Goal: Contribute content: Contribute content

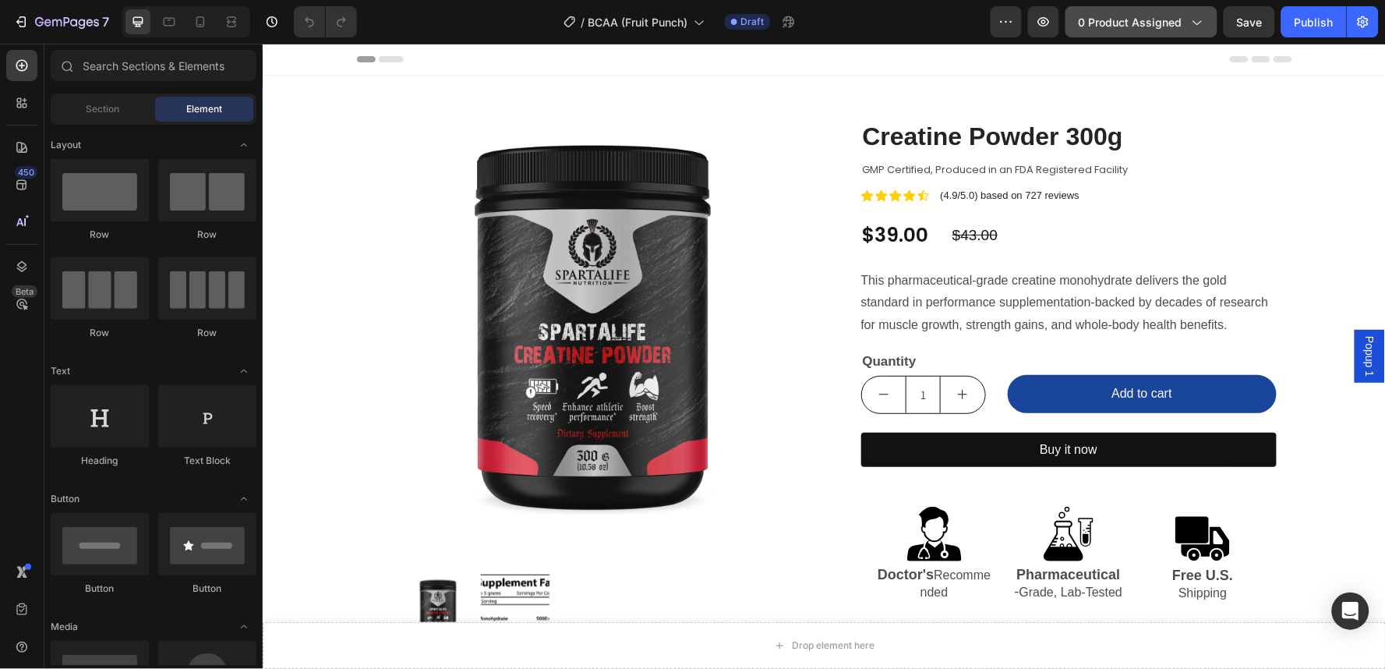
click at [1148, 32] on button "0 product assigned" at bounding box center [1141, 21] width 152 height 31
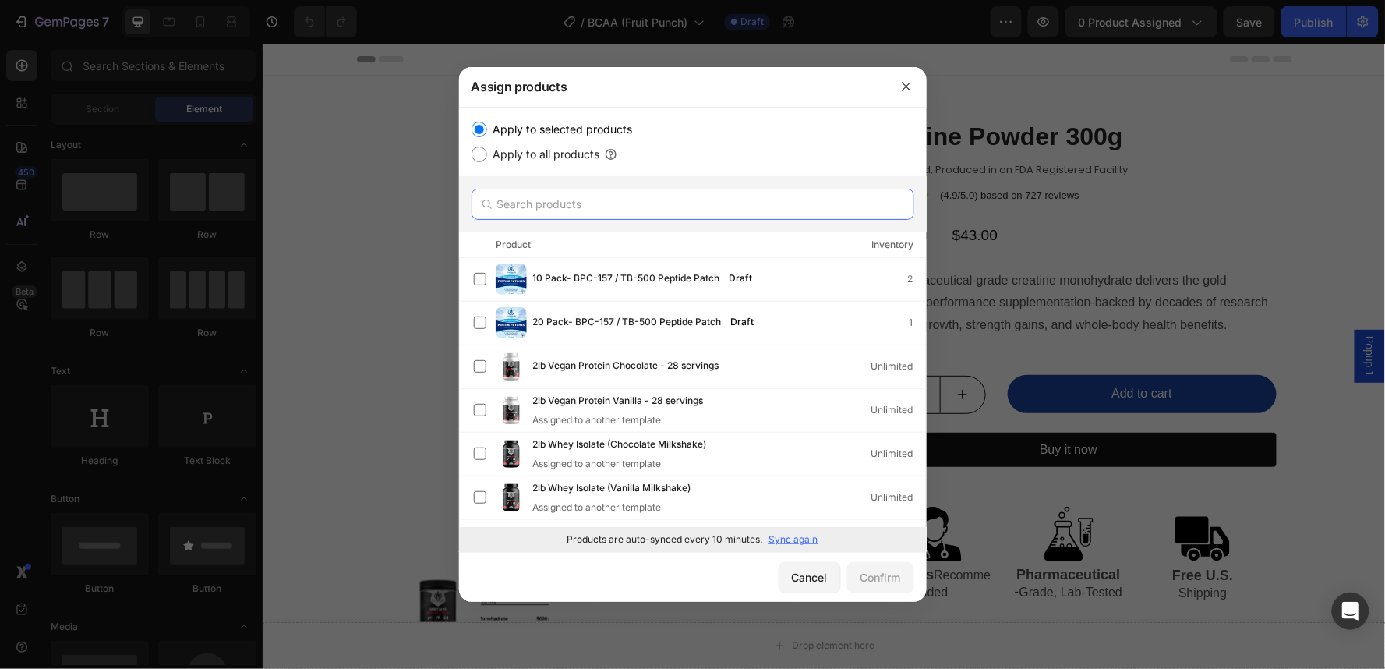
click at [692, 209] on input "text" at bounding box center [692, 204] width 443 height 31
paste input "BCAA (Fruit Punch)"
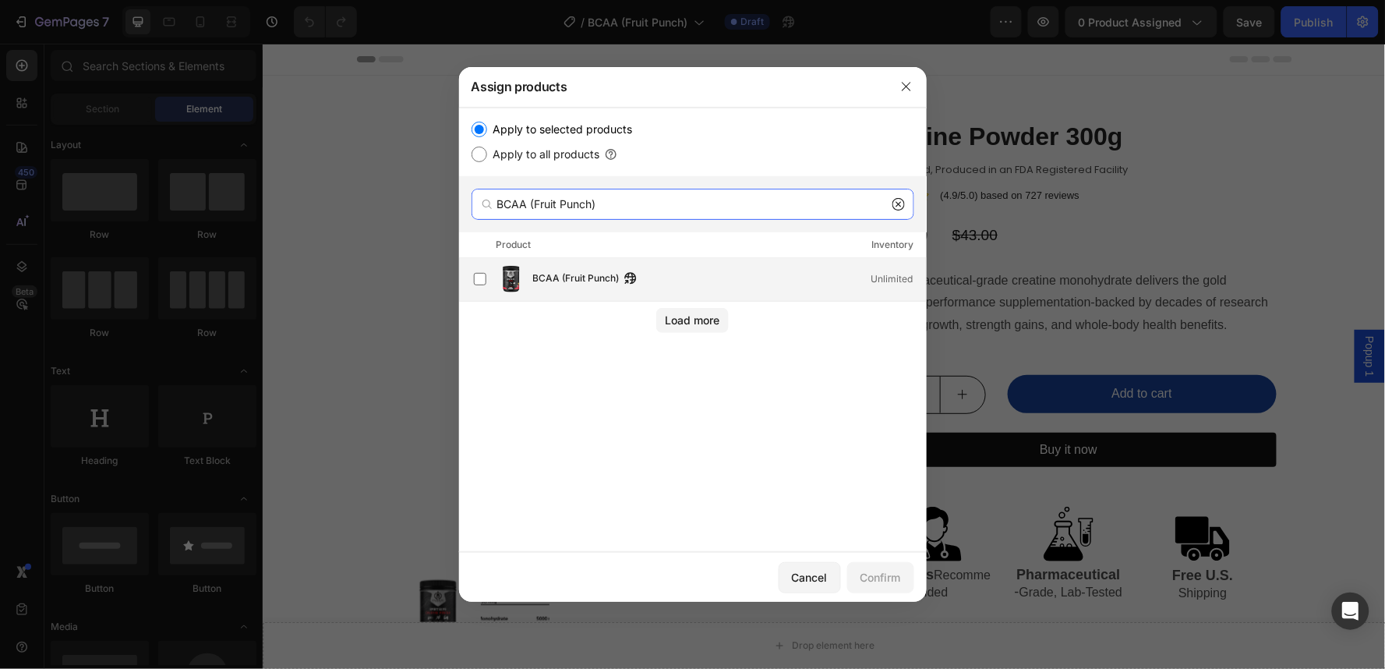
type input "BCAA (Fruit Punch)"
click at [684, 276] on div "BCAA (Fruit Punch) Unlimited" at bounding box center [729, 278] width 393 height 17
click at [860, 570] on div "Confirm" at bounding box center [880, 577] width 41 height 16
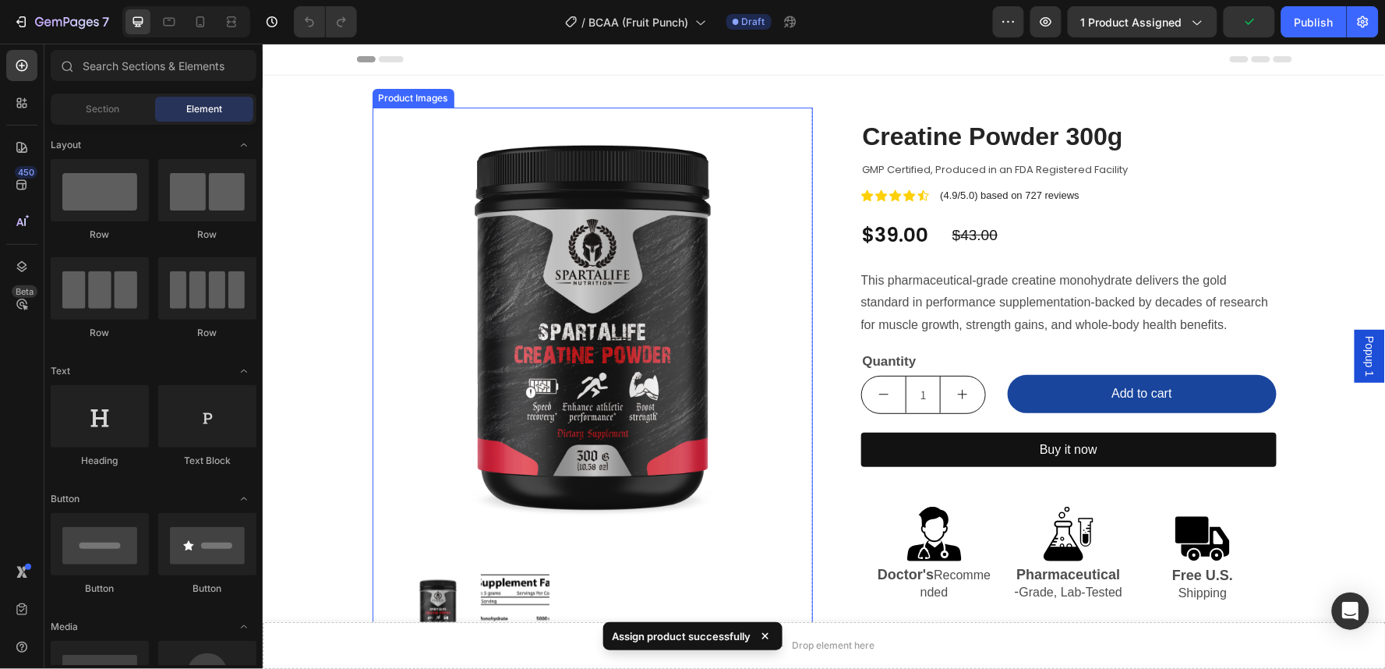
click at [760, 257] on img at bounding box center [592, 328] width 440 height 491
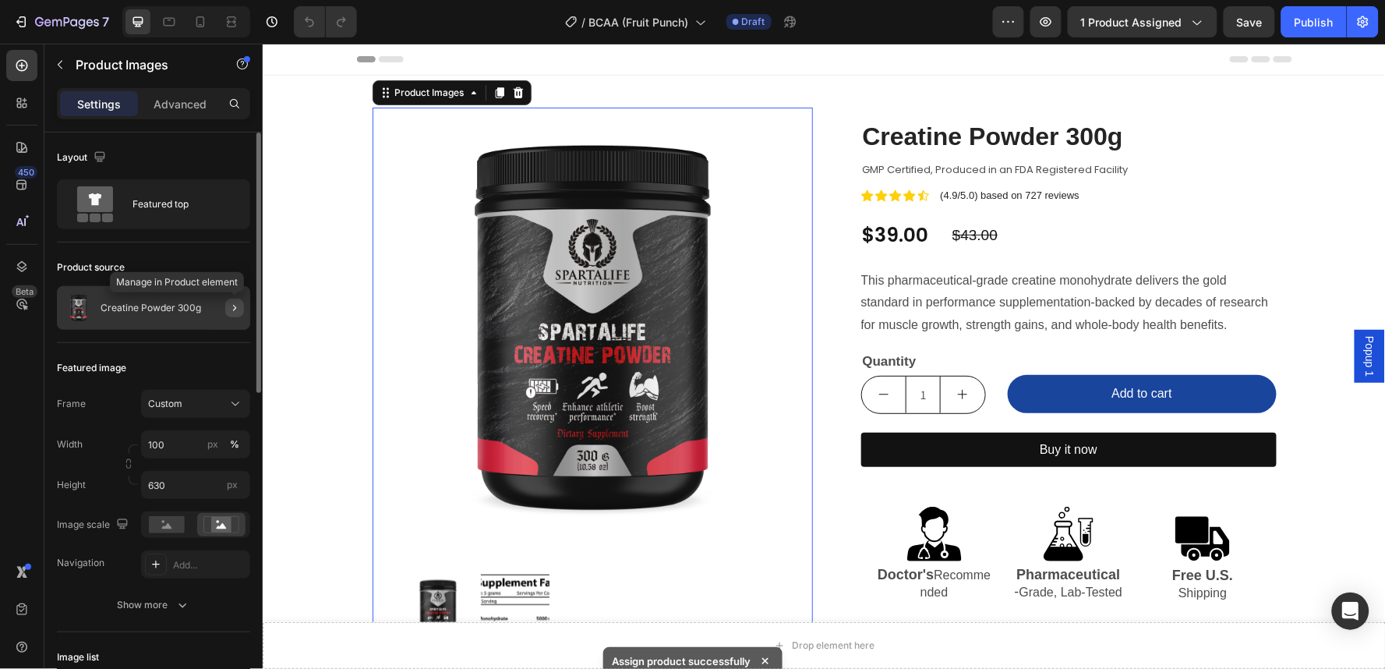
click at [232, 306] on icon "button" at bounding box center [234, 308] width 12 height 12
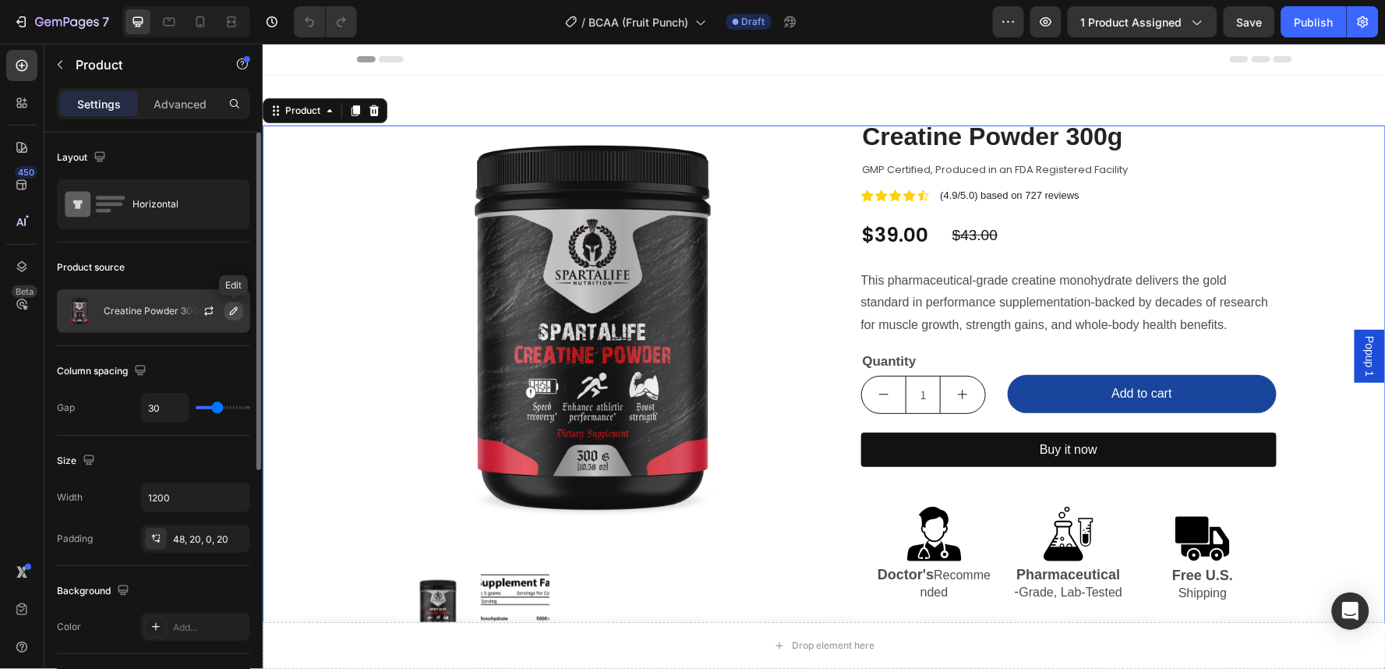
click at [228, 317] on button "button" at bounding box center [233, 311] width 19 height 19
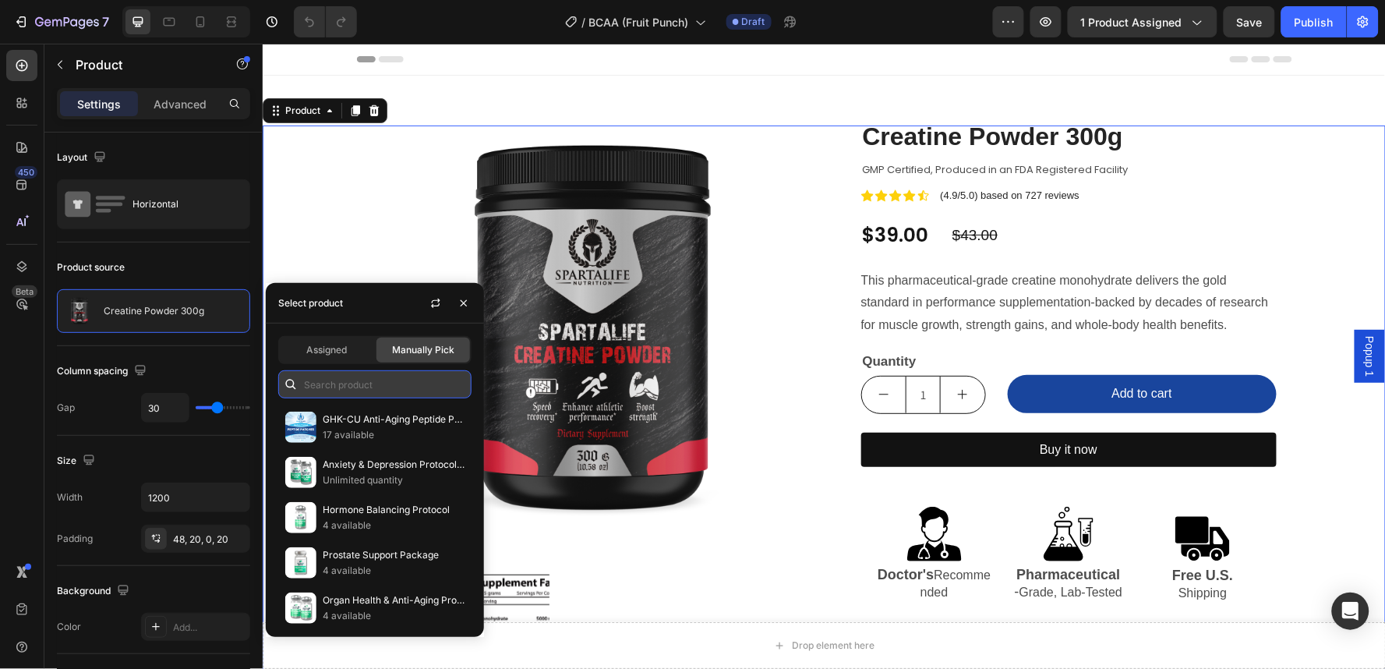
click at [328, 374] on input "text" at bounding box center [374, 384] width 193 height 28
paste input "BCAA (Fruit Punch)"
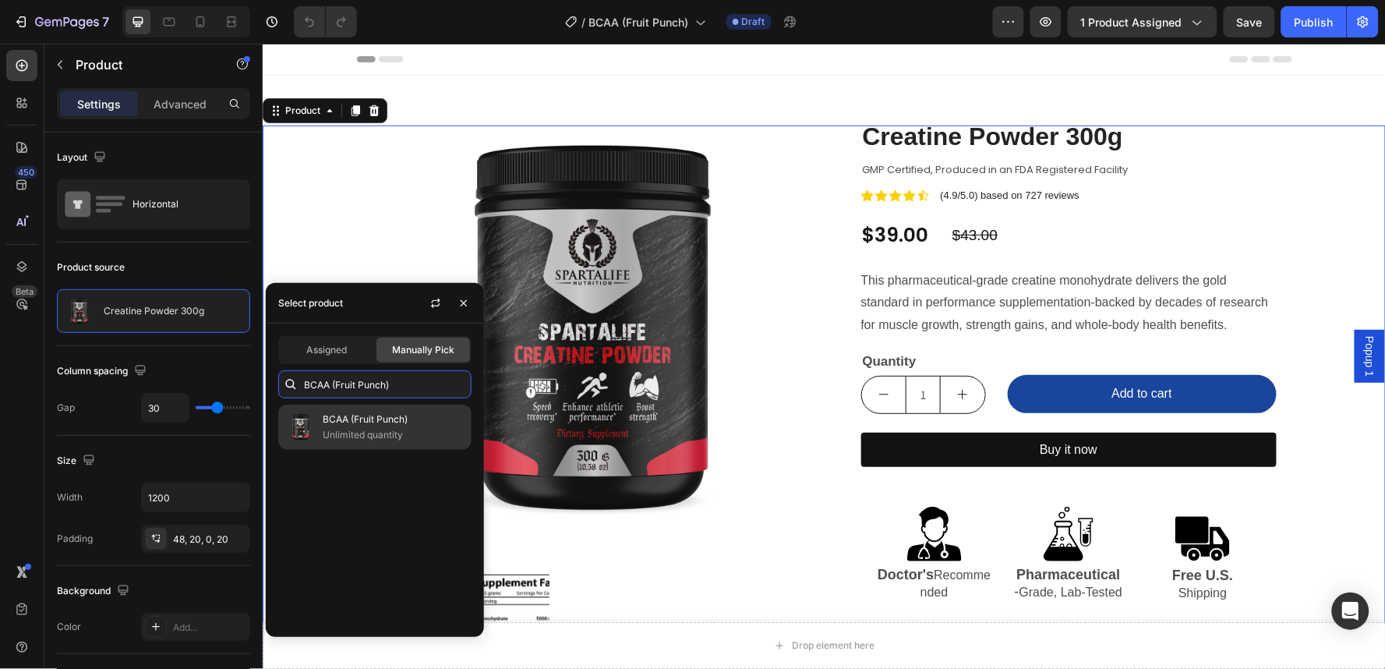
type input "BCAA (Fruit Punch)"
click at [351, 424] on p "BCAA (Fruit Punch)" at bounding box center [394, 419] width 142 height 16
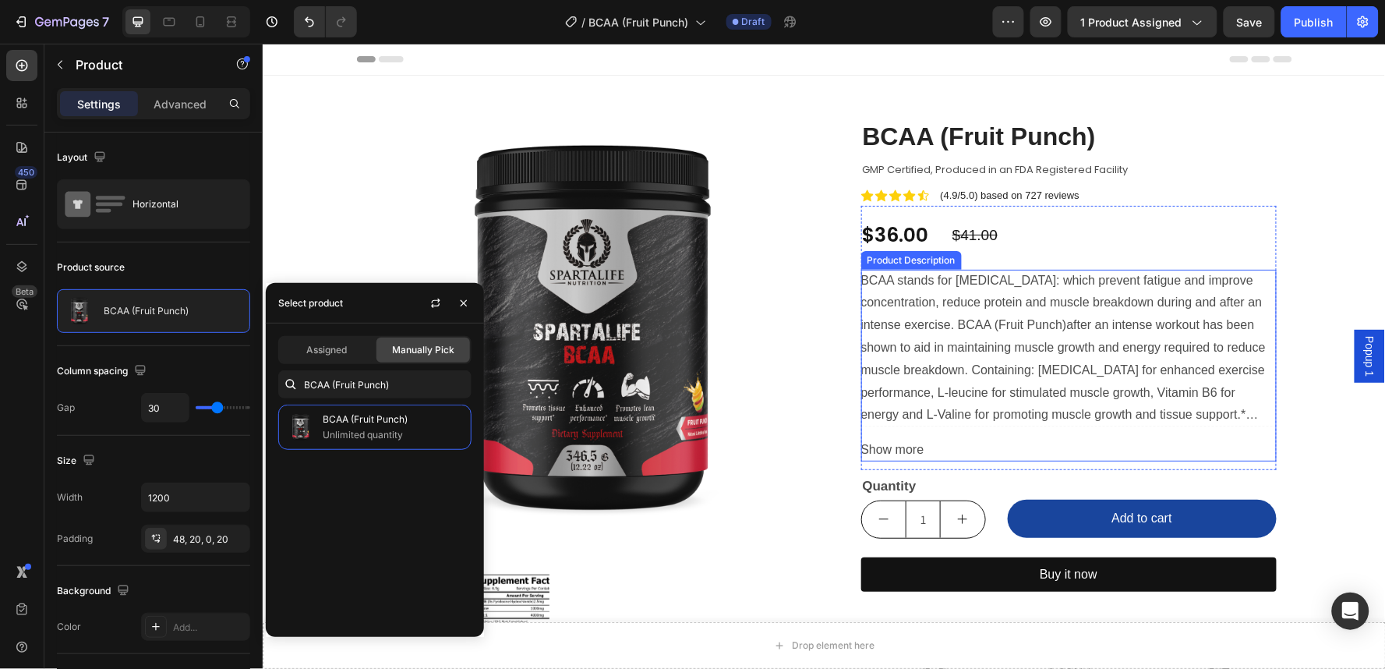
click at [1170, 355] on div "BCAA stands for [MEDICAL_DATA]: which prevent fatigue and improve concentration…" at bounding box center [1067, 347] width 415 height 157
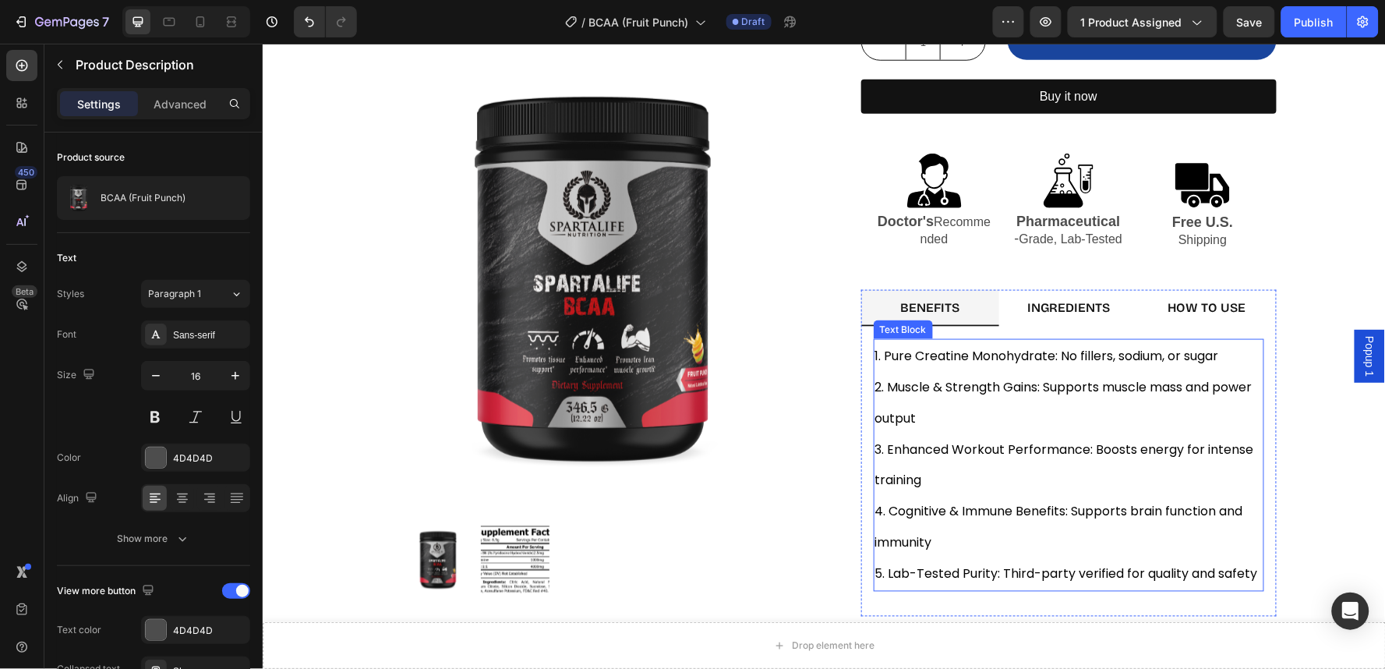
scroll to position [519, 0]
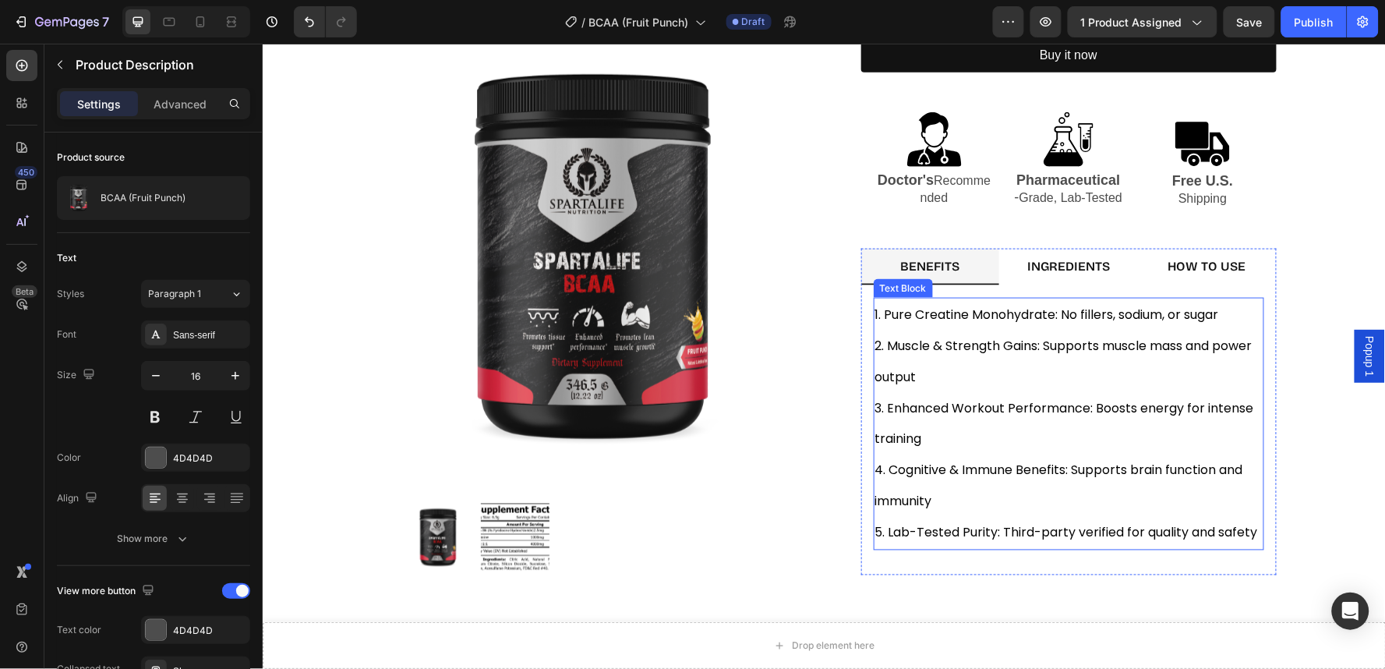
click at [966, 412] on span "3. Enhanced Workout Performance: Boosts energy for intense training" at bounding box center [1065, 422] width 382 height 49
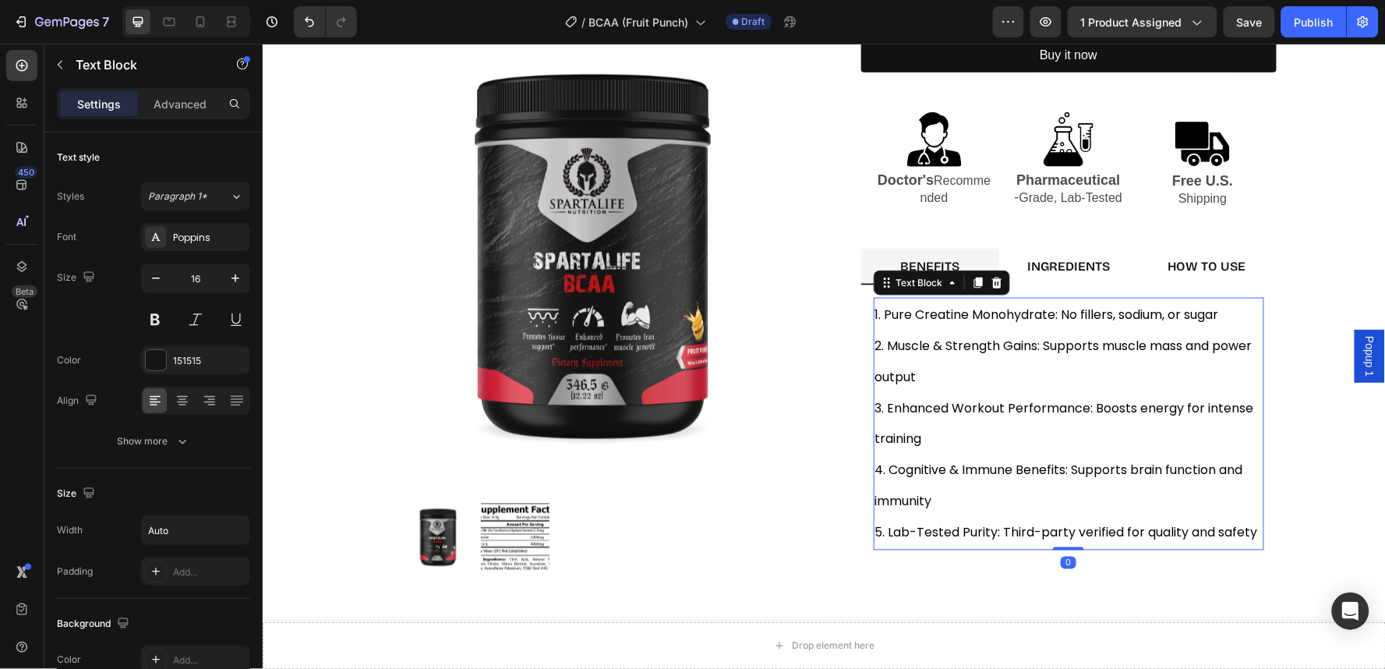
click at [966, 412] on span "3. Enhanced Workout Performance: Boosts energy for intense training" at bounding box center [1065, 422] width 382 height 49
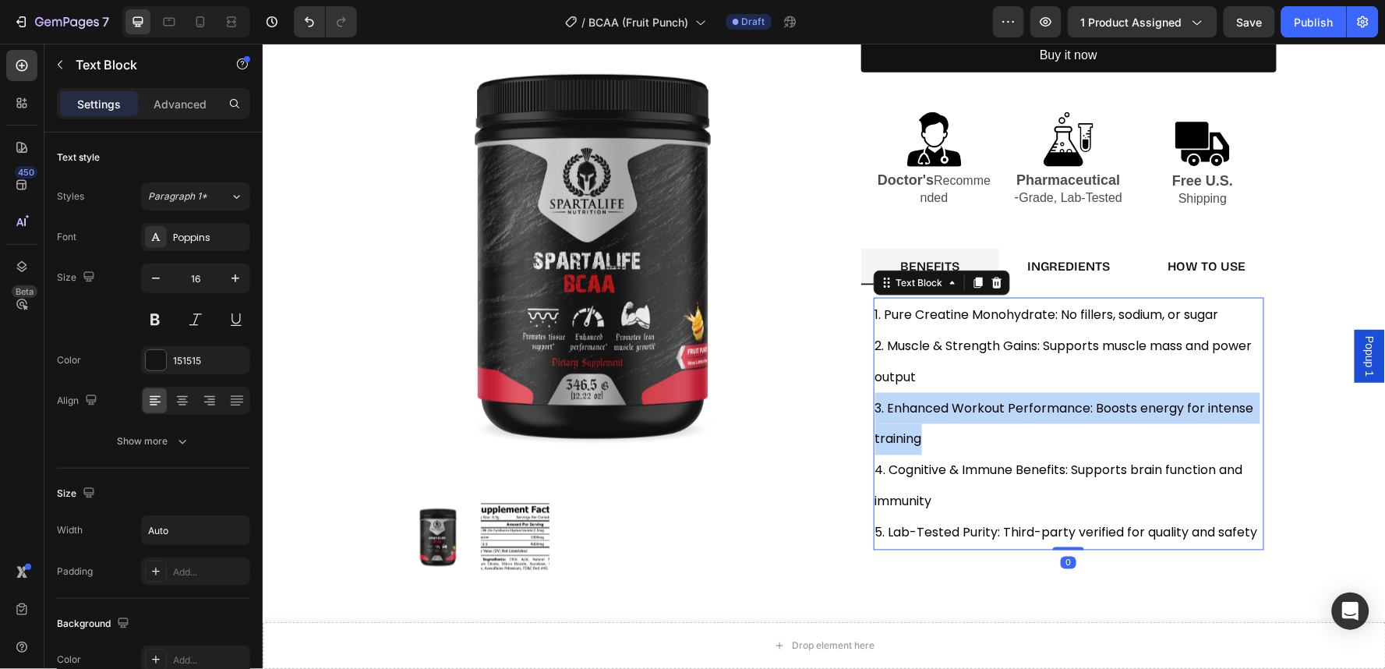
click at [966, 412] on span "3. Enhanced Workout Performance: Boosts energy for intense training" at bounding box center [1065, 422] width 382 height 49
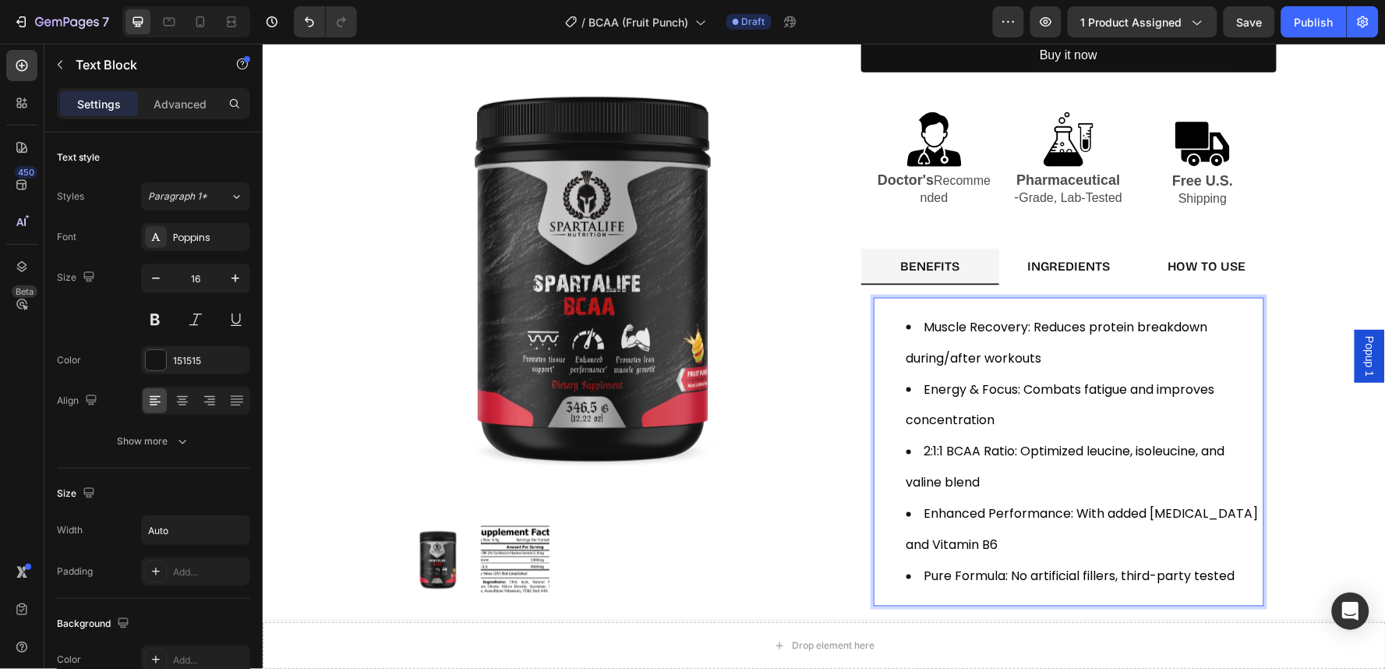
click at [966, 410] on li "Energy & Focus: Combats fatigue and improves concentration" at bounding box center [1083, 404] width 356 height 62
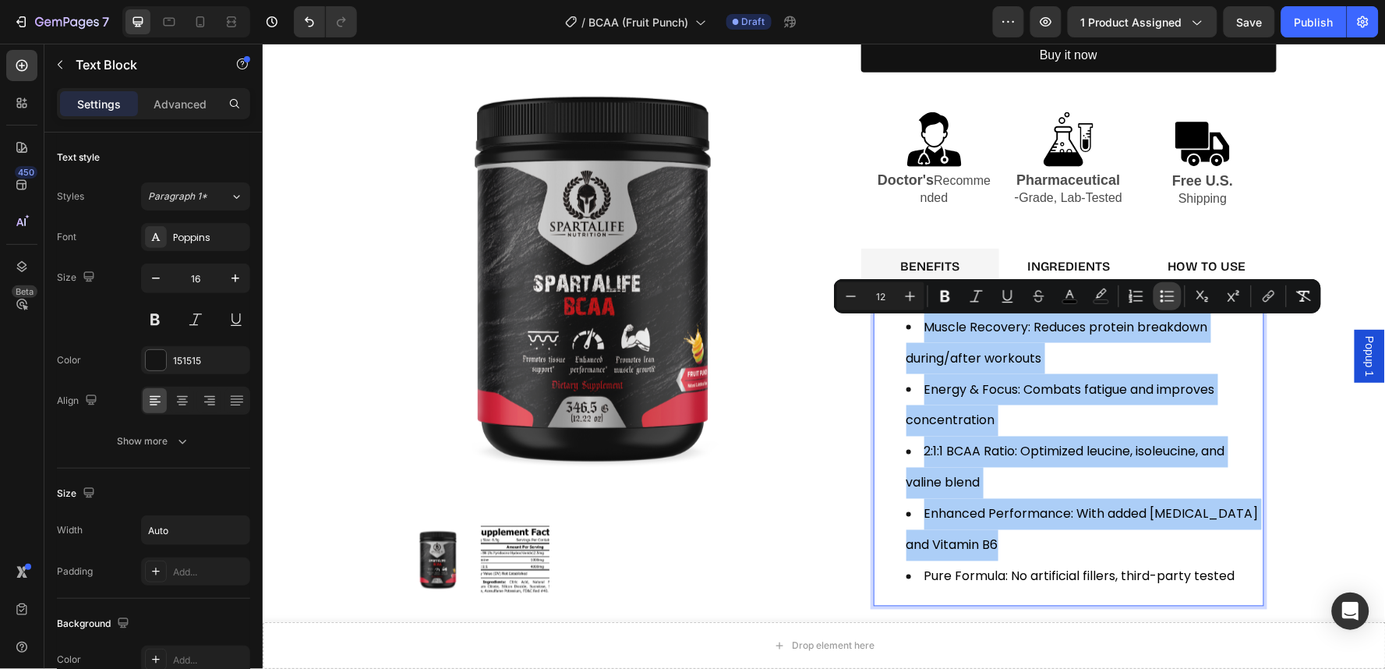
click at [1166, 305] on button "Bulleted List" at bounding box center [1167, 296] width 28 height 28
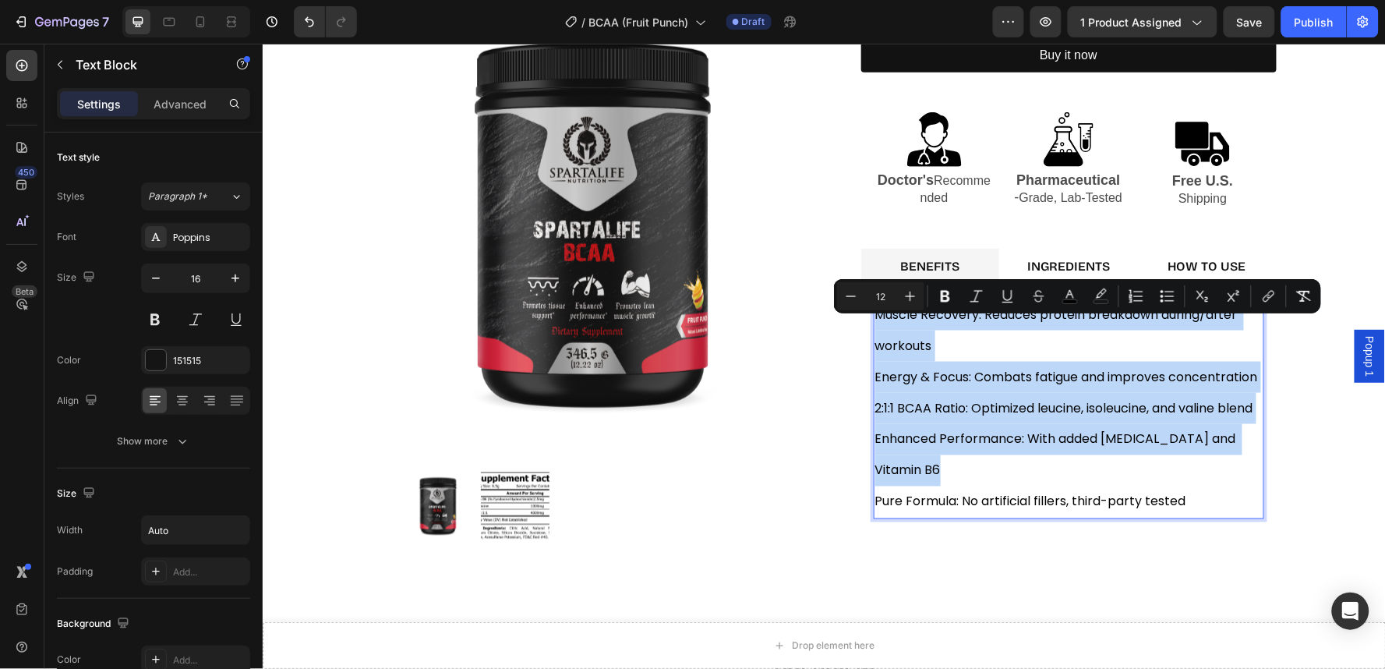
click at [1018, 358] on p "Muscle Recovery: Reduces protein breakdown during/after workouts" at bounding box center [1067, 329] width 387 height 62
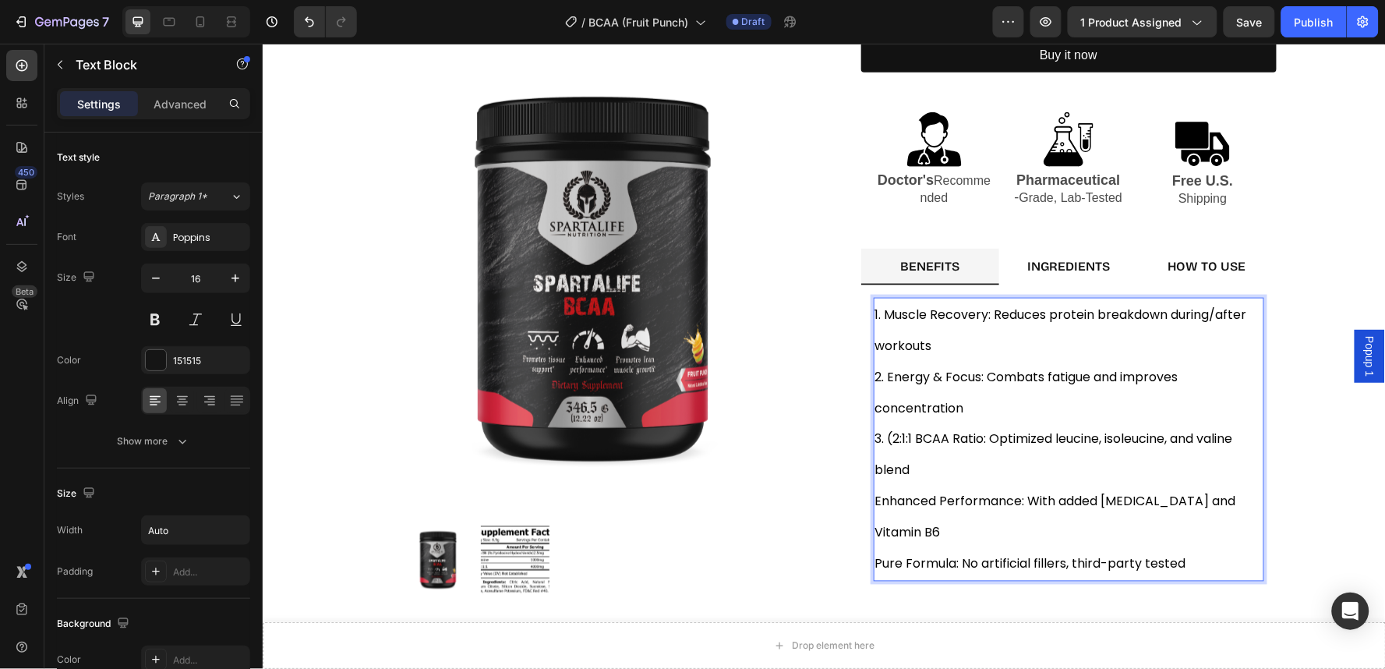
click at [907, 468] on p "3. (2:1:1 BCAA Ratio: Optimized leucine, isoleucine, and valine blend" at bounding box center [1067, 454] width 387 height 62
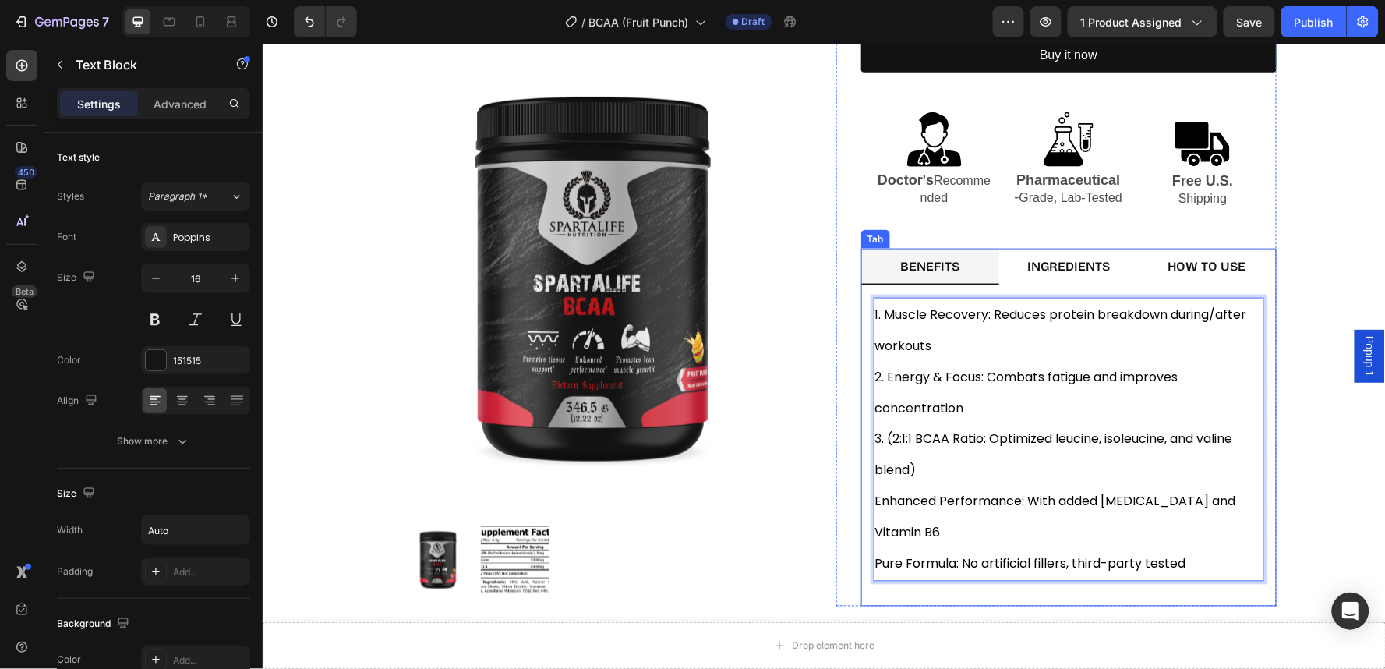
click at [1051, 257] on p "INGREDIENTS" at bounding box center [1067, 265] width 83 height 18
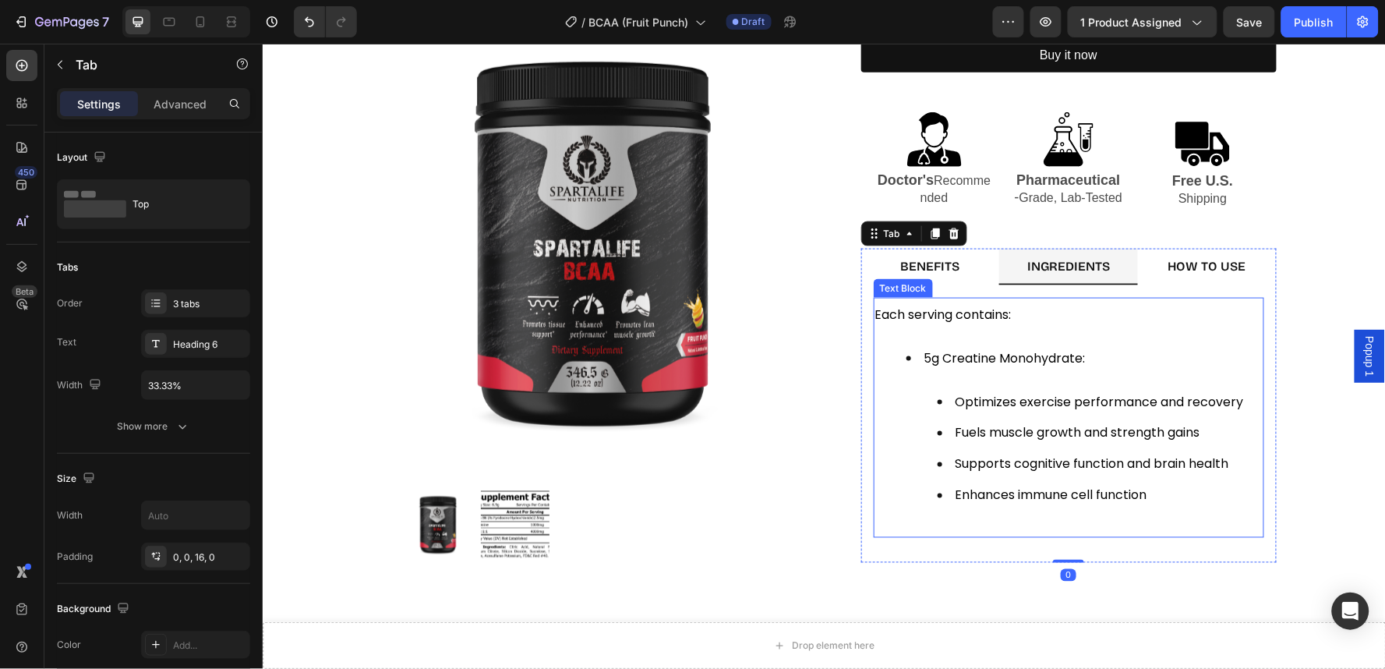
click at [1048, 406] on span "Optimizes exercise performance and recovery" at bounding box center [1099, 401] width 288 height 18
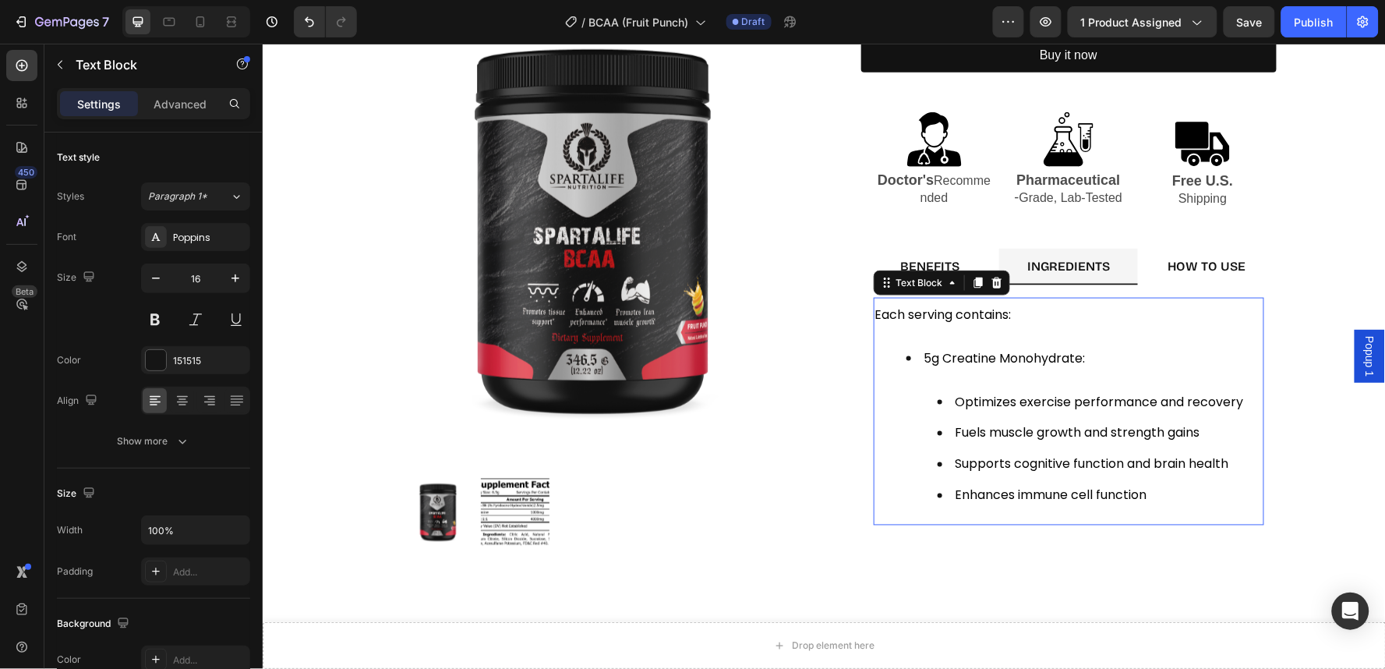
click at [1048, 406] on span "Optimizes exercise performance and recovery" at bounding box center [1099, 401] width 288 height 18
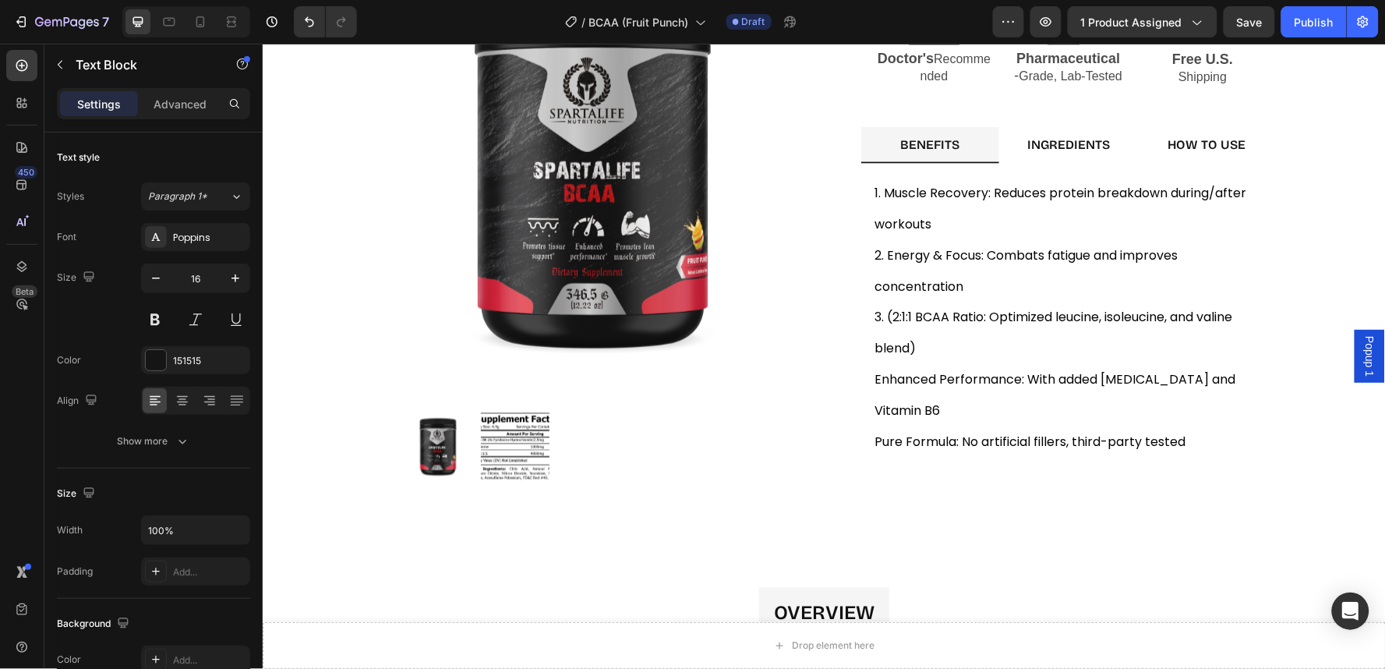
scroll to position [605, 0]
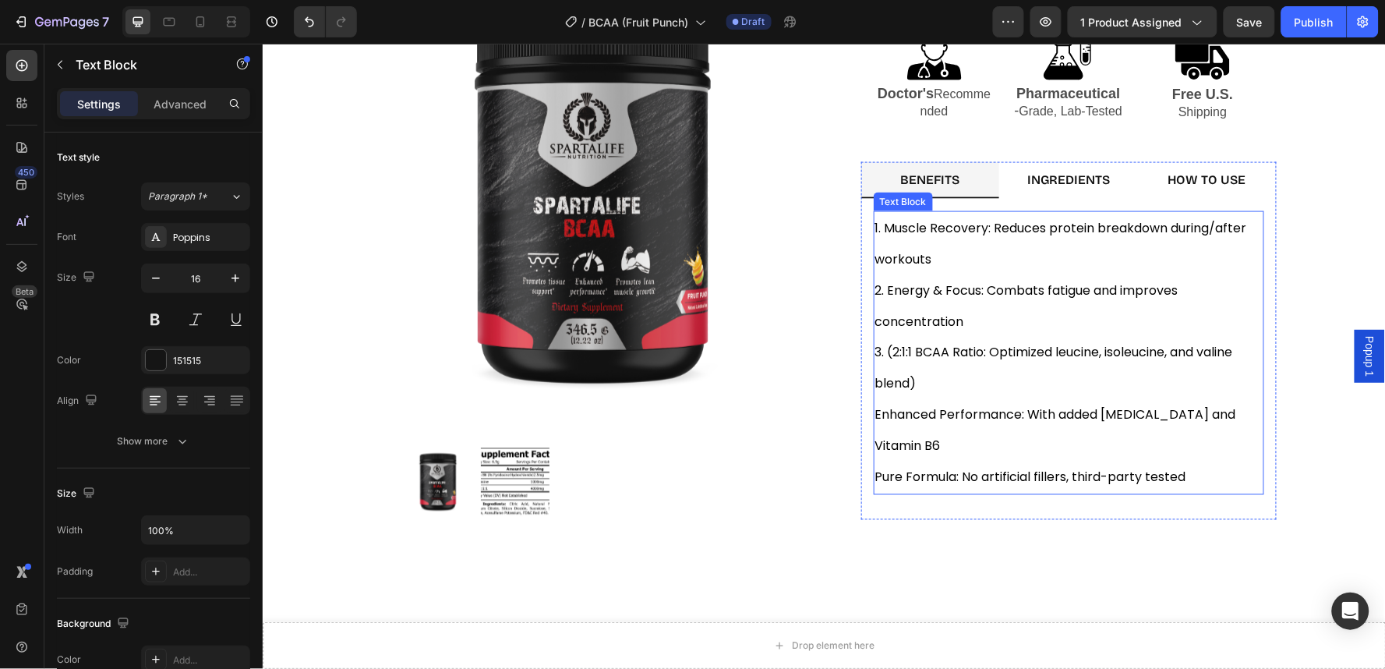
click at [1049, 168] on div "INGREDIENTS" at bounding box center [1067, 179] width 87 height 23
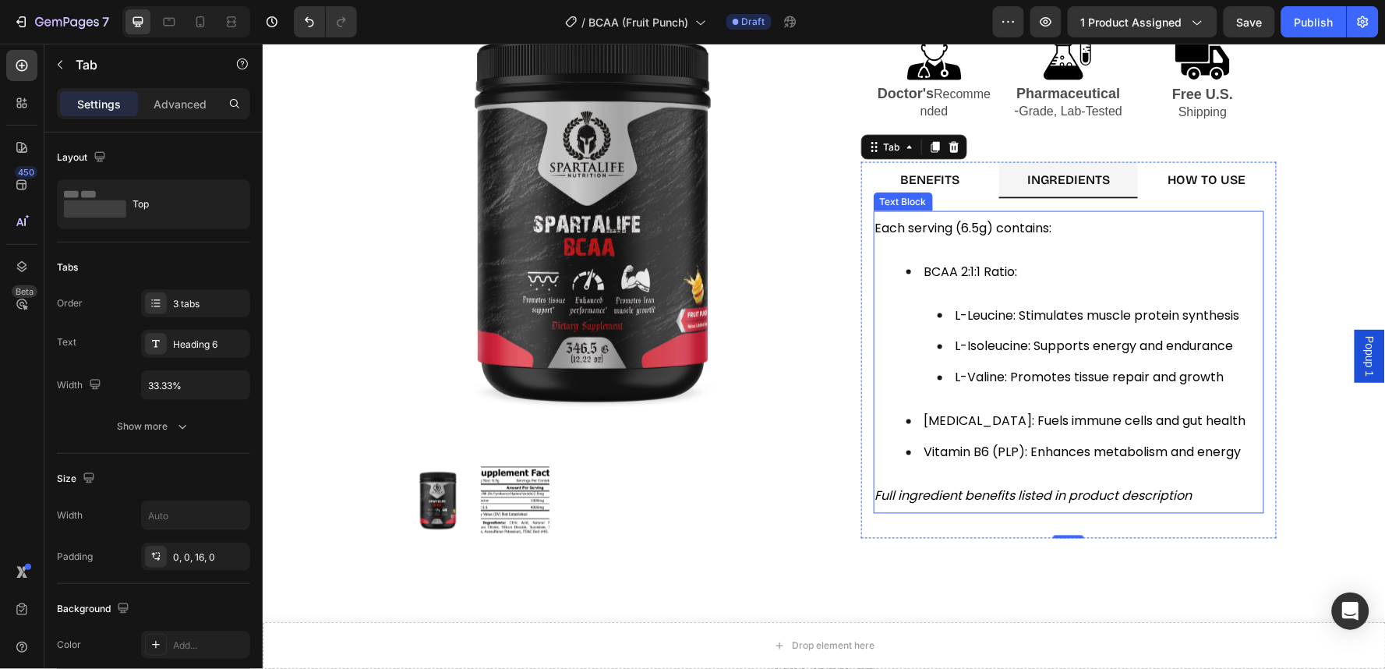
scroll to position [692, 0]
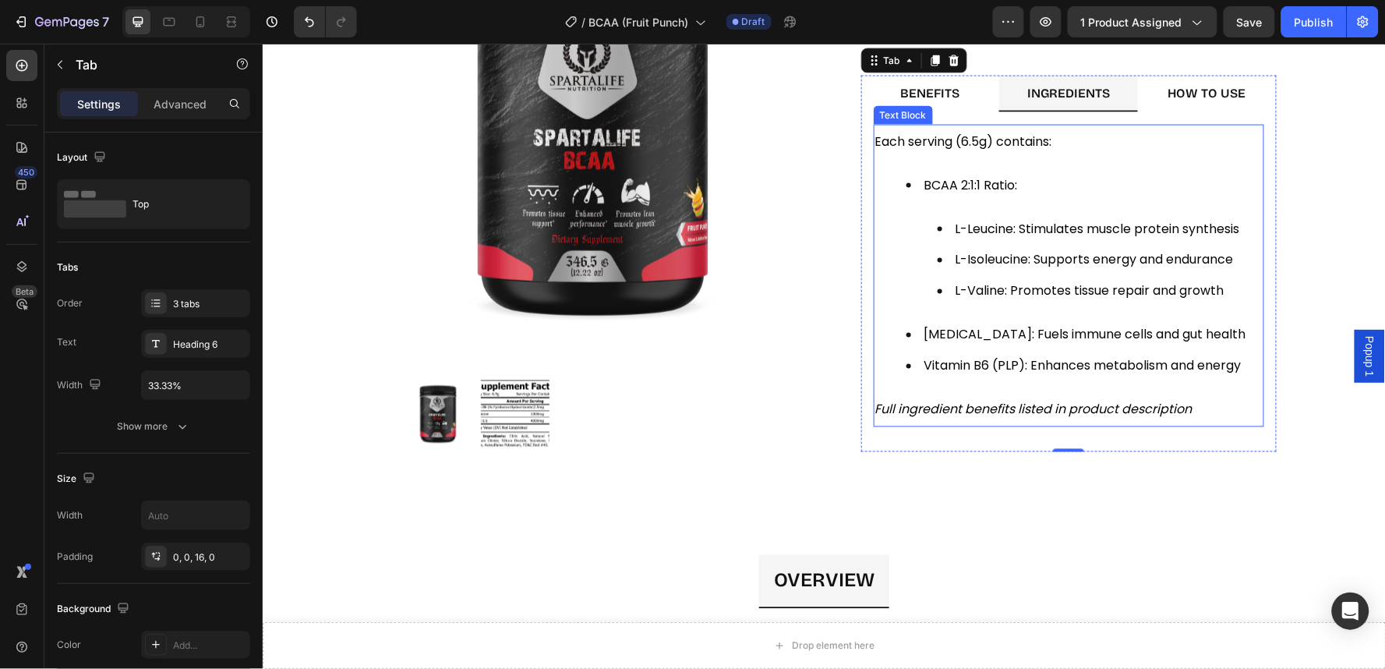
click at [1131, 411] on icon "Full ingredient benefits listed in product description" at bounding box center [1032, 409] width 317 height 18
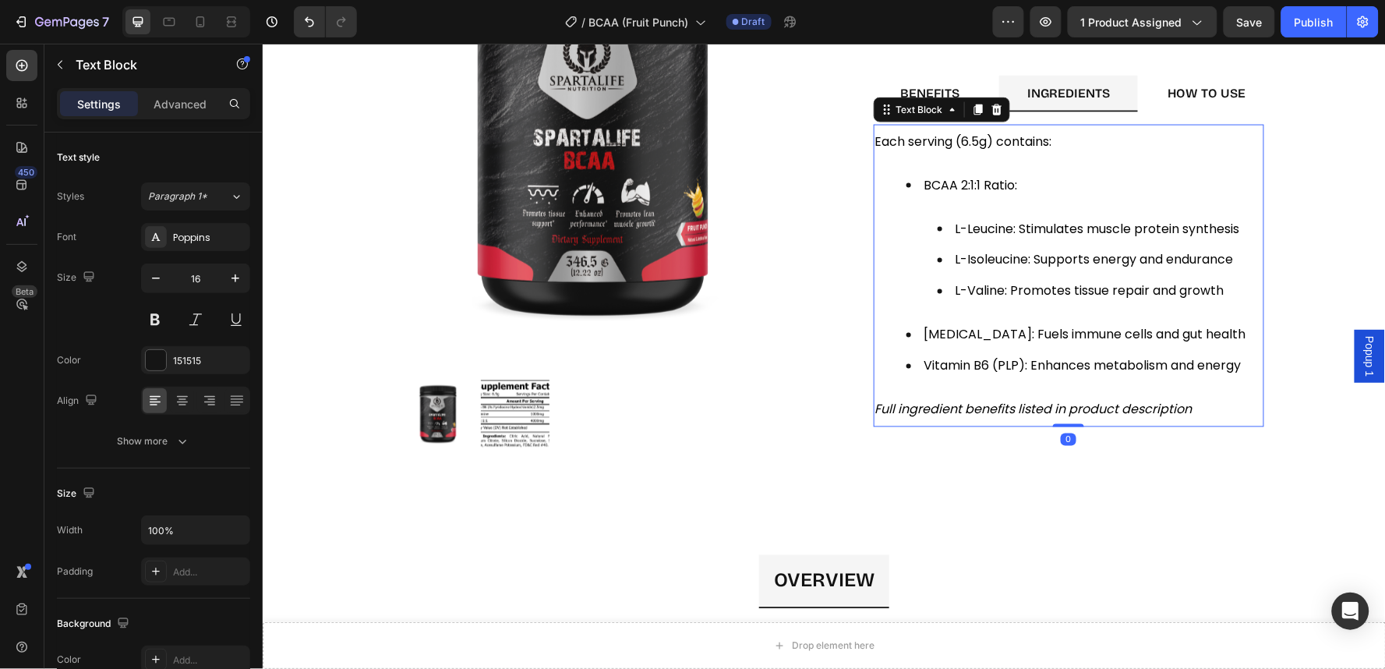
click at [1131, 411] on icon "Full ingredient benefits listed in product description" at bounding box center [1032, 409] width 317 height 18
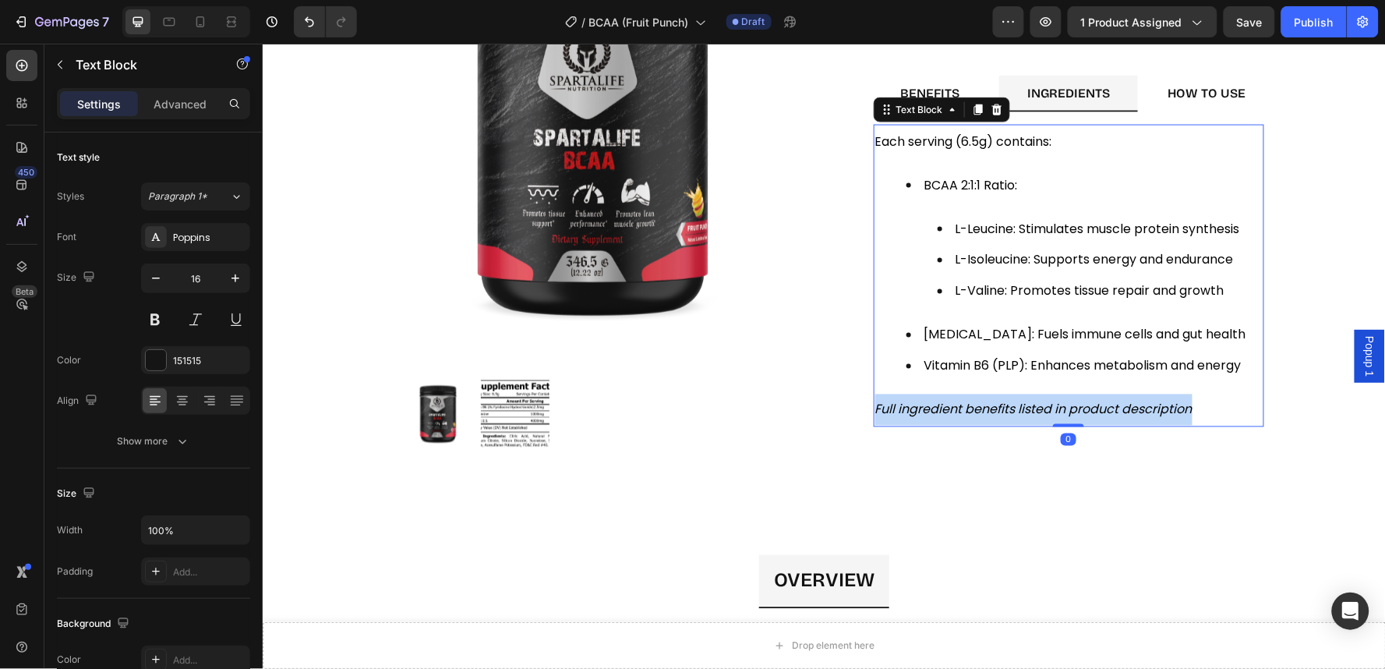
click at [1131, 411] on icon "Full ingredient benefits listed in product description" at bounding box center [1032, 409] width 317 height 18
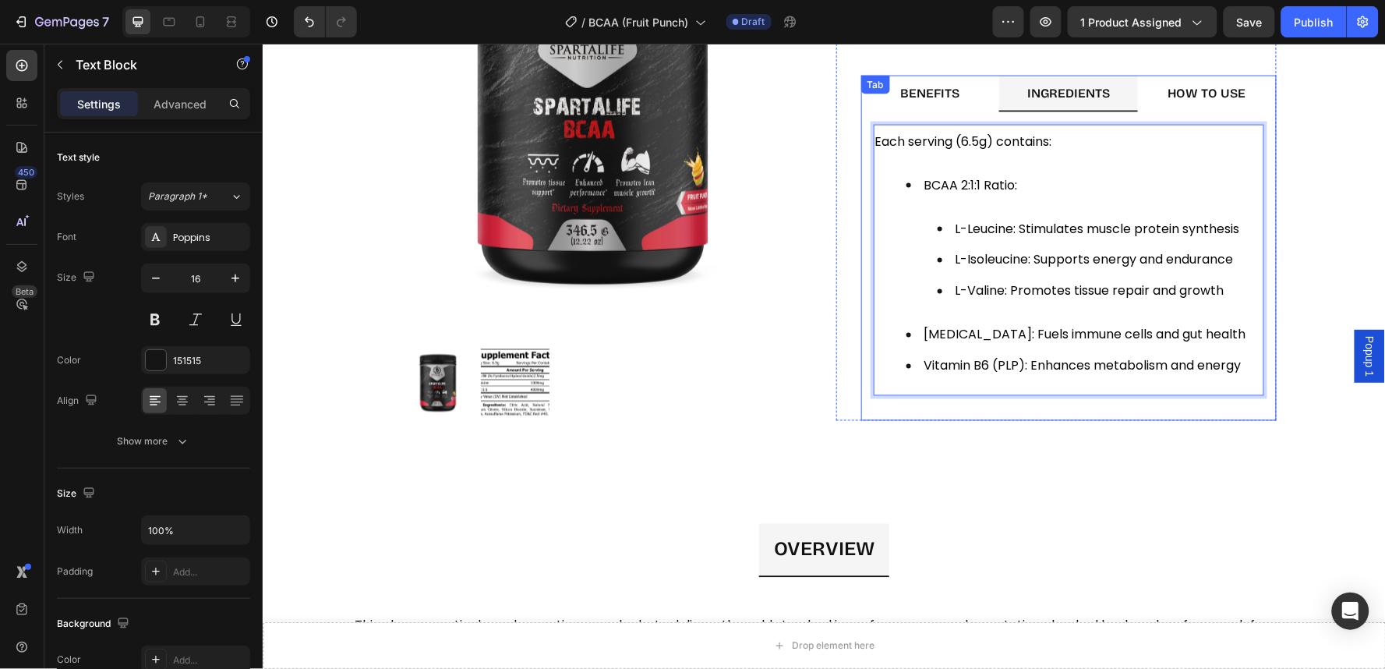
click at [1186, 91] on strong "HOW TO USE" at bounding box center [1206, 92] width 78 height 15
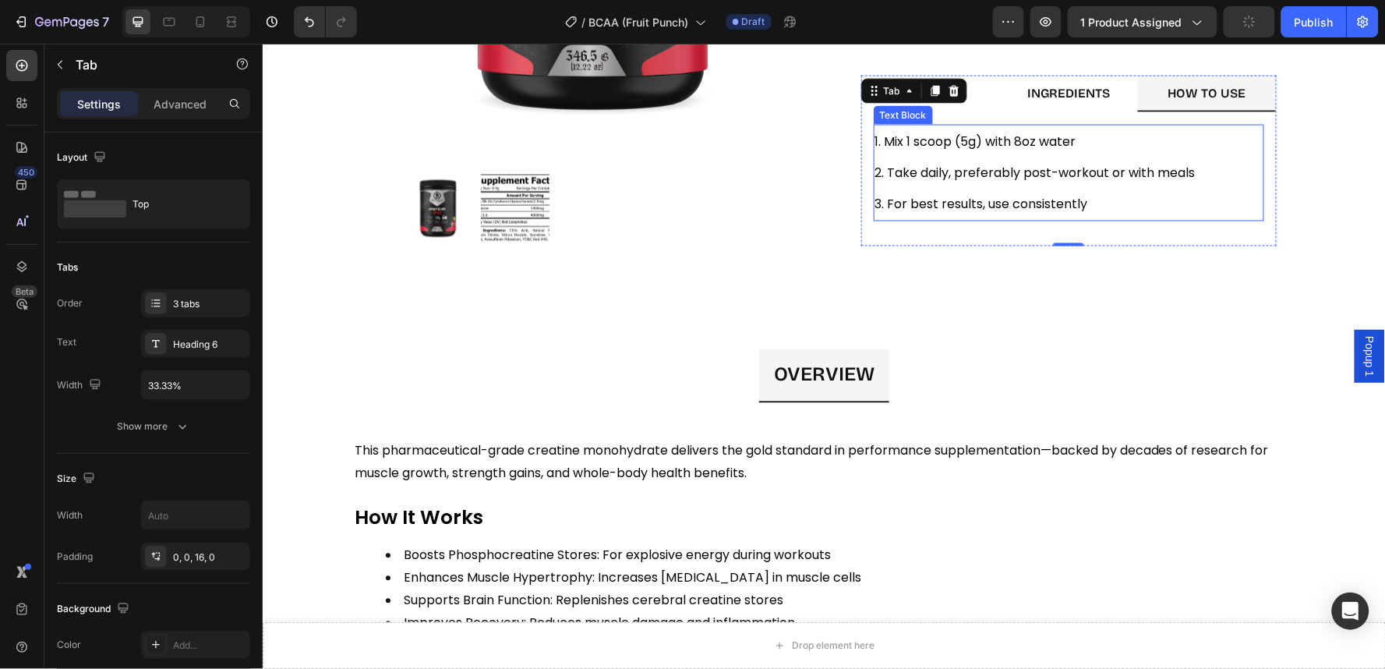
click at [1051, 198] on span "3. For best results, use consistently" at bounding box center [980, 203] width 213 height 18
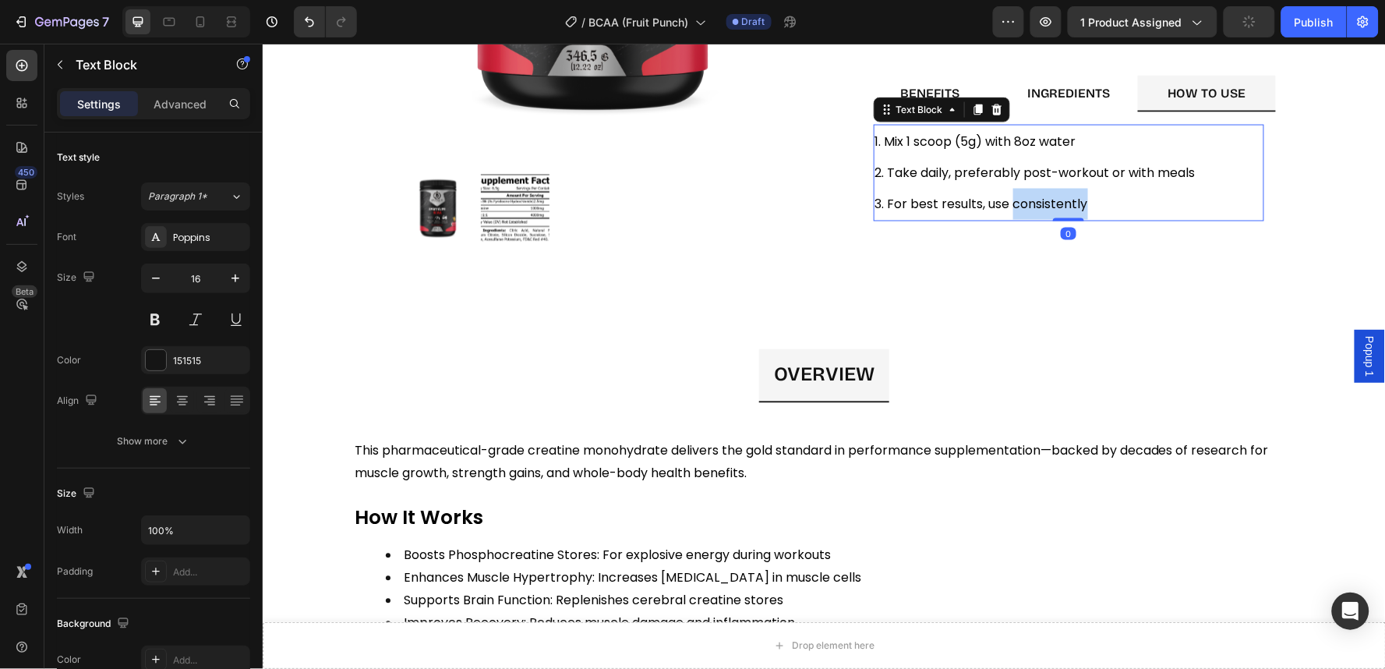
click at [1051, 198] on span "3. For best results, use consistently" at bounding box center [980, 203] width 213 height 18
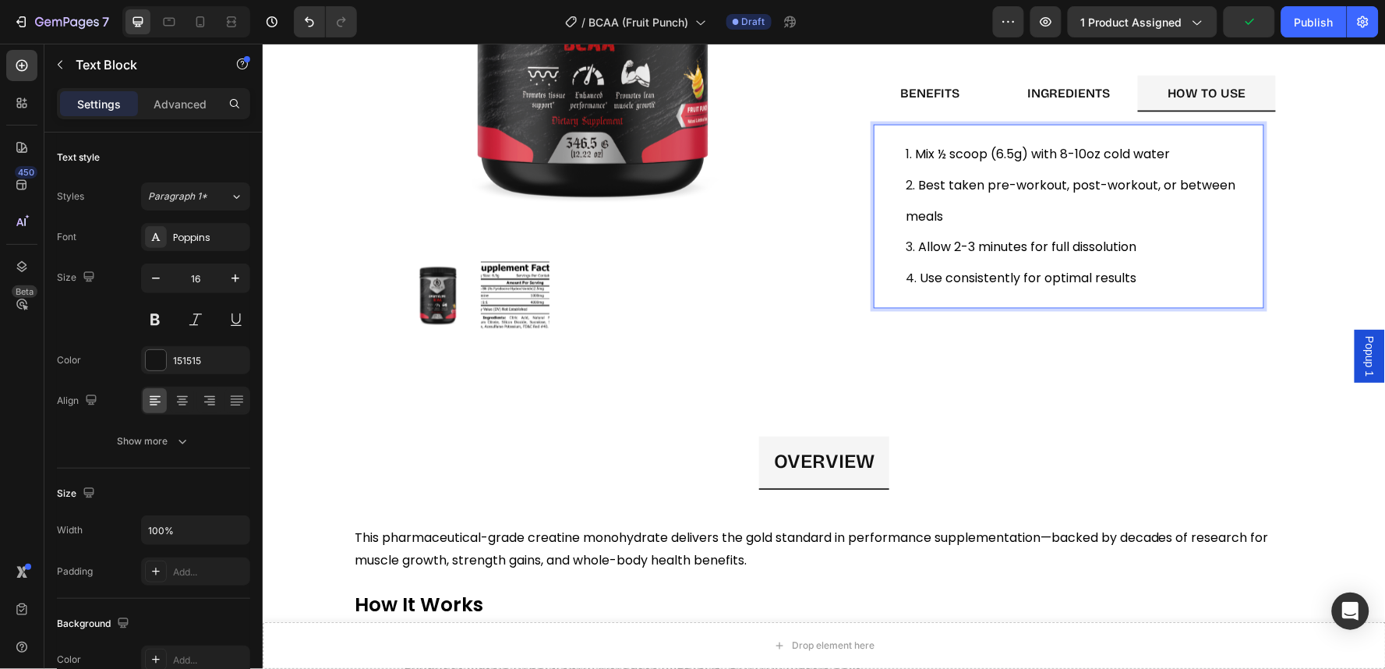
click at [967, 192] on span "Best taken pre-workout, post-workout, or between meals" at bounding box center [1070, 199] width 330 height 49
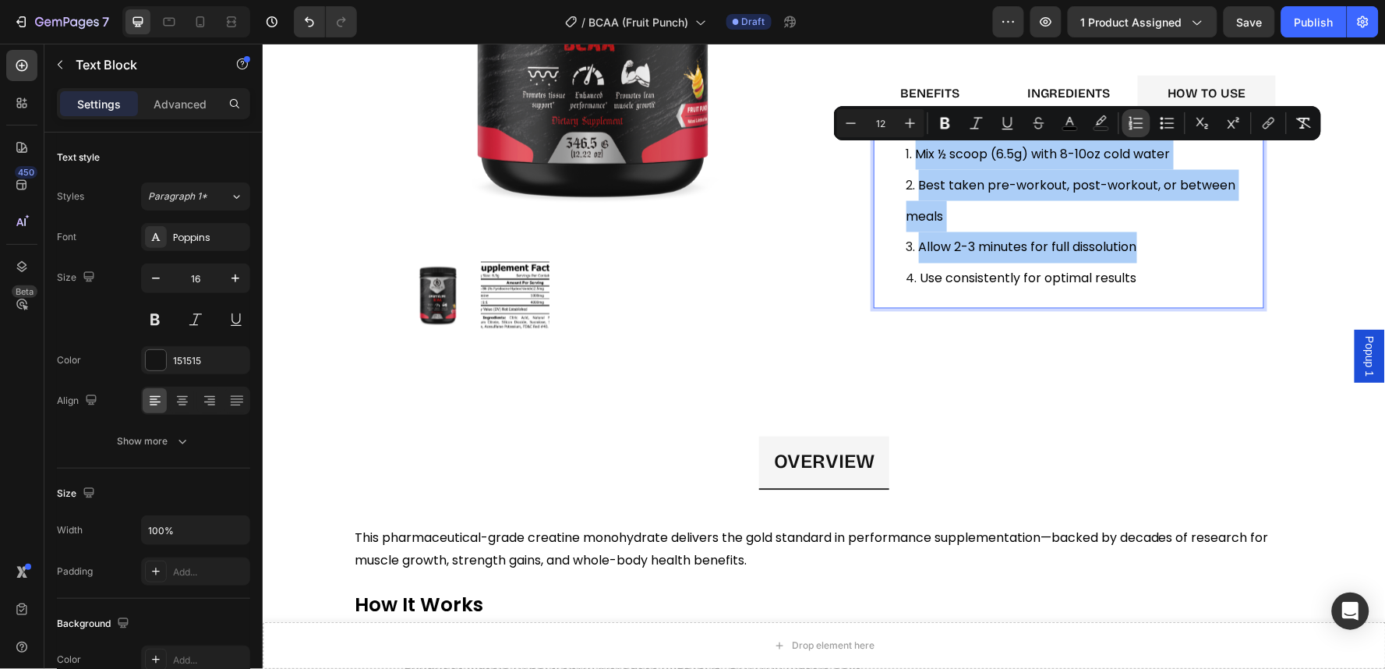
click at [1136, 135] on button "Numbered List" at bounding box center [1136, 123] width 28 height 28
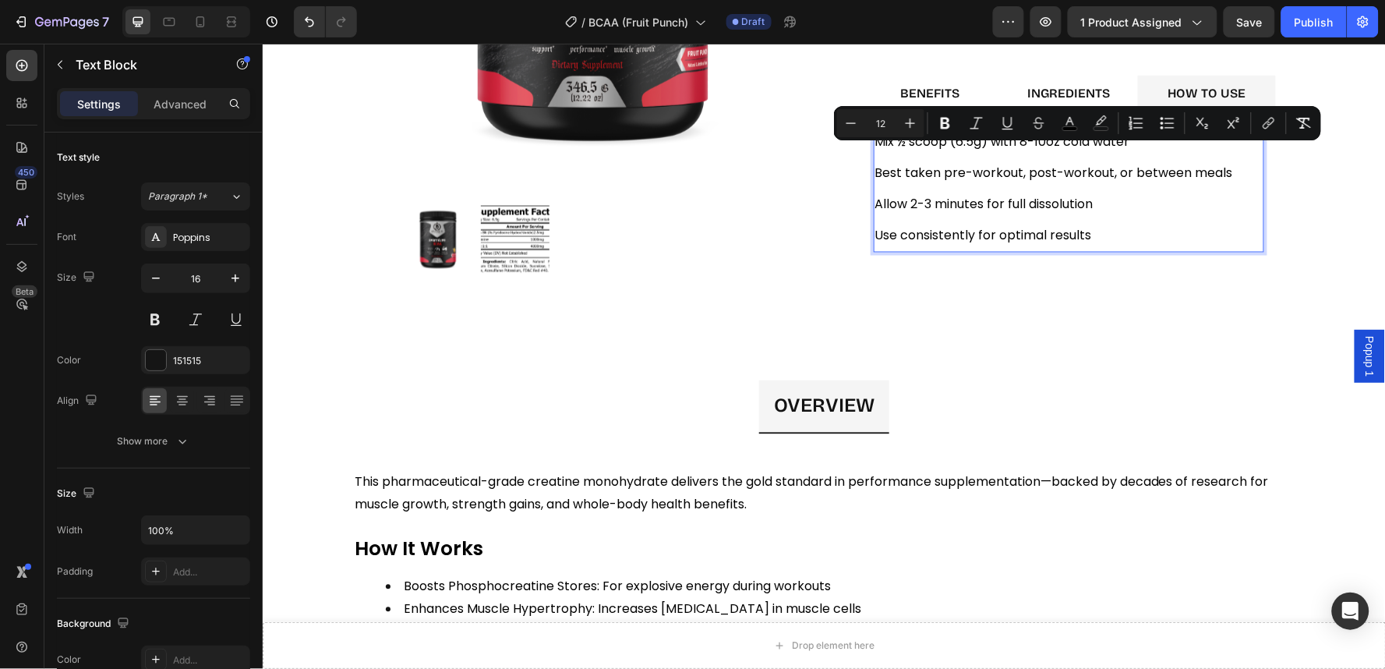
click at [919, 189] on p "Allow 2-3 minutes for full dissolution" at bounding box center [1067, 203] width 387 height 31
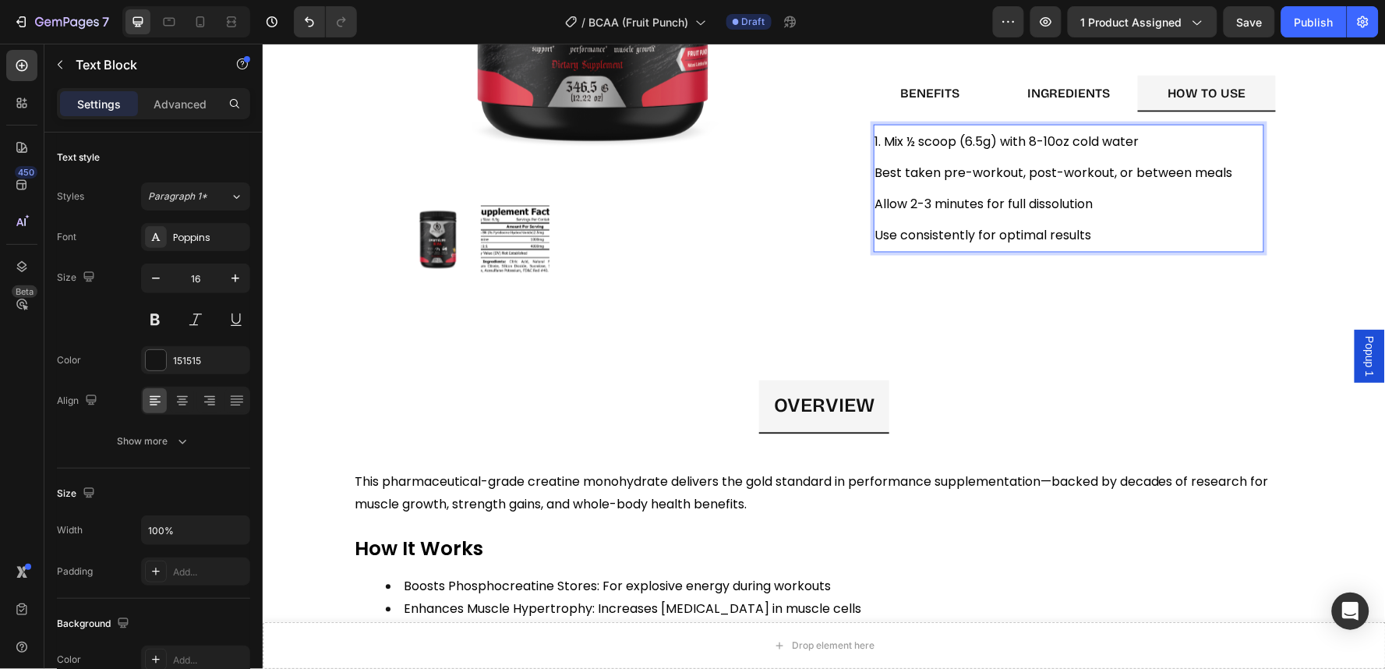
click at [862, 171] on div "1. Muscle Recovery: Reduces protein breakdown during/after workouts 2. Energy &…" at bounding box center [1067, 187] width 415 height 153
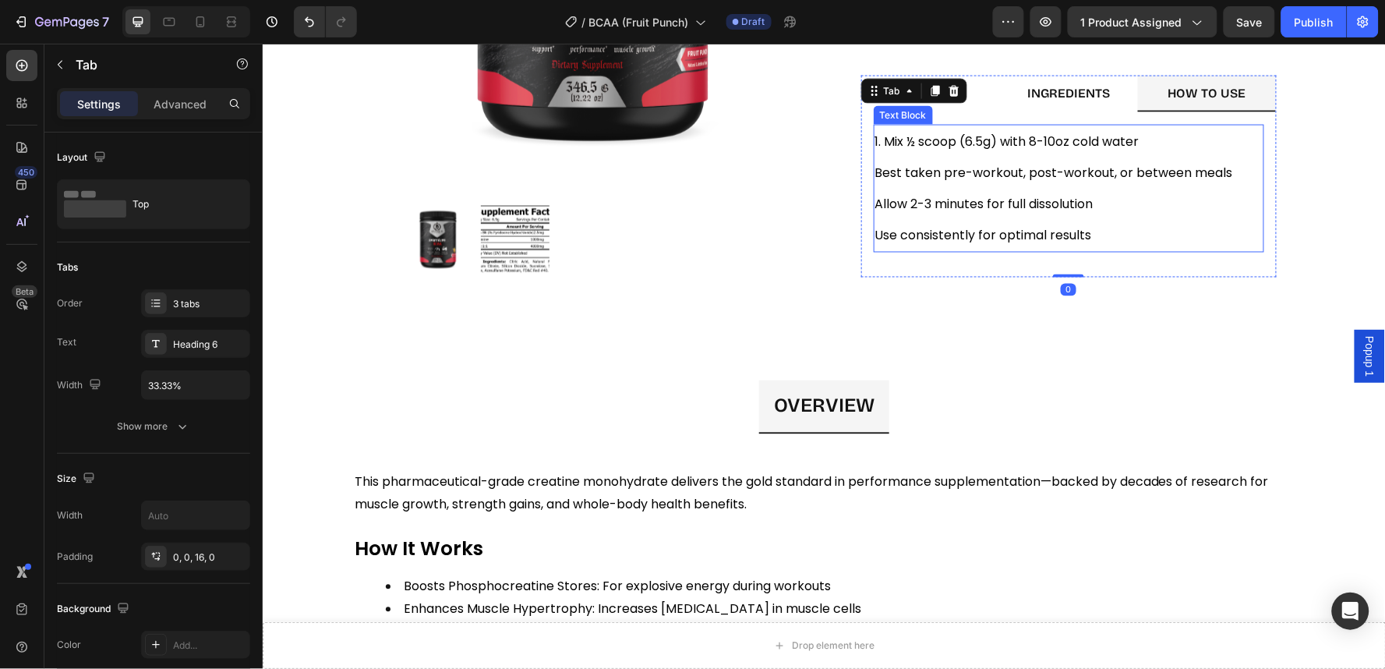
click at [874, 173] on span "Best taken pre-workout, post-workout, or between meals" at bounding box center [1053, 172] width 358 height 18
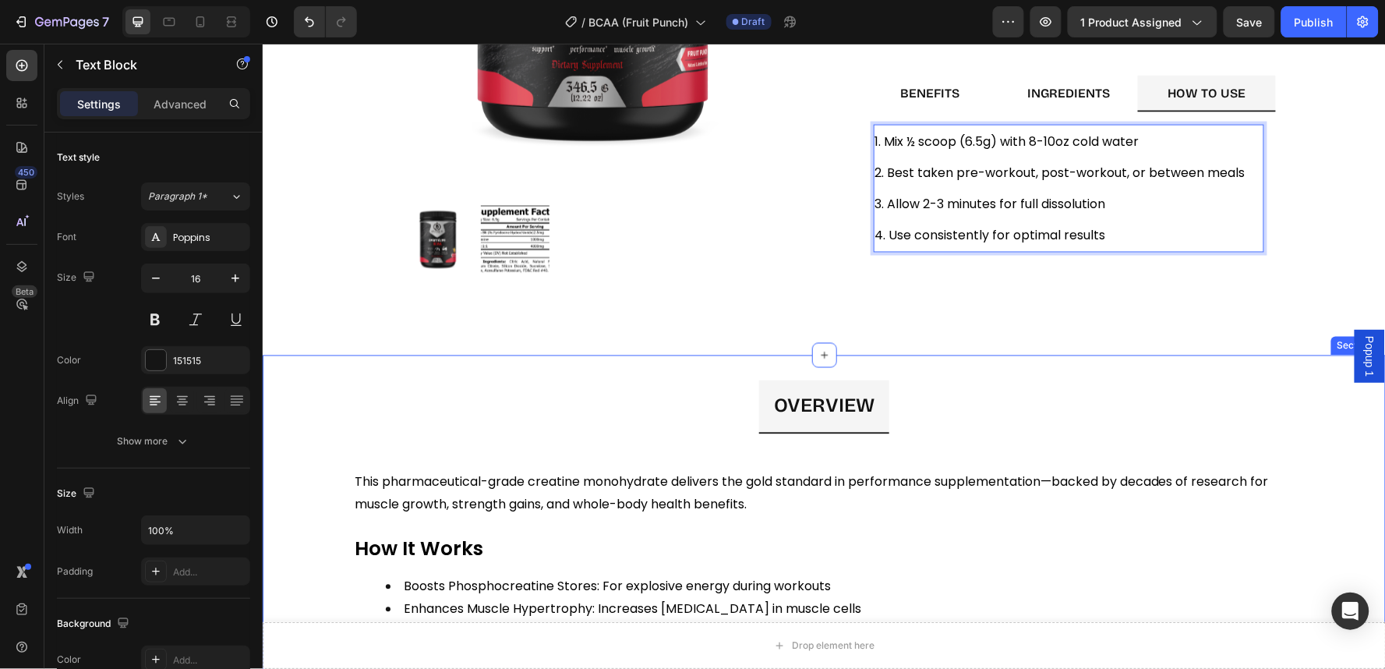
click at [1177, 376] on div "OVERVIEW This pharmaceutical-grade creatine monohydrate delivers the gold stand…" at bounding box center [823, 536] width 1123 height 362
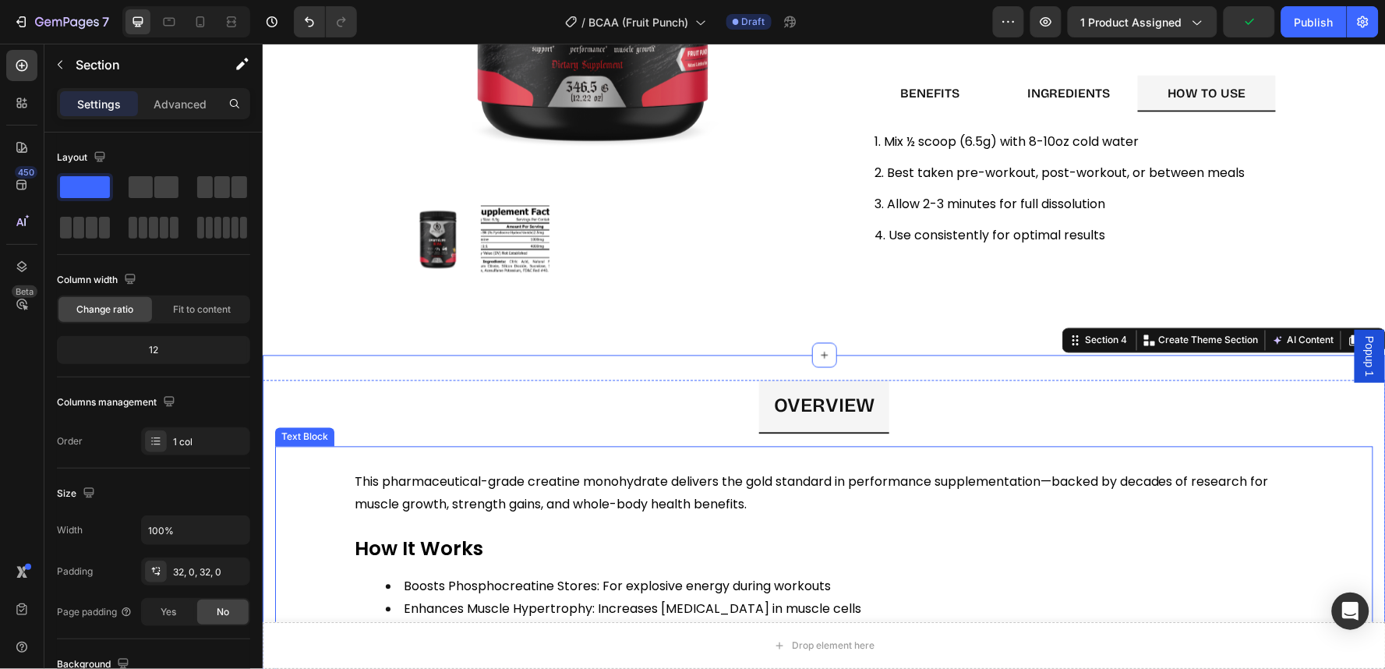
click at [539, 524] on p "This pharmaceutical-grade creatine monohydrate delivers the gold standard in pe…" at bounding box center [823, 504] width 939 height 67
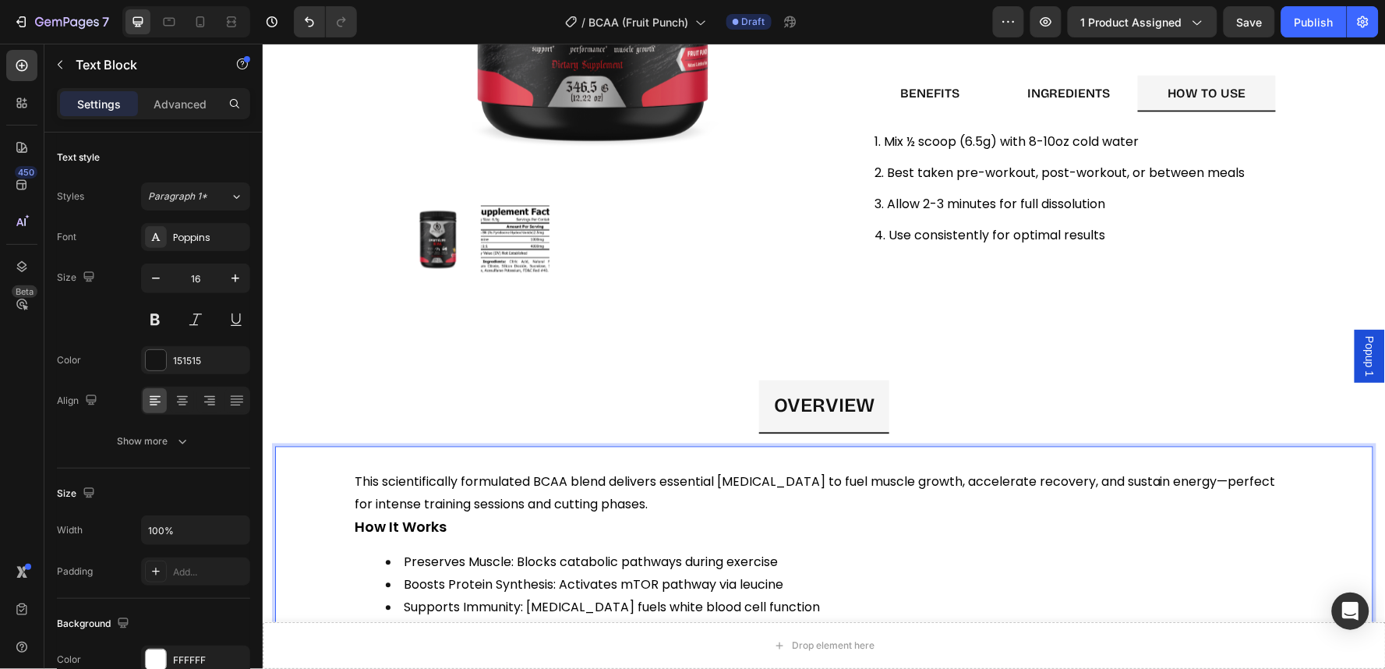
click at [623, 502] on span "This scientifically formulated BCAA blend delivers essential [MEDICAL_DATA] to …" at bounding box center [816, 492] width 924 height 41
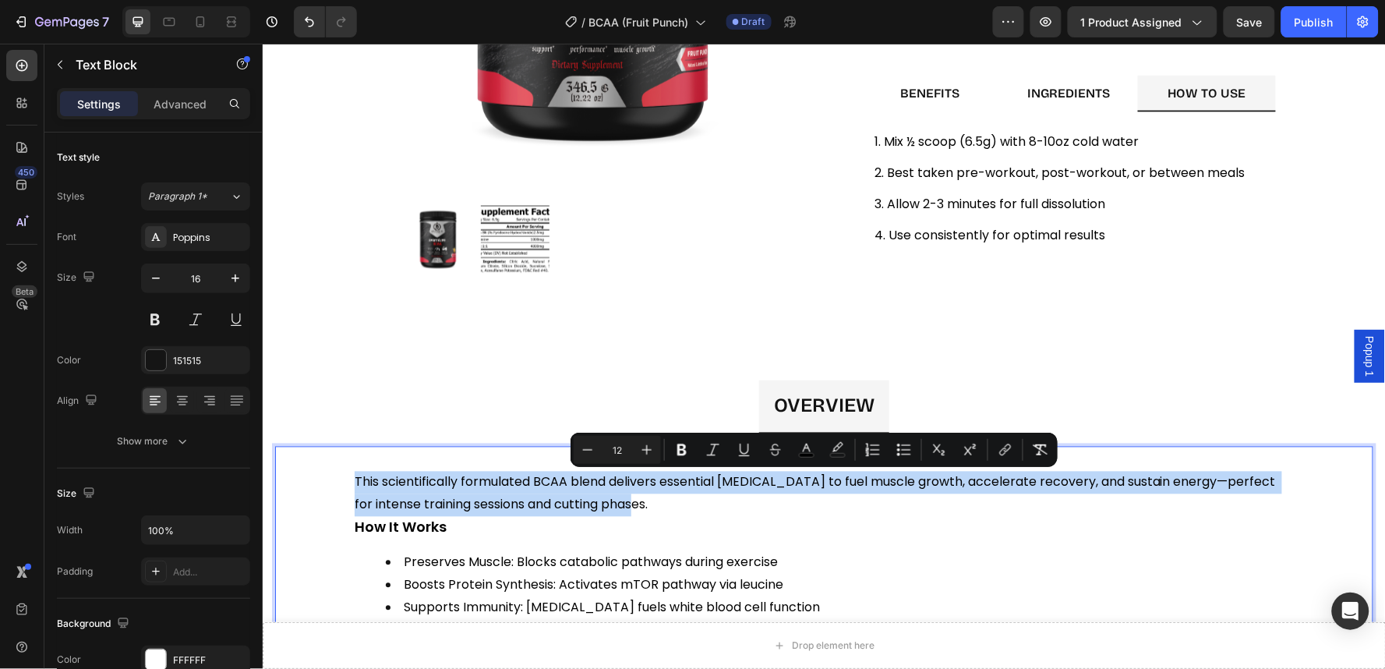
drag, startPoint x: 642, startPoint y: 503, endPoint x: 308, endPoint y: 480, distance: 335.0
click at [308, 480] on div "This scientifically formulated BCAA blend delivers essential [MEDICAL_DATA] to …" at bounding box center [823, 551] width 1098 height 210
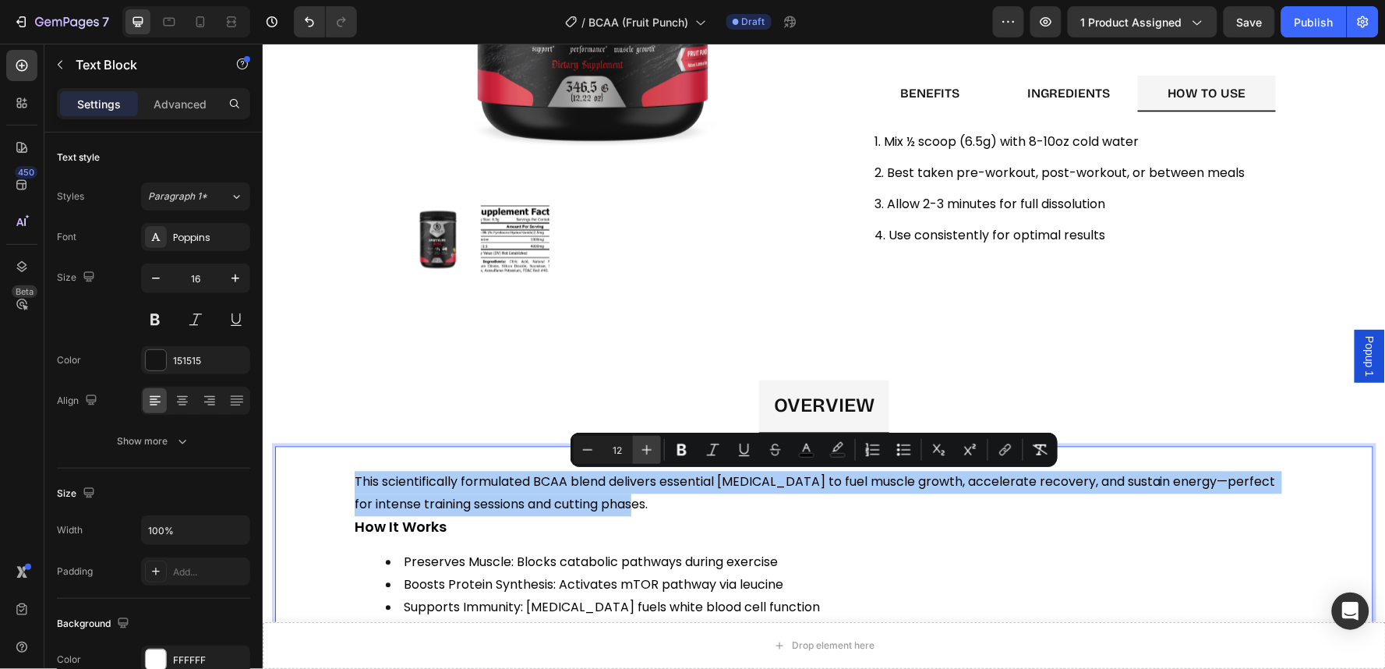
click at [633, 446] on button "Plus" at bounding box center [647, 450] width 28 height 28
click at [634, 446] on button "Plus" at bounding box center [647, 450] width 28 height 28
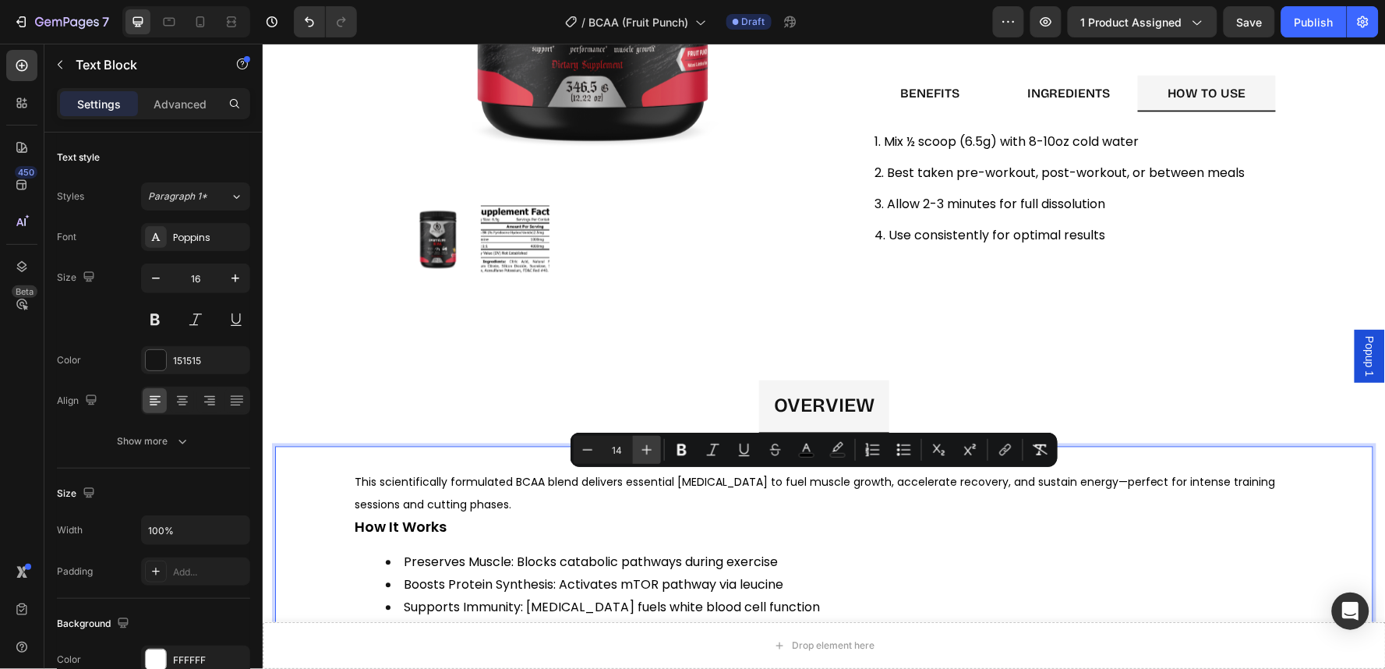
click at [634, 446] on button "Plus" at bounding box center [647, 450] width 28 height 28
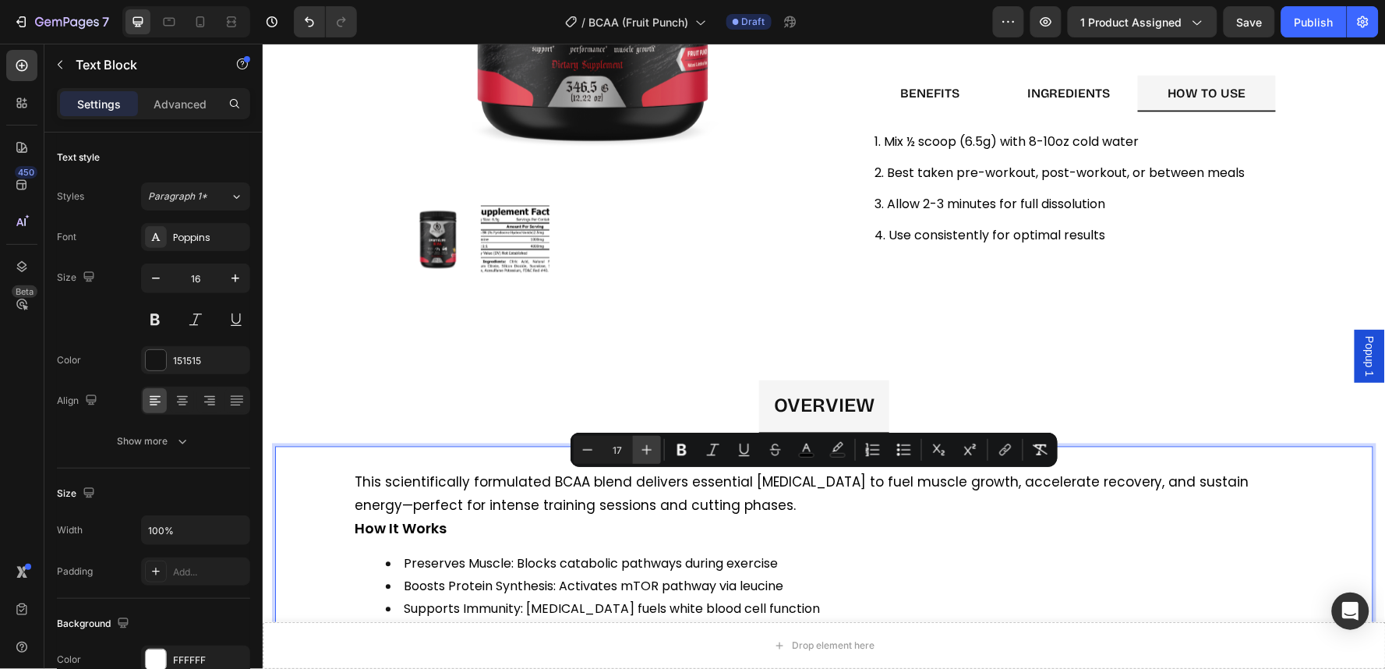
click at [634, 446] on button "Plus" at bounding box center [647, 450] width 28 height 28
type input "18"
click at [883, 540] on p "How It Works" at bounding box center [823, 528] width 939 height 23
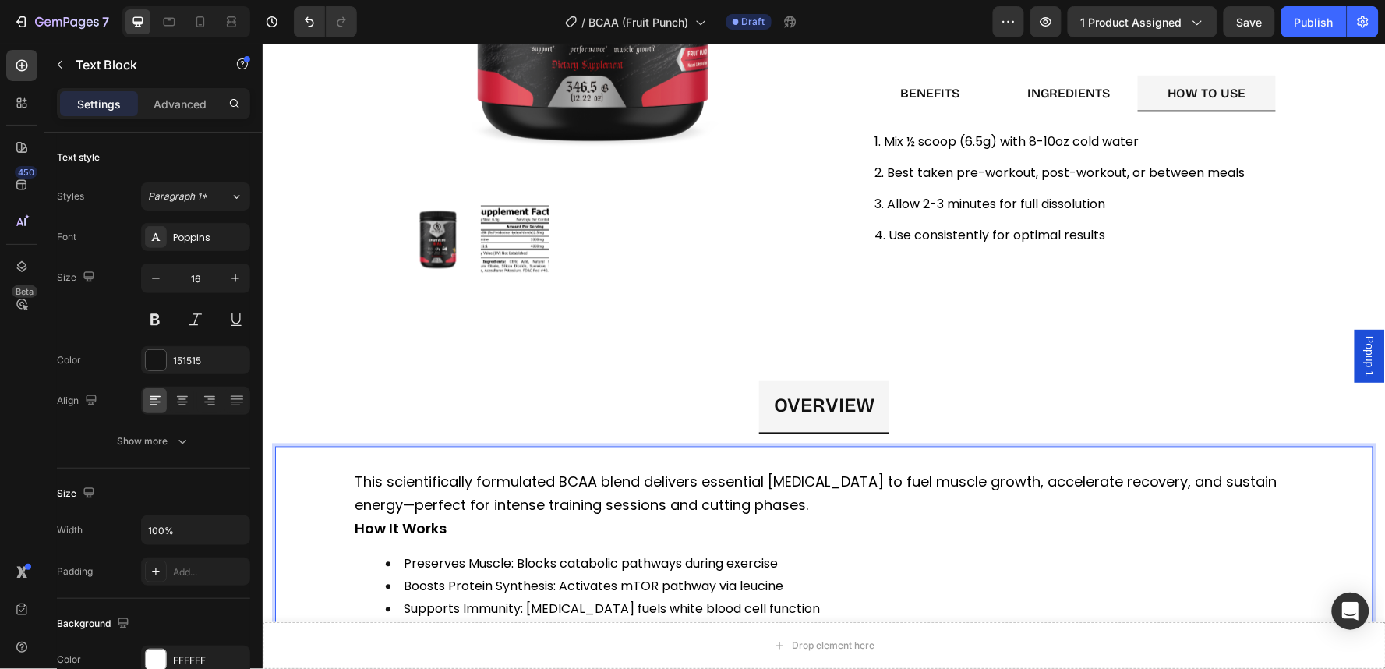
click at [835, 506] on p "This scientifically formulated BCAA blend delivers essential [MEDICAL_DATA] to …" at bounding box center [823, 494] width 939 height 47
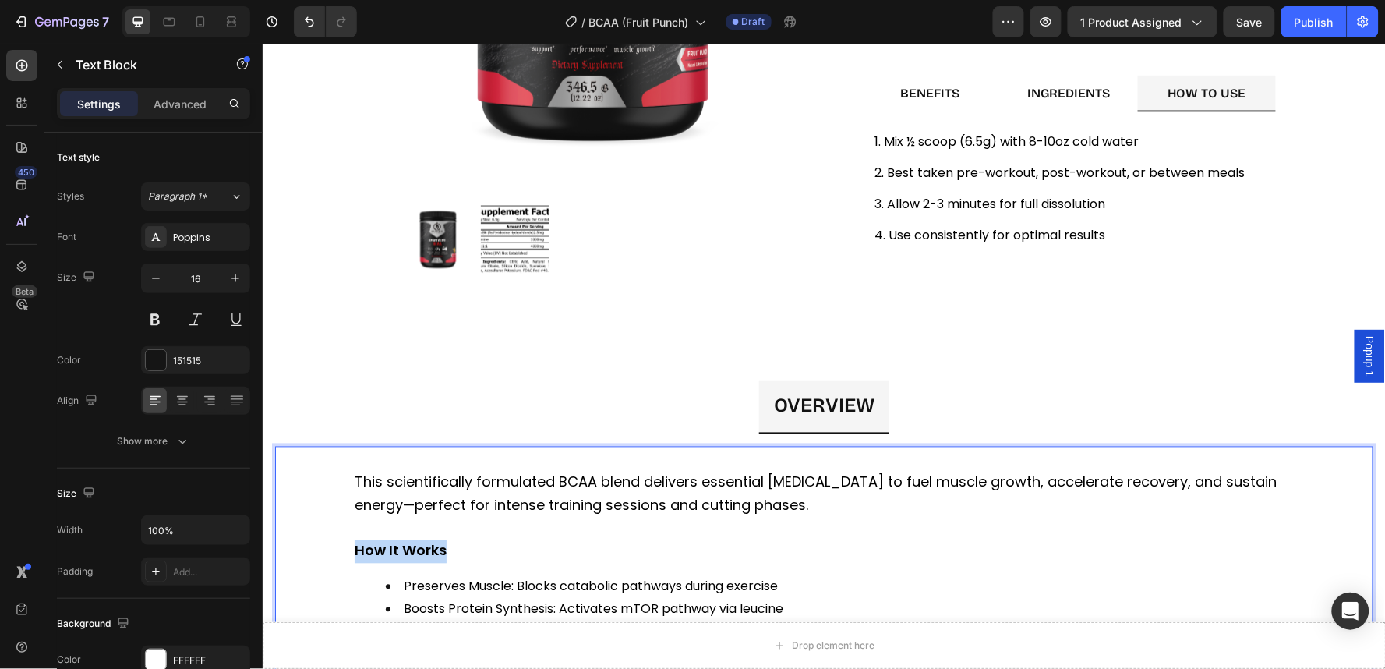
drag, startPoint x: 445, startPoint y: 547, endPoint x: 351, endPoint y: 545, distance: 93.5
click at [352, 545] on div "This scientifically formulated BCAA blend delivers essential [MEDICAL_DATA] to …" at bounding box center [823, 574] width 942 height 210
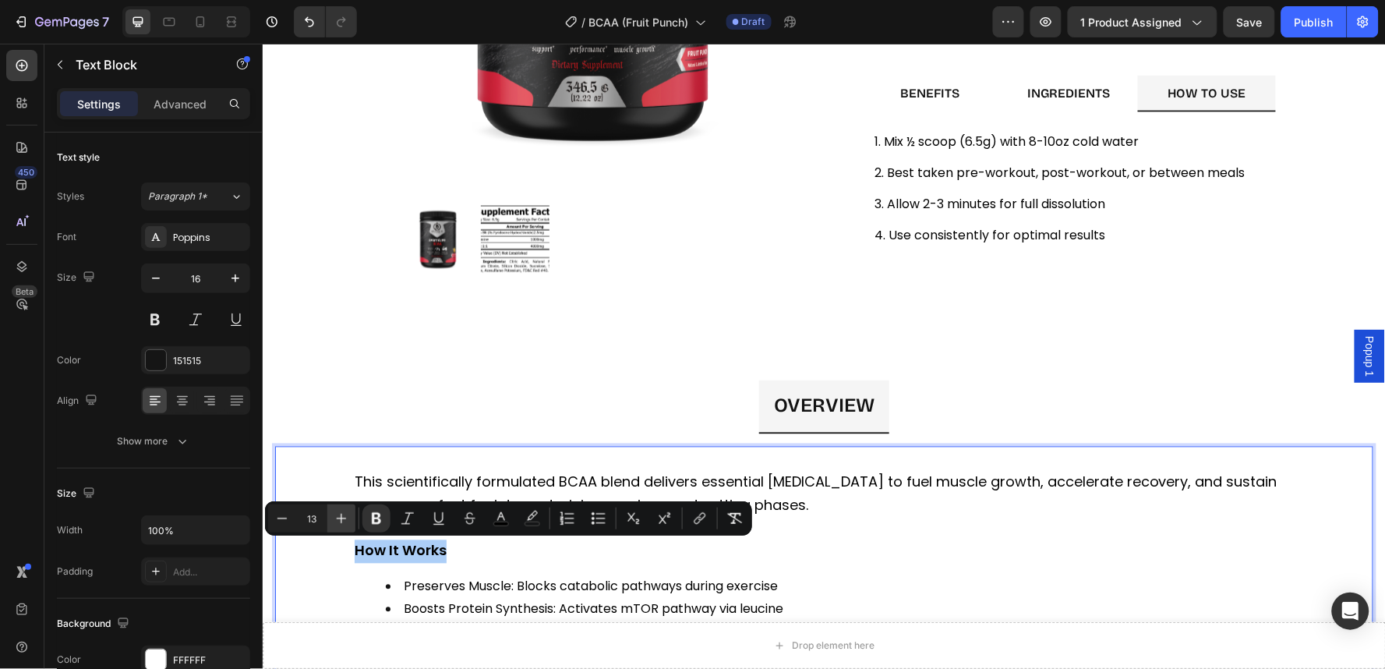
click at [341, 518] on icon "Editor contextual toolbar" at bounding box center [342, 518] width 10 height 10
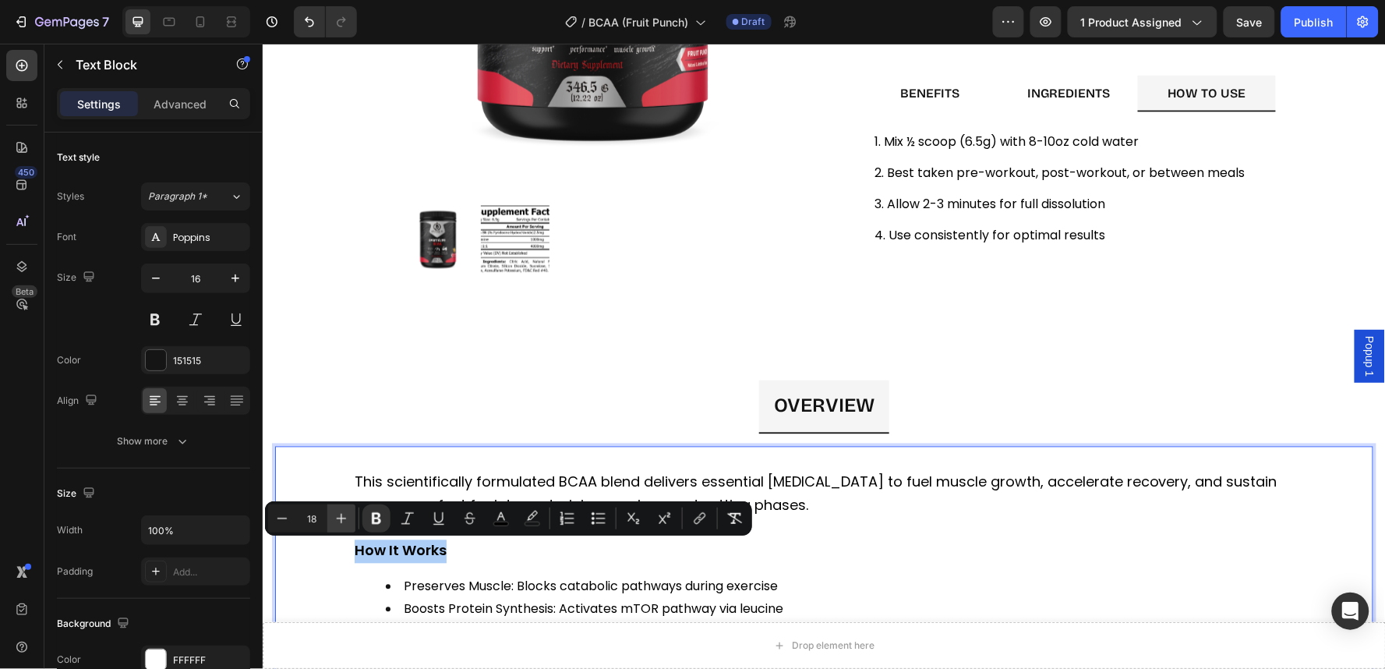
click at [341, 518] on icon "Editor contextual toolbar" at bounding box center [342, 518] width 10 height 10
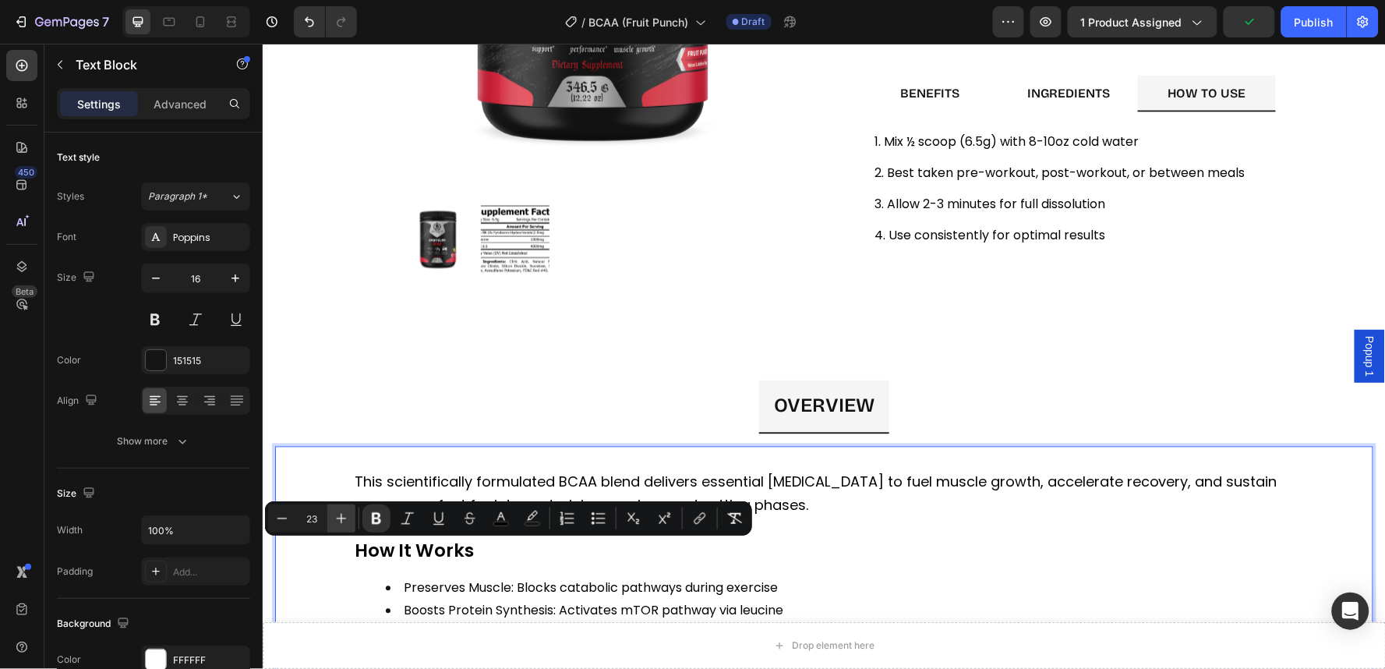
click at [341, 518] on icon "Editor contextual toolbar" at bounding box center [342, 518] width 10 height 10
type input "25"
click at [471, 565] on div "This scientifically formulated BCAA blend delivers essential [MEDICAL_DATA] to …" at bounding box center [823, 574] width 942 height 211
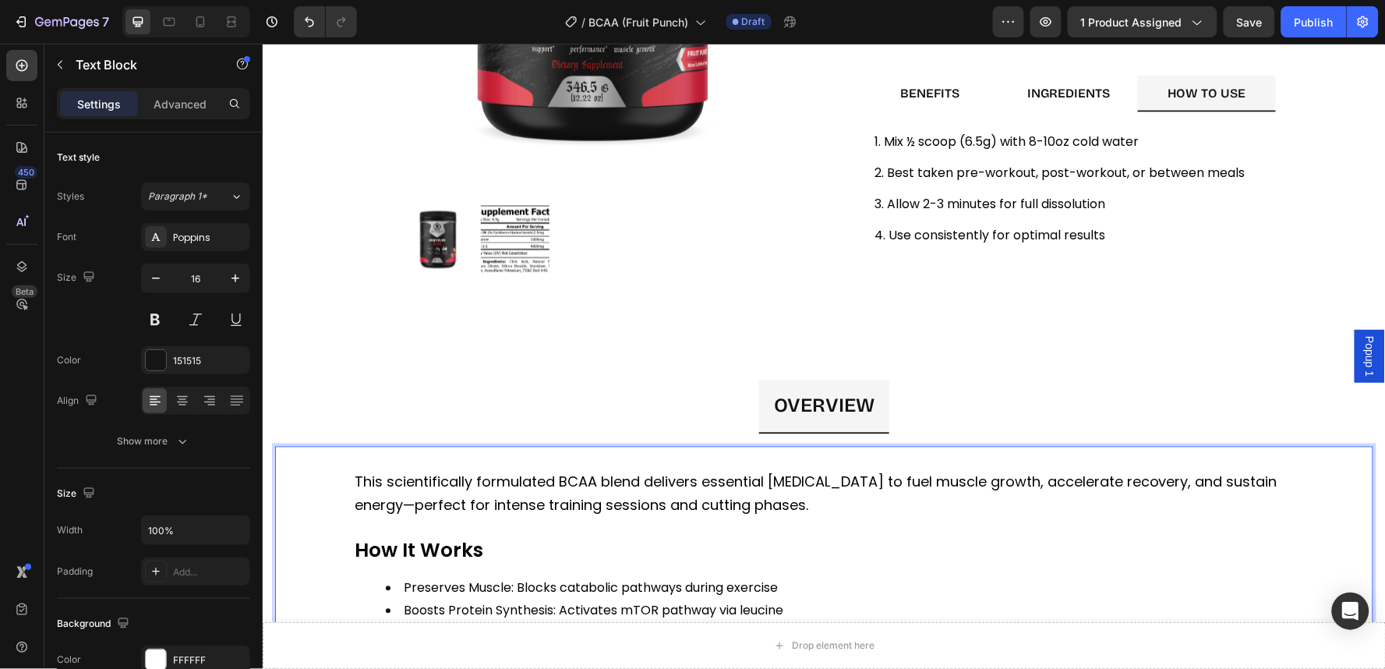
scroll to position [866, 0]
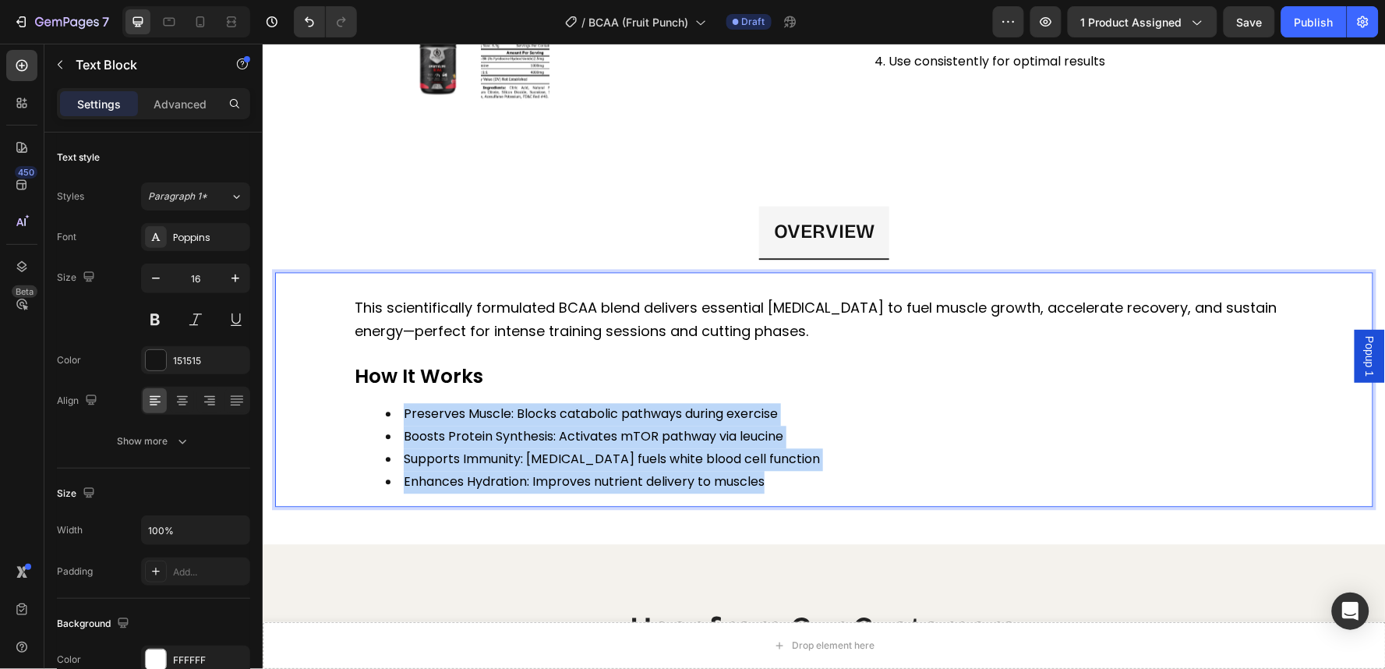
drag, startPoint x: 767, startPoint y: 477, endPoint x: 405, endPoint y: 415, distance: 366.8
click at [405, 415] on ul "Preserves Muscle: Blocks catabolic pathways during exercise Boosts Protein Synt…" at bounding box center [823, 448] width 939 height 90
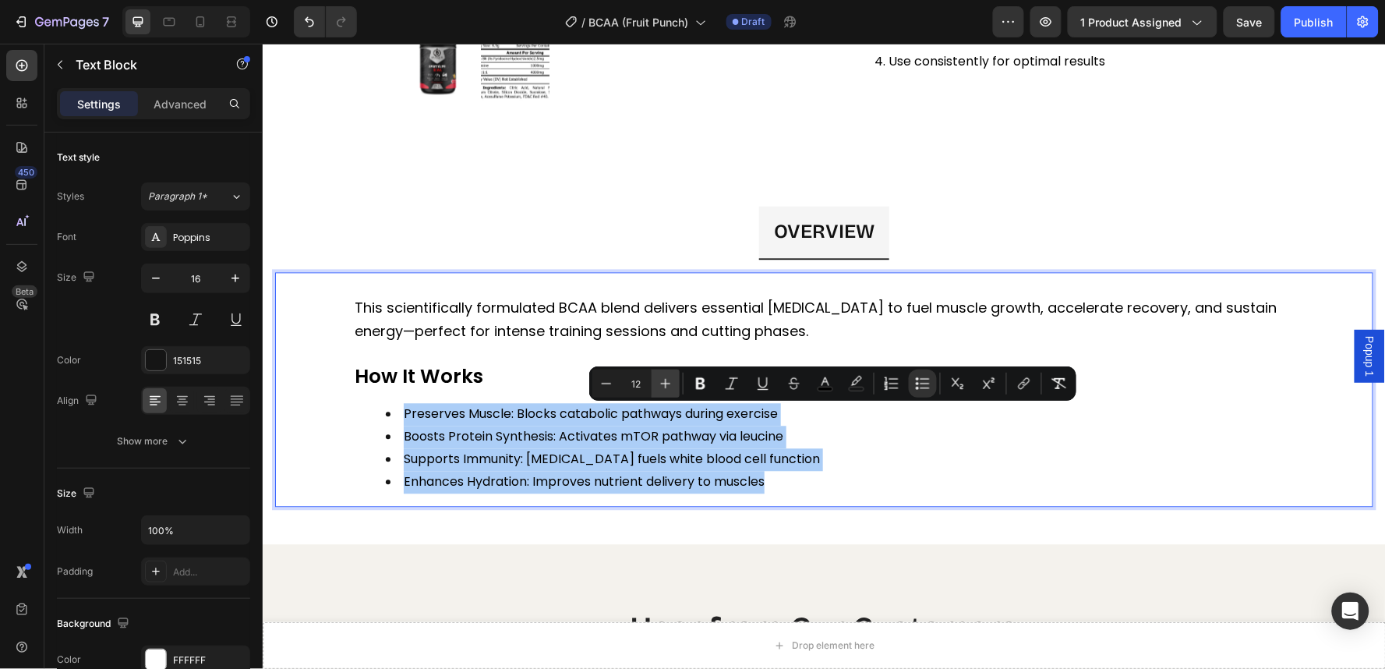
click at [668, 383] on icon "Editor contextual toolbar" at bounding box center [666, 384] width 10 height 10
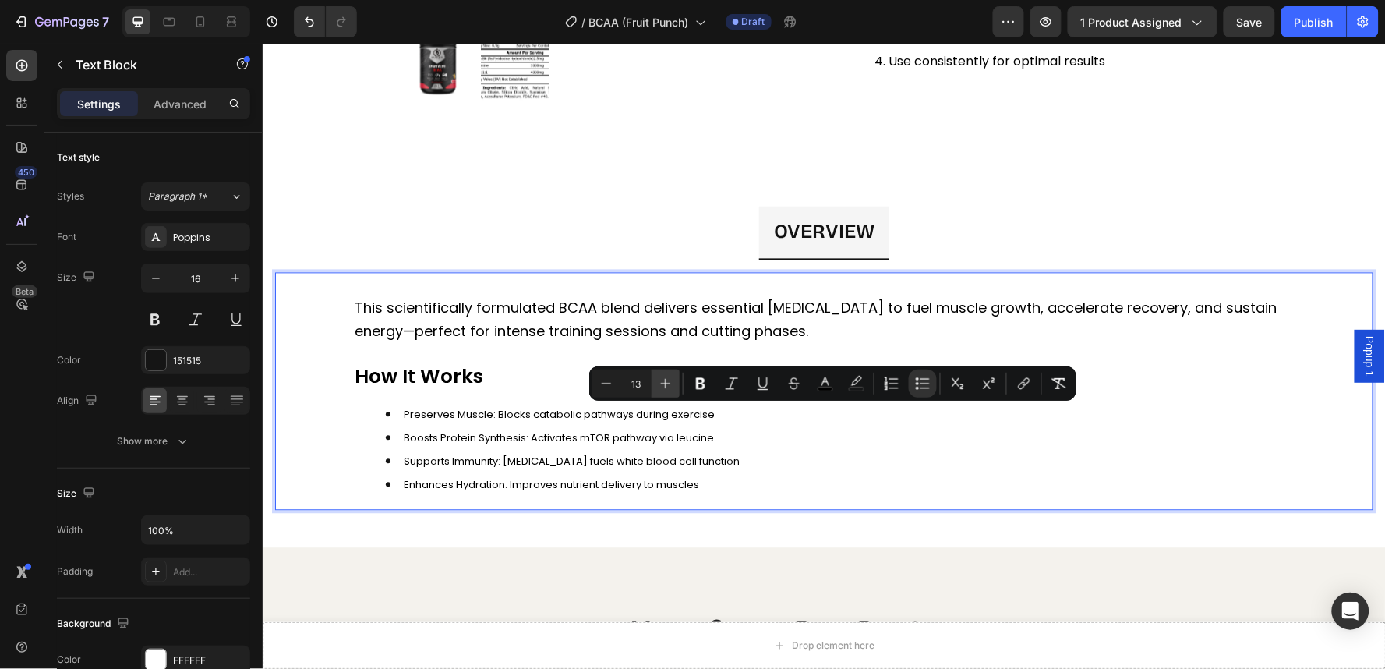
click at [668, 383] on icon "Editor contextual toolbar" at bounding box center [666, 384] width 10 height 10
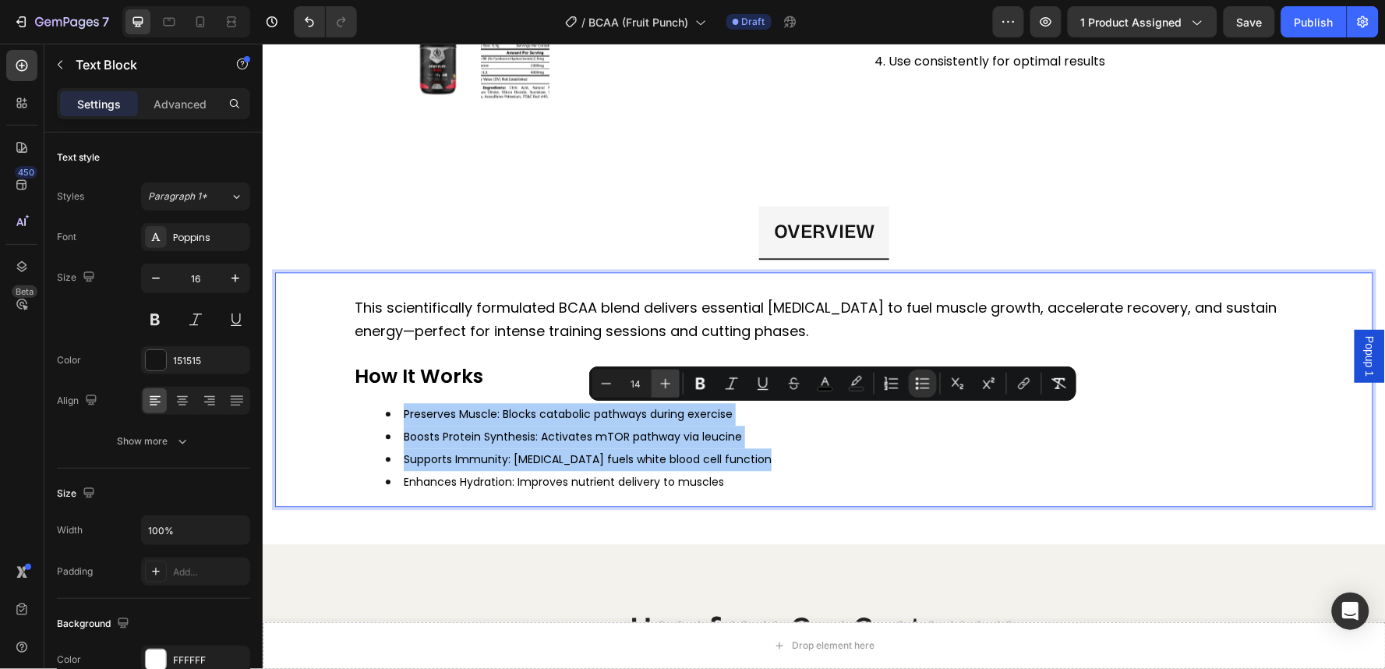
click at [668, 383] on icon "Editor contextual toolbar" at bounding box center [666, 384] width 10 height 10
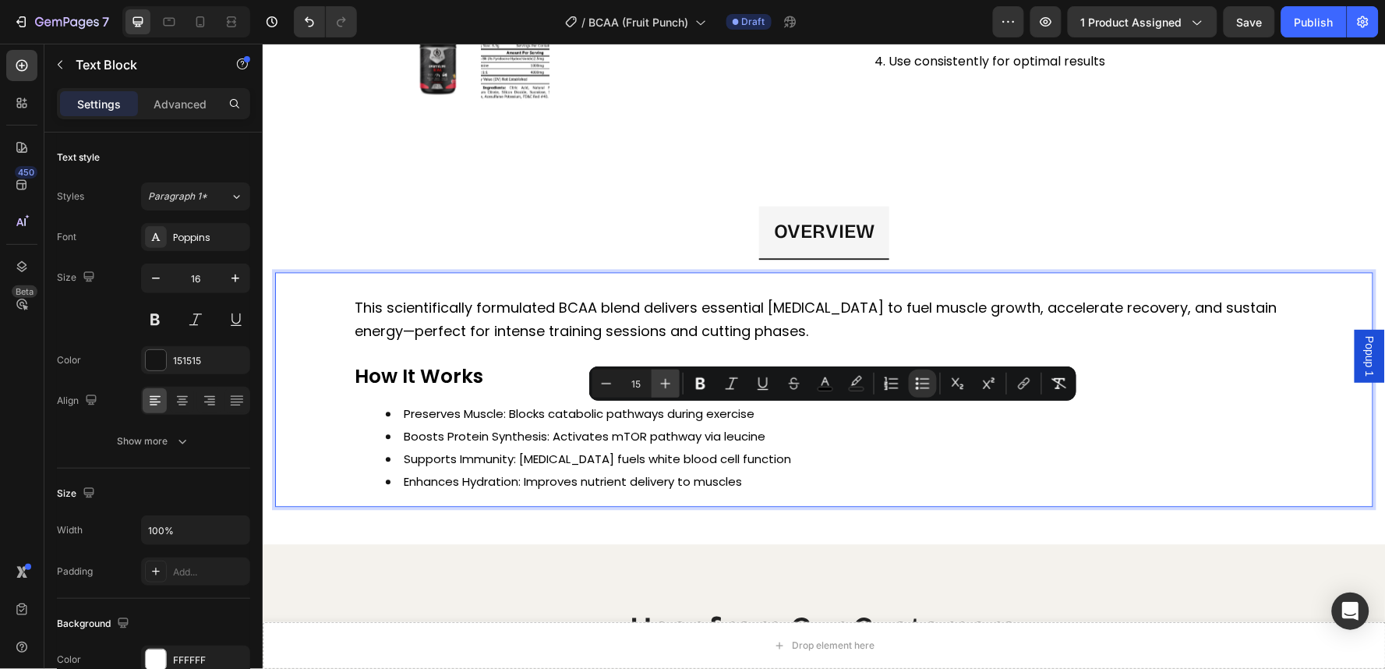
click at [668, 383] on icon "Editor contextual toolbar" at bounding box center [666, 384] width 10 height 10
type input "16"
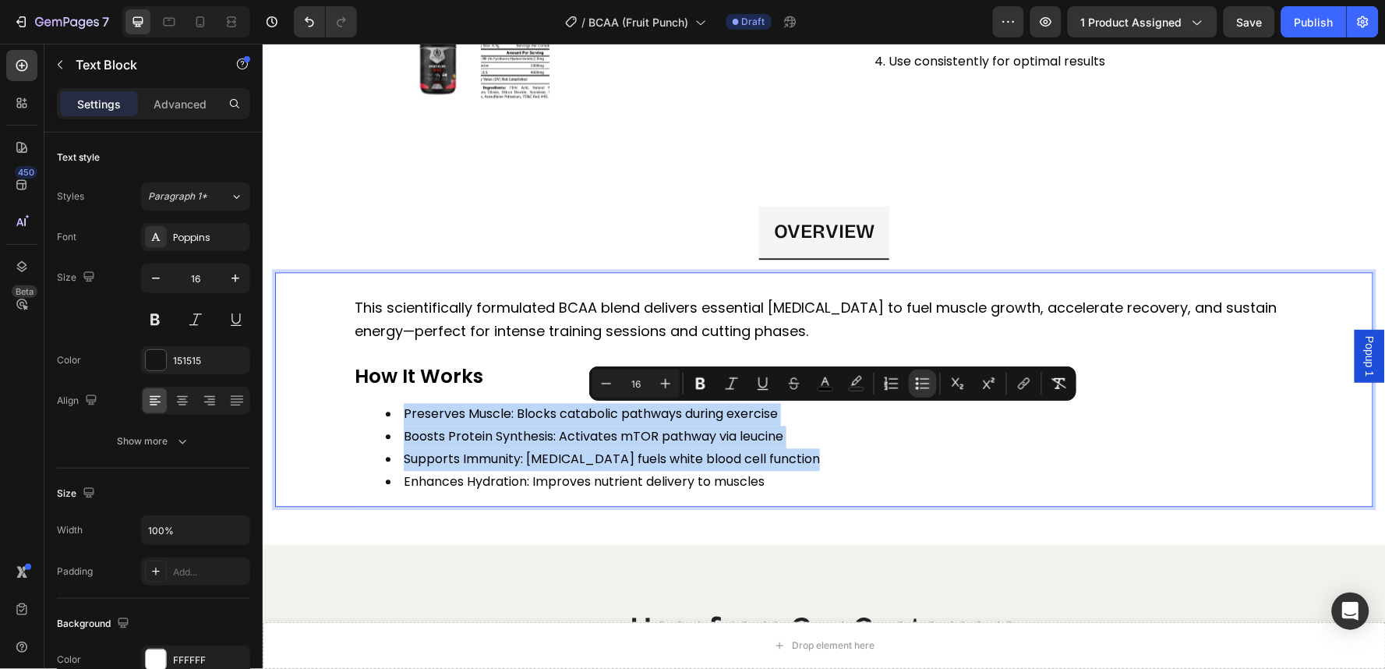
click at [679, 464] on span "Supports Immunity: [MEDICAL_DATA] fuels white blood cell function" at bounding box center [611, 459] width 416 height 18
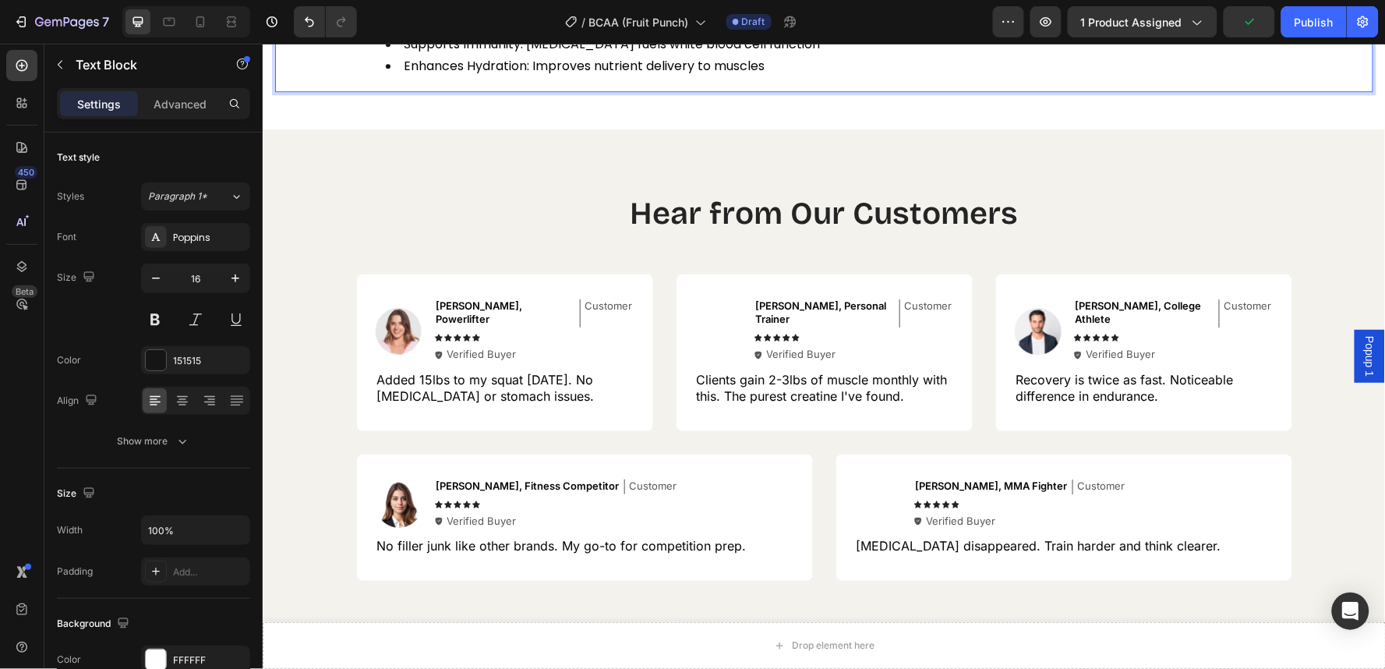
scroll to position [1298, 0]
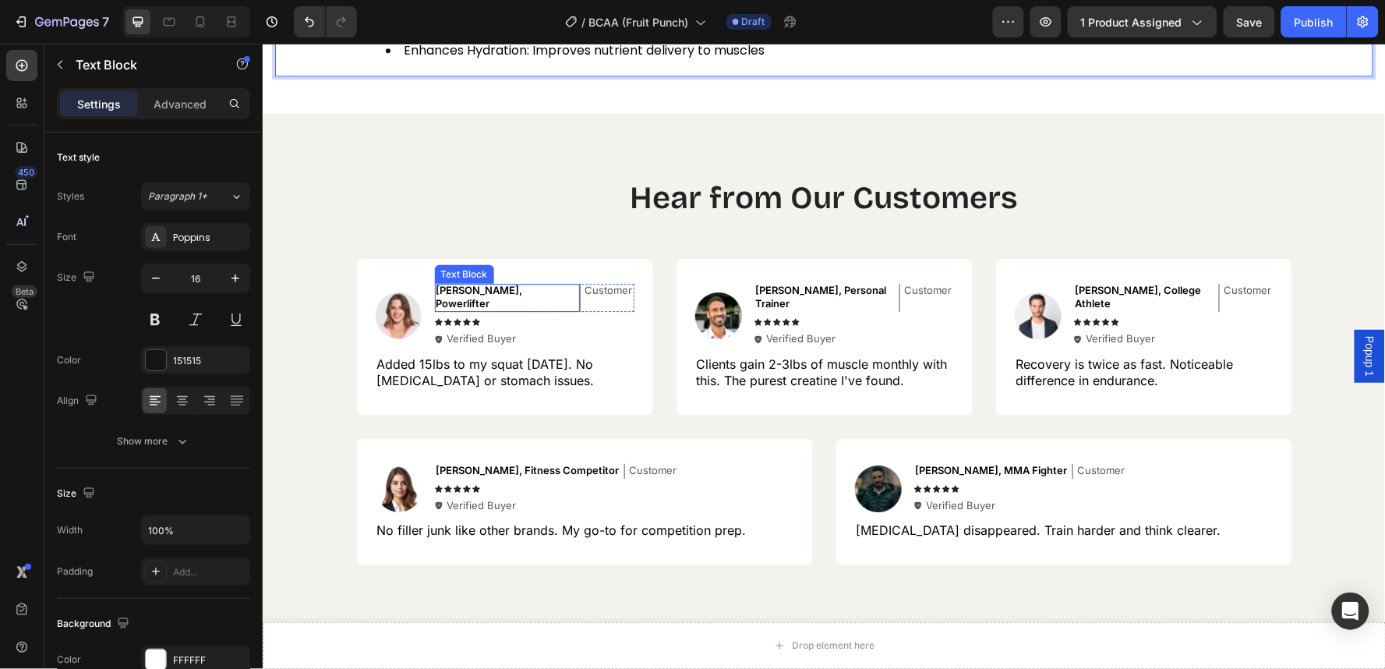
click at [487, 290] on span "[PERSON_NAME], Powerlifter" at bounding box center [479, 296] width 86 height 26
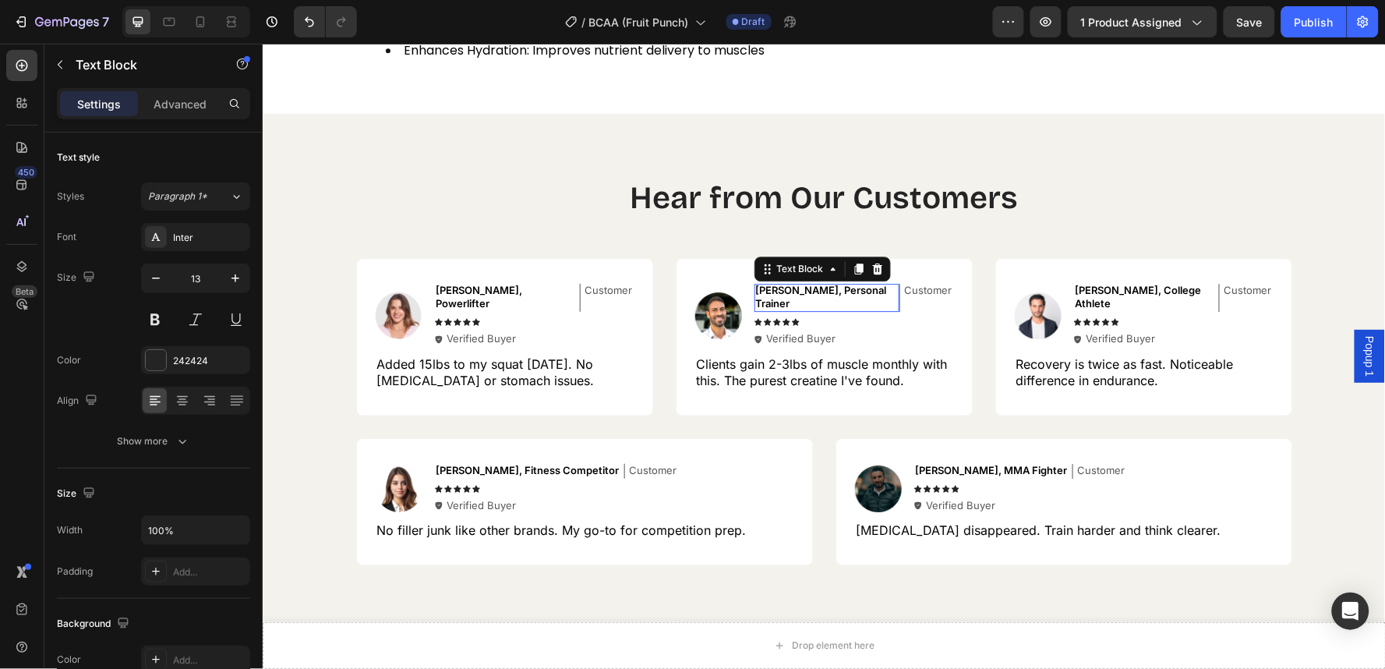
click at [813, 284] on span "[PERSON_NAME], Personal Trainer" at bounding box center [820, 296] width 131 height 26
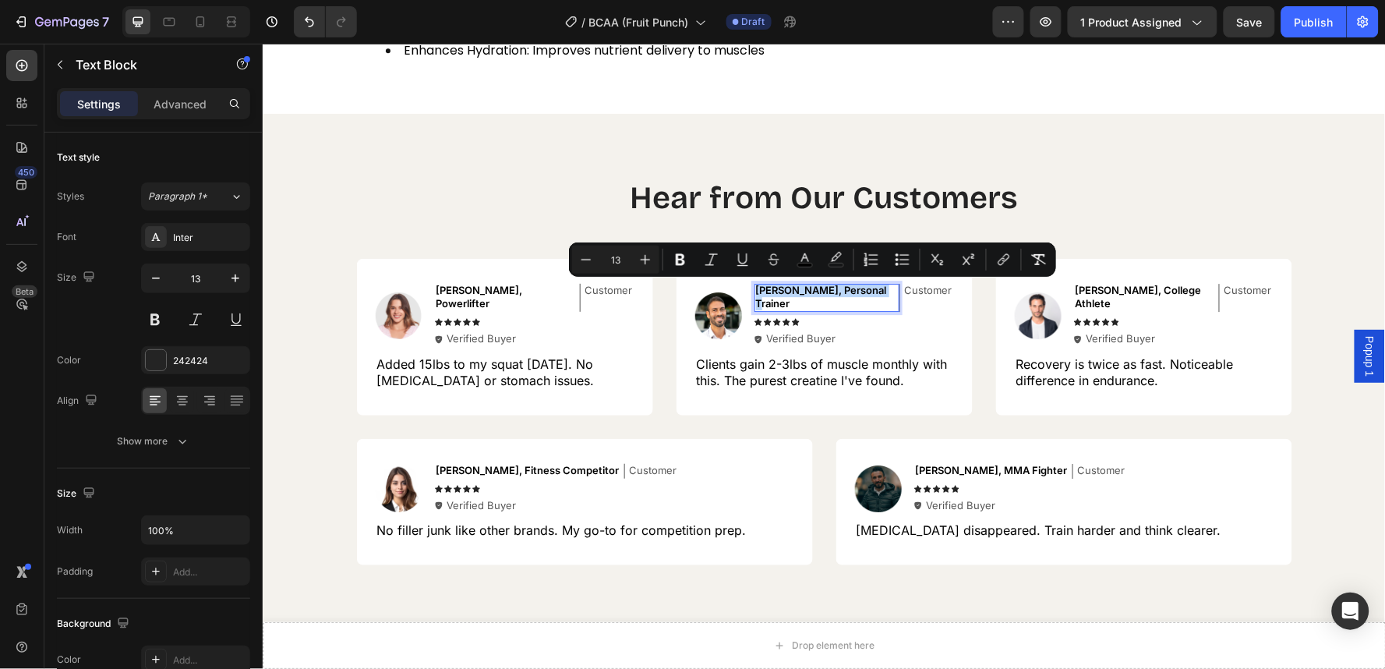
click at [813, 284] on span "[PERSON_NAME], Personal Trainer" at bounding box center [820, 296] width 131 height 26
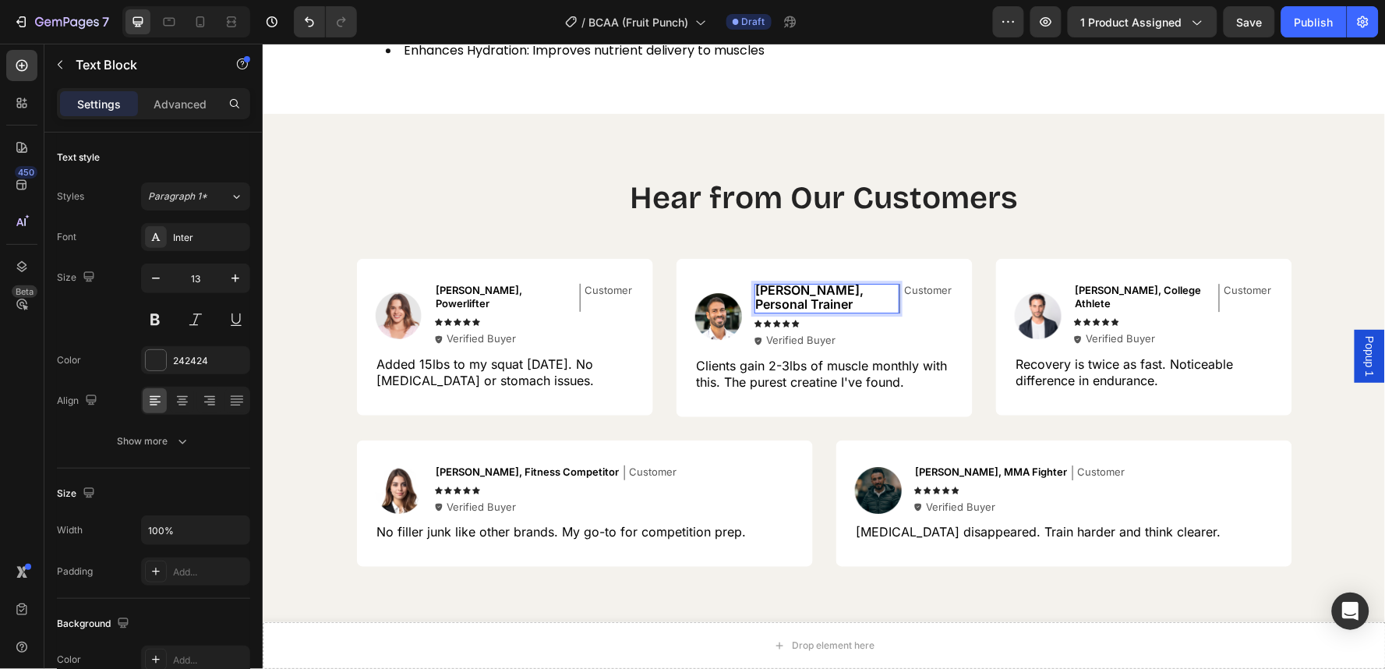
click at [813, 294] on span "[PERSON_NAME], Personal Trainer" at bounding box center [809, 296] width 108 height 30
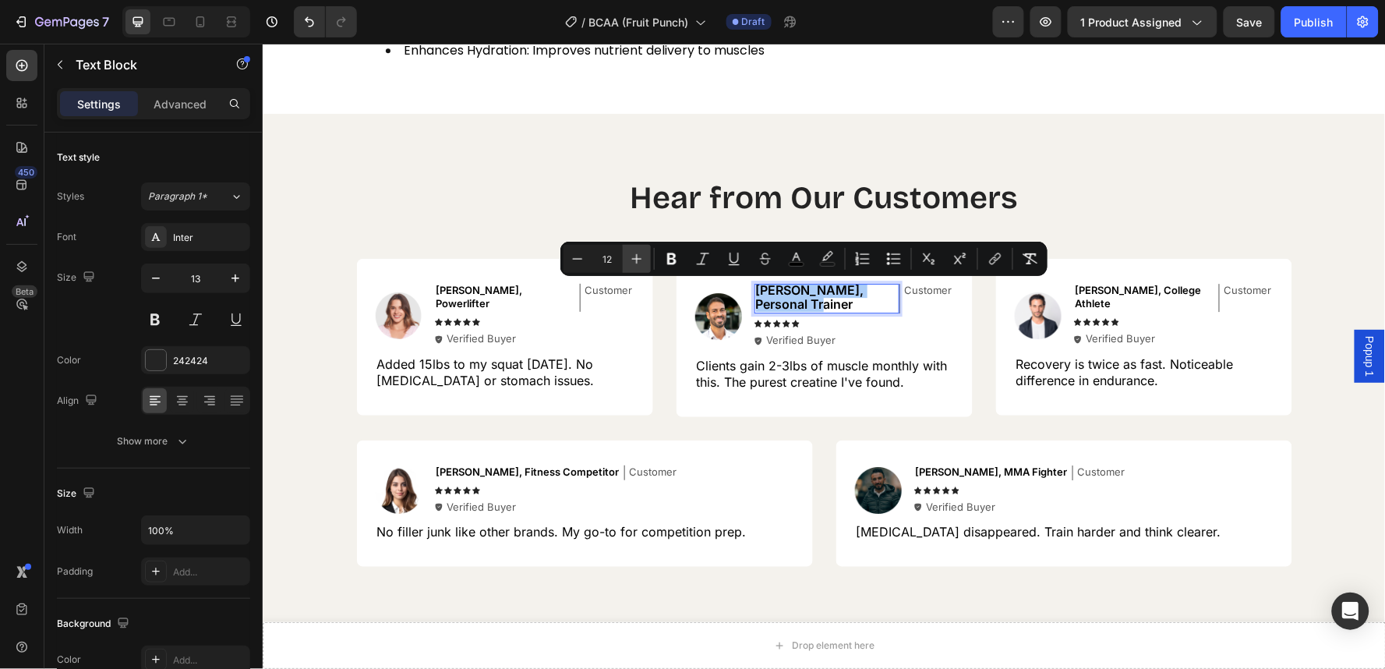
click at [637, 259] on icon "Editor contextual toolbar" at bounding box center [637, 259] width 10 height 10
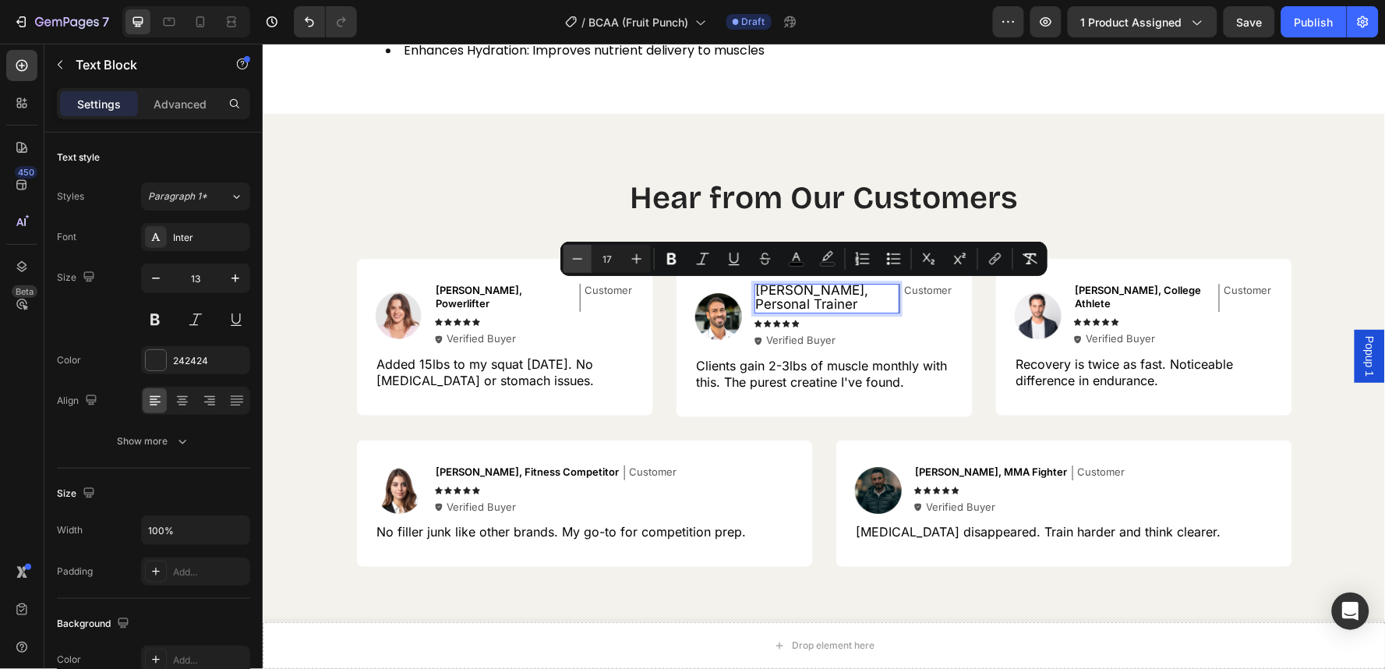
click at [588, 262] on button "Minus" at bounding box center [577, 259] width 28 height 28
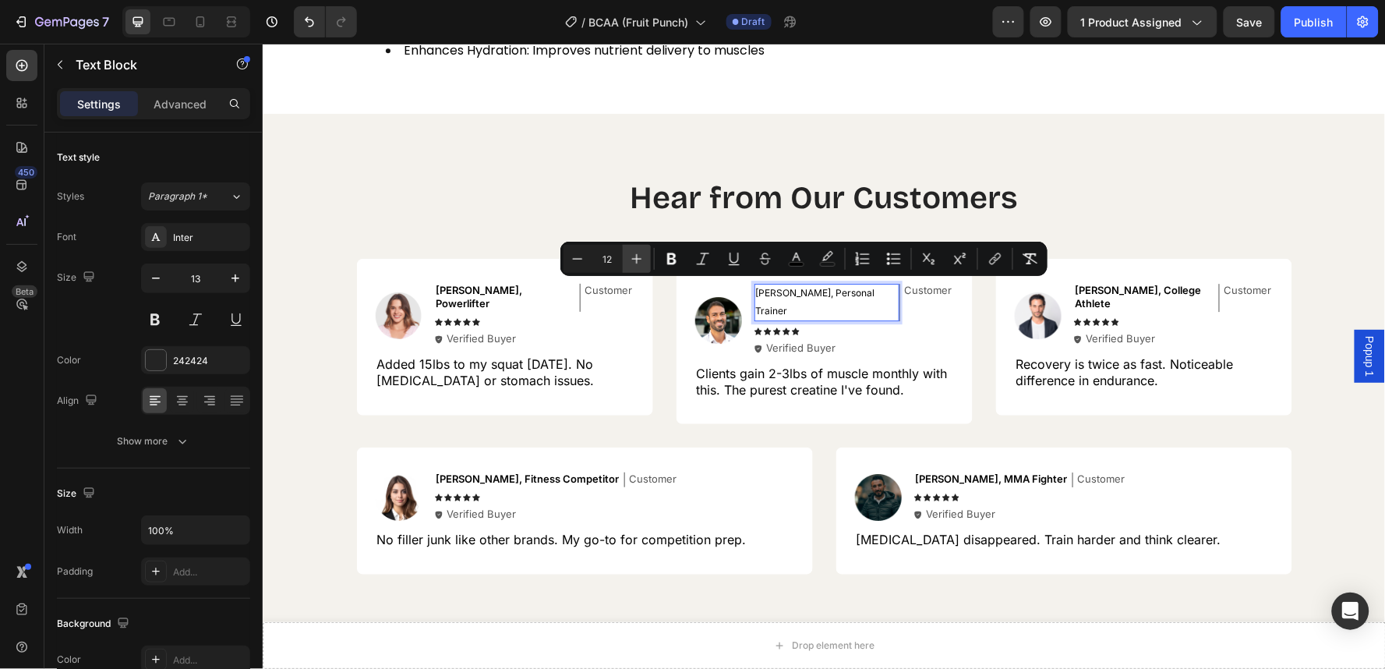
click at [641, 258] on icon "Editor contextual toolbar" at bounding box center [637, 259] width 16 height 16
type input "13"
click at [658, 252] on button "Bold" at bounding box center [672, 259] width 28 height 28
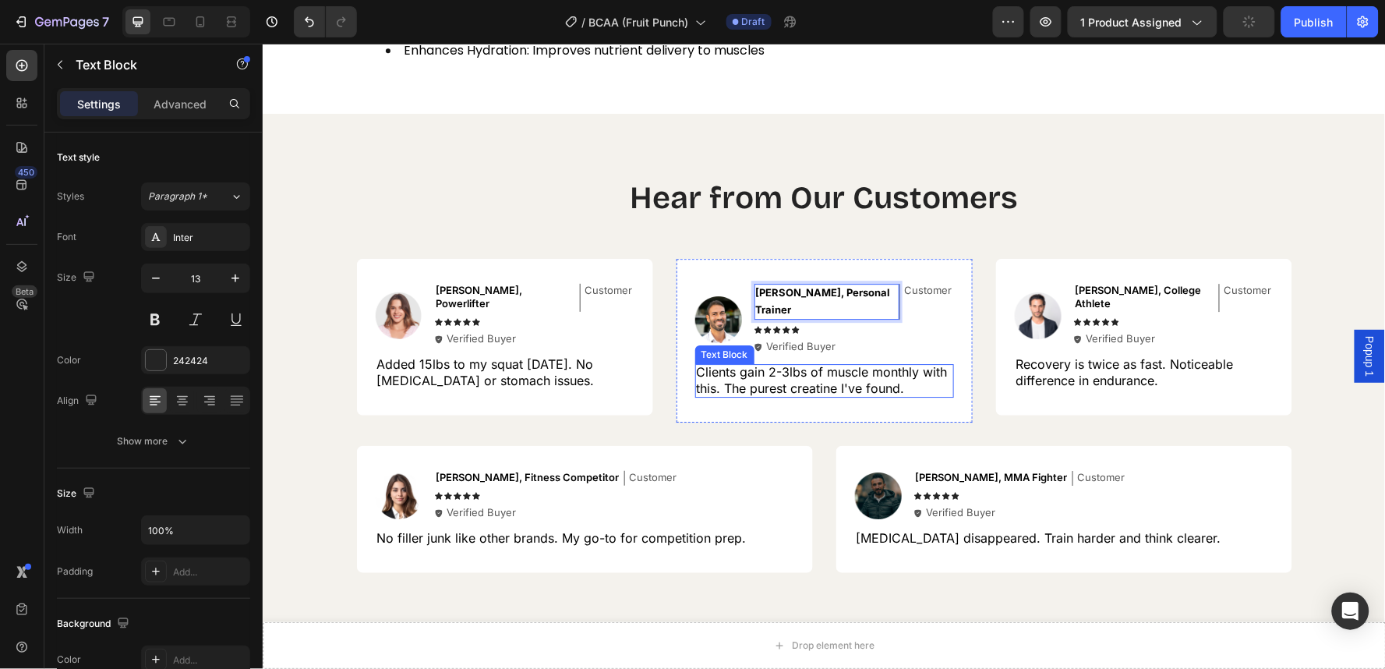
click at [828, 363] on span "Clients gain 2-3lbs of muscle monthly with this. The purest creatine I've found." at bounding box center [821, 379] width 251 height 32
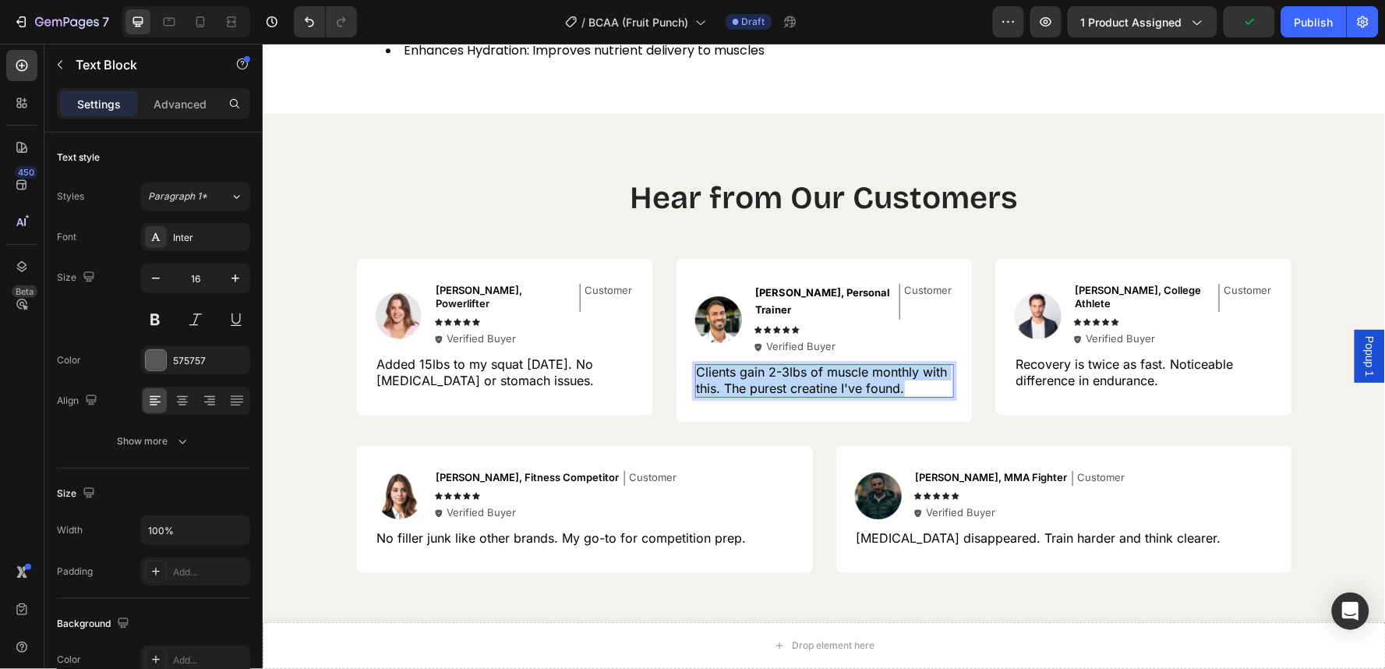
click at [828, 363] on span "Clients gain 2-3lbs of muscle monthly with this. The purest creatine I've found." at bounding box center [821, 379] width 251 height 32
click at [828, 363] on icon "Clients recover faster and train harder. The fruit punch flavor is unbeatable." at bounding box center [822, 379] width 252 height 32
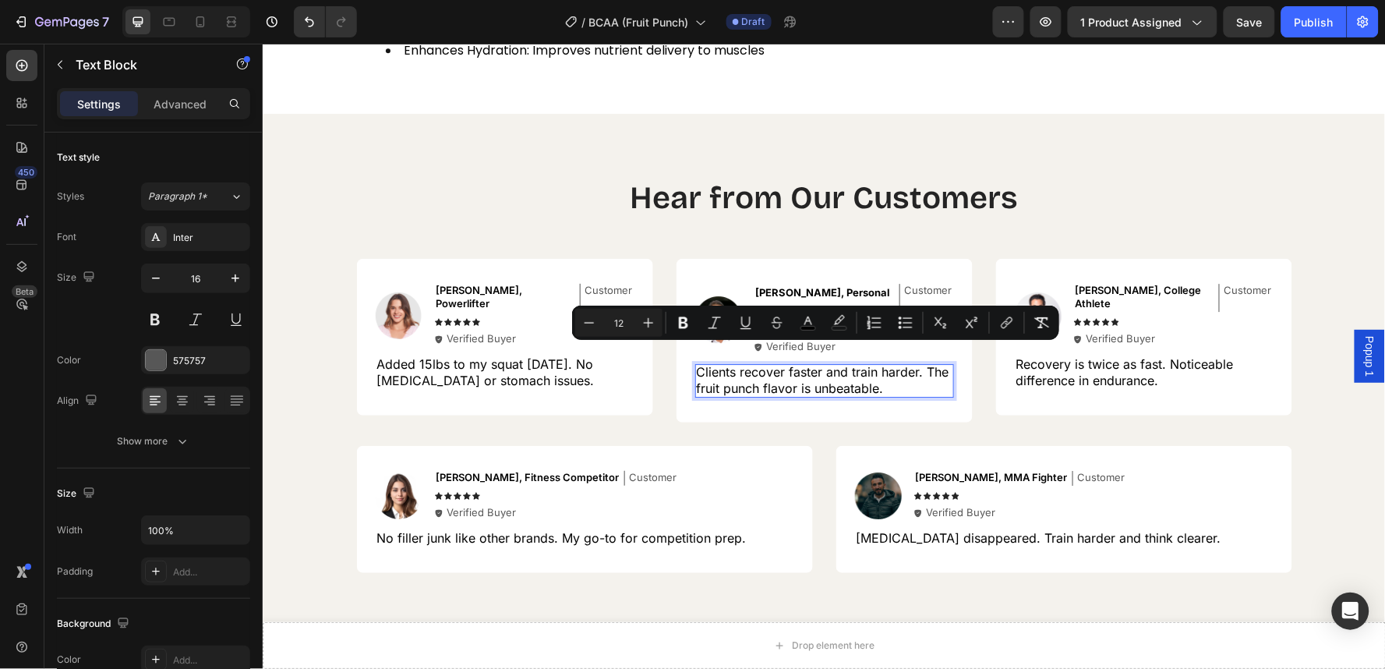
click at [828, 363] on span "Clients recover faster and train harder. The fruit punch flavor is unbeatable." at bounding box center [822, 379] width 252 height 32
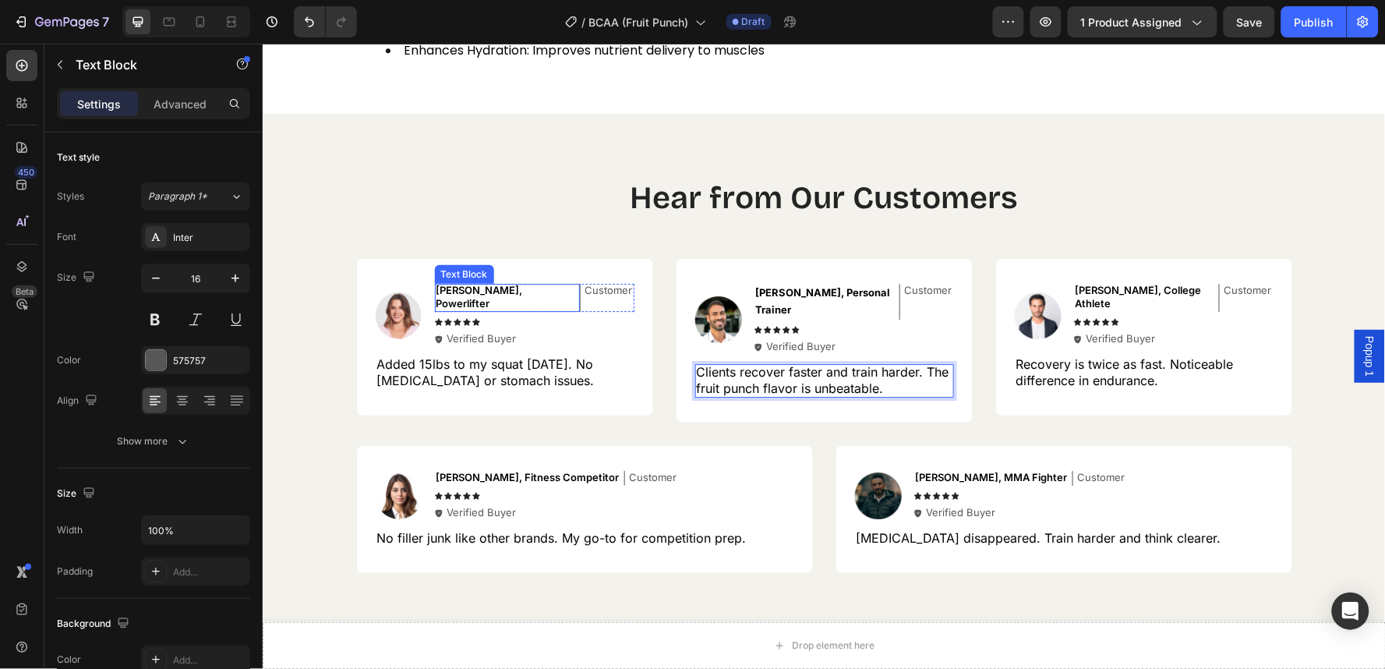
click at [460, 289] on span "[PERSON_NAME], Powerlifter" at bounding box center [479, 296] width 86 height 26
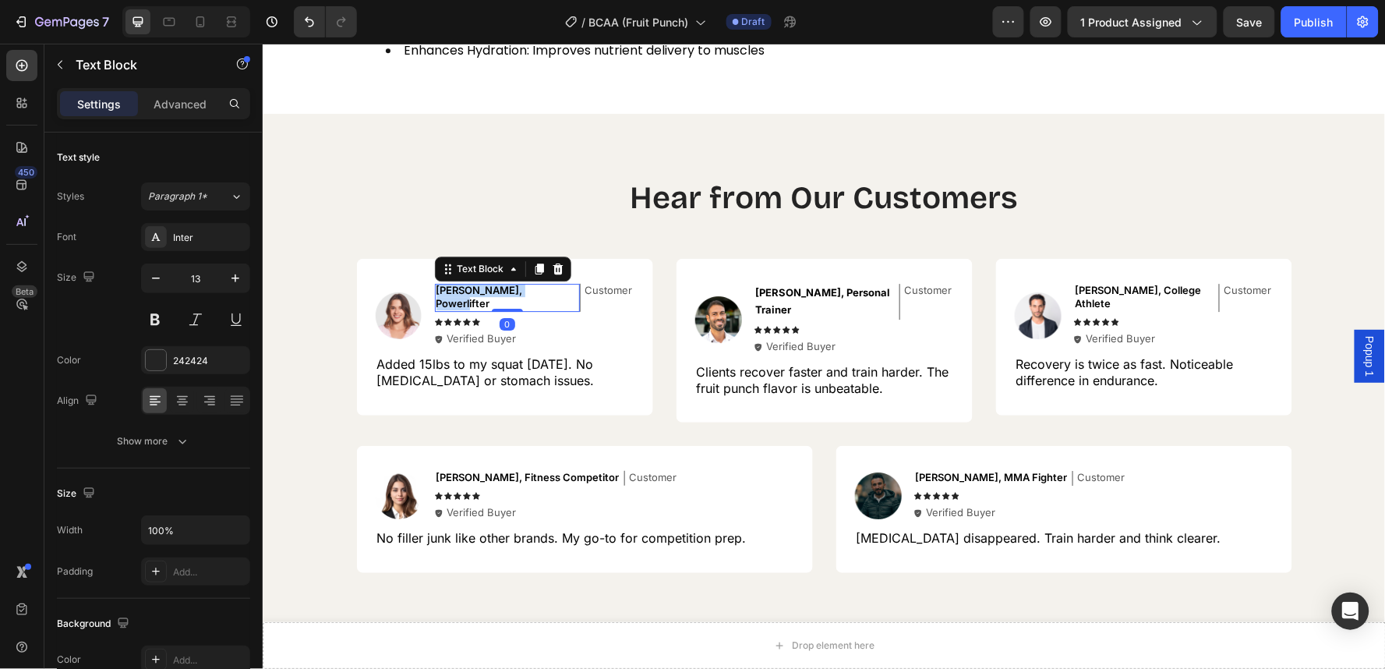
click at [460, 289] on span "[PERSON_NAME], Powerlifter" at bounding box center [479, 296] width 86 height 26
click at [450, 293] on span "[PERSON_NAME], Marathon Runner" at bounding box center [490, 296] width 108 height 30
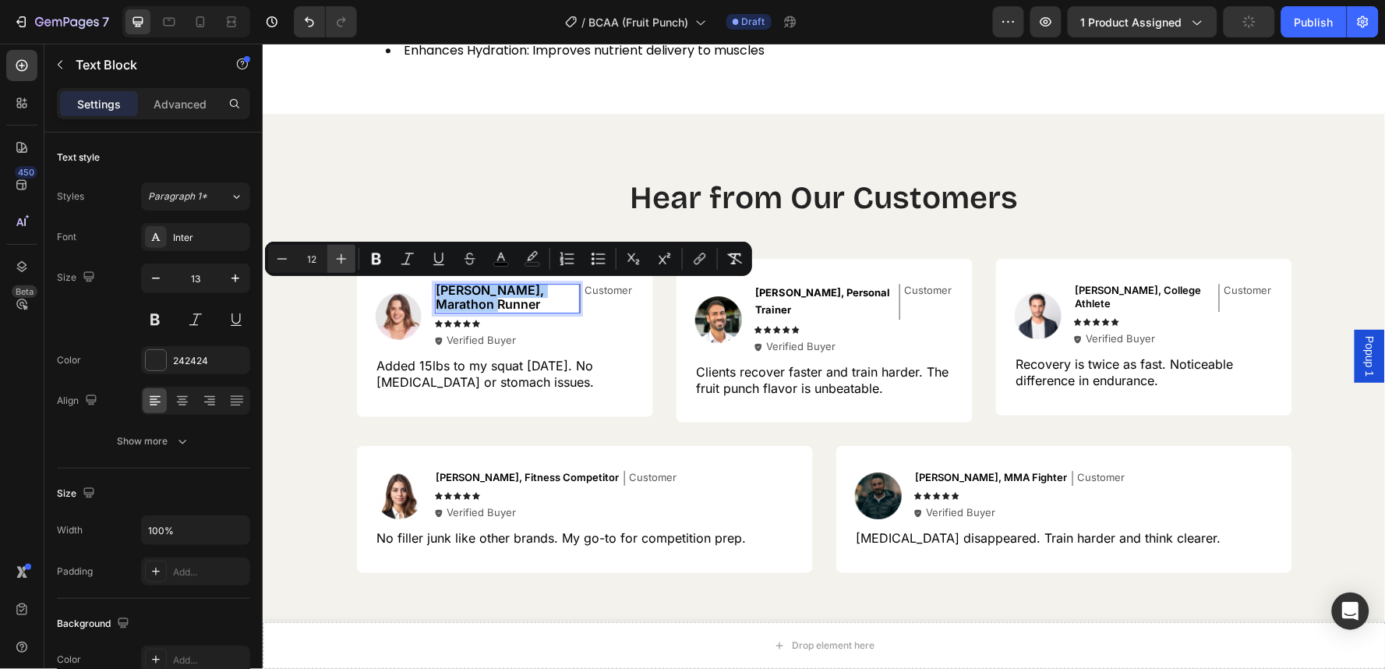
click at [339, 257] on icon "Editor contextual toolbar" at bounding box center [342, 259] width 16 height 16
type input "13"
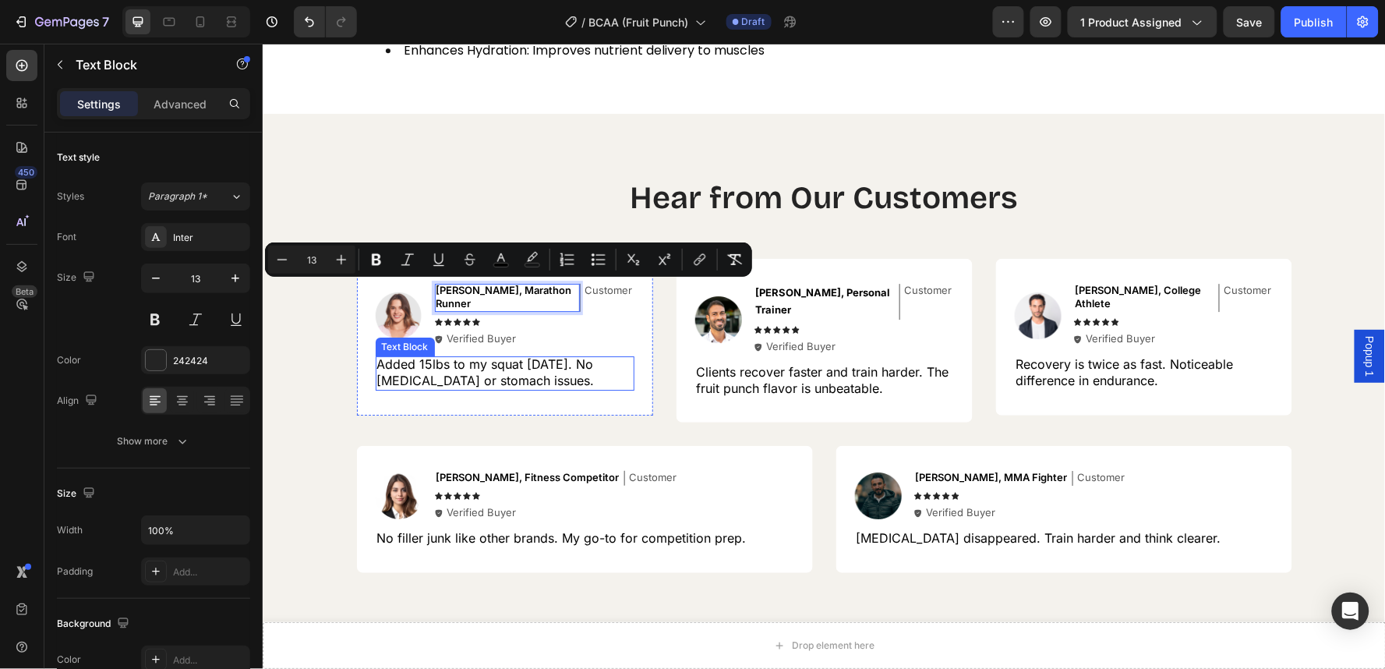
click at [486, 355] on span "Added 15lbs to my squat [DATE]. No [MEDICAL_DATA] or stomach issues." at bounding box center [484, 371] width 217 height 32
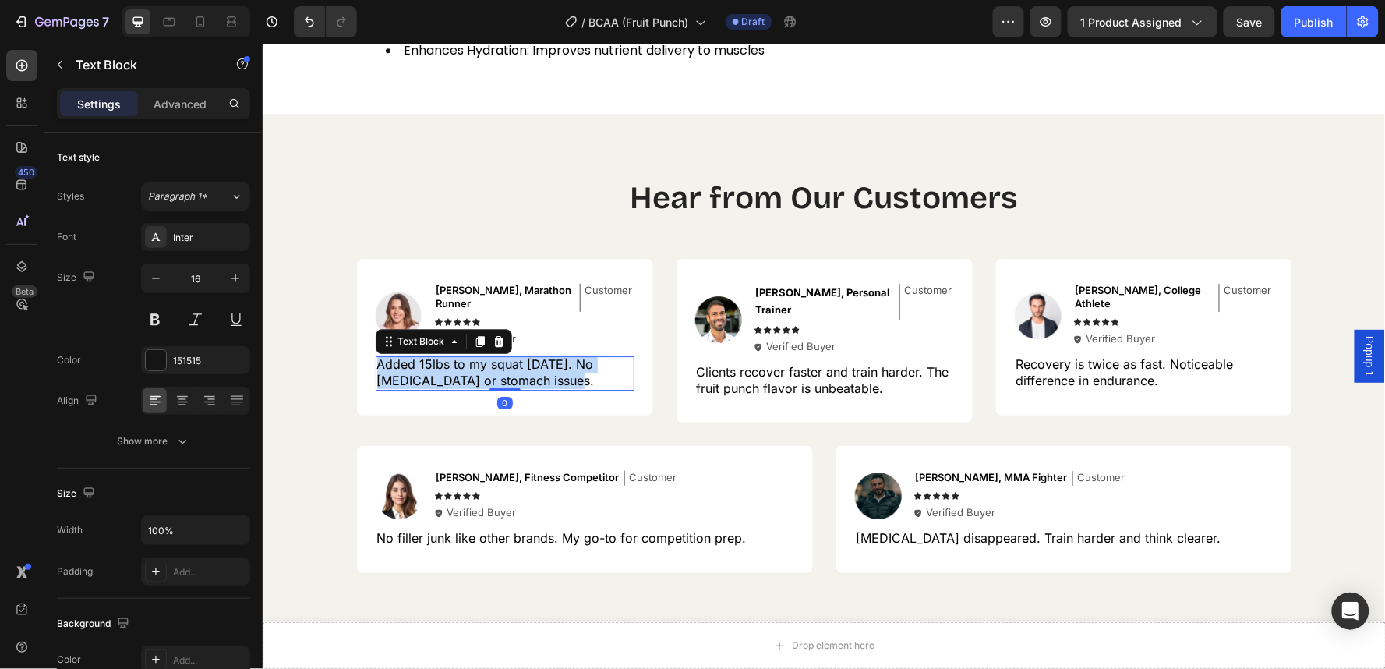
click at [486, 355] on span "Added 15lbs to my squat [DATE]. No [MEDICAL_DATA] or stomach issues." at bounding box center [484, 371] width 217 height 32
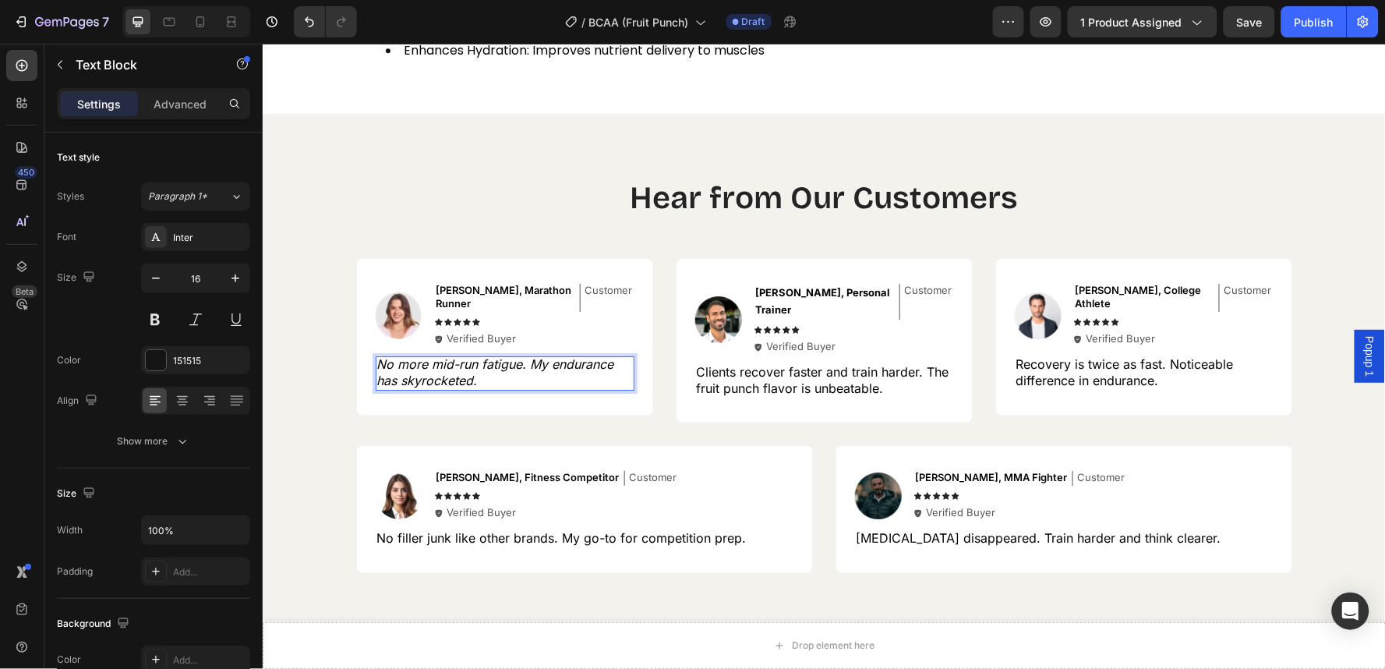
click at [486, 355] on icon "No more mid-run fatigue. My endurance has skyrocketed." at bounding box center [494, 371] width 237 height 32
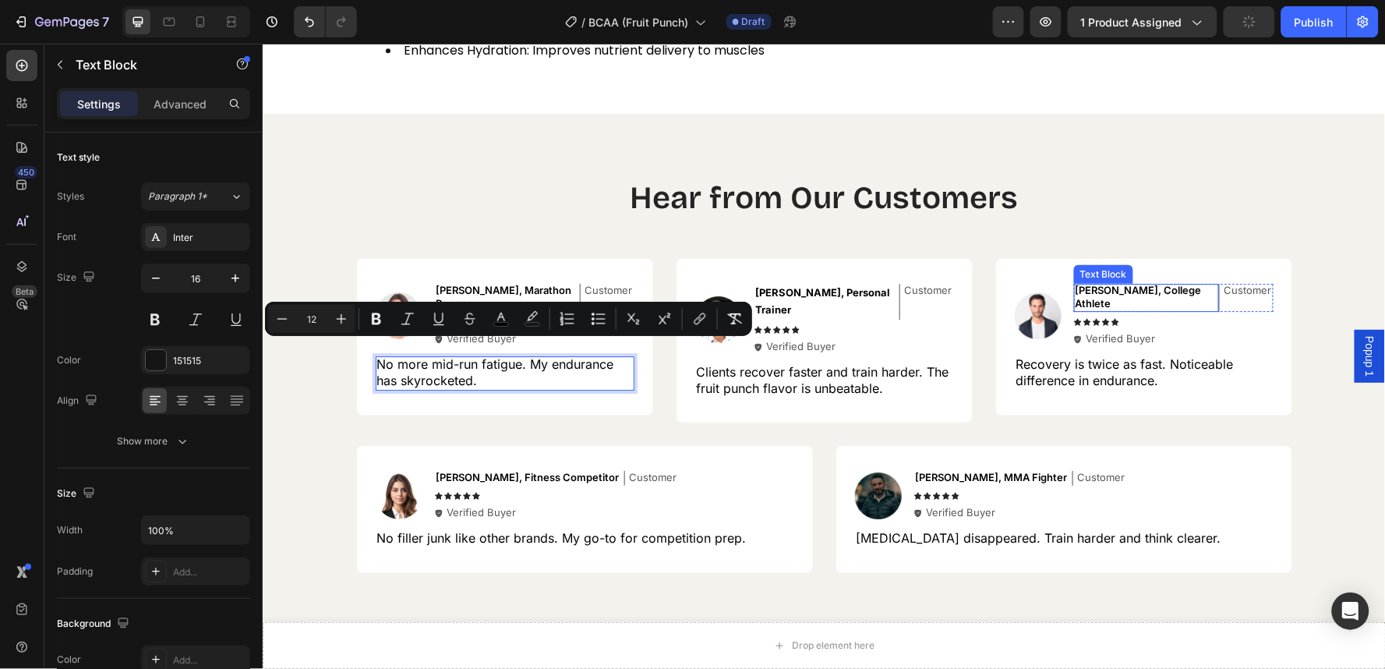
click at [1142, 284] on span "[PERSON_NAME], College Athlete" at bounding box center [1138, 296] width 126 height 26
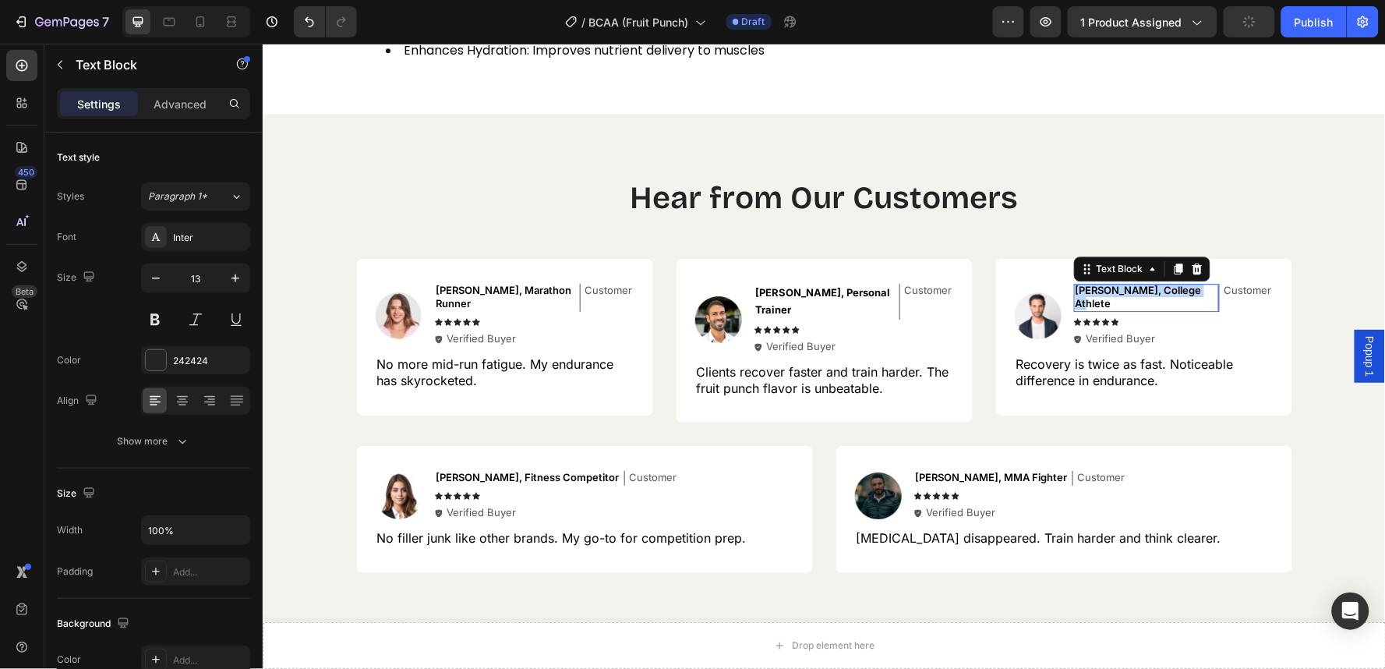
click at [1142, 284] on span "[PERSON_NAME], College Athlete" at bounding box center [1138, 296] width 126 height 26
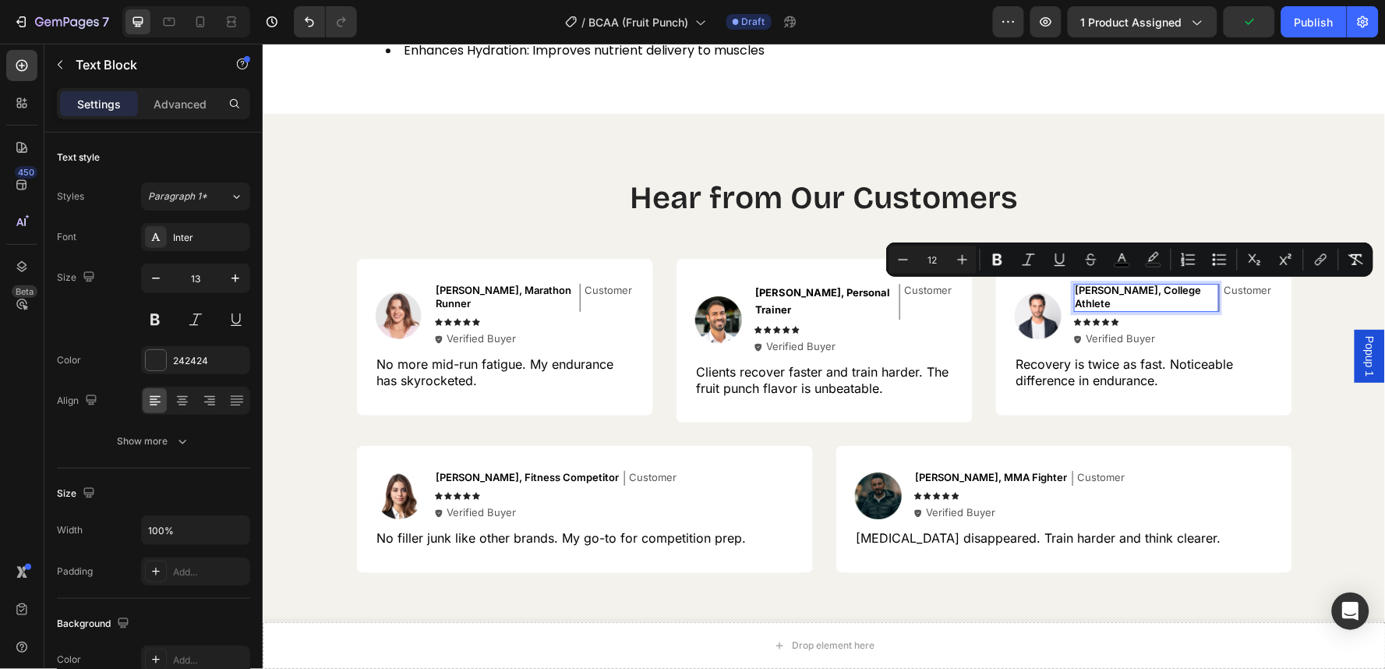
click at [1142, 284] on span "[PERSON_NAME], College Athlete" at bounding box center [1138, 296] width 126 height 26
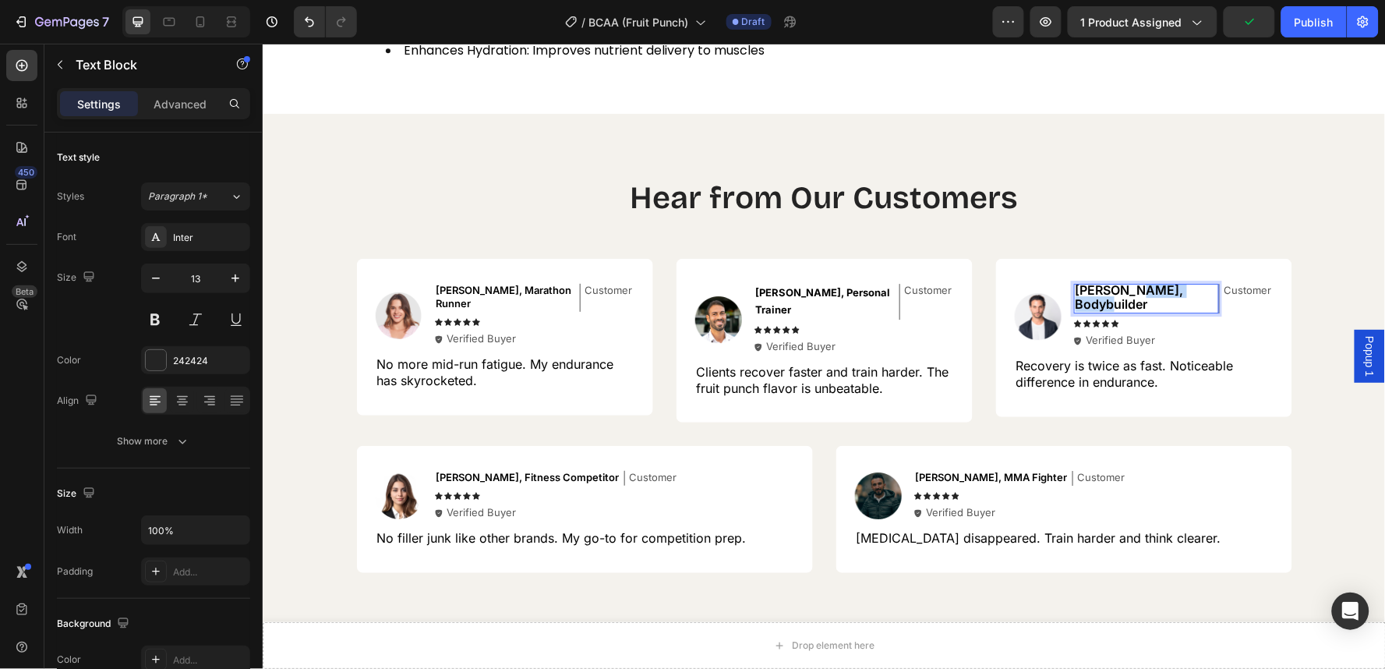
click at [1142, 284] on span "[PERSON_NAME], Bodybuilder" at bounding box center [1129, 296] width 108 height 30
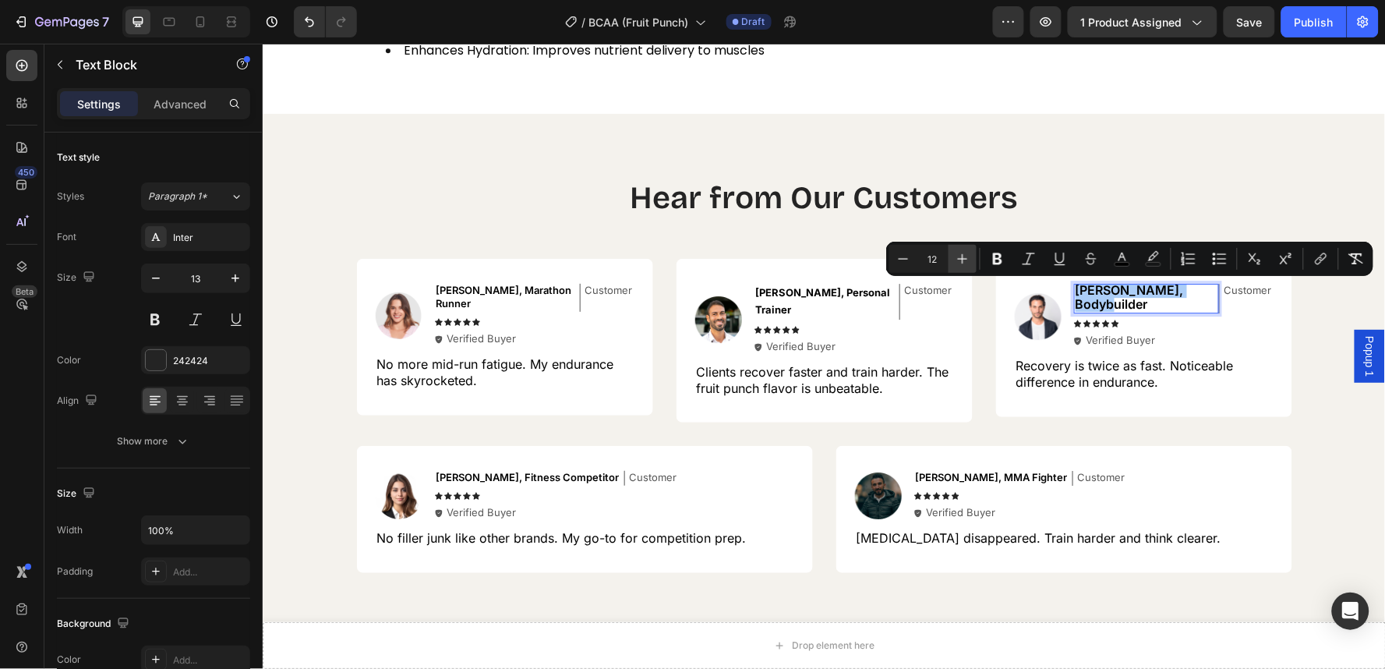
click at [972, 262] on button "Plus" at bounding box center [962, 259] width 28 height 28
type input "13"
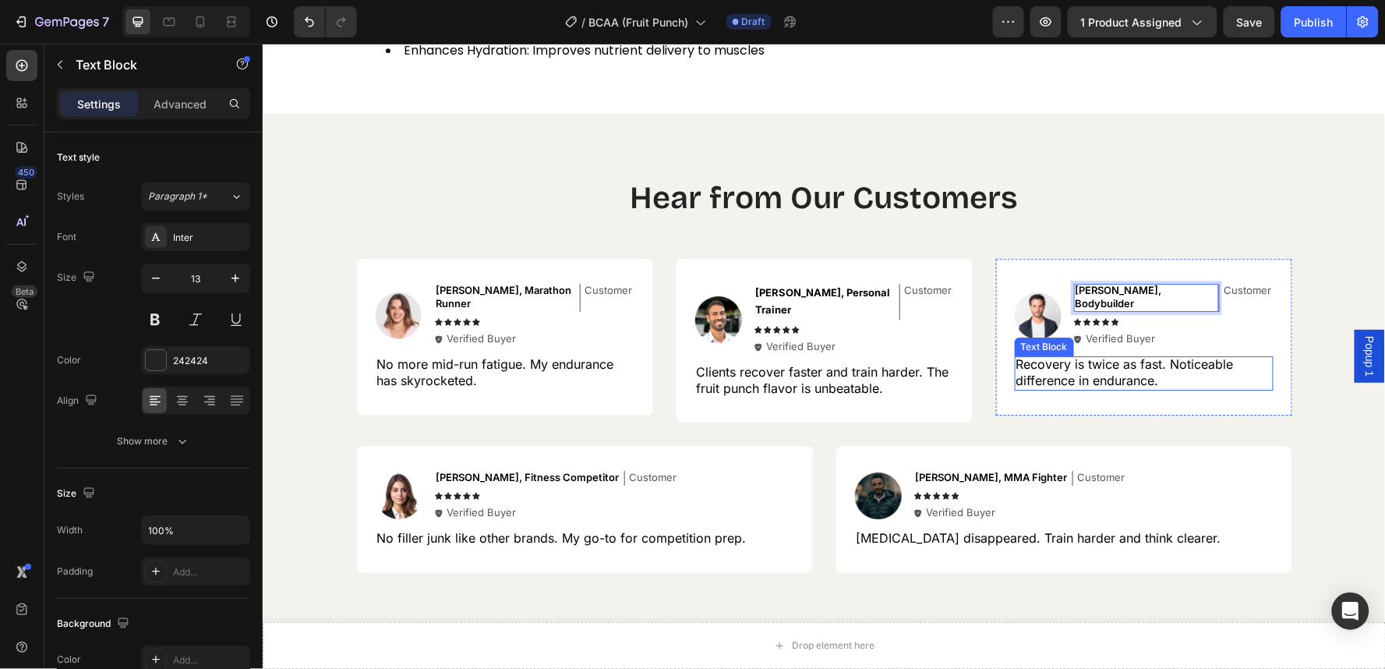
click at [1078, 355] on span "Recovery is twice as fast. Noticeable difference in endurance." at bounding box center [1123, 371] width 217 height 32
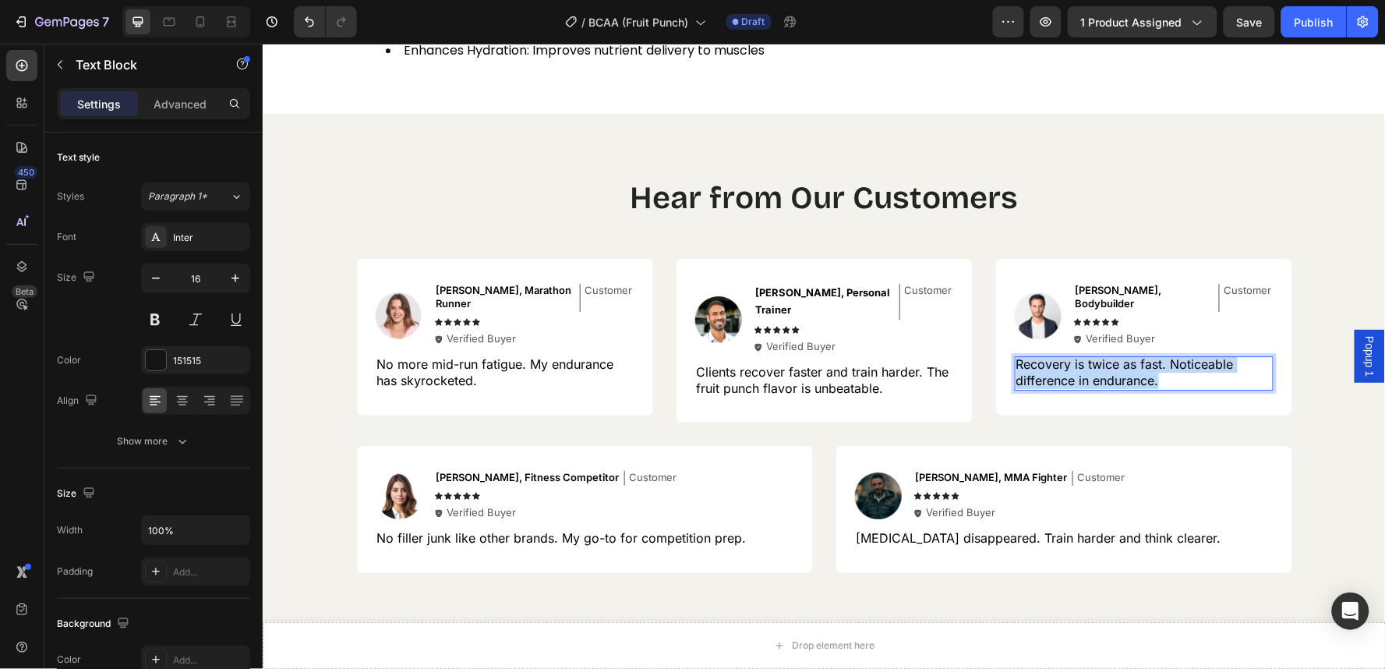
click at [1078, 355] on span "Recovery is twice as fast. Noticeable difference in endurance." at bounding box center [1123, 371] width 217 height 32
click at [1078, 355] on icon "Keeps me anabolic during cuts. Zero muscle loss at 8% body fat." at bounding box center [1123, 371] width 216 height 32
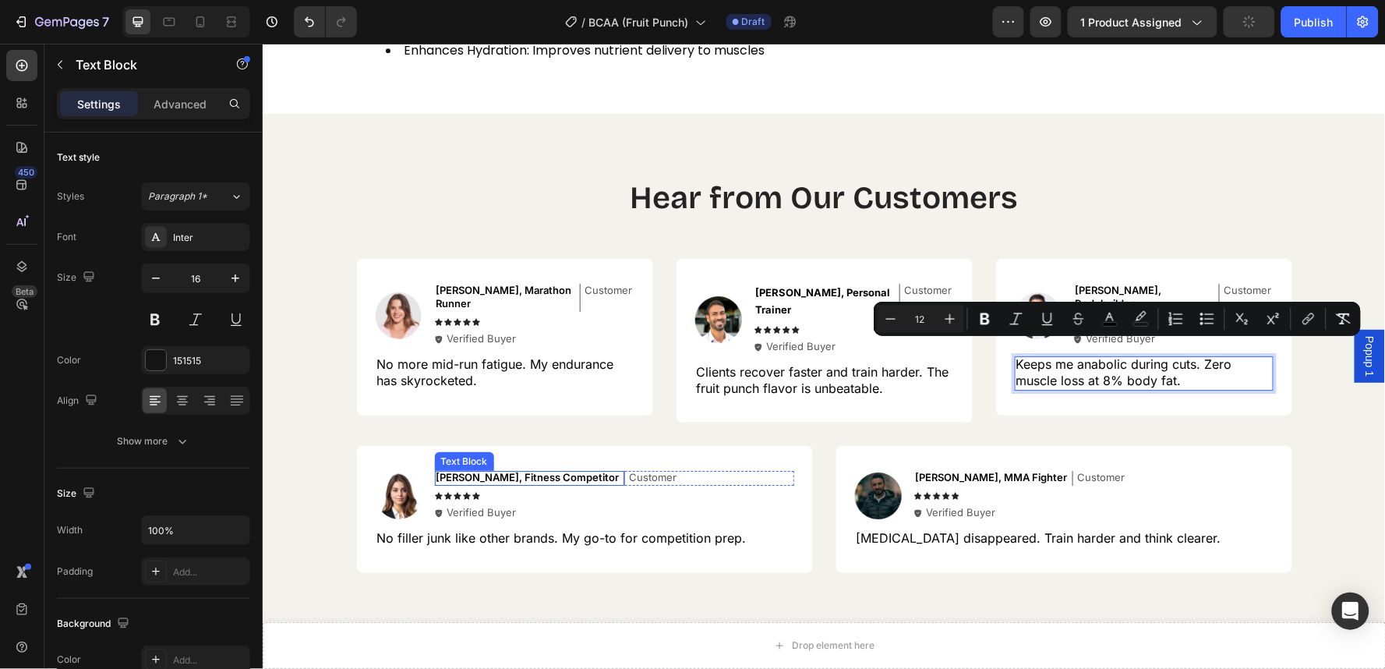
click at [499, 470] on span "[PERSON_NAME], Fitness Competitor" at bounding box center [527, 476] width 183 height 12
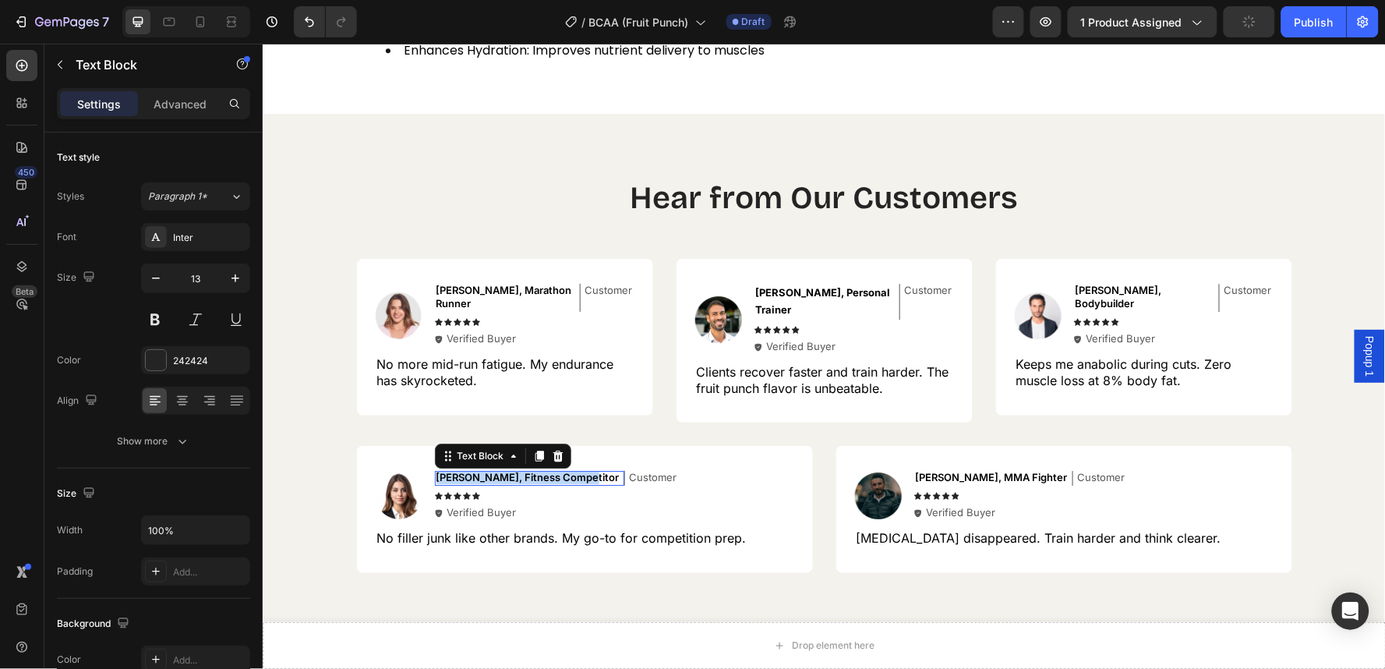
click at [499, 470] on span "[PERSON_NAME], Fitness Competitor" at bounding box center [527, 476] width 183 height 12
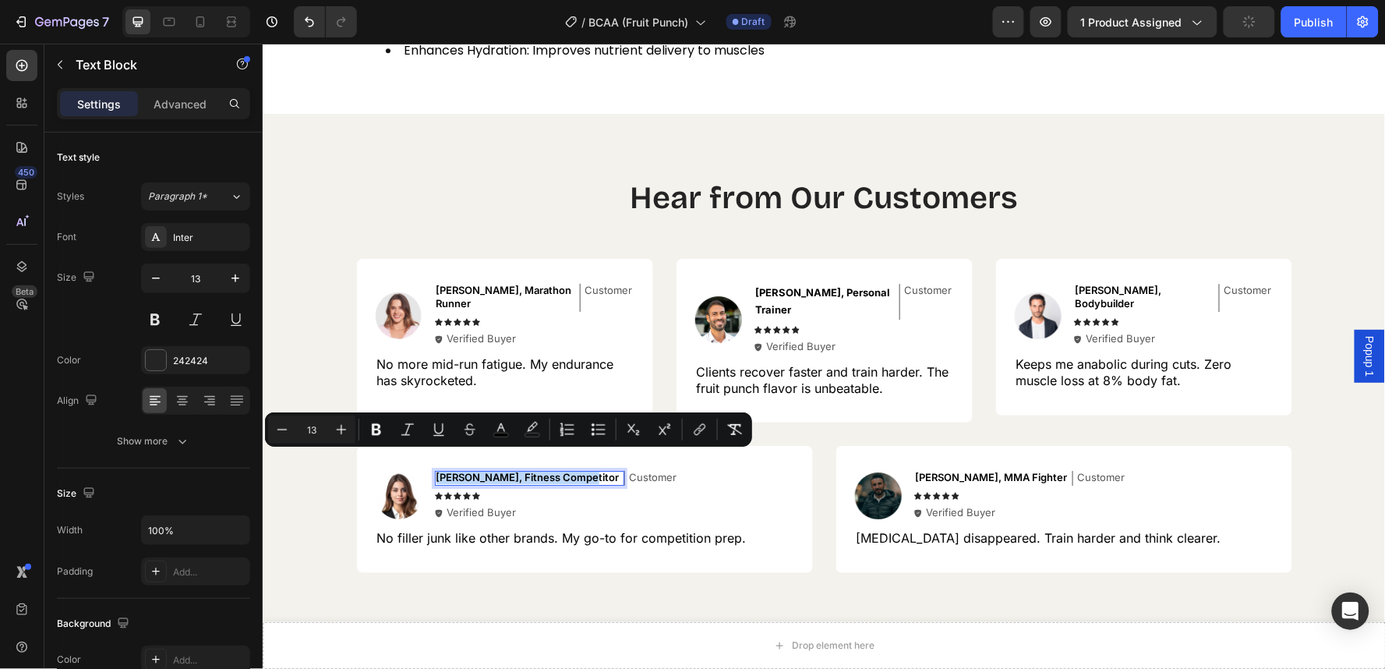
type input "12"
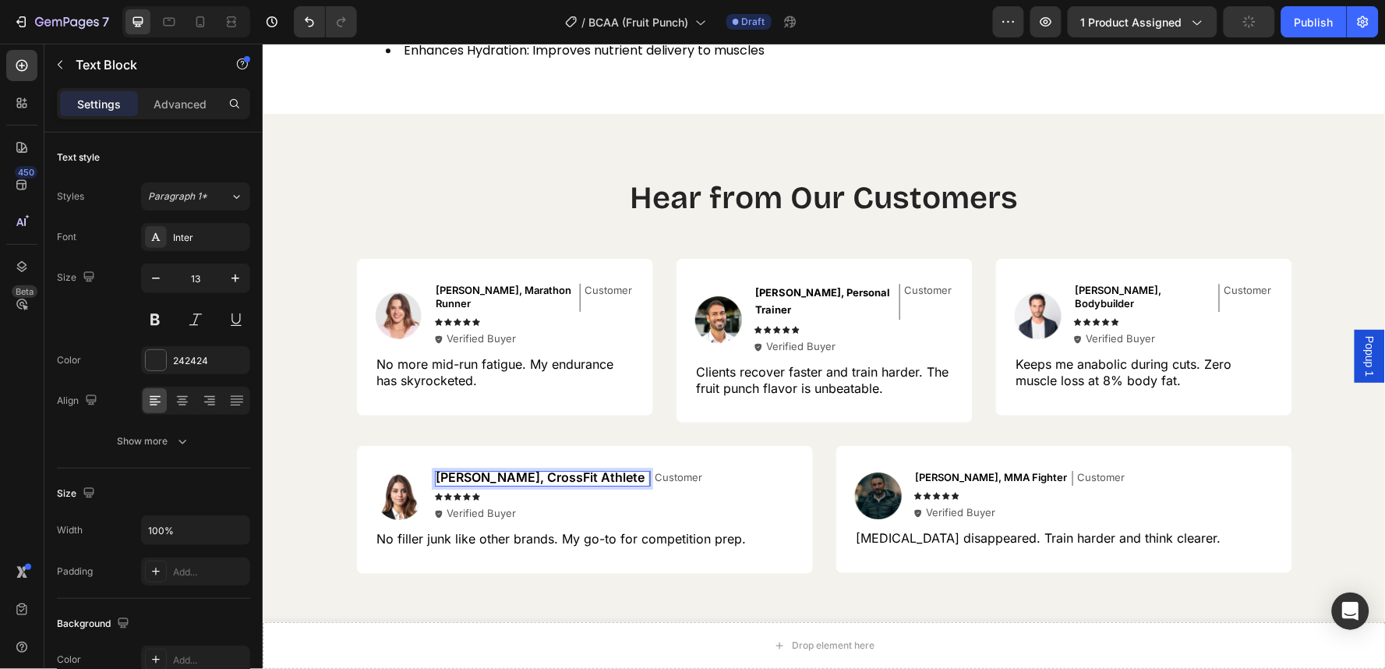
click at [499, 468] on span "[PERSON_NAME], CrossFit Athlete" at bounding box center [540, 476] width 209 height 16
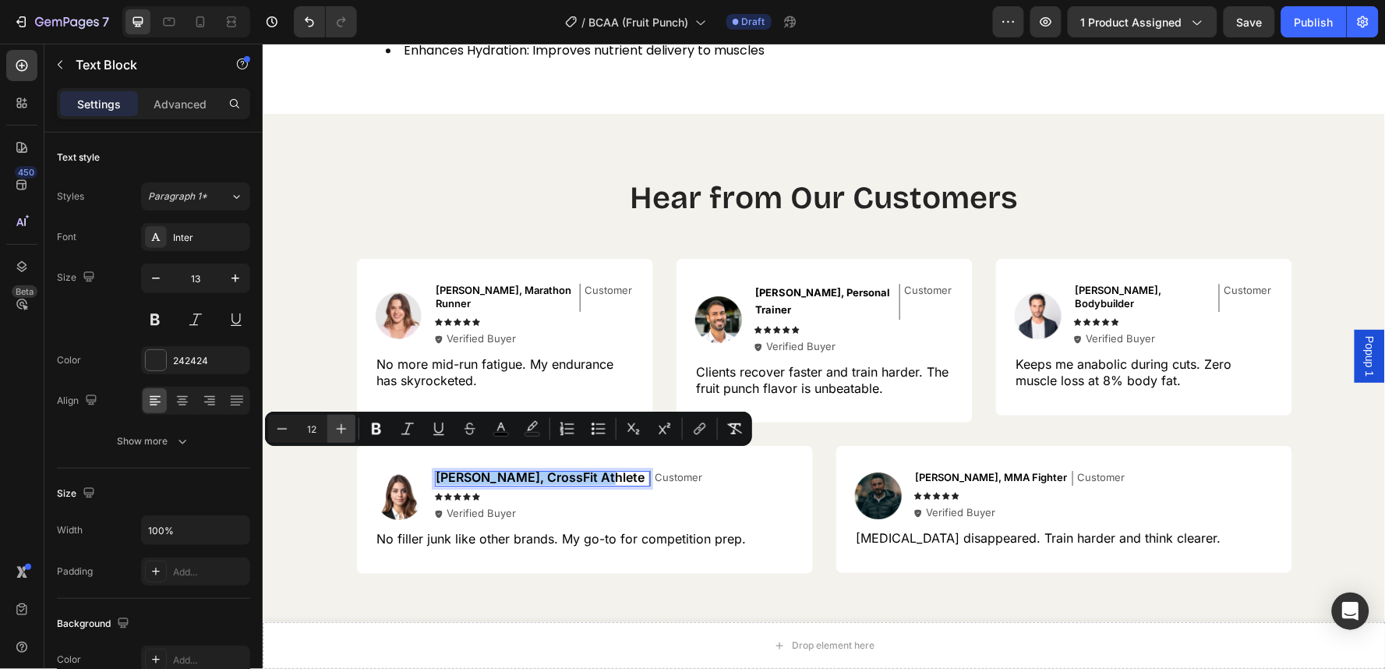
click at [348, 427] on button "Plus" at bounding box center [341, 429] width 28 height 28
type input "13"
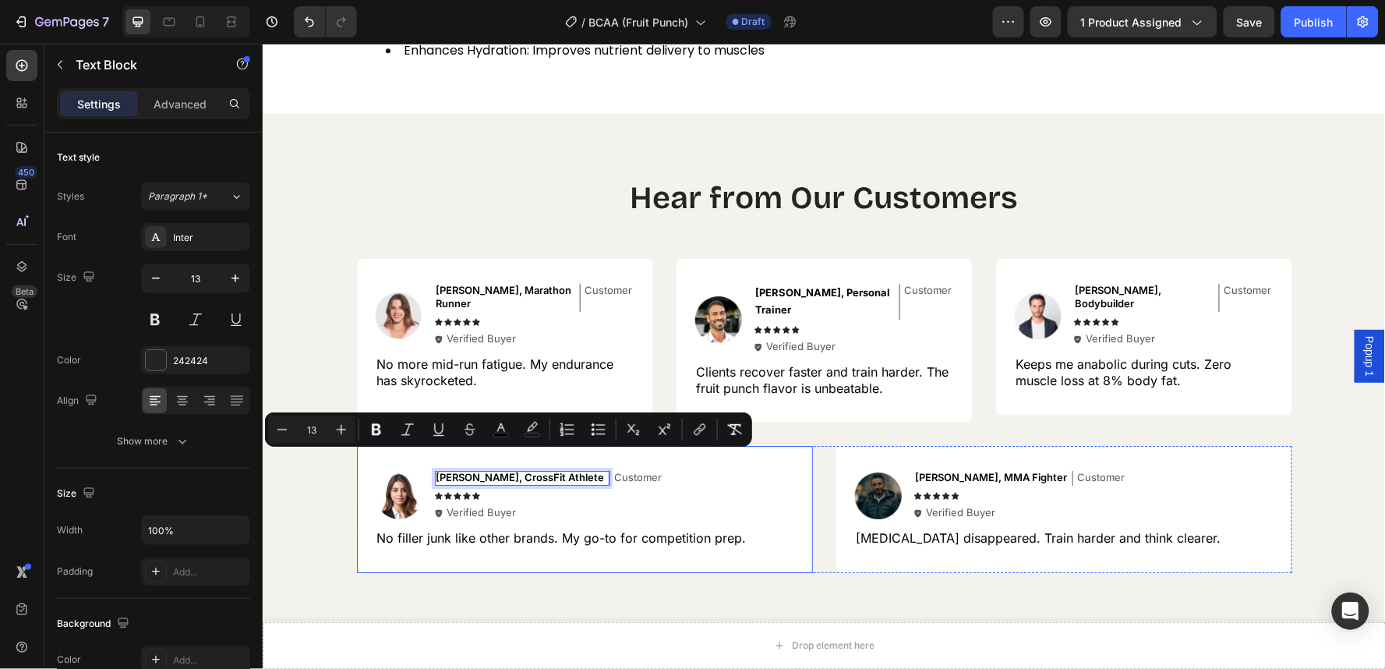
click at [429, 510] on div "Image [PERSON_NAME], CrossFit Athlete Text Block 0 Customer Text Block Row Icon…" at bounding box center [584, 508] width 418 height 77
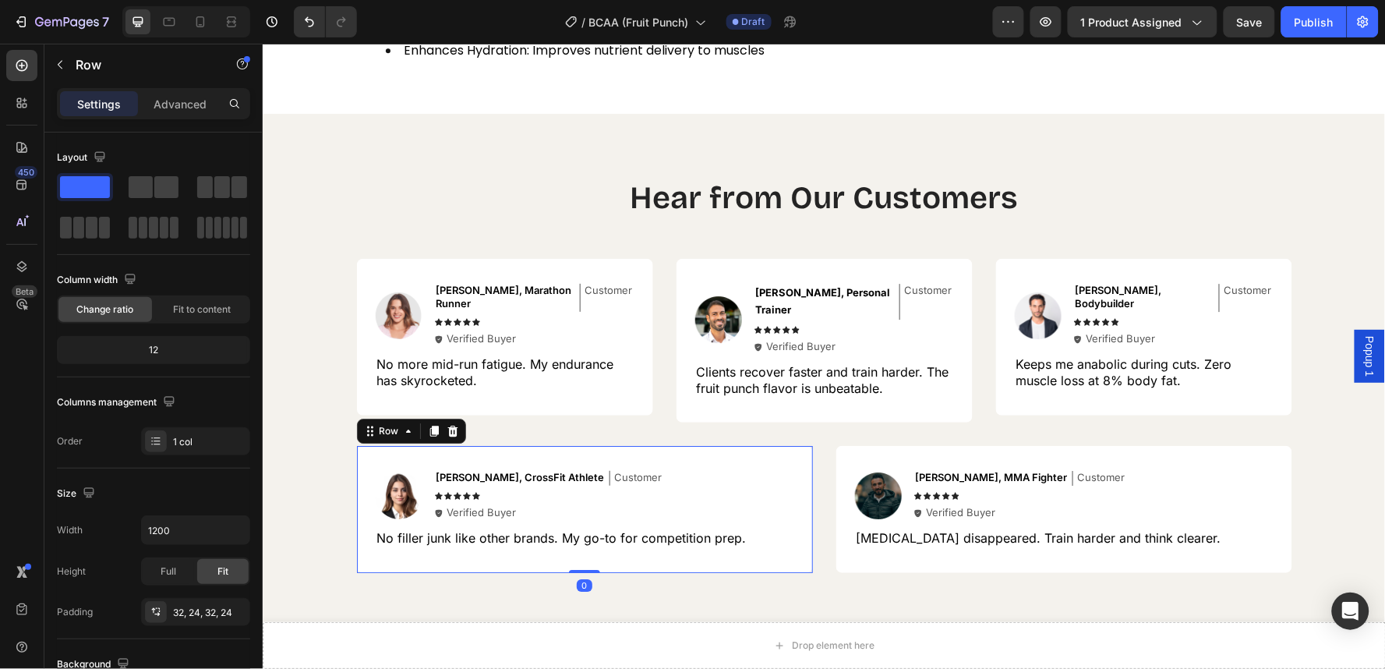
click at [429, 510] on div "Image [PERSON_NAME], CrossFit Athlete Text Block Customer Text Block Row Icon I…" at bounding box center [584, 508] width 418 height 77
click at [425, 529] on span "No filler junk like other brands. My go-to for competition prep." at bounding box center [560, 537] width 369 height 16
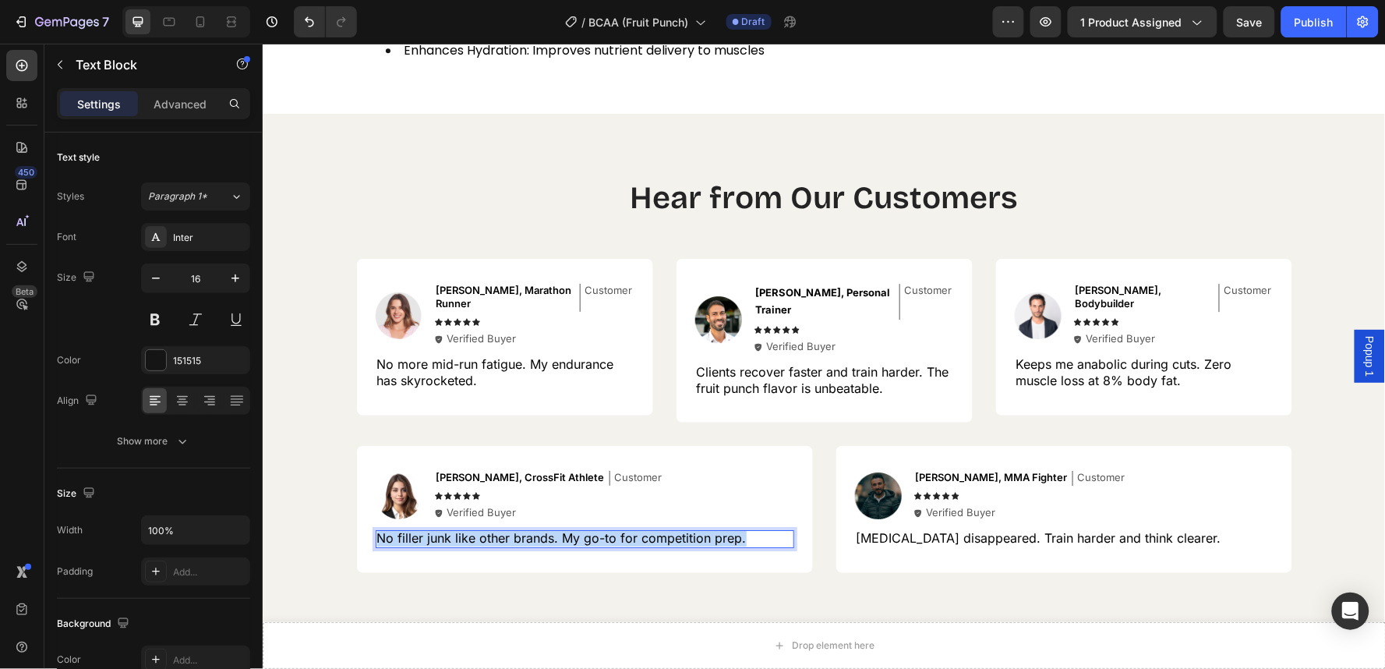
click at [425, 529] on span "No filler junk like other brands. My go-to for competition prep." at bounding box center [560, 537] width 369 height 16
click at [425, 529] on icon "Tastes amazing and doesn't upset my stomach like other BCAAs." at bounding box center [567, 537] width 383 height 16
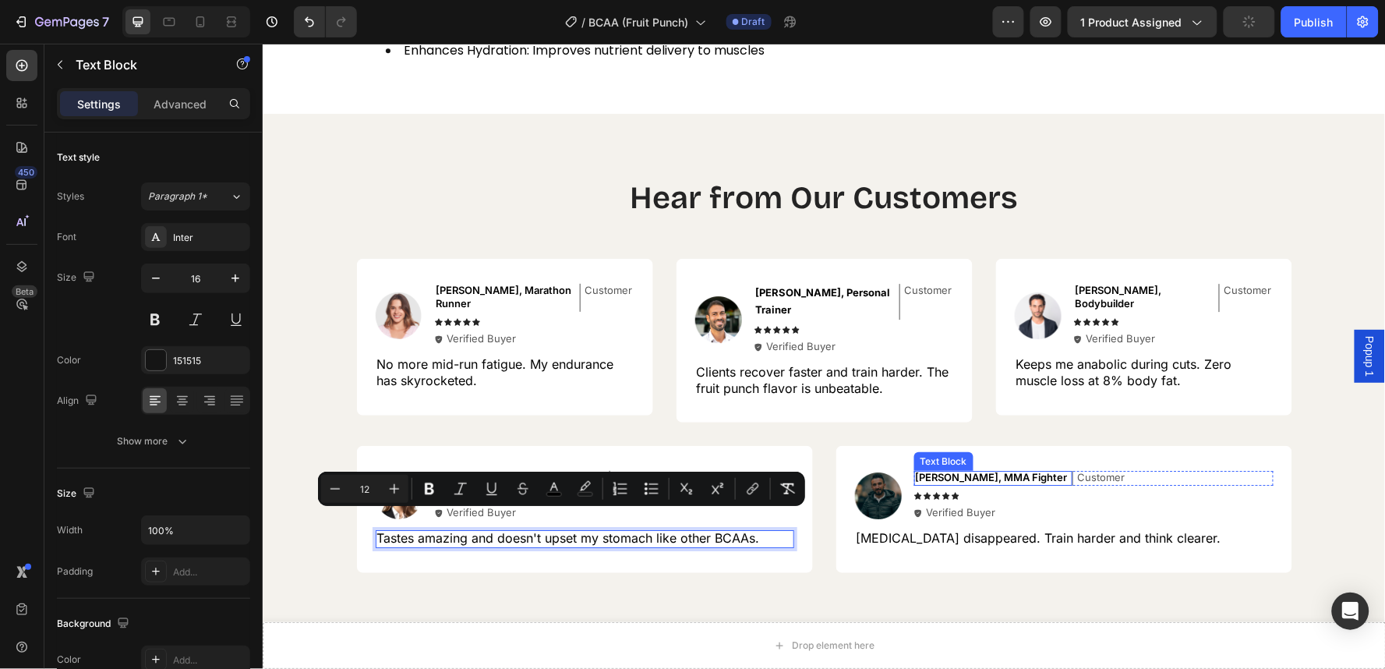
click at [972, 470] on span "[PERSON_NAME], MMA Fighter" at bounding box center [991, 476] width 152 height 12
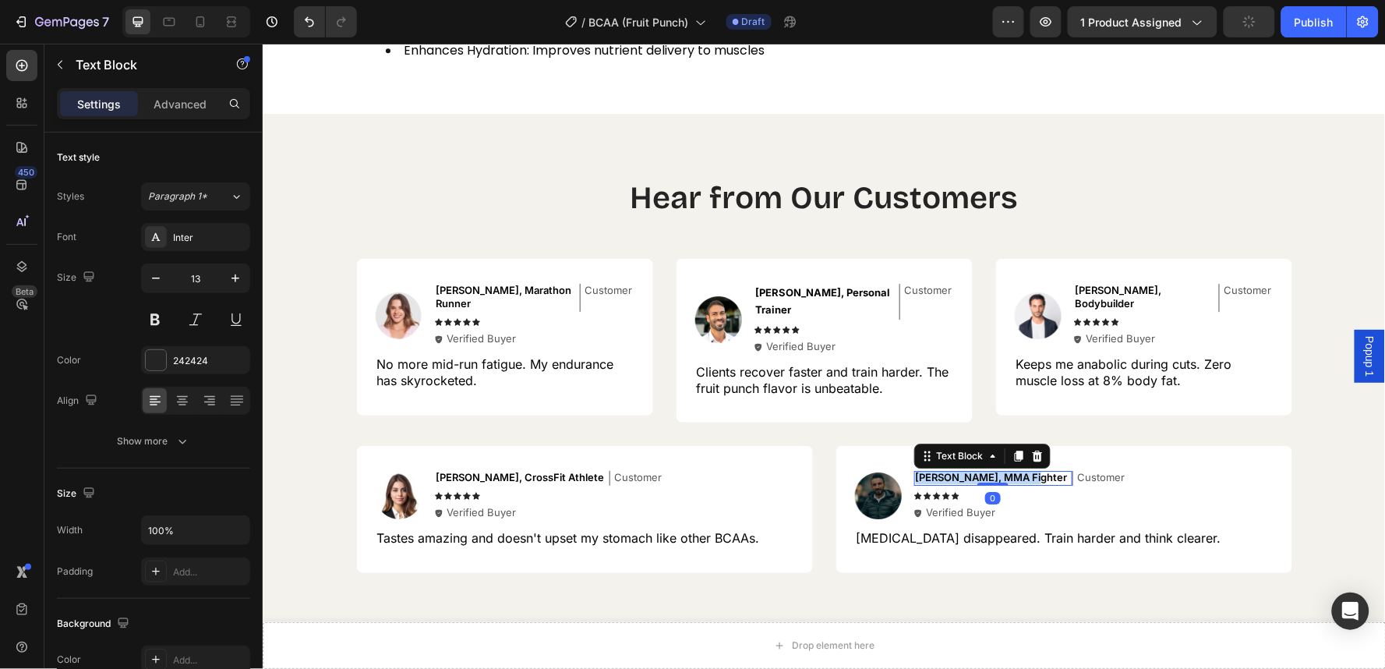
click at [972, 470] on span "[PERSON_NAME], MMA Fighter" at bounding box center [991, 476] width 152 height 12
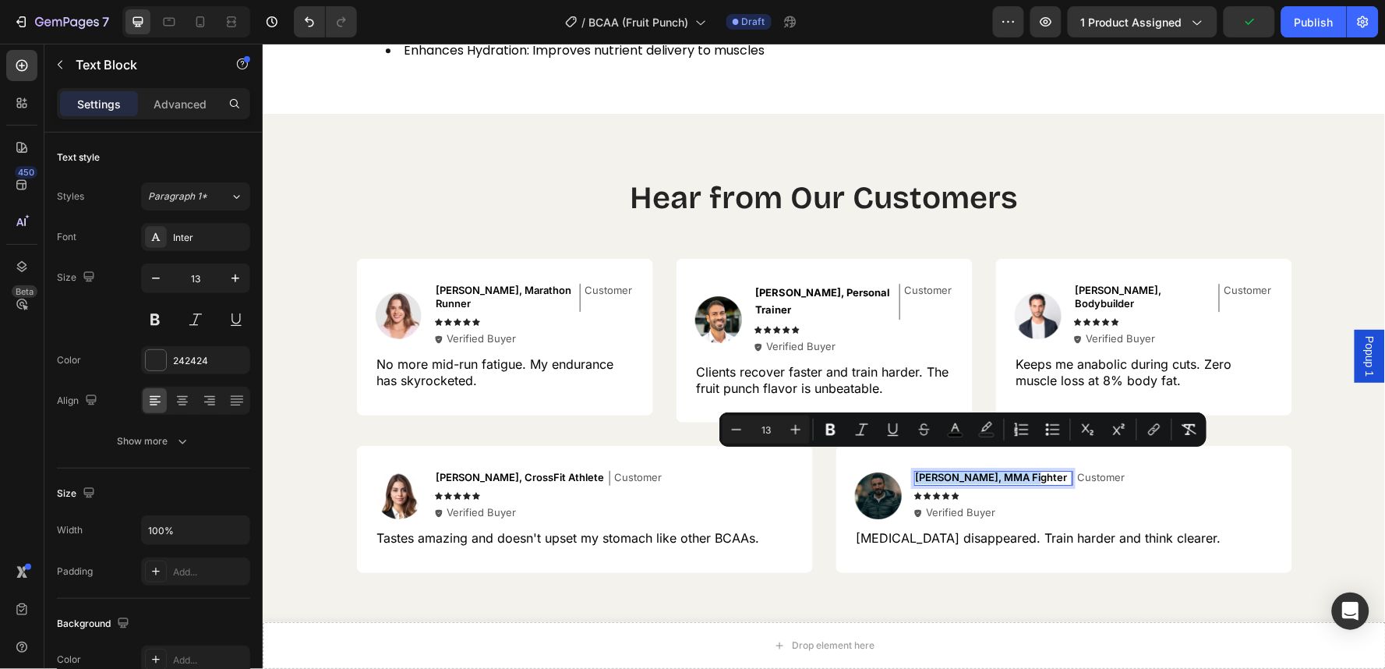
type input "12"
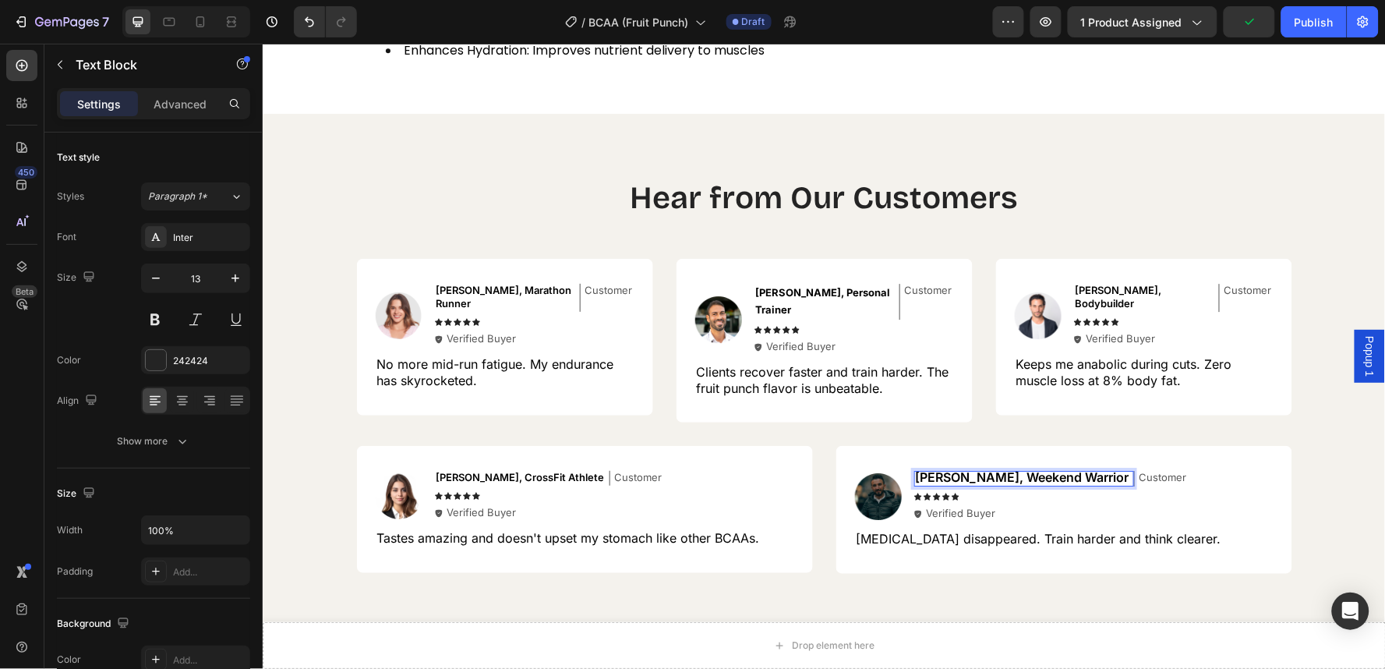
click at [972, 468] on span "[PERSON_NAME], Weekend Warrior" at bounding box center [1022, 476] width 214 height 16
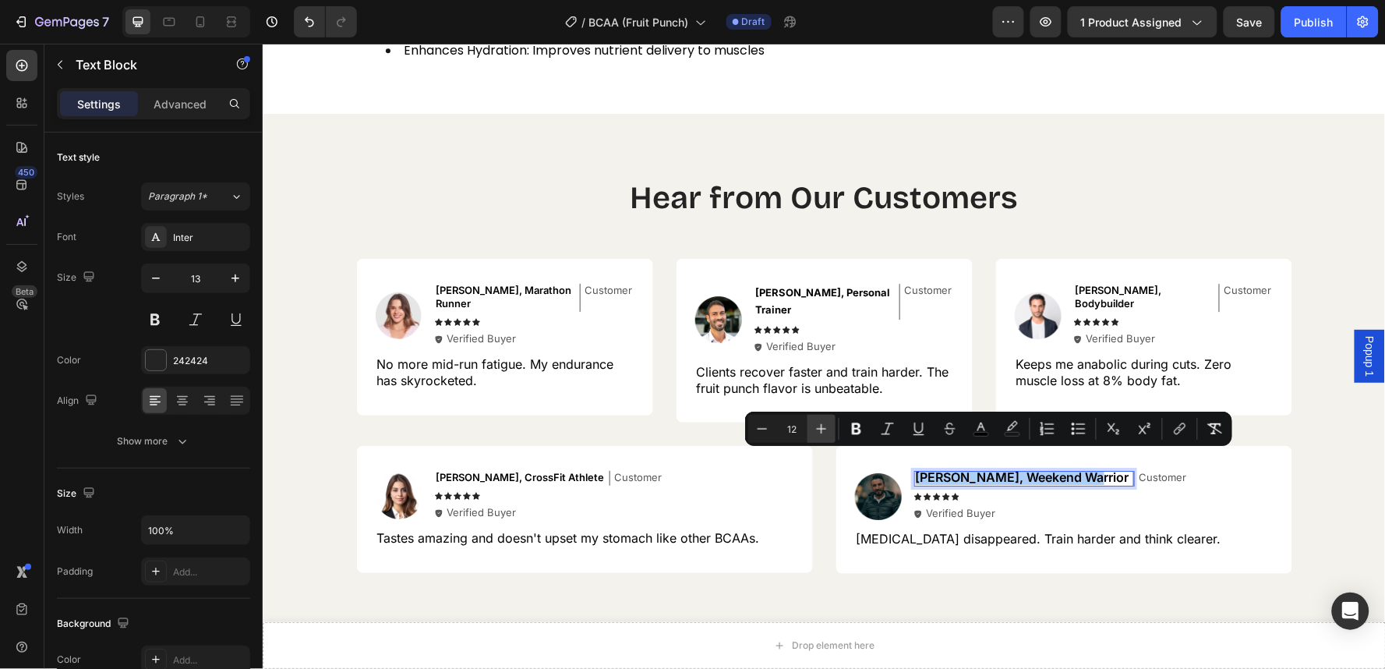
click at [822, 434] on icon "Editor contextual toolbar" at bounding box center [821, 429] width 16 height 16
type input "13"
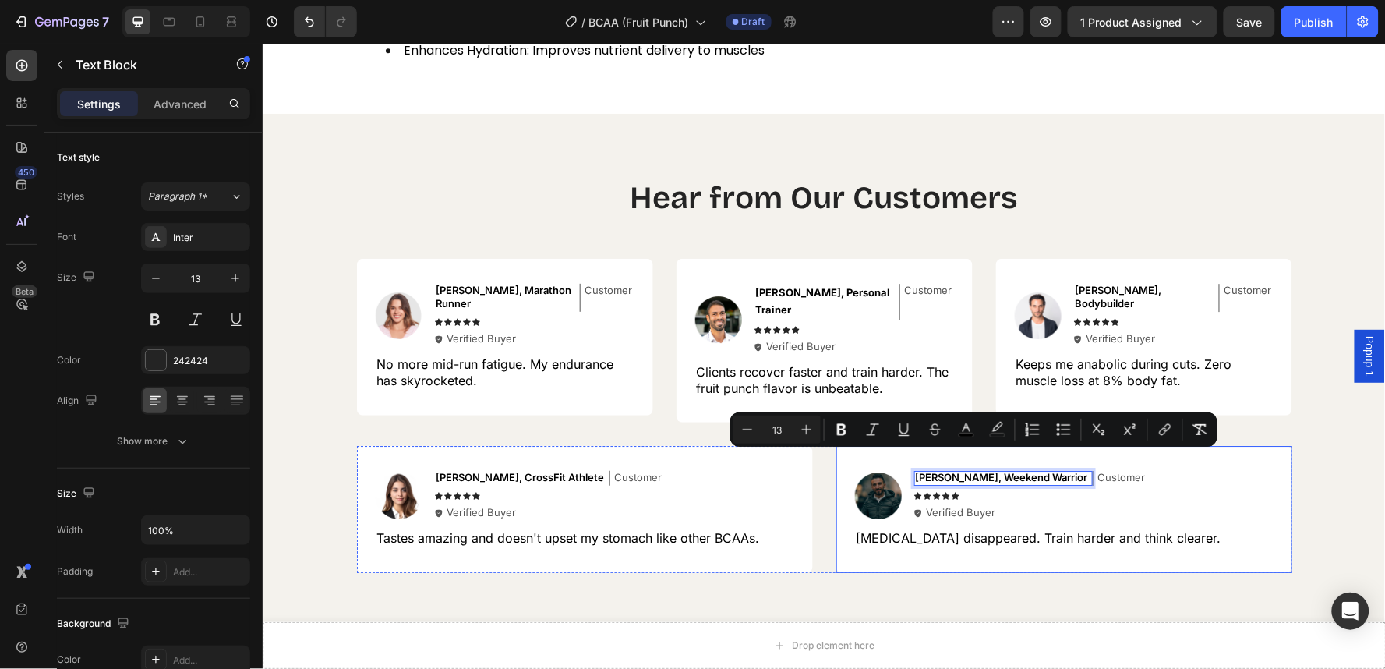
click at [903, 529] on span "[MEDICAL_DATA] disappeared. Train harder and think clearer." at bounding box center [1038, 537] width 365 height 16
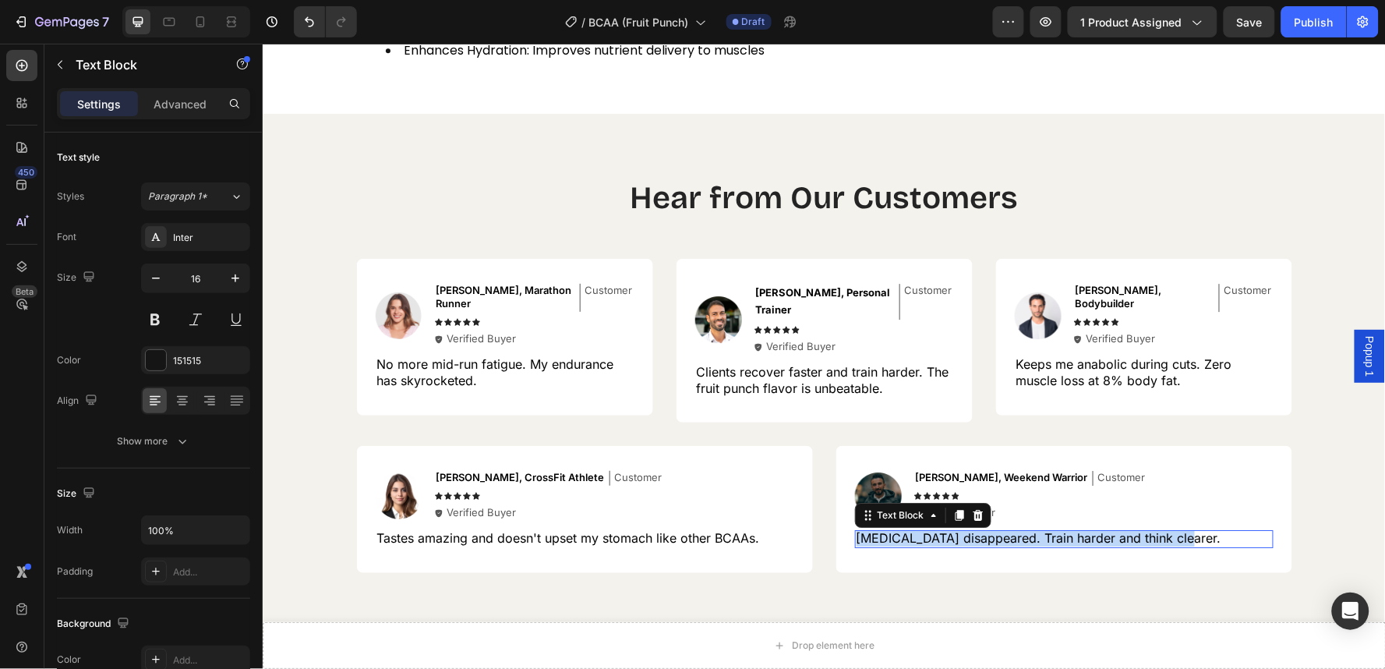
click at [903, 529] on span "[MEDICAL_DATA] disappeared. Train harder and think clearer." at bounding box center [1038, 537] width 365 height 16
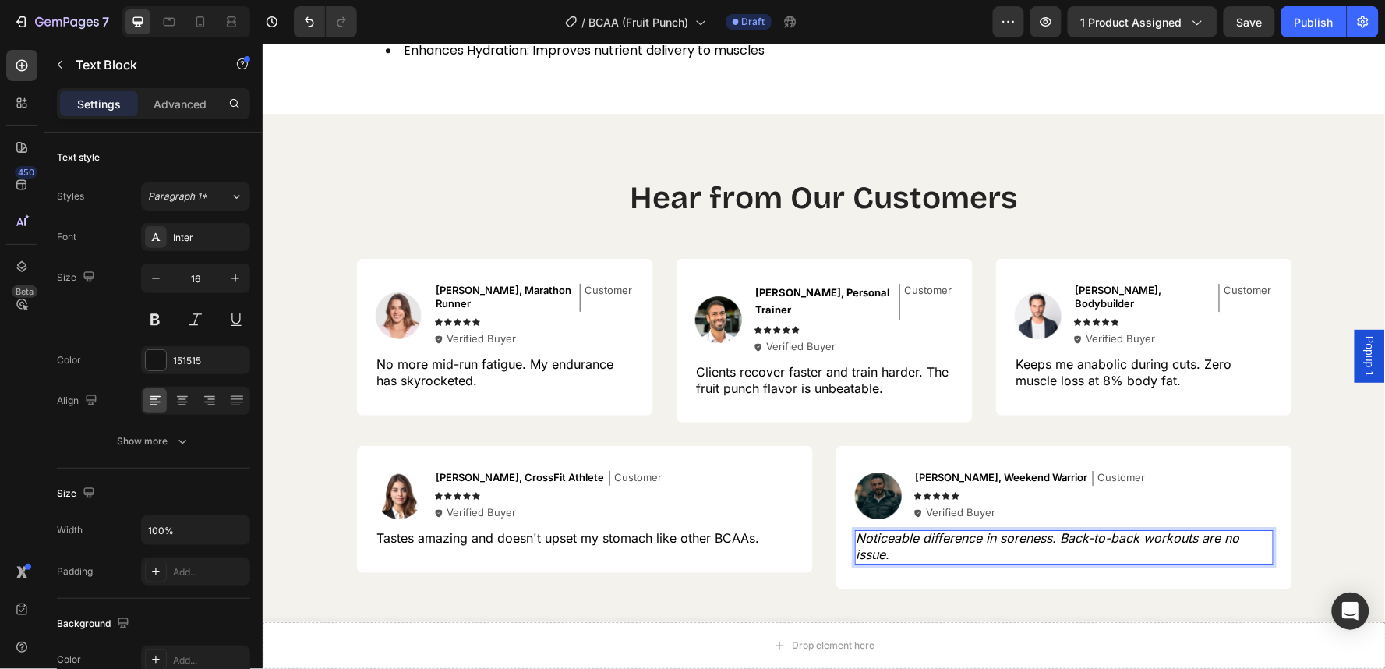
click at [903, 529] on icon "Noticeable difference in soreness. Back-to-back workouts are no issue." at bounding box center [1047, 545] width 383 height 32
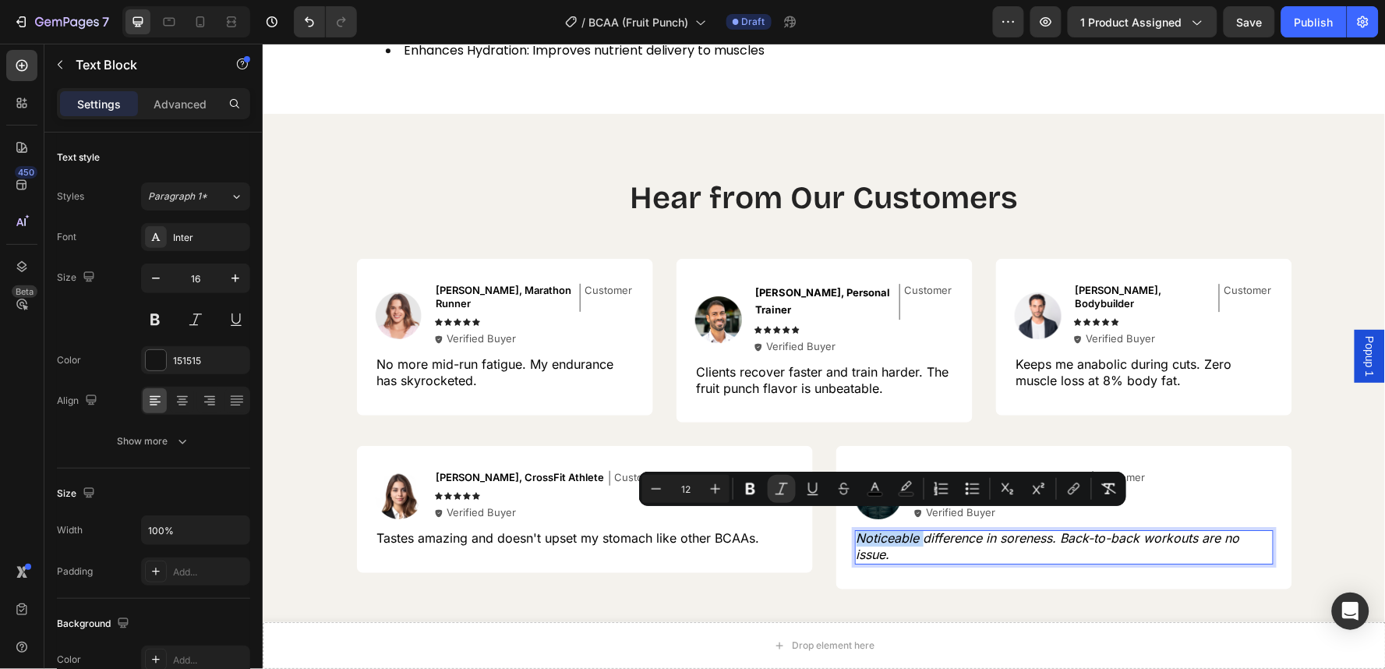
click at [903, 529] on icon "Noticeable difference in soreness. Back-to-back workouts are no issue." at bounding box center [1047, 545] width 383 height 32
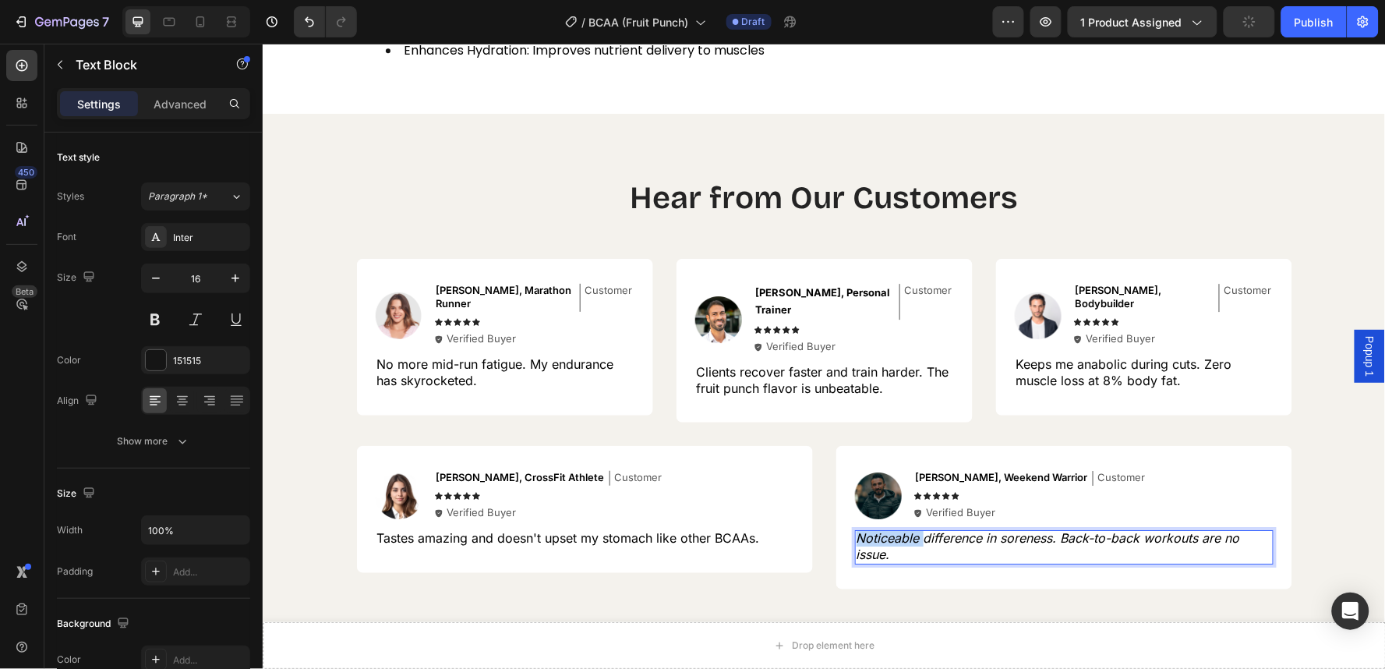
click at [903, 529] on icon "Noticeable difference in soreness. Back-to-back workouts are no issue." at bounding box center [1047, 545] width 383 height 32
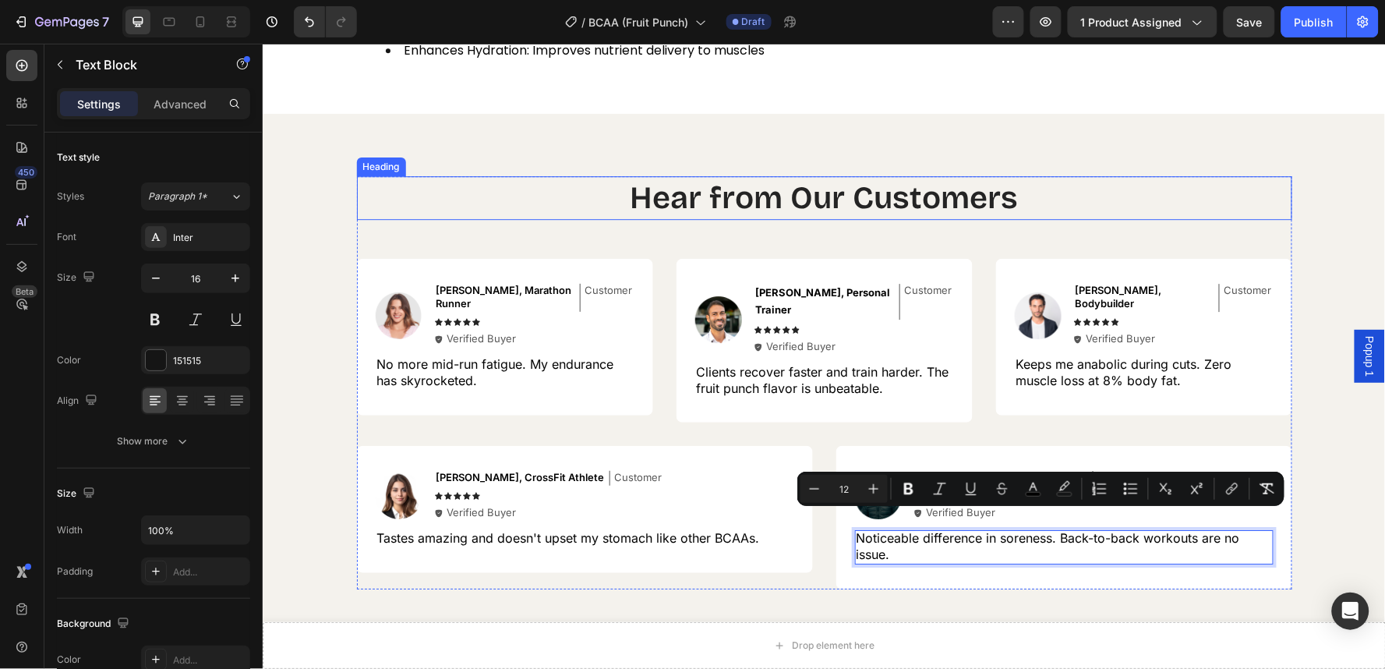
click at [1150, 215] on h2 "Hear from Our Customers" at bounding box center [823, 197] width 935 height 44
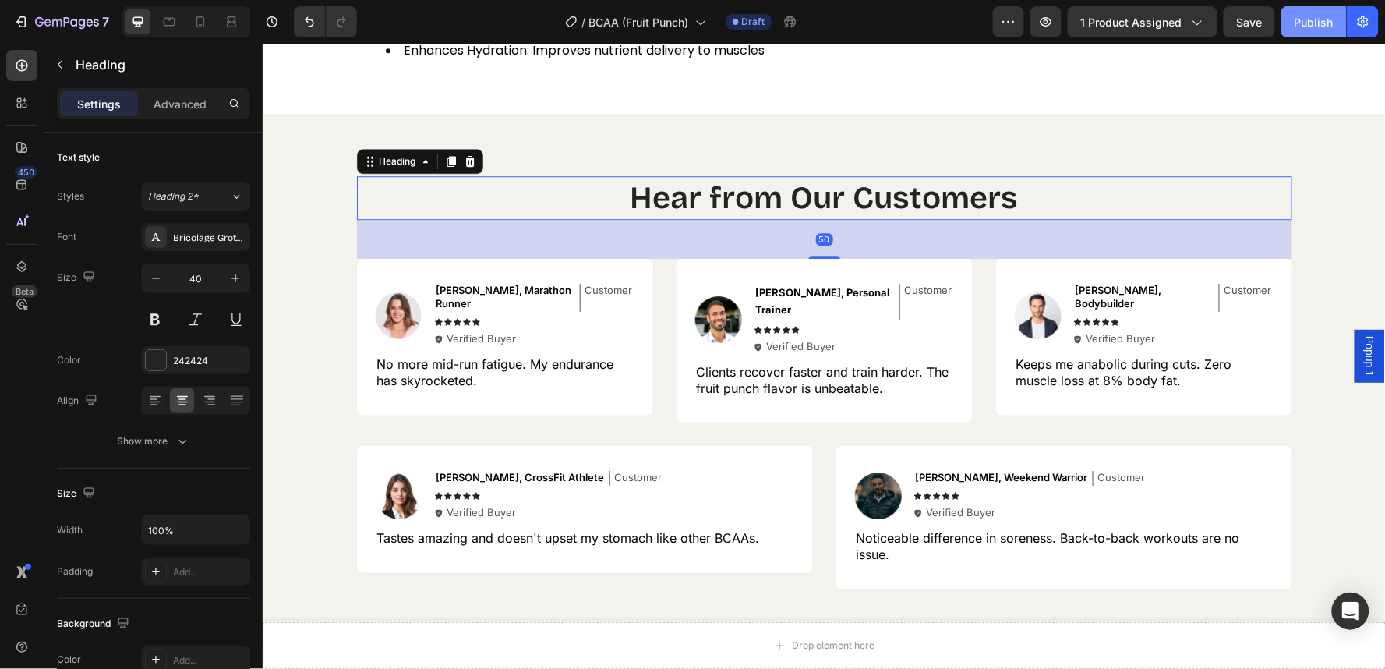
click at [1318, 14] on div "Publish" at bounding box center [1313, 22] width 39 height 16
click at [199, 25] on icon at bounding box center [200, 21] width 9 height 11
type input "35"
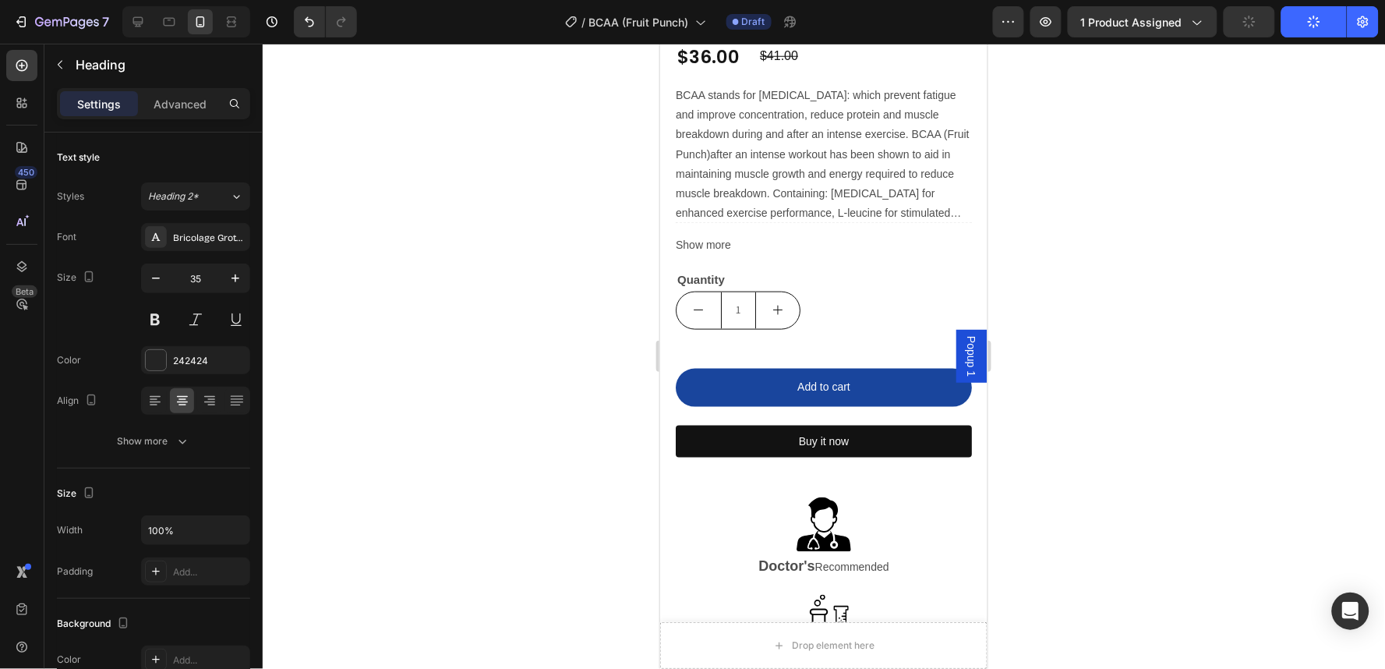
scroll to position [609, 0]
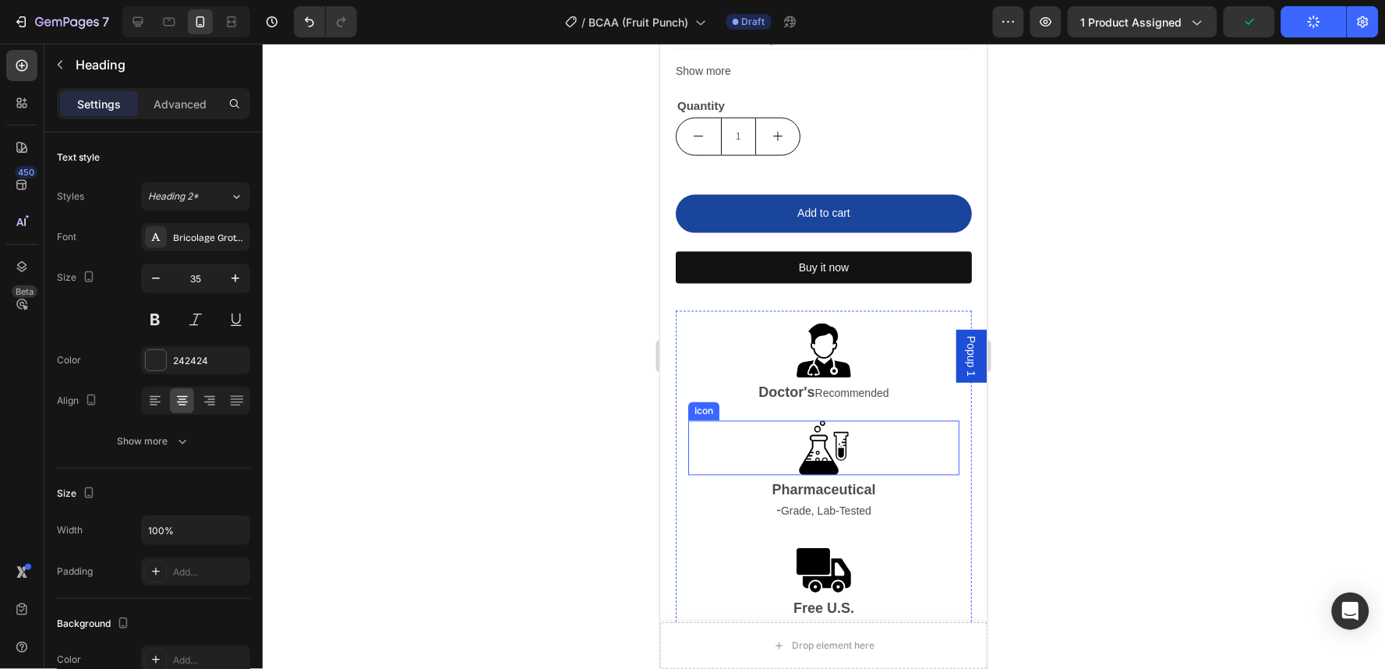
click at [919, 422] on div ".id579401033948595196 .cls-1{fill-rule:evenodd;} lab Icon" at bounding box center [822, 447] width 271 height 55
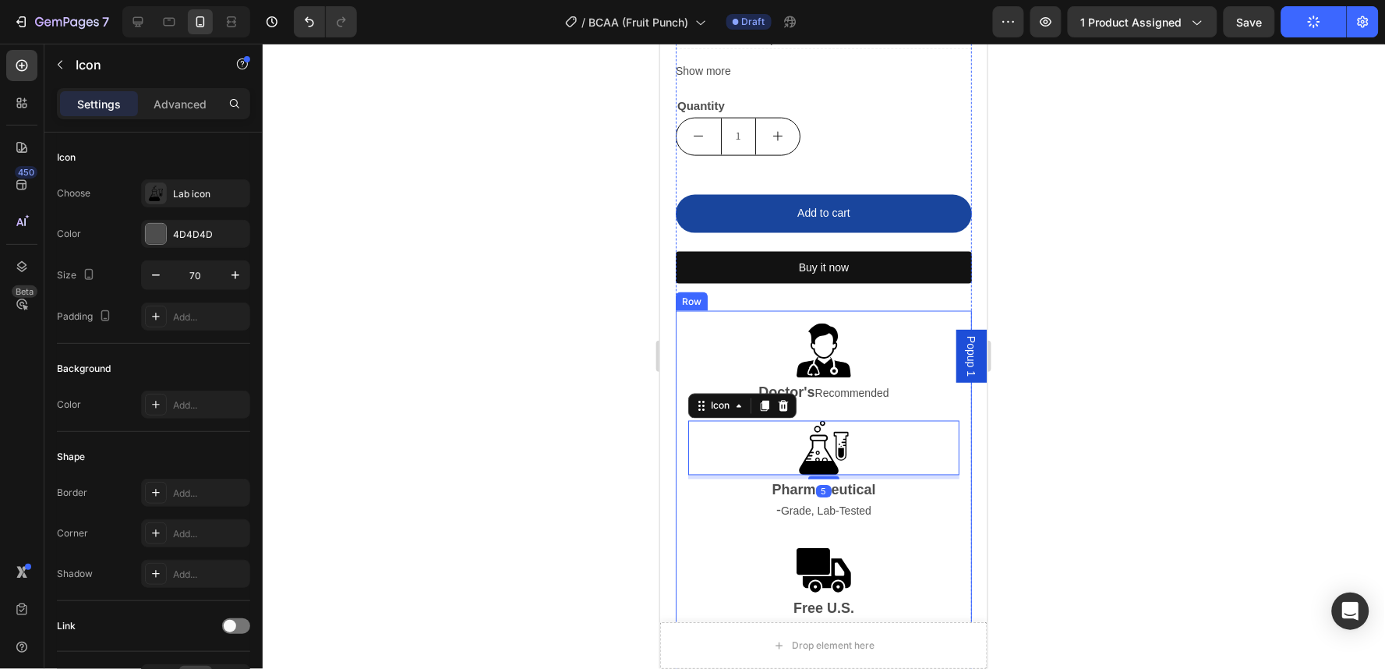
click at [902, 313] on div "doctor Icon Doctor's Recommended Text Block .id579401033948595196 .cls-1{fill-r…" at bounding box center [823, 481] width 296 height 343
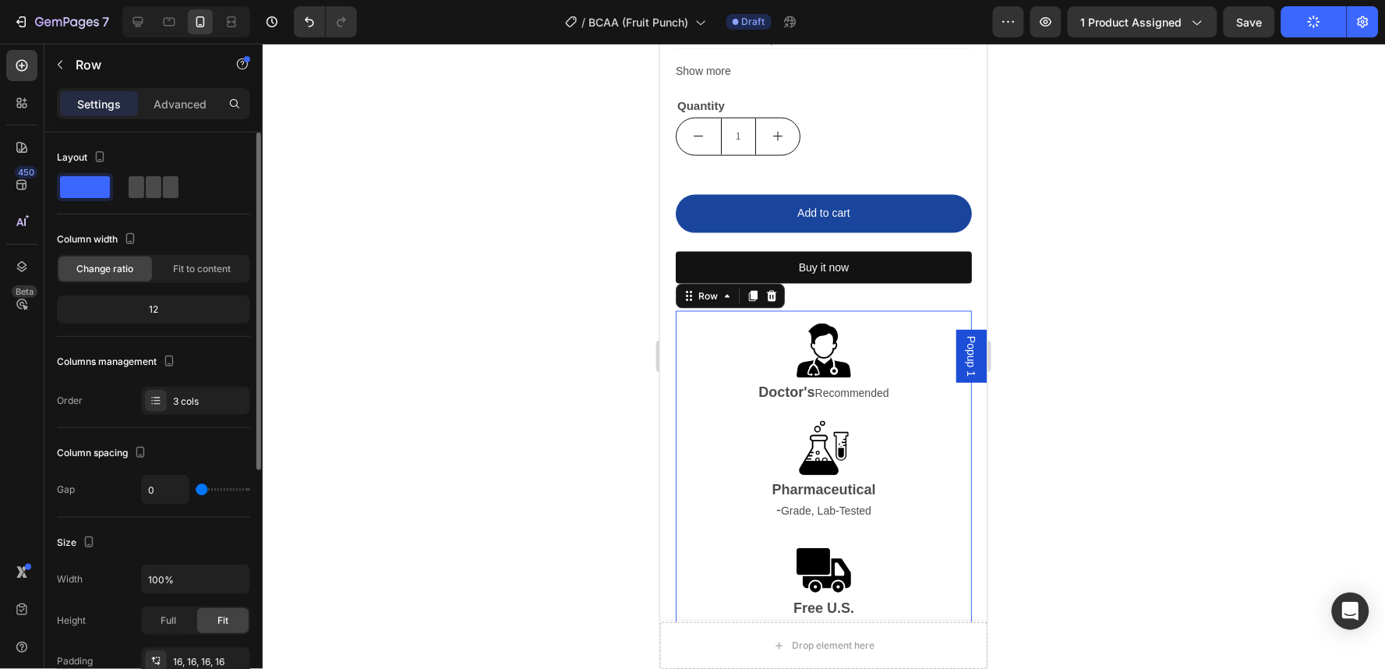
click at [163, 190] on span at bounding box center [171, 187] width 16 height 22
type input "16"
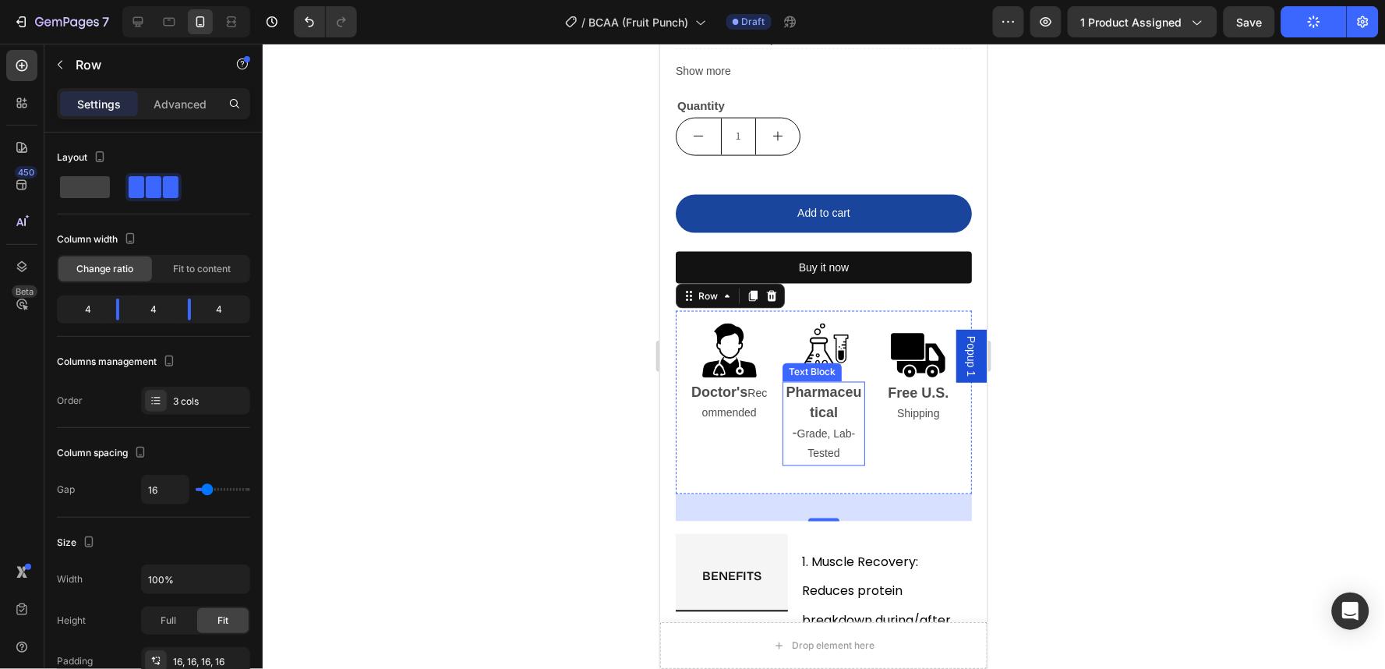
click at [806, 387] on strong "Pharmaceutical" at bounding box center [823, 402] width 76 height 36
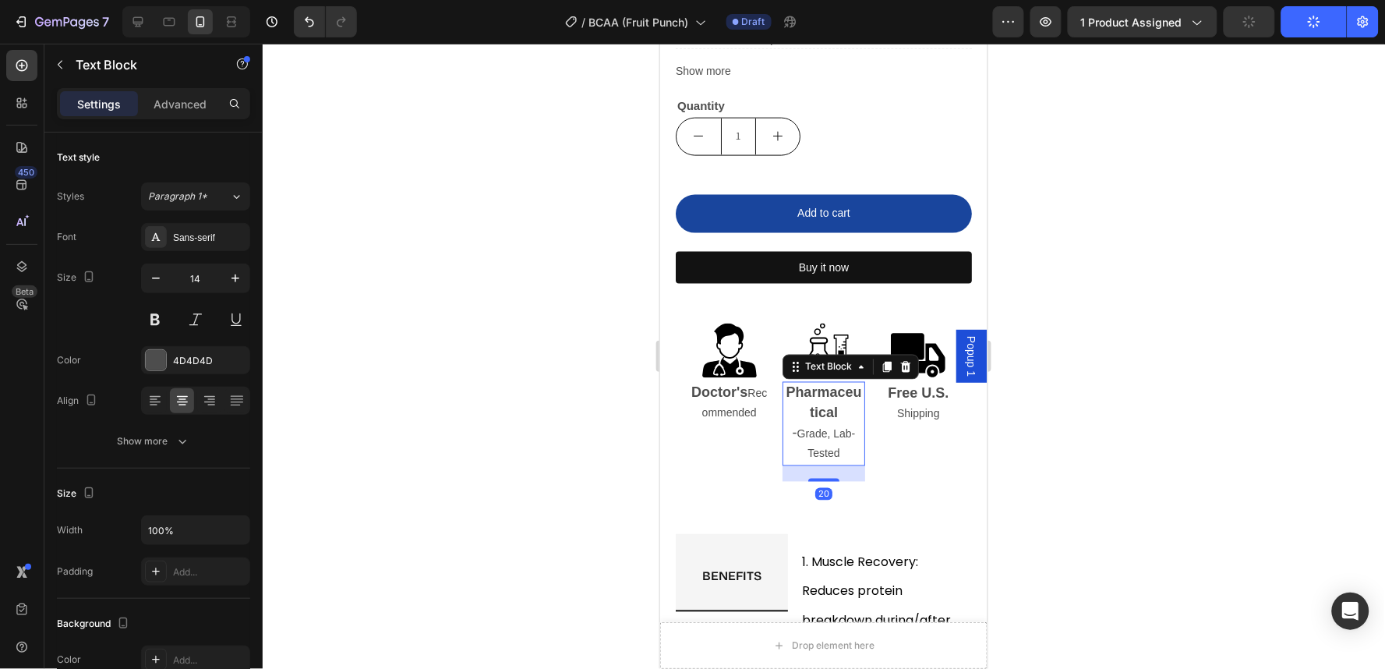
click at [817, 412] on strong "Pharmaceutical" at bounding box center [823, 402] width 76 height 36
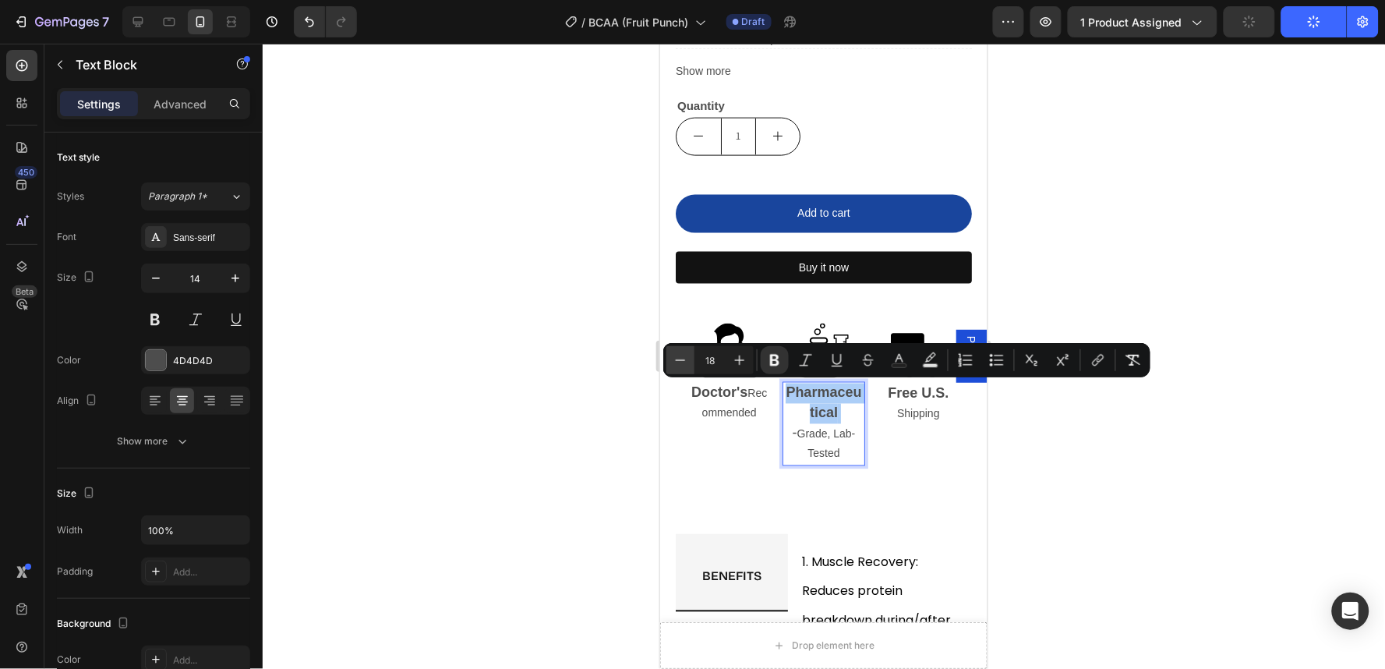
click at [690, 363] on button "Minus" at bounding box center [680, 360] width 28 height 28
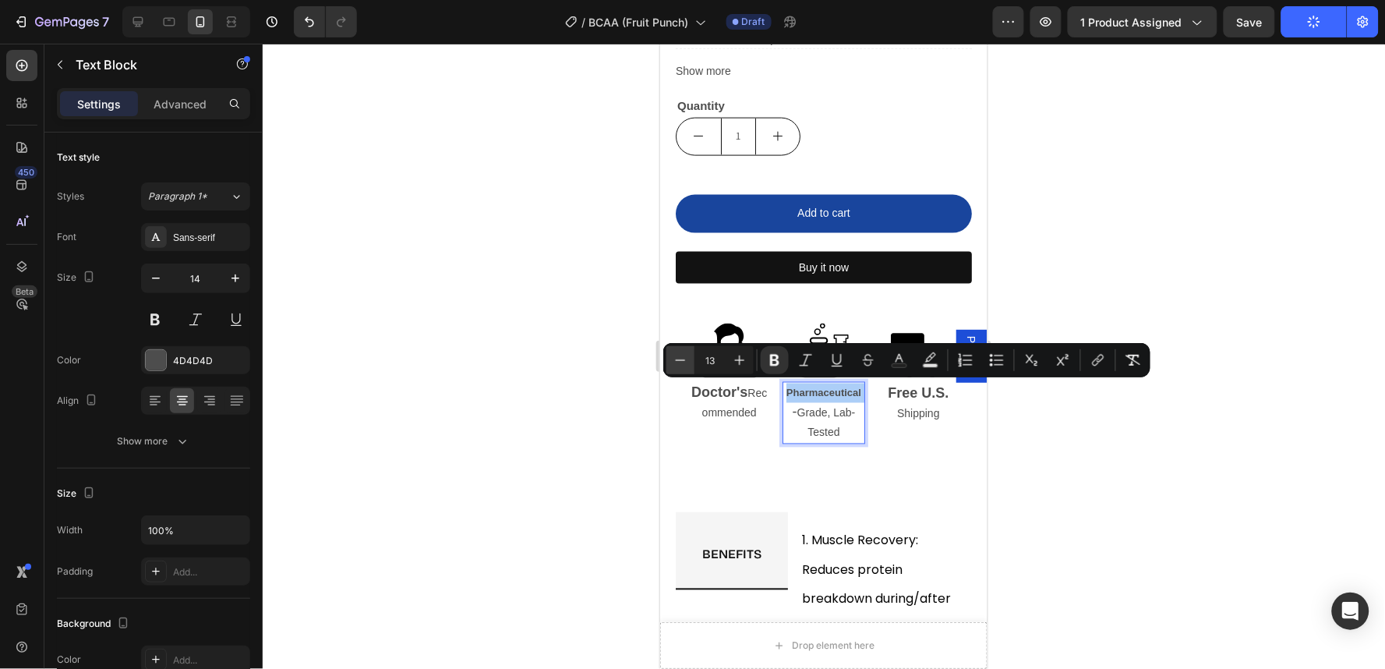
click at [690, 363] on button "Minus" at bounding box center [680, 360] width 28 height 28
type input "12"
click at [1184, 468] on div at bounding box center [824, 356] width 1122 height 625
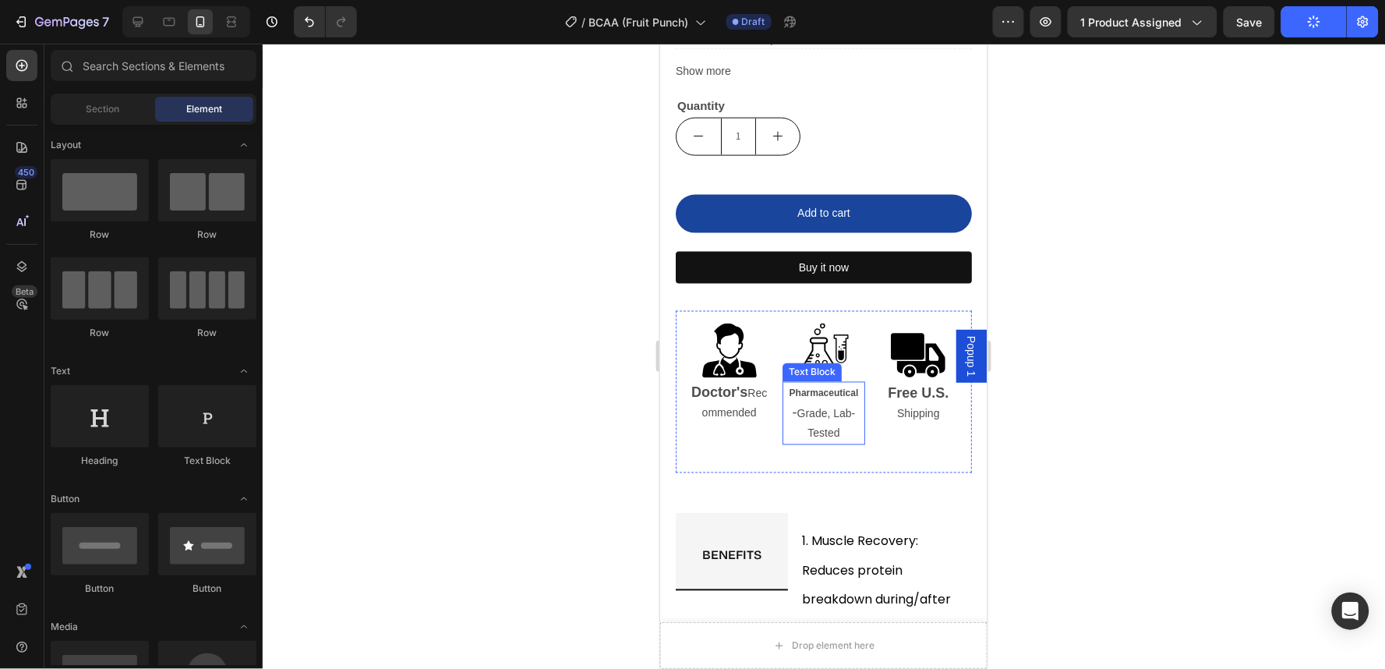
click at [817, 420] on p "Pharmaceutical - Grade, Lab-Tested" at bounding box center [822, 413] width 79 height 61
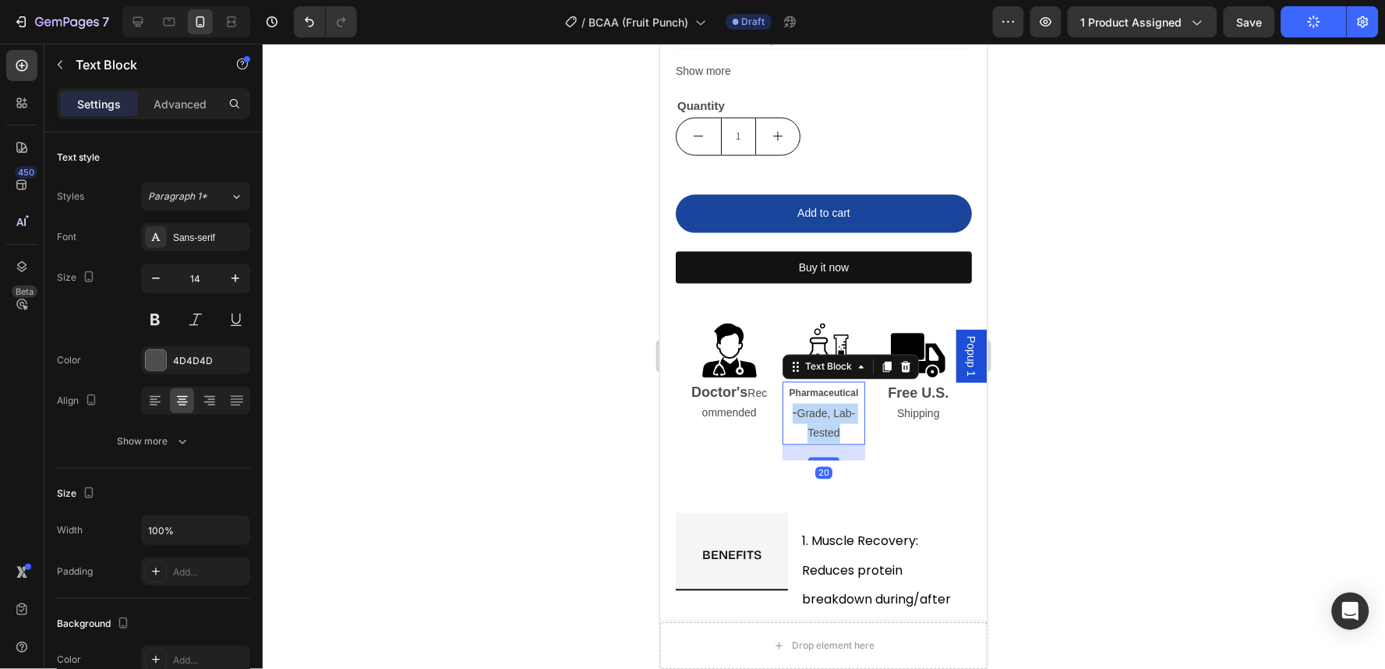
click at [817, 420] on p "Pharmaceutical - Grade, Lab-Tested" at bounding box center [822, 413] width 79 height 61
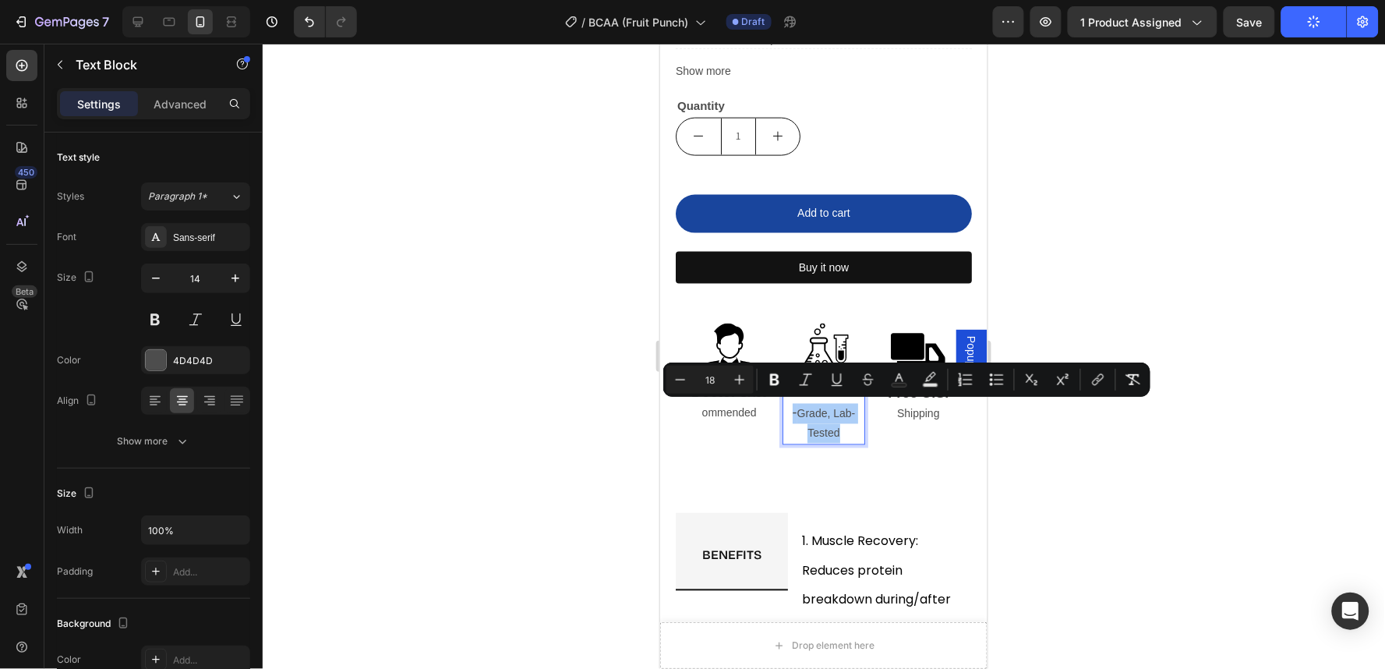
click at [698, 382] on input "18" at bounding box center [709, 379] width 31 height 19
click at [687, 378] on icon "Editor contextual toolbar" at bounding box center [680, 380] width 16 height 16
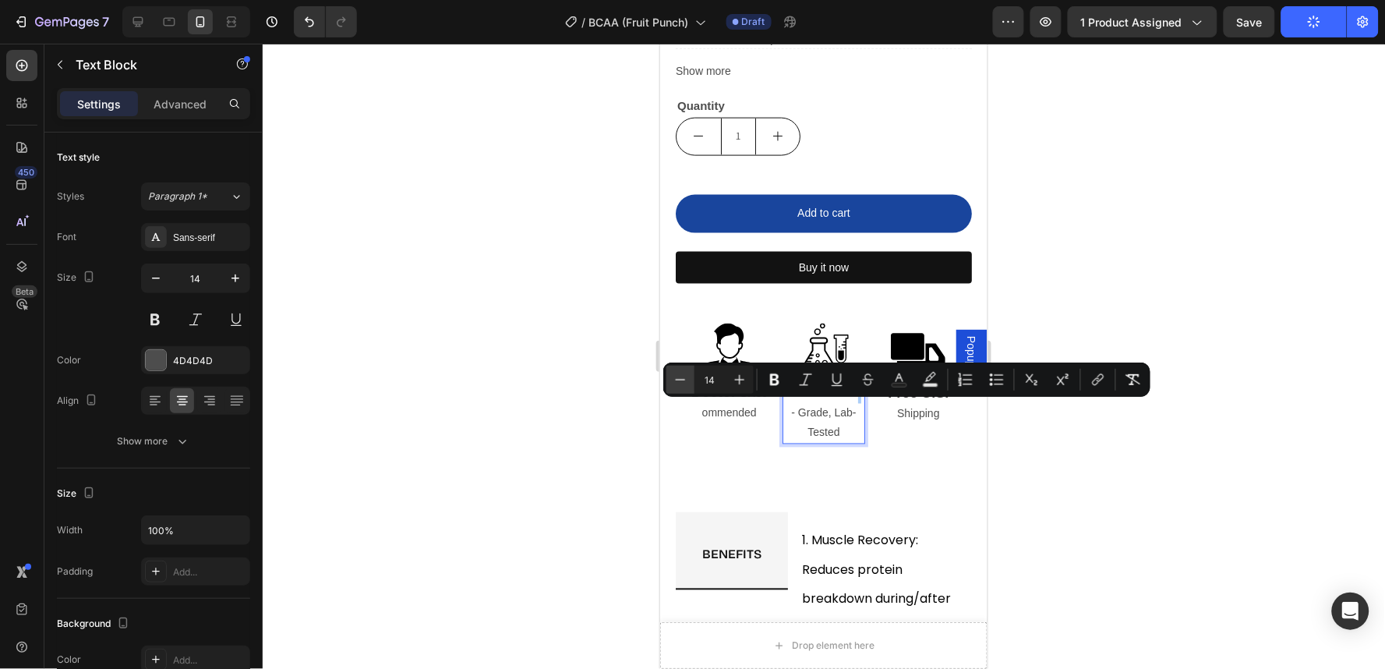
click at [687, 378] on icon "Editor contextual toolbar" at bounding box center [680, 380] width 16 height 16
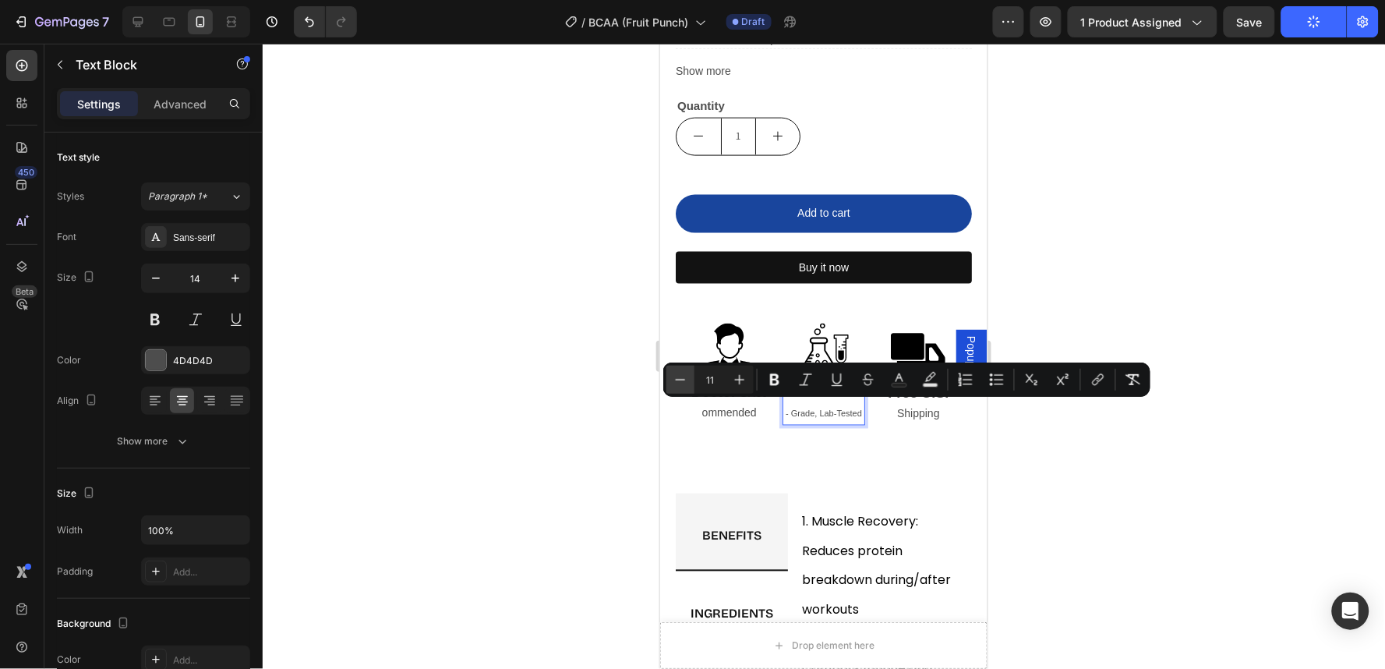
click at [687, 378] on icon "Editor contextual toolbar" at bounding box center [680, 380] width 16 height 16
type input "10"
click at [1279, 493] on div at bounding box center [824, 356] width 1122 height 625
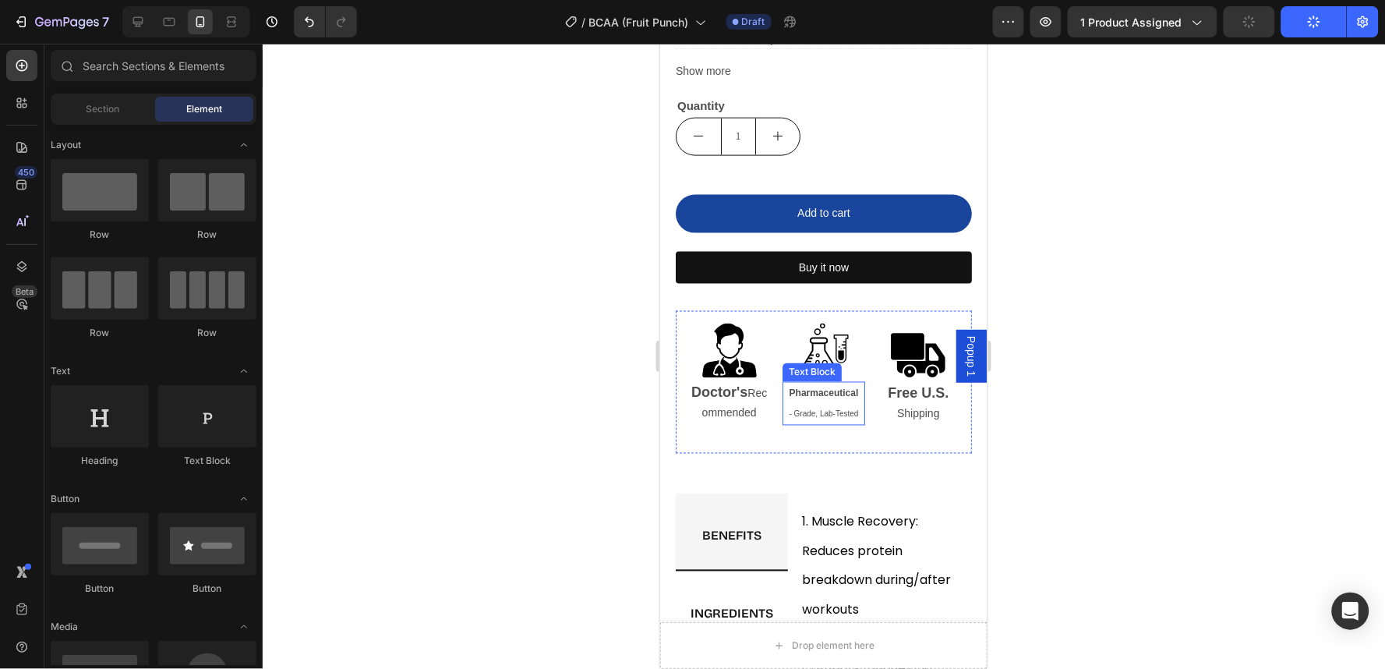
click at [806, 387] on strong "Pharmaceutical" at bounding box center [823, 392] width 69 height 11
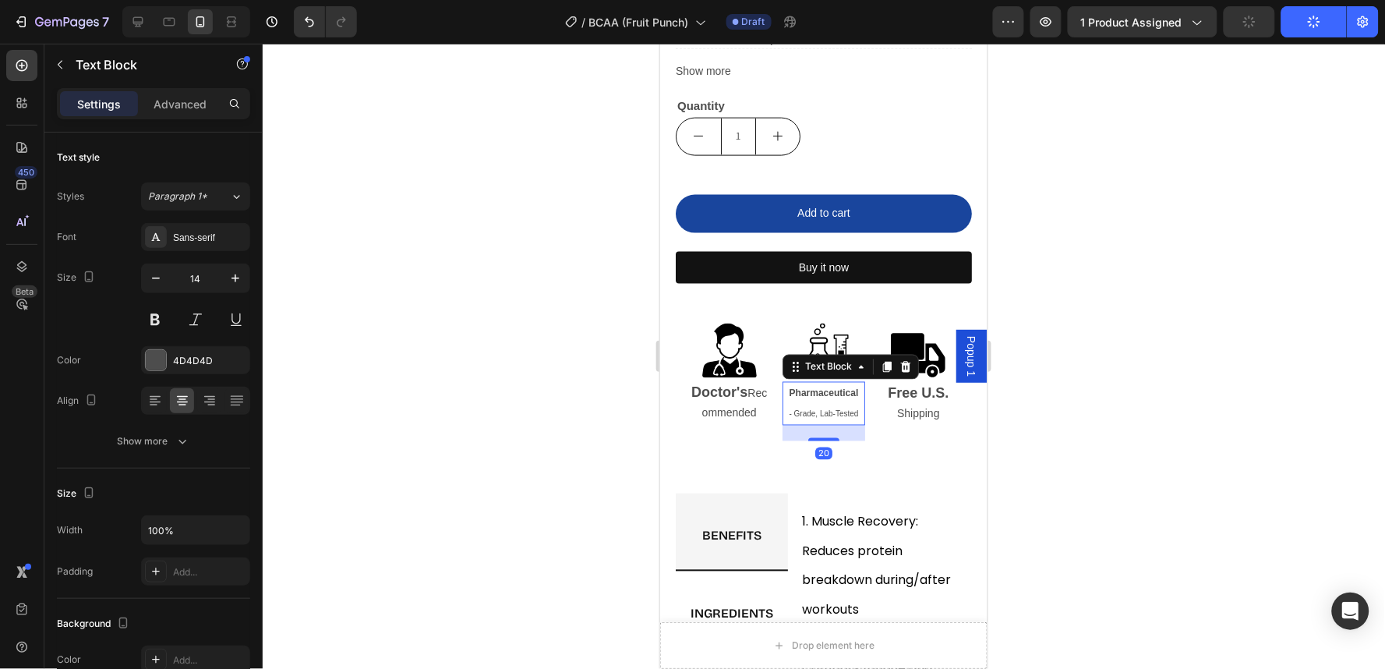
click at [806, 387] on strong "Pharmaceutical" at bounding box center [823, 392] width 69 height 11
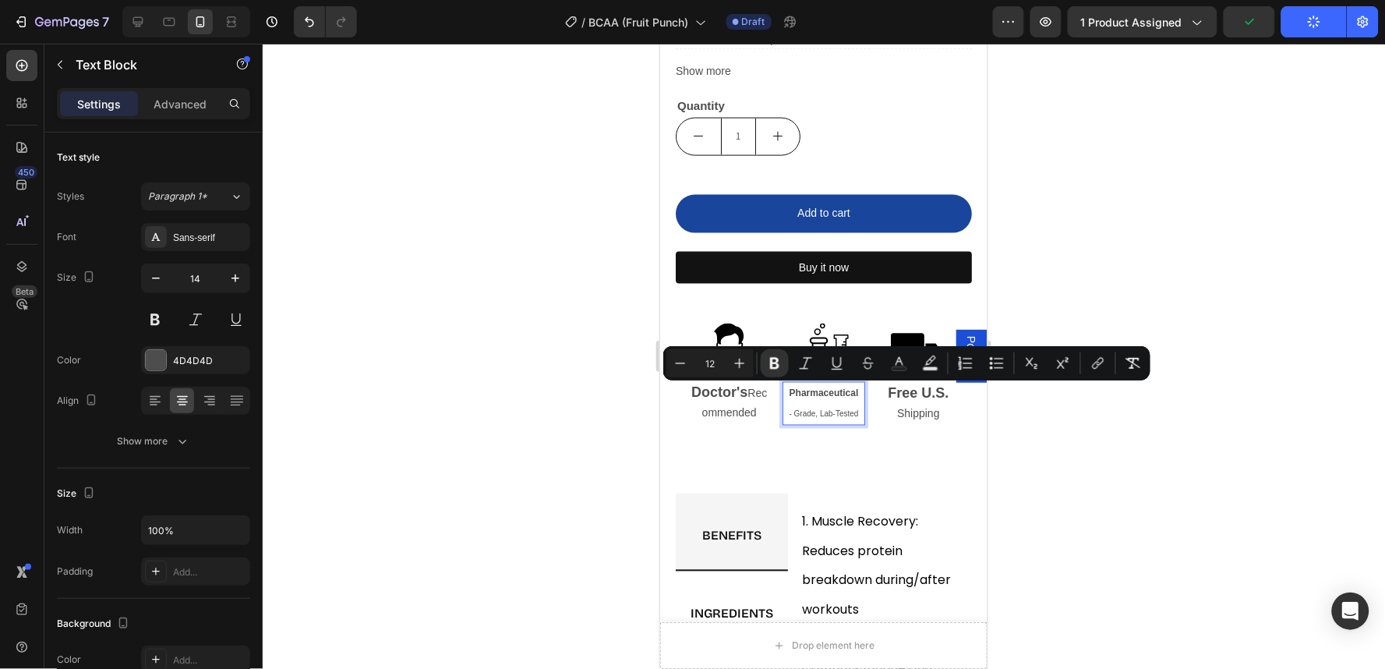
type input "10"
click at [805, 411] on span "- Grade, Lab-Tested" at bounding box center [823, 413] width 69 height 9
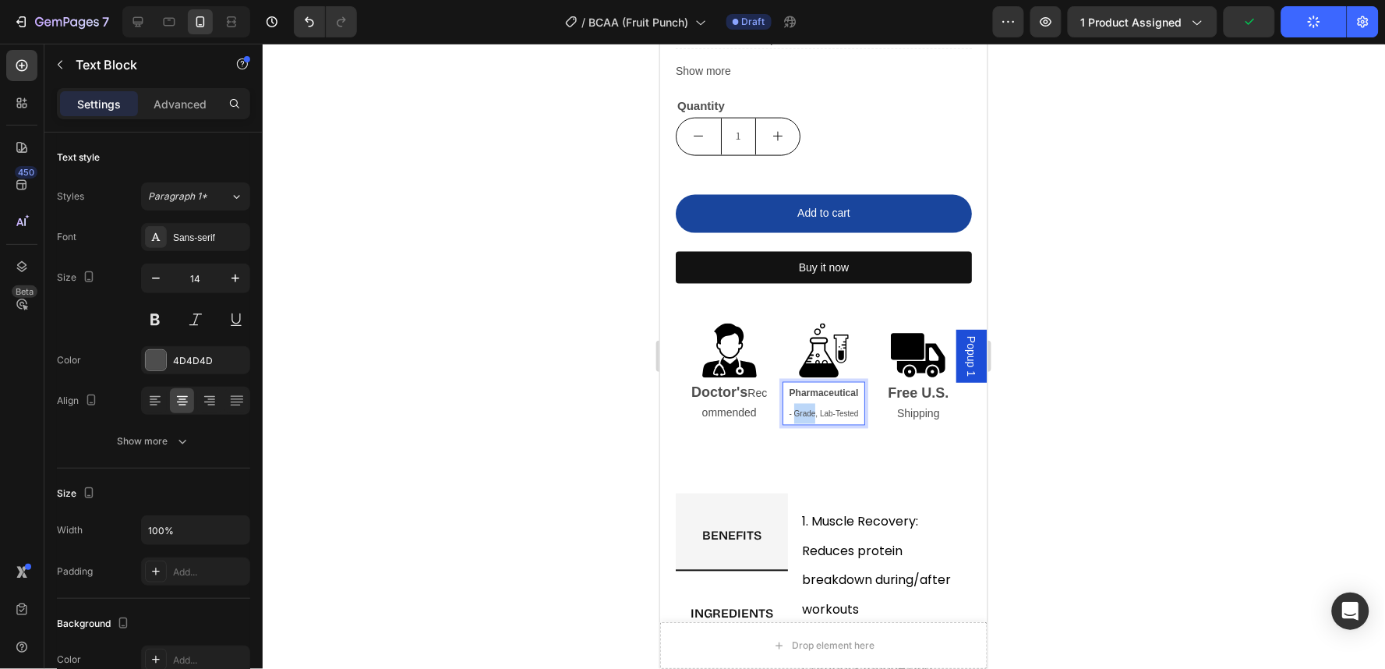
click at [805, 411] on span "- Grade, Lab-Tested" at bounding box center [823, 413] width 69 height 9
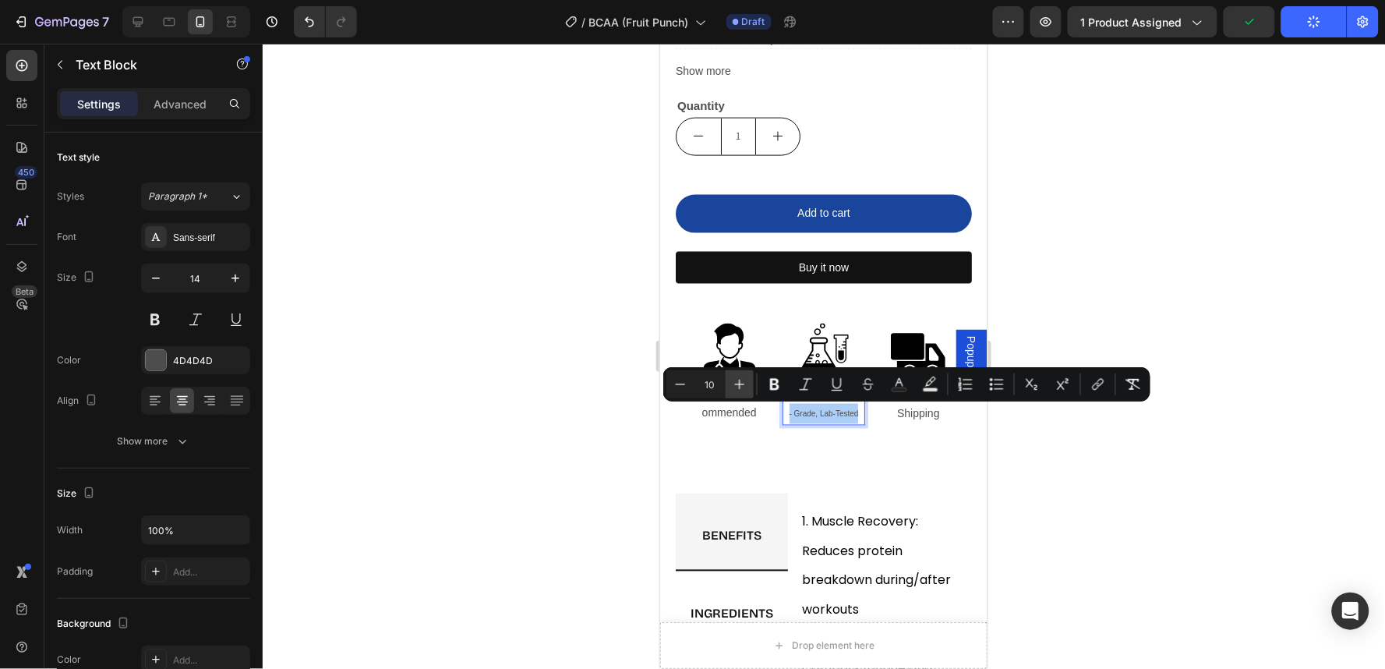
click at [745, 387] on icon "Editor contextual toolbar" at bounding box center [740, 384] width 16 height 16
click at [690, 391] on button "Minus" at bounding box center [680, 384] width 28 height 28
type input "10"
click at [1255, 486] on div at bounding box center [824, 356] width 1122 height 625
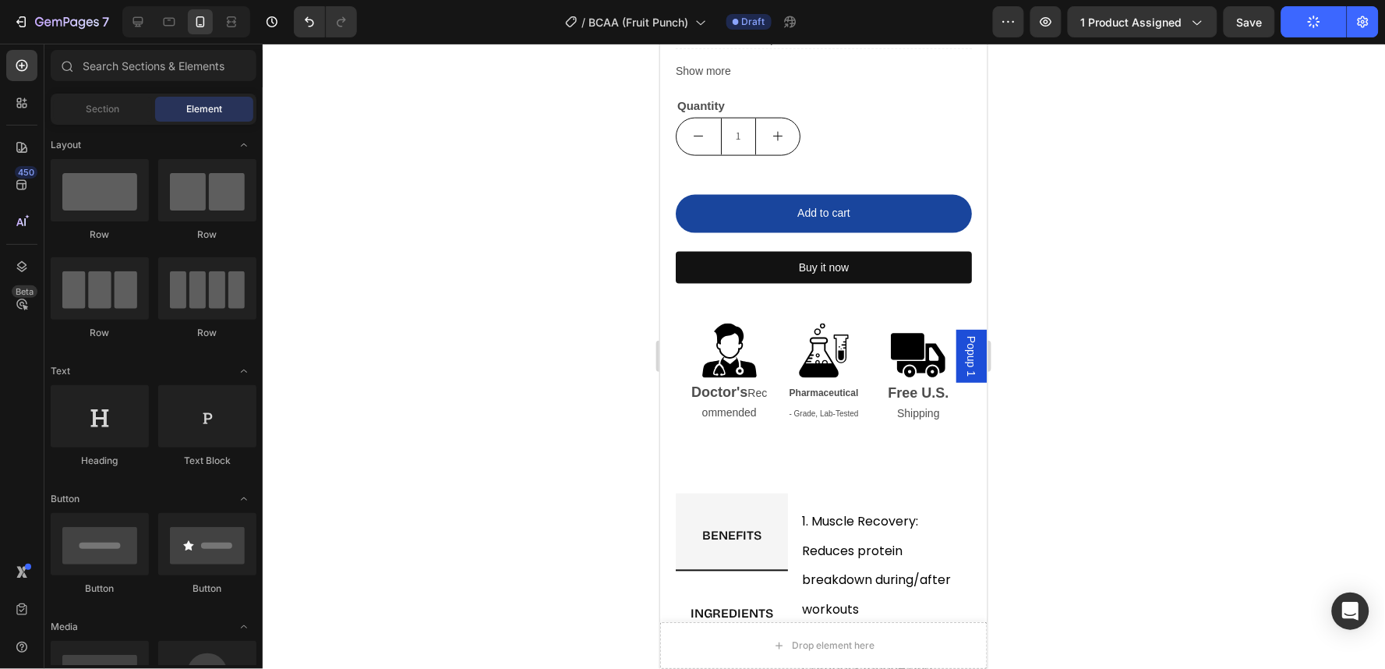
click at [1255, 486] on div at bounding box center [824, 356] width 1122 height 625
click at [731, 389] on strong "Doctor's" at bounding box center [718, 392] width 56 height 16
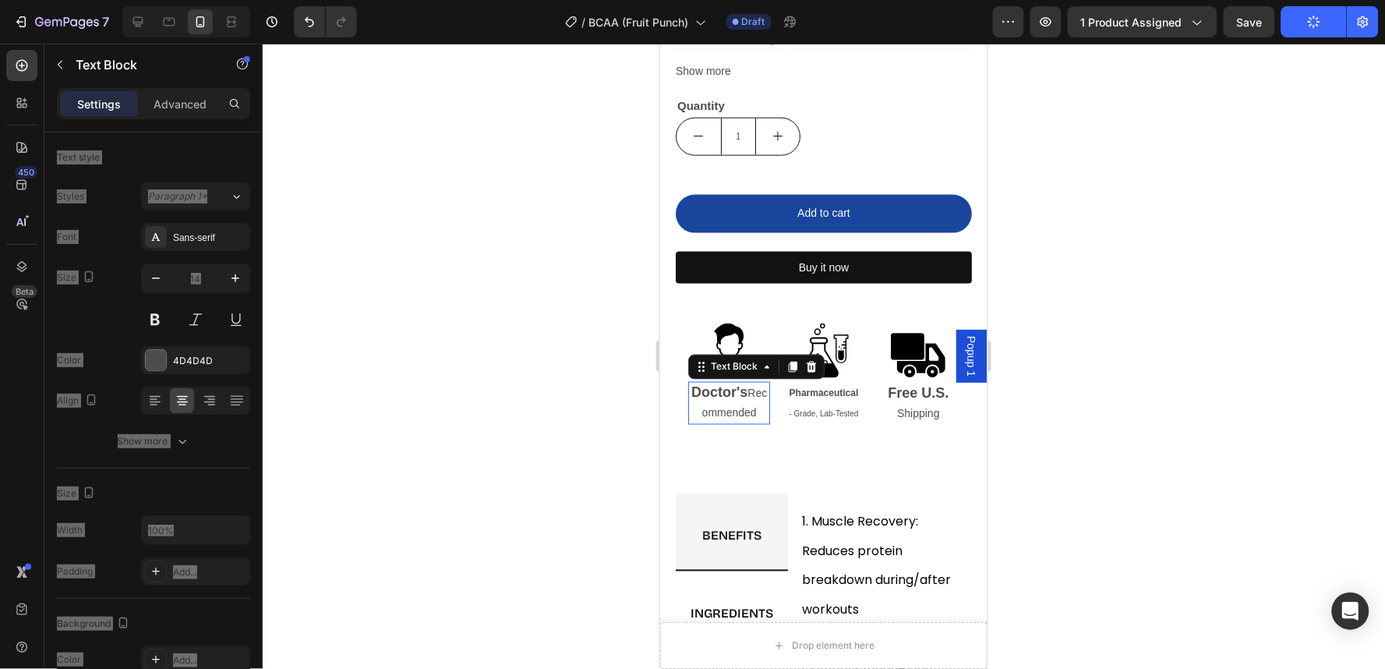
click at [731, 389] on strong "Doctor's" at bounding box center [718, 392] width 56 height 16
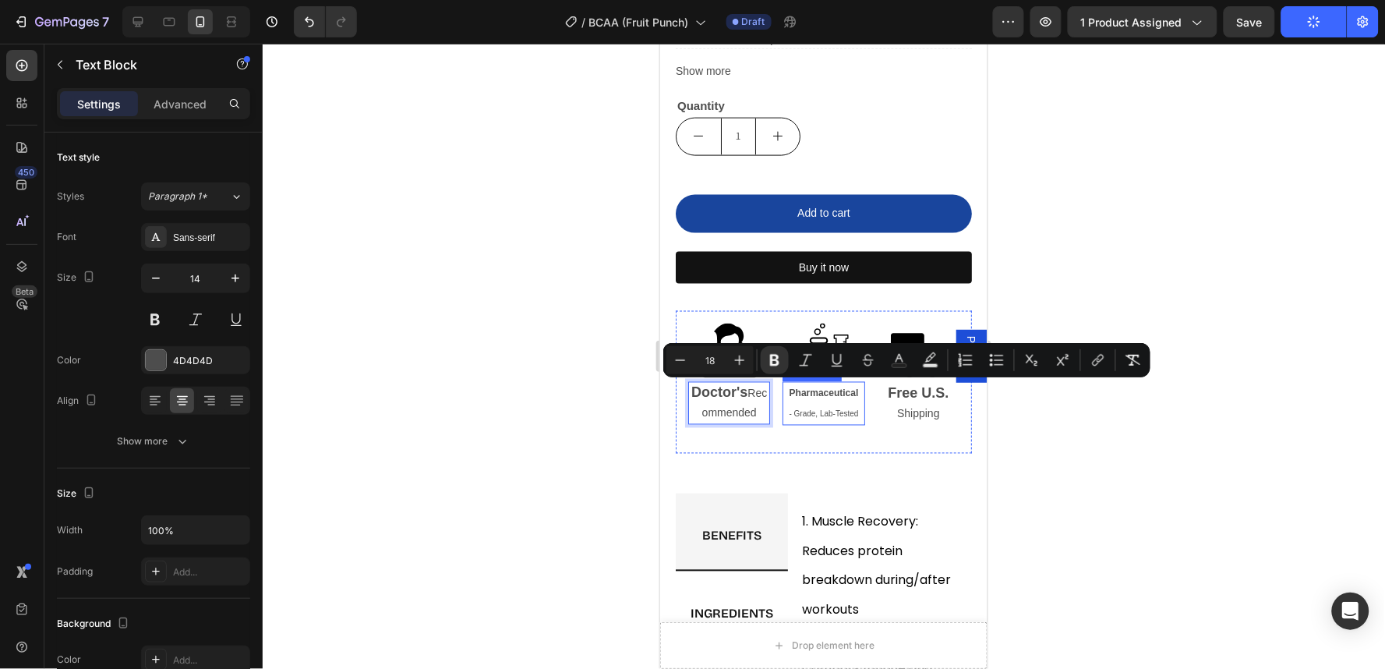
click at [813, 400] on p "Pharmaceutical - Grade, Lab-Tested" at bounding box center [822, 403] width 79 height 41
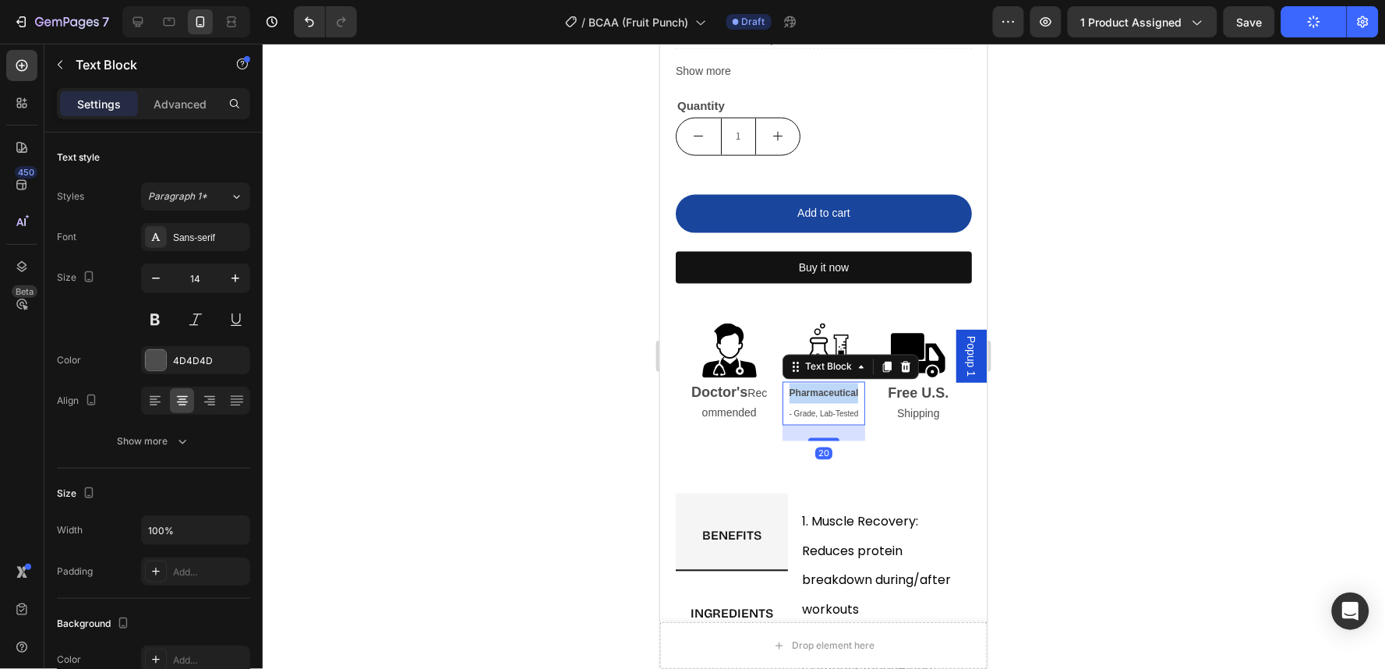
click at [822, 390] on strong "Pharmaceutical" at bounding box center [823, 392] width 69 height 11
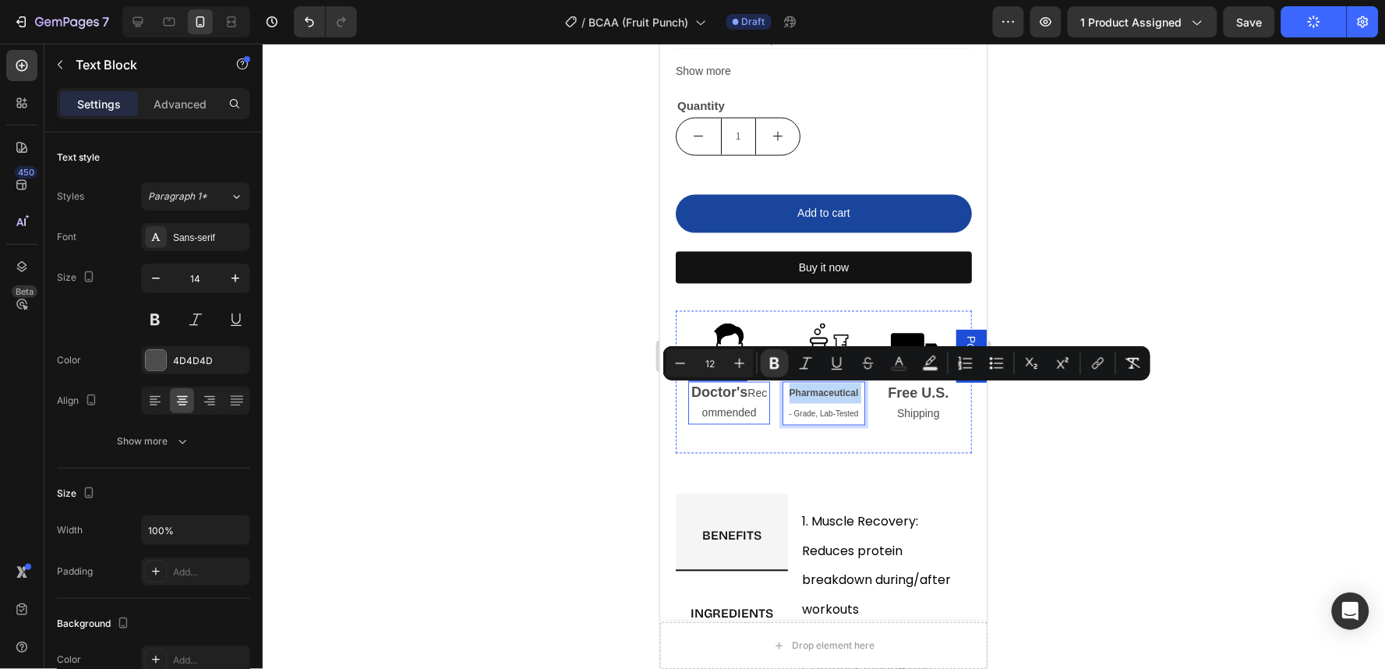
click at [743, 393] on strong "Doctor's" at bounding box center [718, 392] width 56 height 16
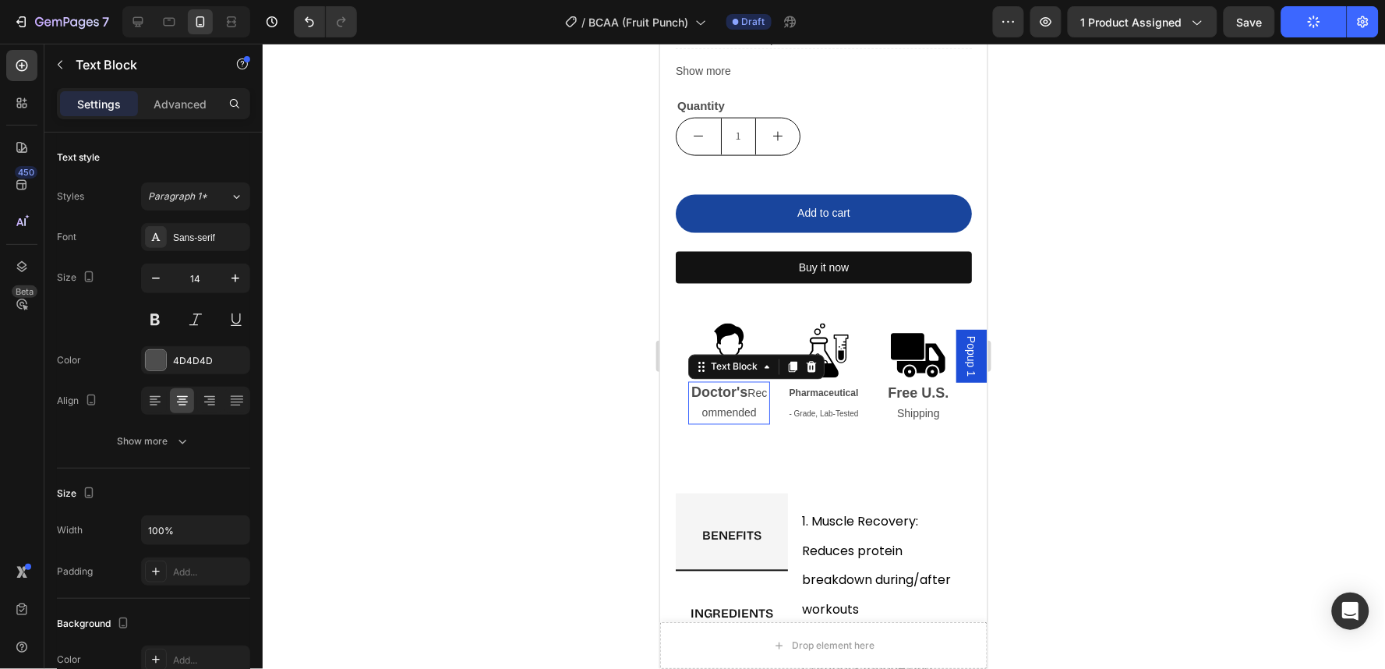
click at [743, 393] on strong "Doctor's" at bounding box center [718, 392] width 56 height 16
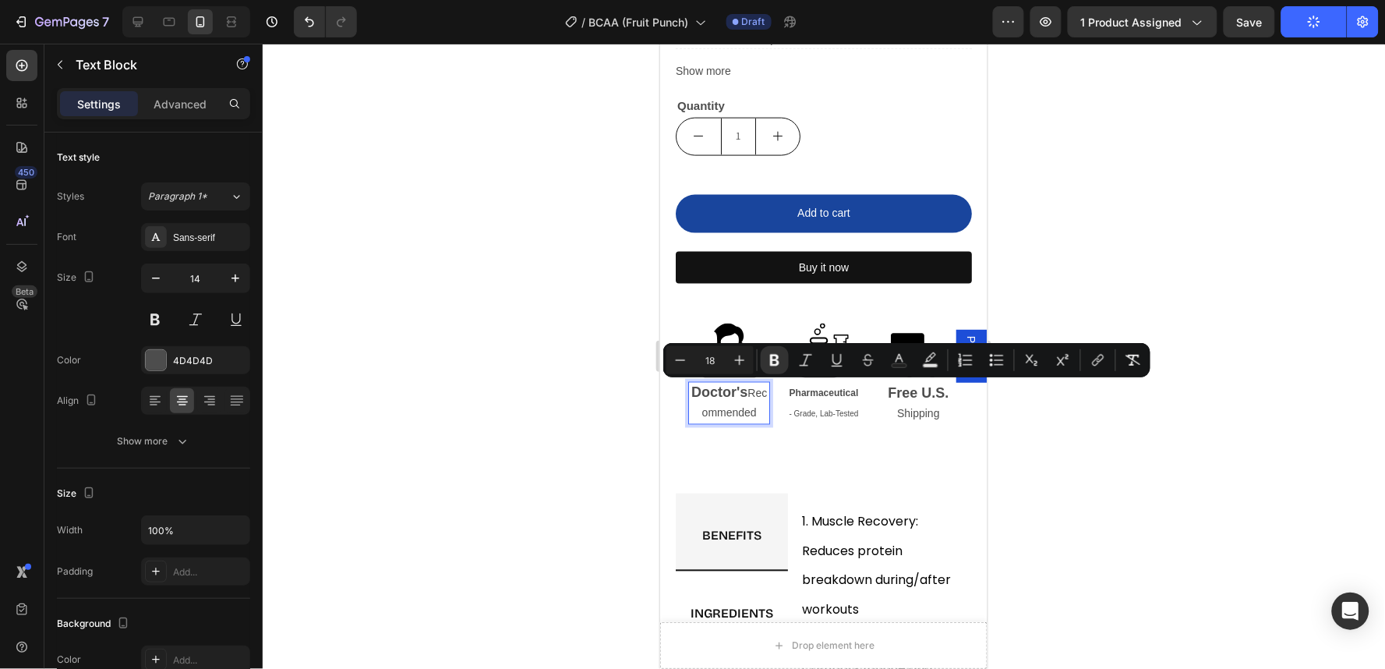
click at [743, 393] on strong "Doctor's" at bounding box center [718, 392] width 56 height 16
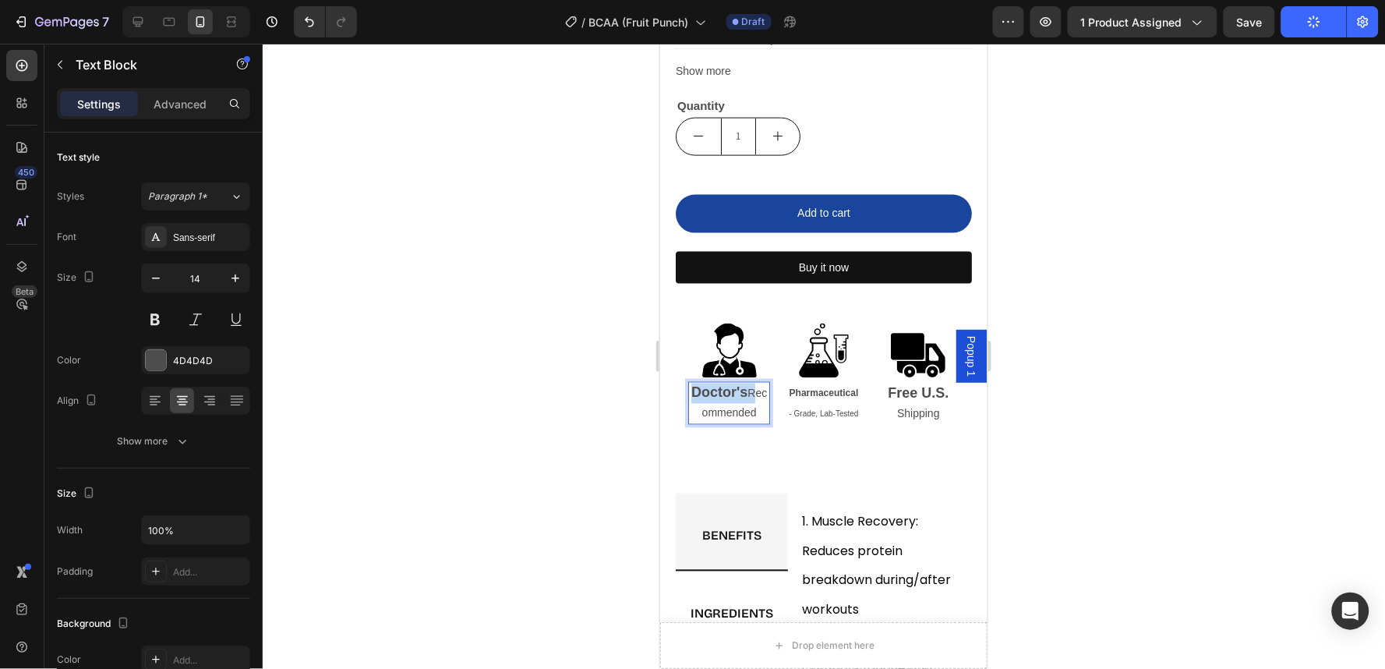
click at [743, 393] on strong "Doctor's" at bounding box center [718, 392] width 56 height 16
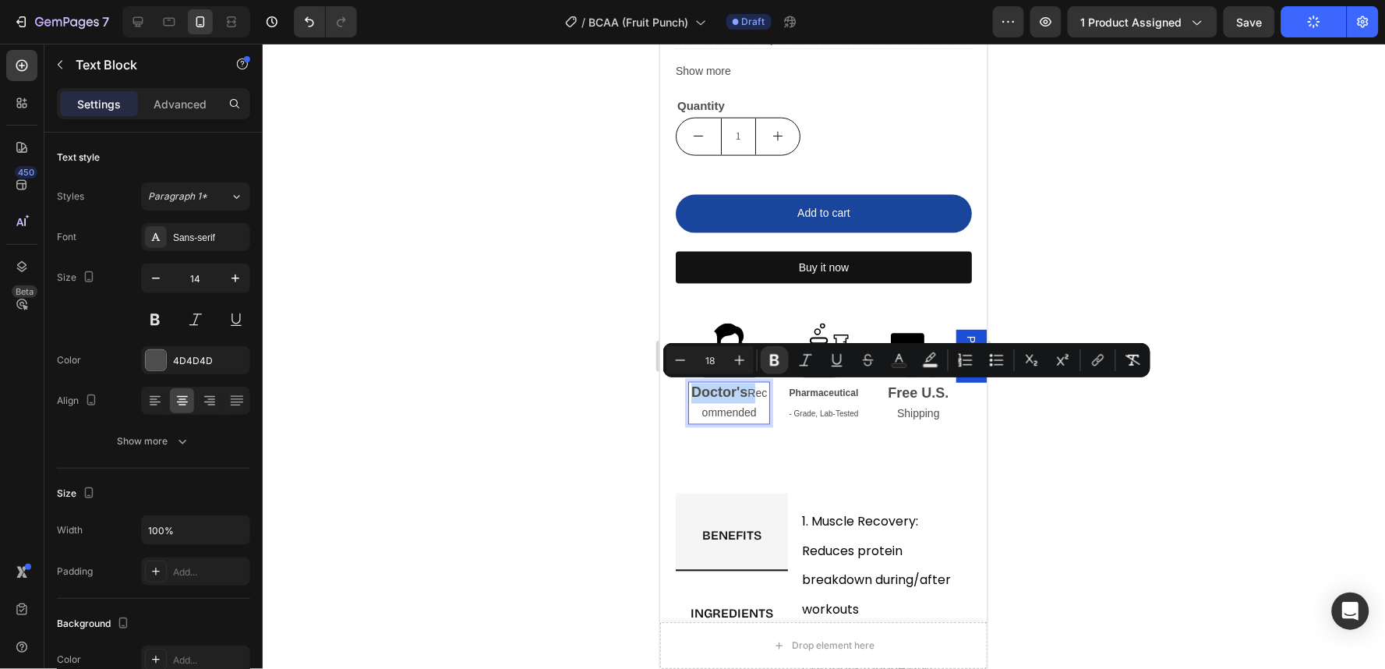
click at [743, 393] on strong "Doctor's" at bounding box center [718, 392] width 56 height 16
click at [747, 409] on p "Doctor's Recommended" at bounding box center [728, 403] width 79 height 40
type input "14"
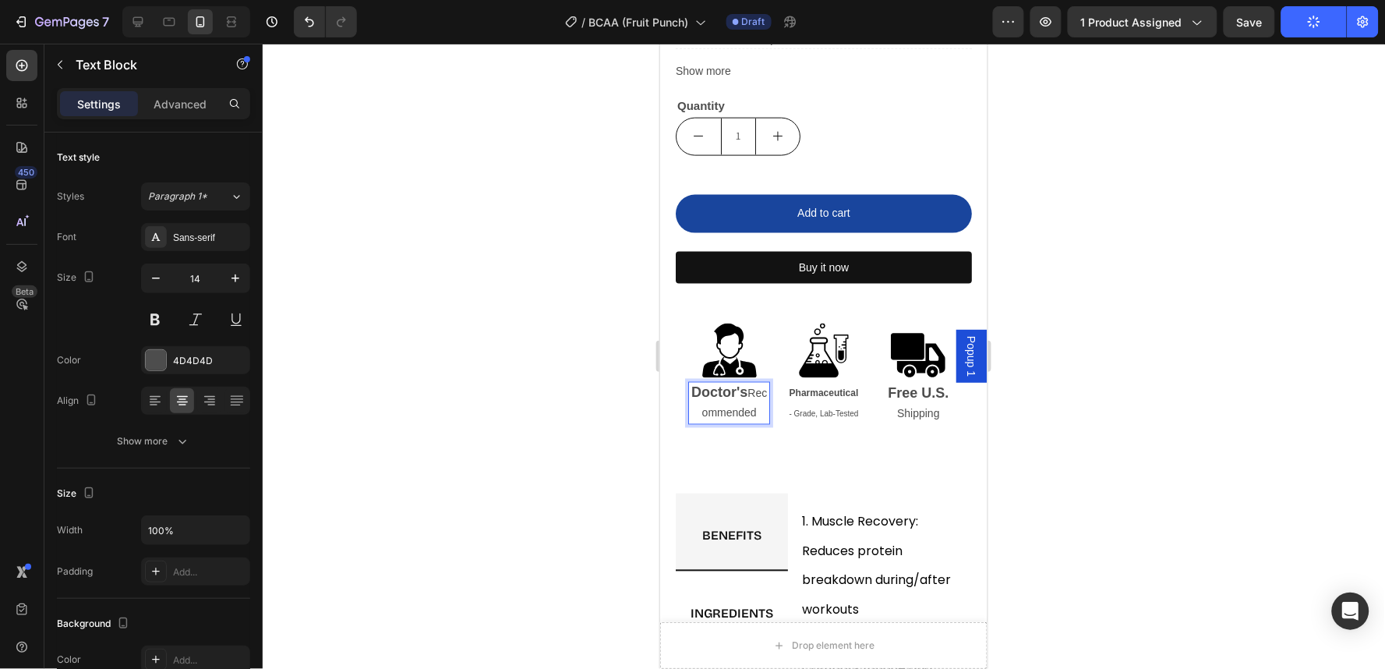
click at [743, 387] on strong "Doctor's" at bounding box center [718, 392] width 56 height 16
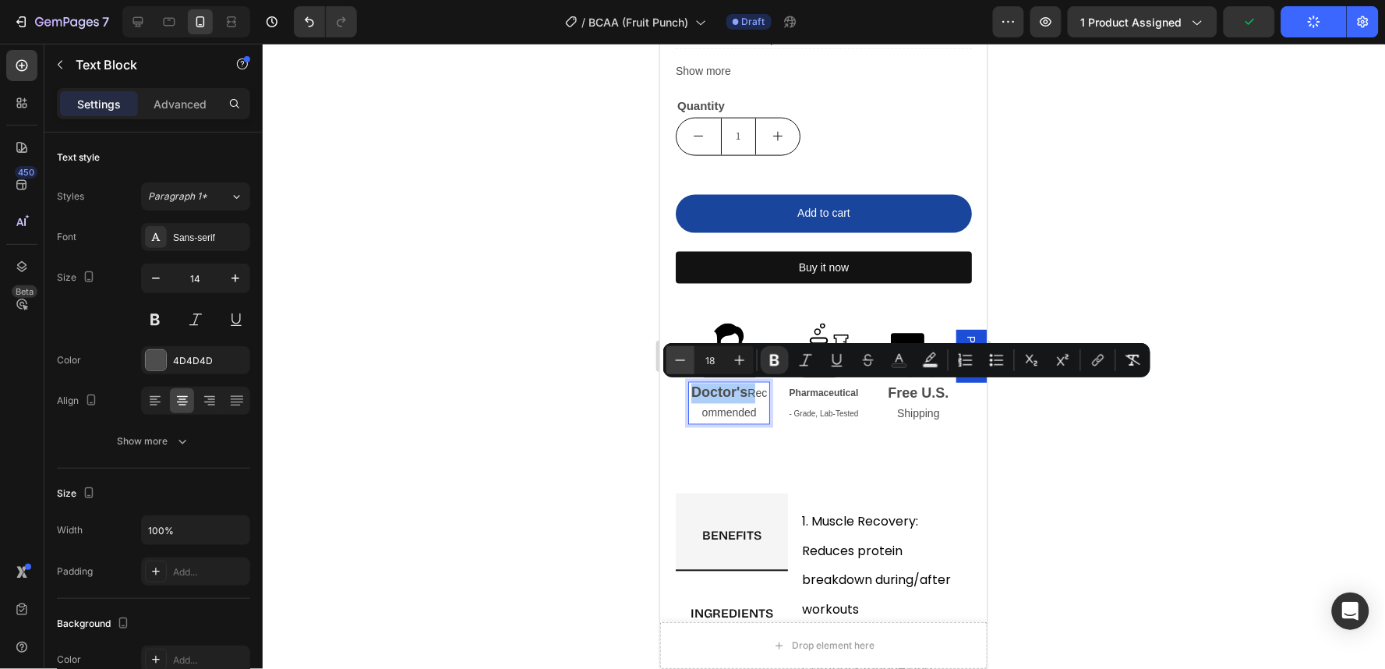
click at [688, 359] on button "Minus" at bounding box center [680, 360] width 28 height 28
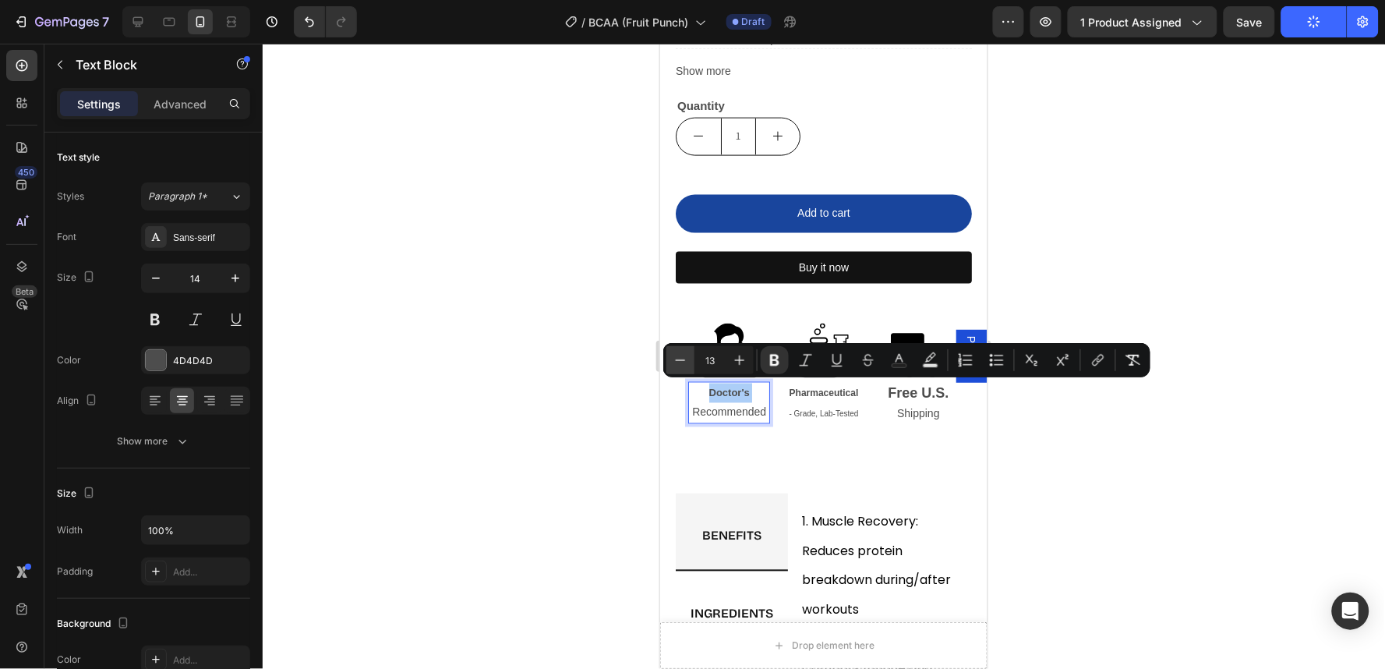
click at [688, 359] on button "Minus" at bounding box center [680, 360] width 28 height 28
type input "14"
click at [706, 408] on p "Doctor's Recommended" at bounding box center [728, 403] width 79 height 40
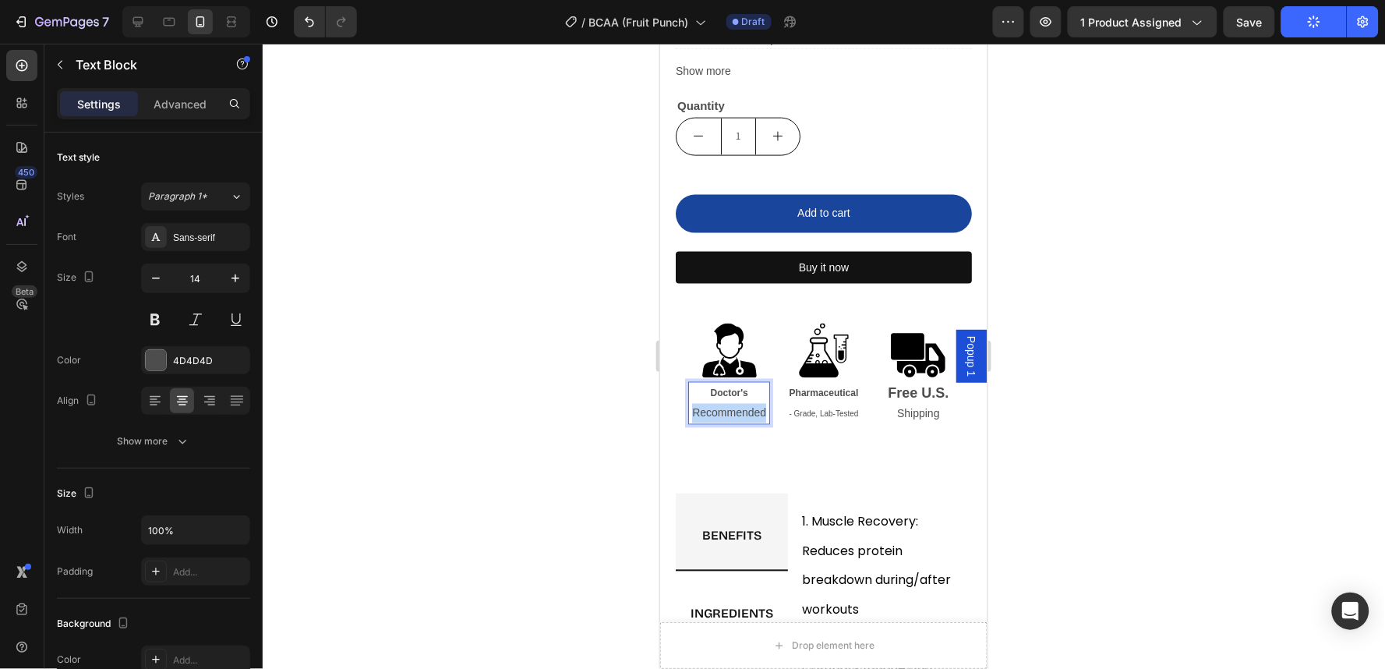
click at [706, 408] on p "Doctor's Recommended" at bounding box center [728, 403] width 79 height 40
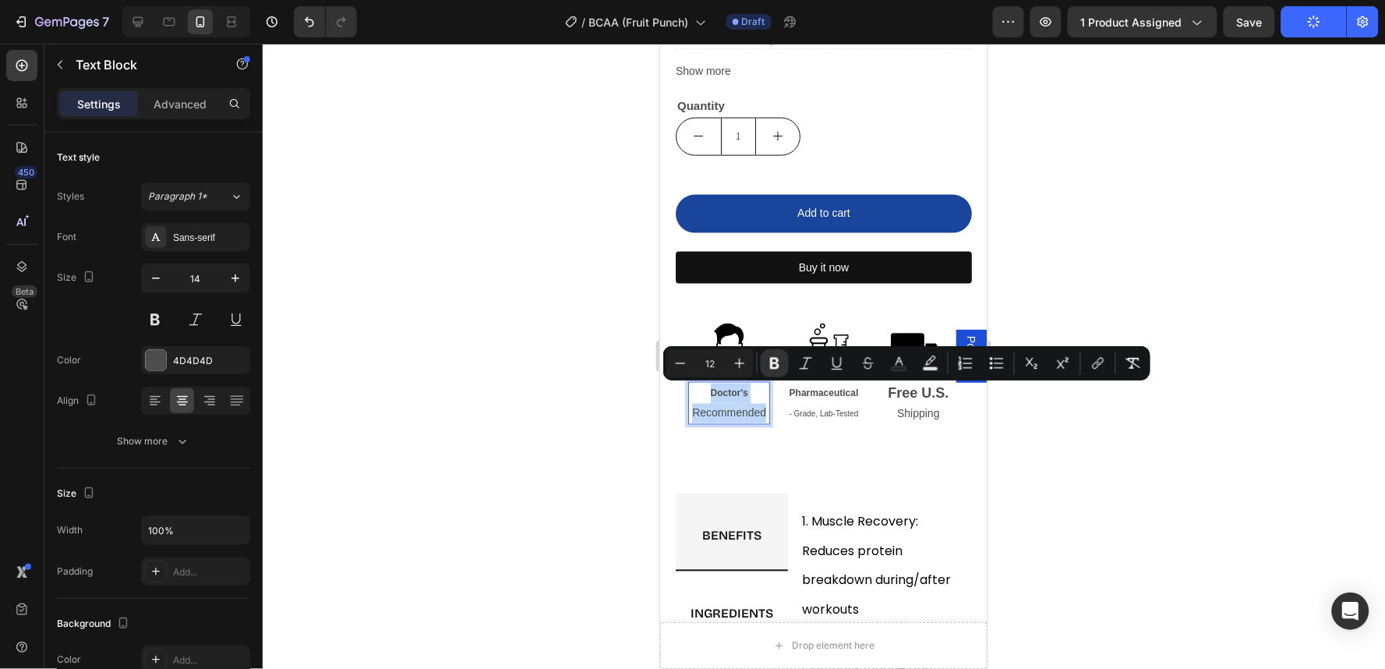
click at [715, 408] on p "Doctor's Recommended" at bounding box center [728, 403] width 79 height 40
type input "14"
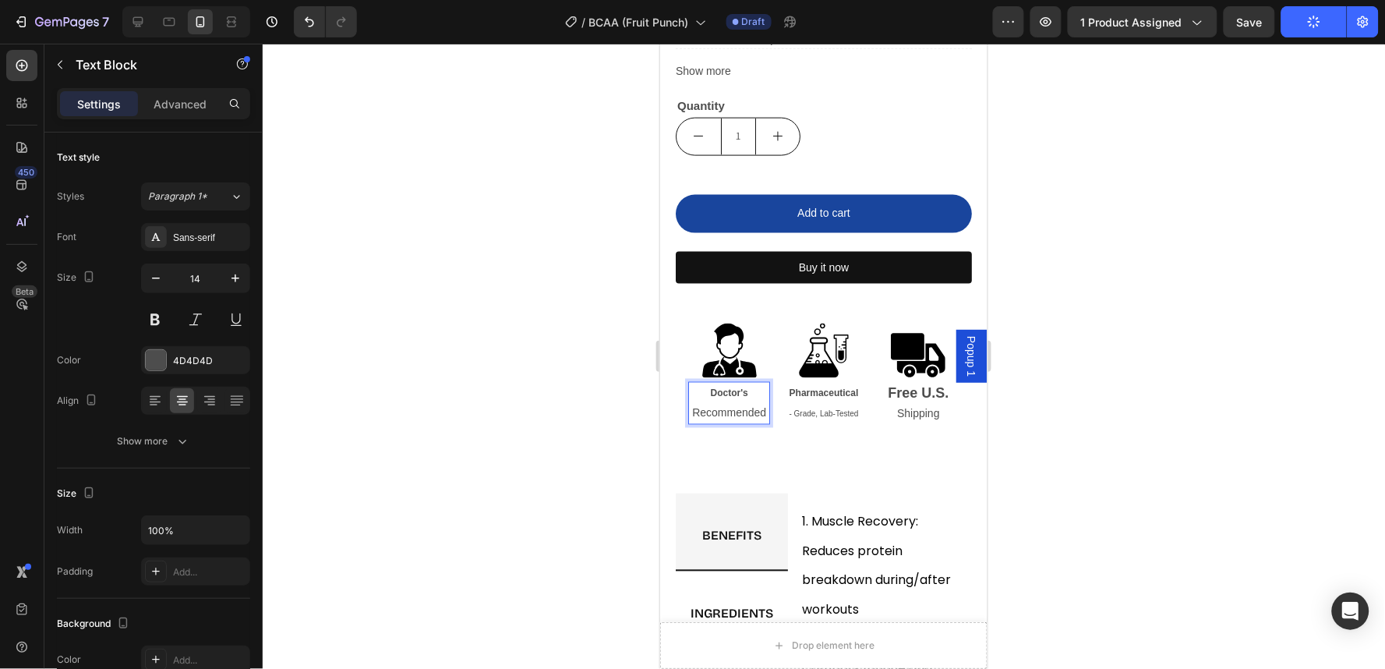
click at [715, 408] on p "Doctor's Recommended" at bounding box center [728, 403] width 79 height 40
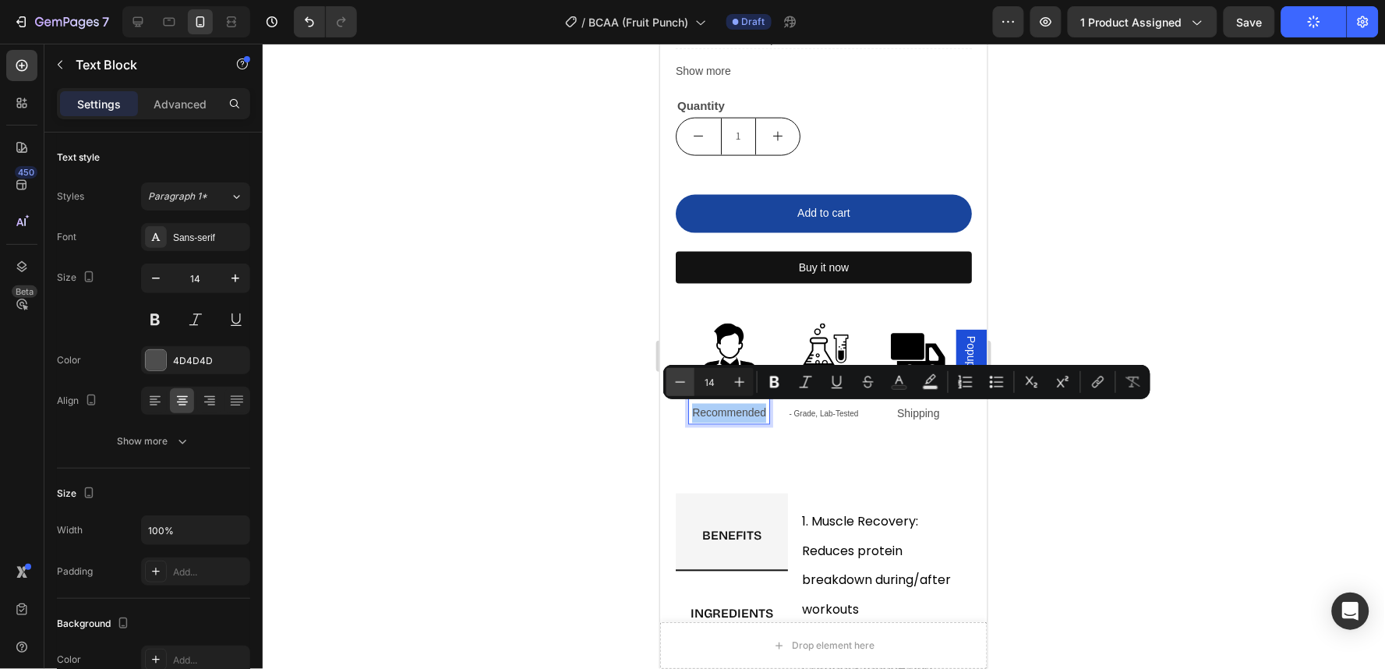
click at [690, 383] on button "Minus" at bounding box center [680, 382] width 28 height 28
click at [736, 379] on icon "Editor contextual toolbar" at bounding box center [740, 382] width 16 height 16
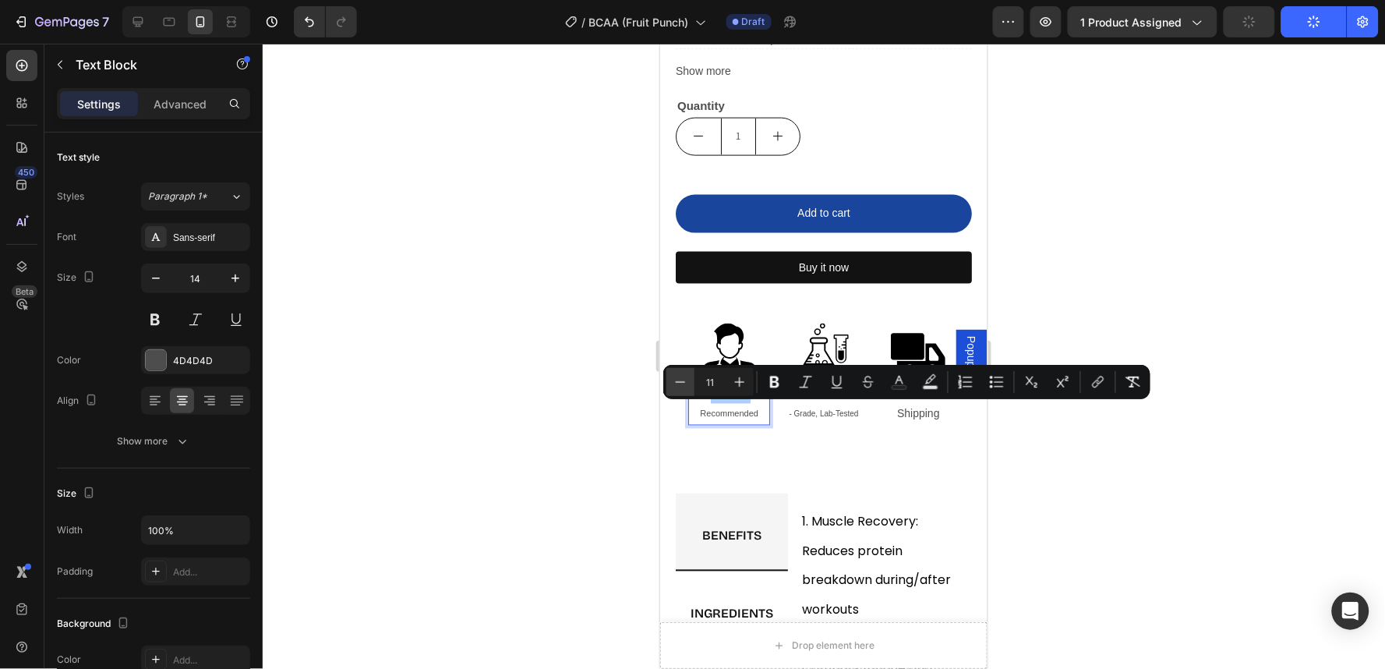
click at [684, 382] on icon "Editor contextual toolbar" at bounding box center [681, 381] width 10 height 1
type input "10"
click at [790, 429] on div ".id579401033948595196 .cls-1{fill-rule:evenodd;} lab Icon Pharmaceutical - Grad…" at bounding box center [823, 382] width 82 height 118
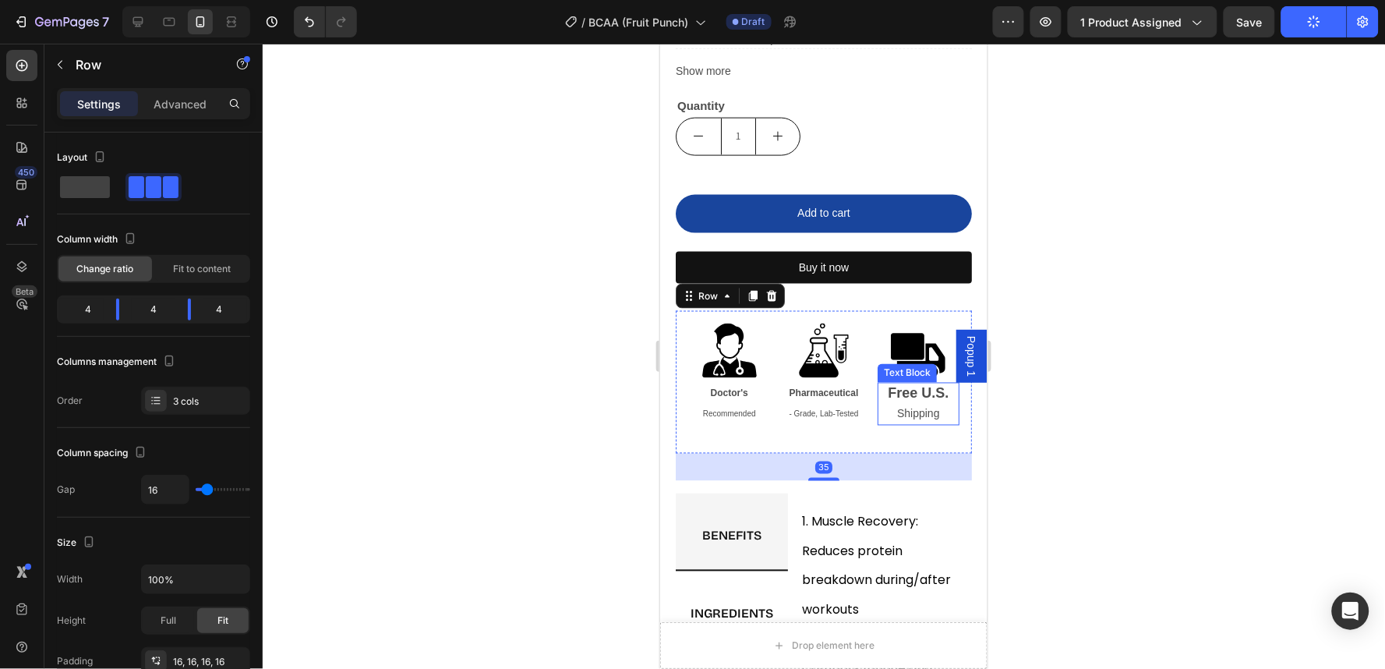
click at [923, 390] on strong "free u.s." at bounding box center [917, 393] width 61 height 16
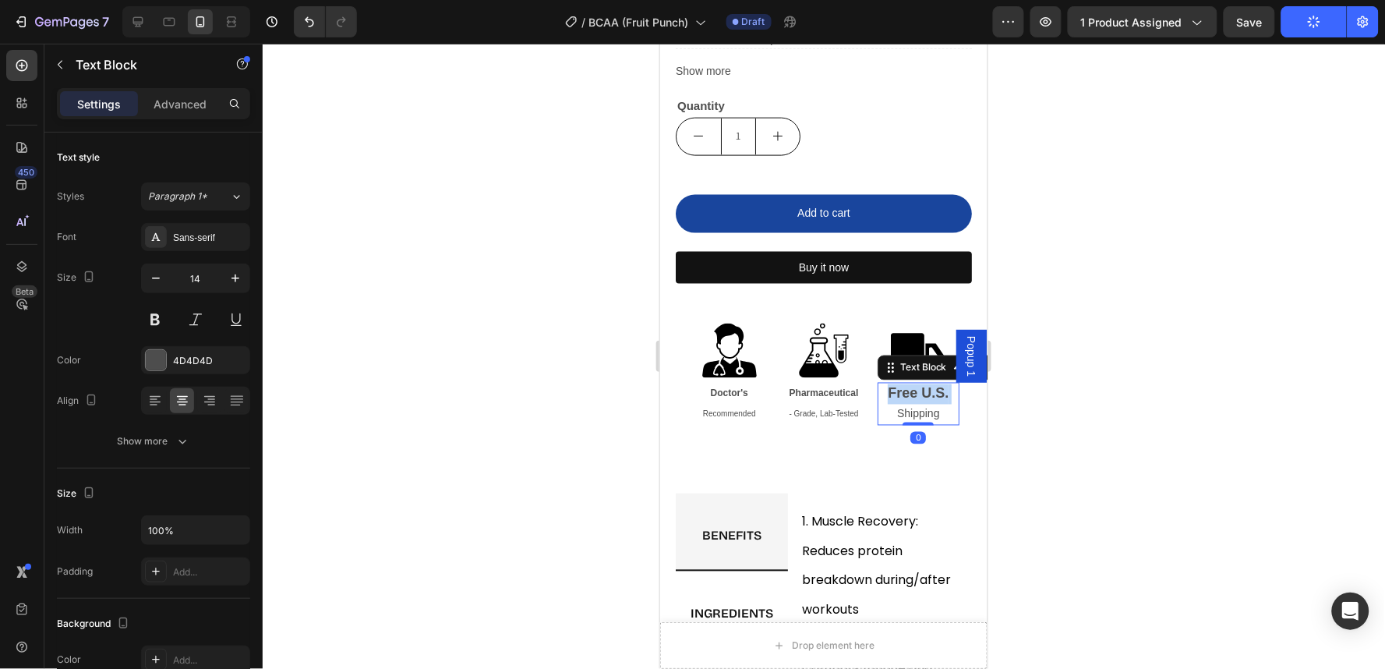
click at [923, 390] on strong "free u.s." at bounding box center [917, 393] width 61 height 16
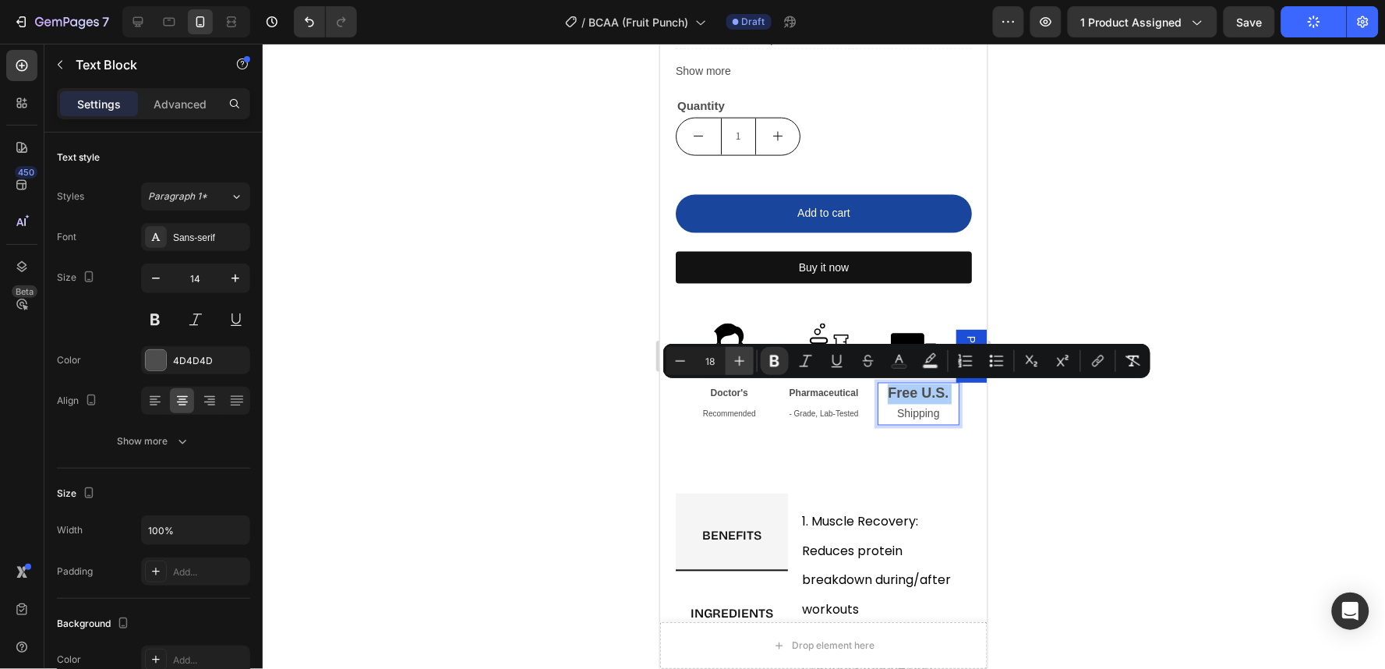
click at [743, 364] on icon "Editor contextual toolbar" at bounding box center [740, 361] width 16 height 16
click at [696, 364] on input "19" at bounding box center [709, 360] width 31 height 19
click at [693, 364] on button "Minus" at bounding box center [680, 361] width 28 height 28
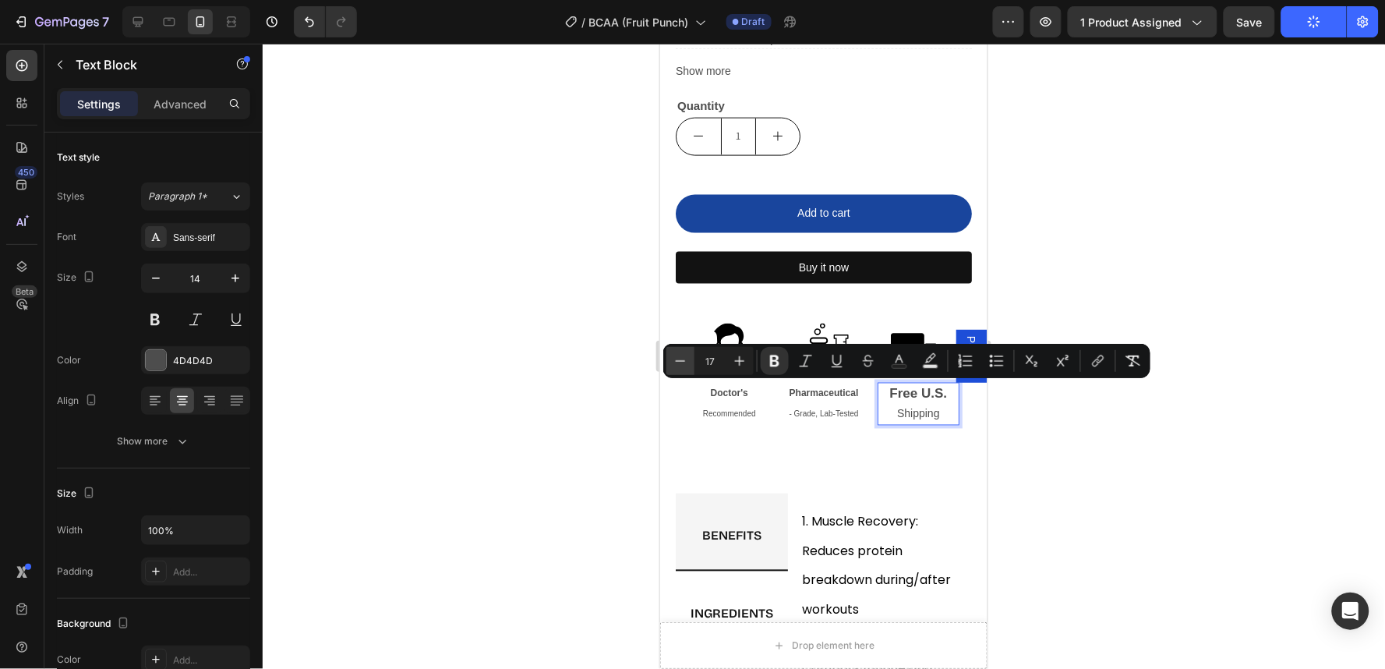
click at [690, 365] on button "Minus" at bounding box center [680, 361] width 28 height 28
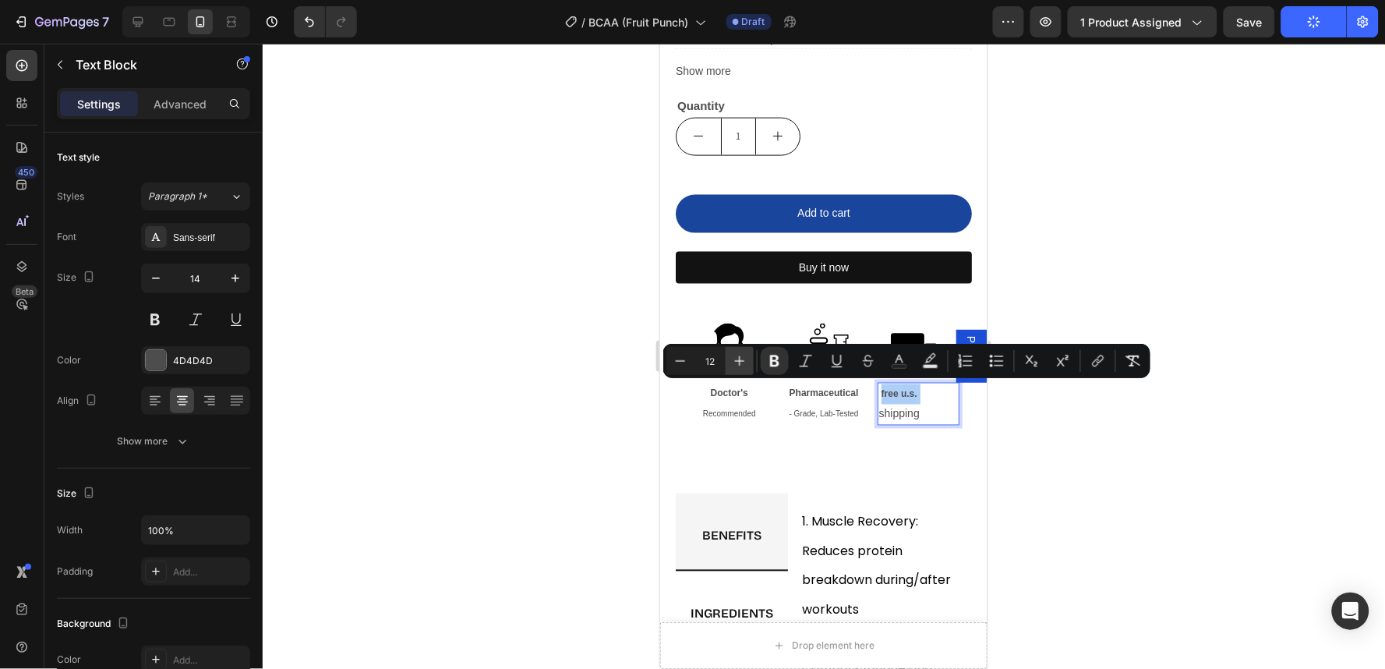
click at [744, 361] on icon "Editor contextual toolbar" at bounding box center [740, 361] width 16 height 16
type input "14"
click at [906, 393] on strong "free u.s." at bounding box center [899, 392] width 42 height 12
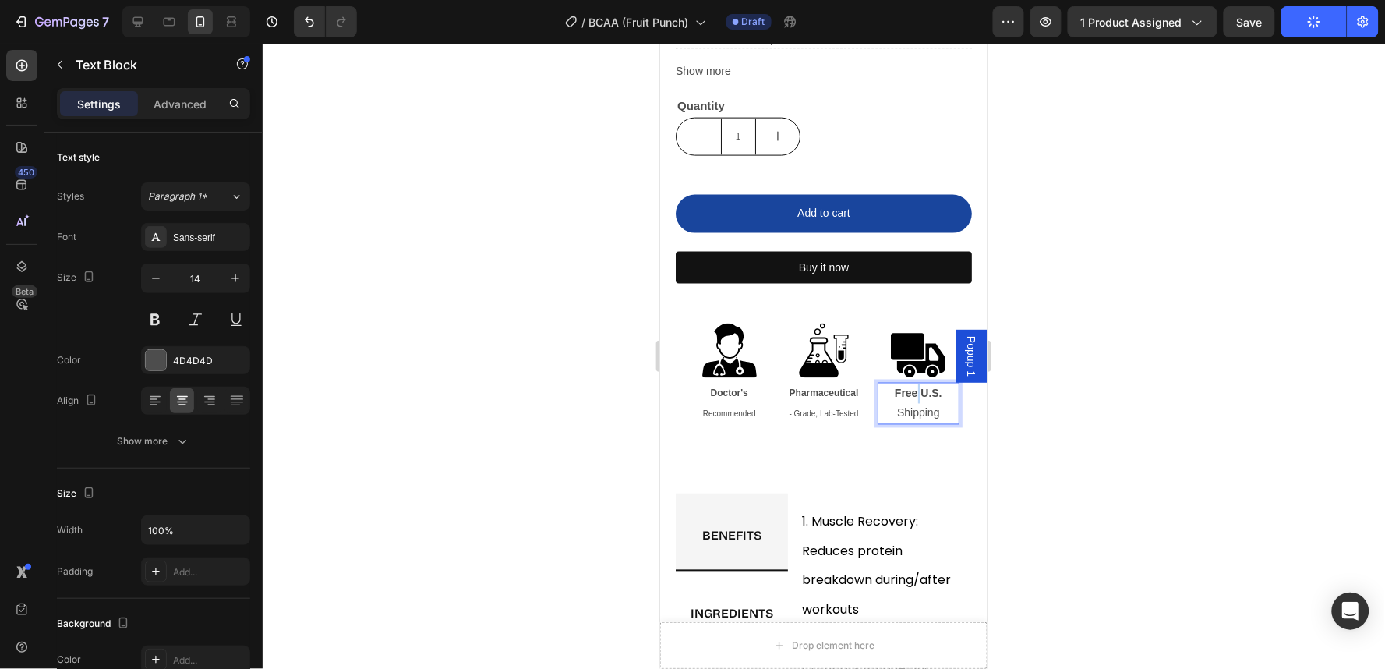
click at [906, 393] on strong "free u.s." at bounding box center [918, 392] width 48 height 12
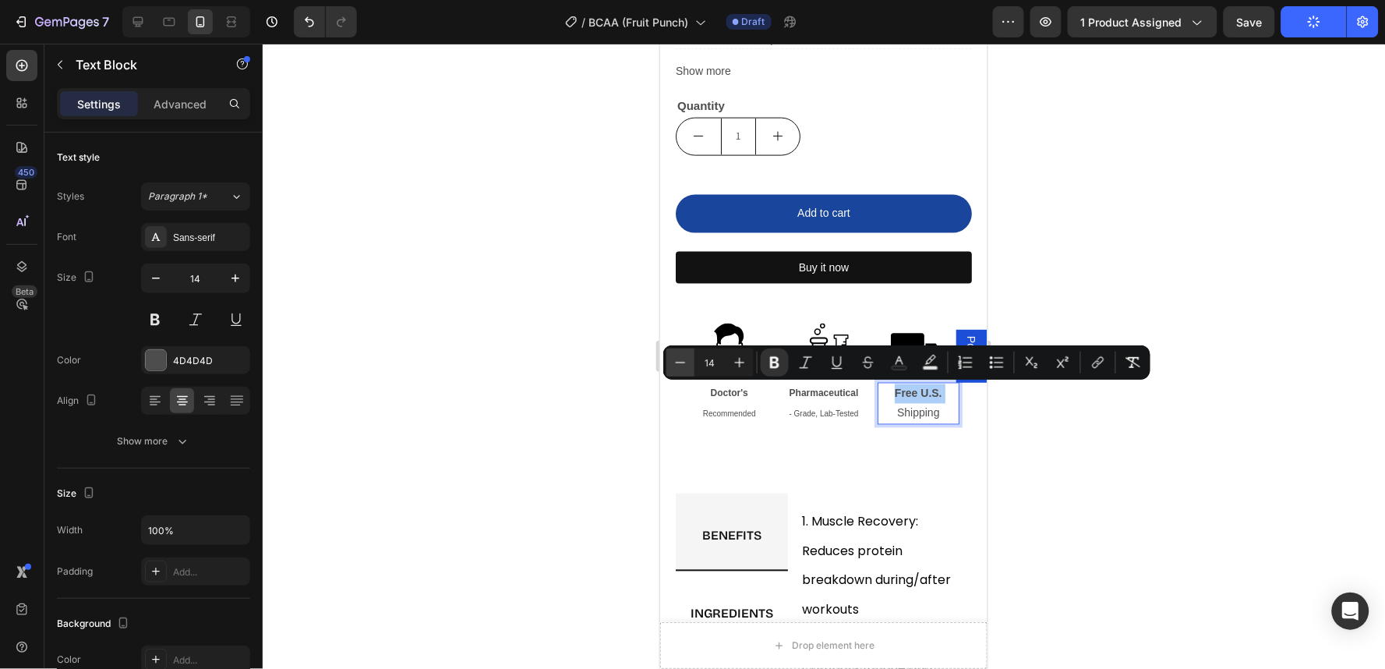
click at [691, 363] on button "Minus" at bounding box center [680, 362] width 28 height 28
type input "12"
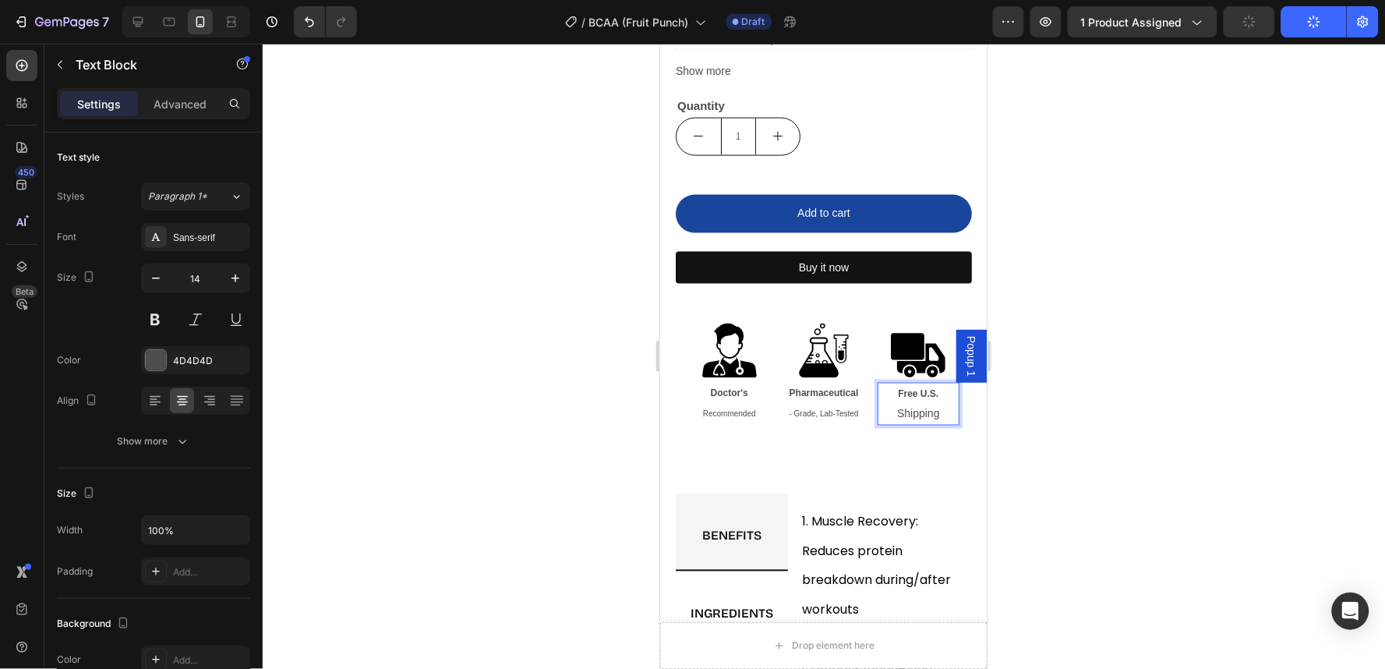
click at [916, 417] on p "free u.s. shipping" at bounding box center [917, 403] width 79 height 40
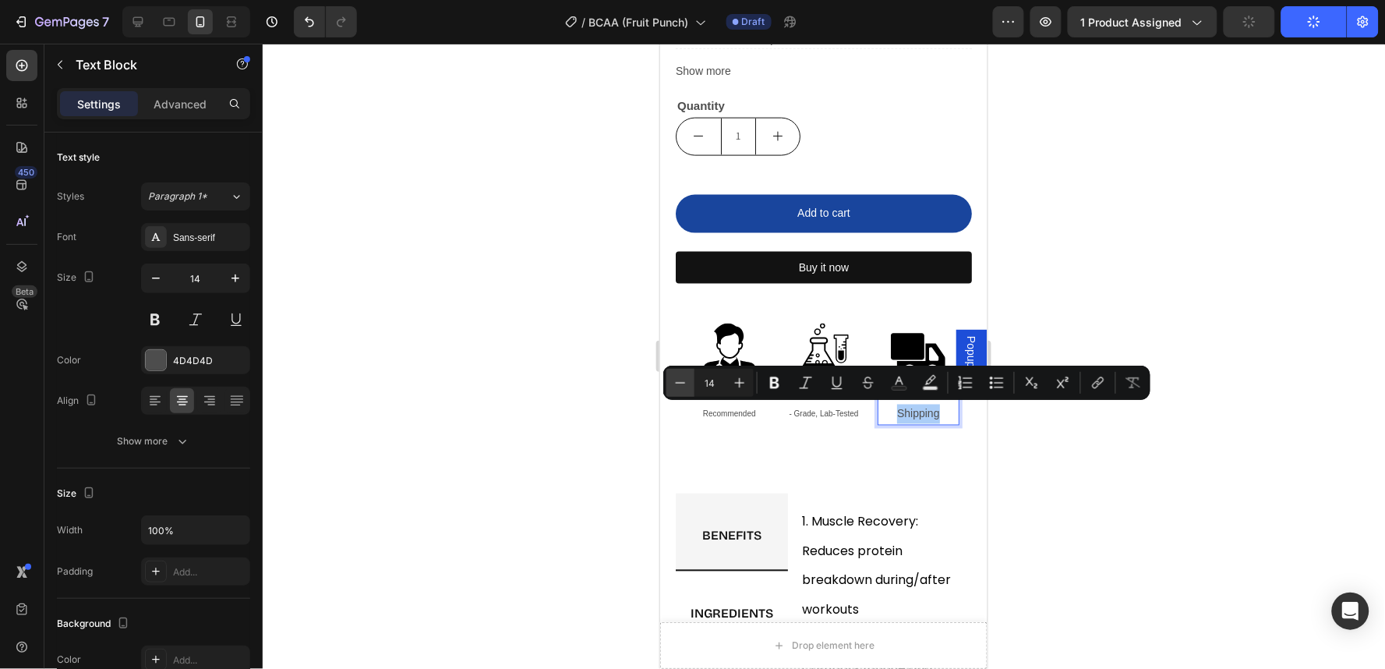
click at [684, 379] on icon "Editor contextual toolbar" at bounding box center [680, 383] width 16 height 16
type input "10"
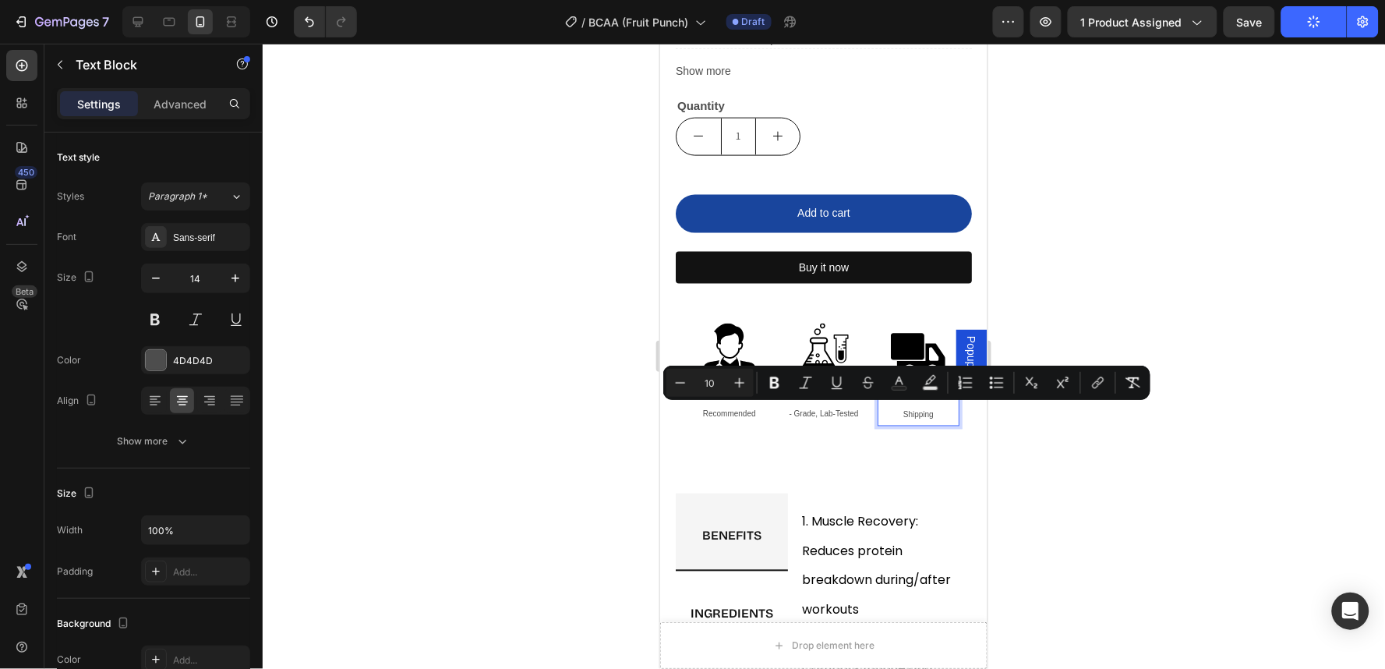
click at [1079, 441] on div at bounding box center [824, 356] width 1122 height 625
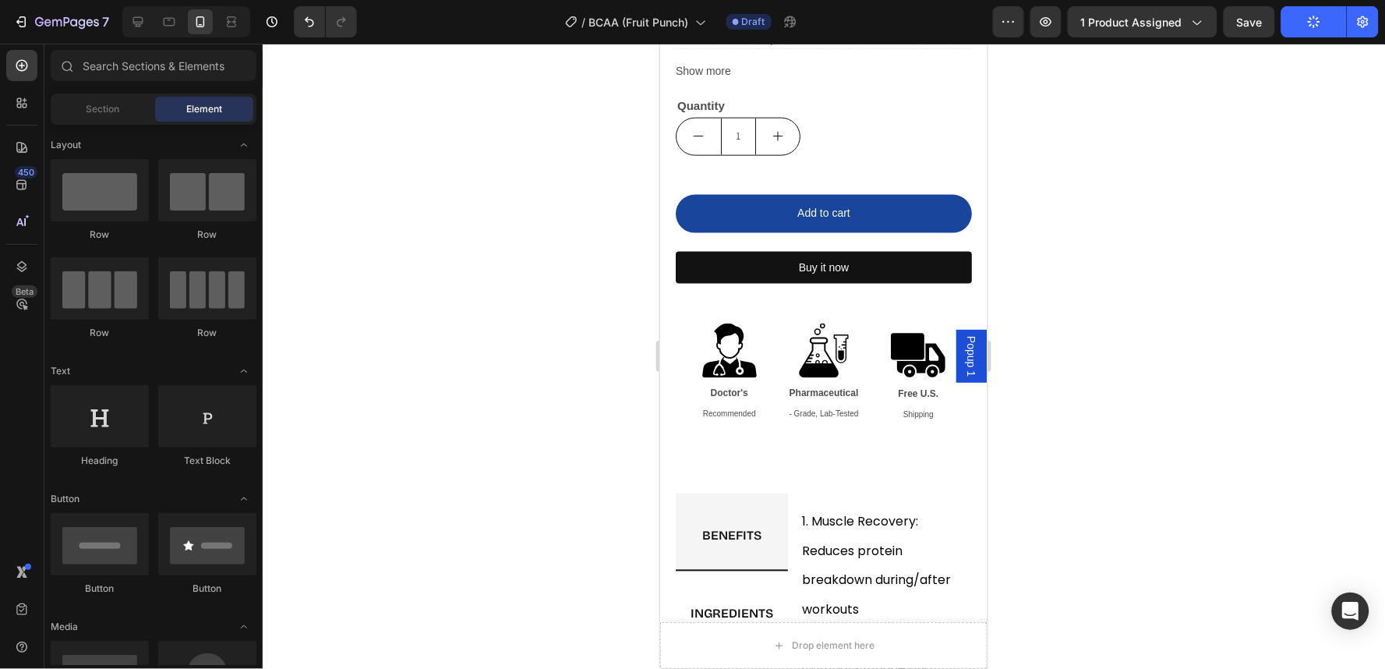
click at [1079, 441] on div at bounding box center [824, 356] width 1122 height 625
click at [803, 409] on span "- Grade, Lab-Tested" at bounding box center [823, 413] width 69 height 9
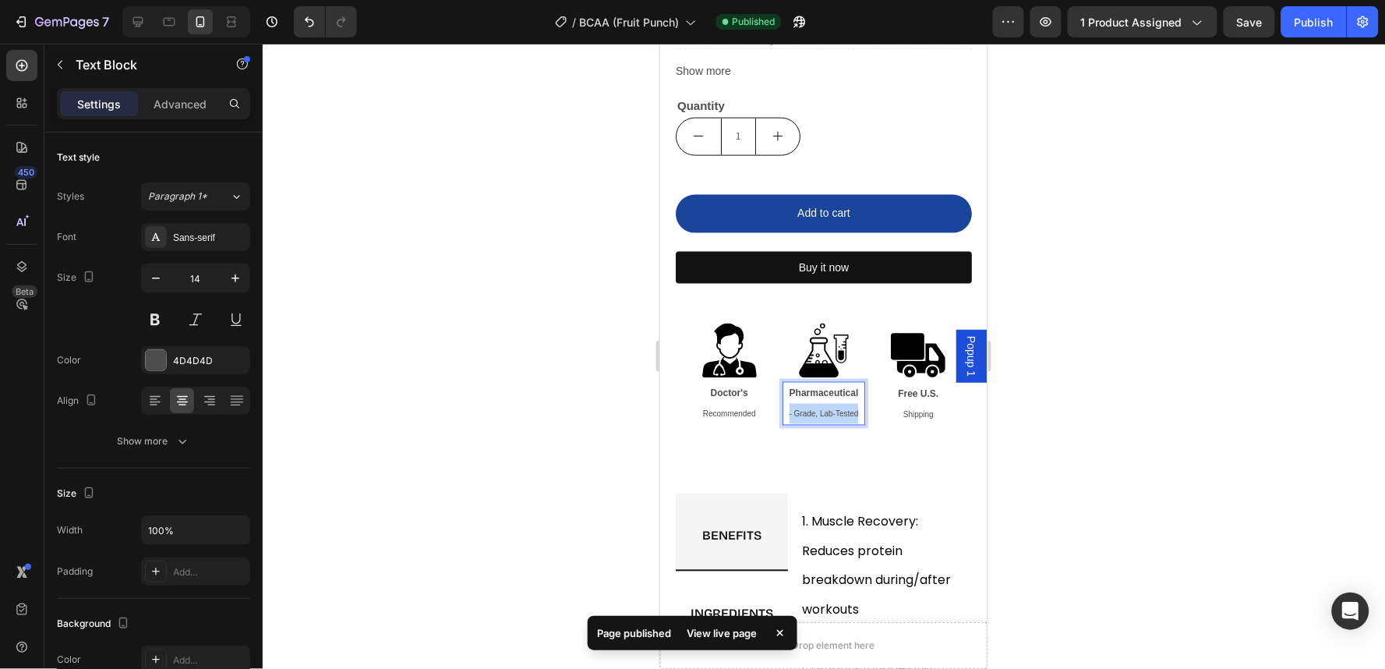
click at [803, 409] on span "- Grade, Lab-Tested" at bounding box center [823, 413] width 69 height 9
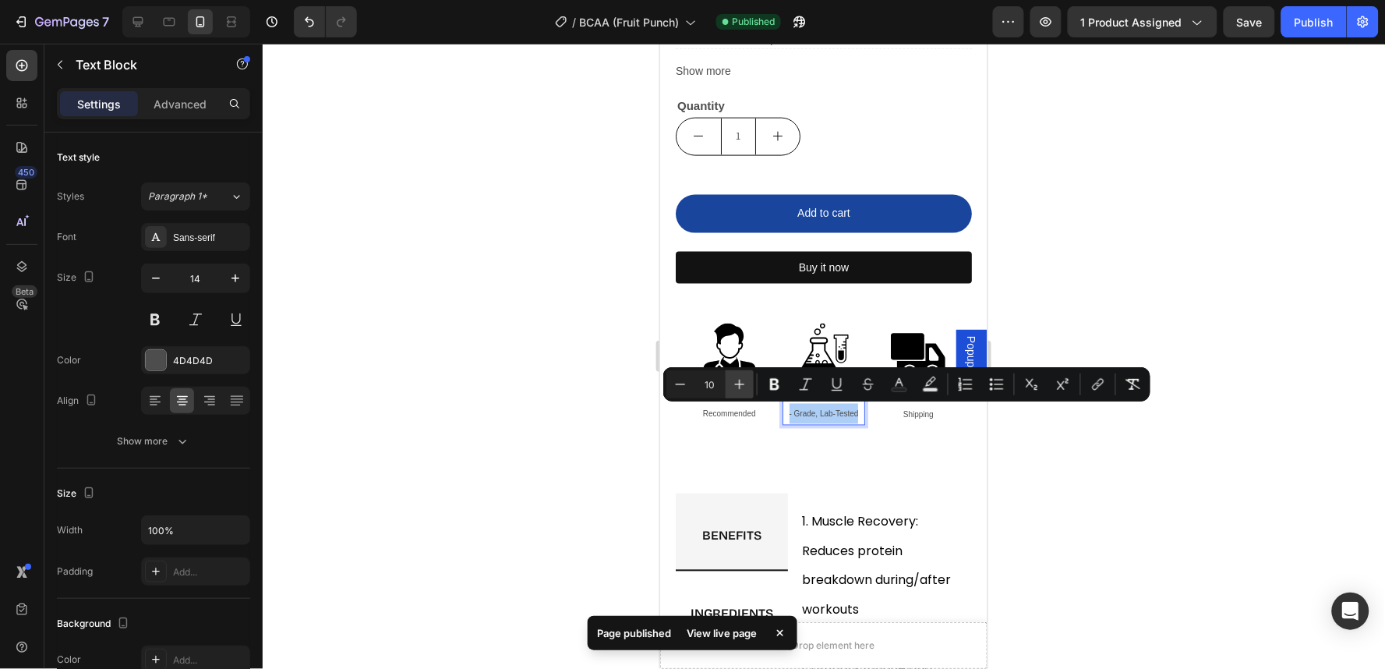
click at [743, 392] on button "Plus" at bounding box center [739, 384] width 28 height 28
type input "12"
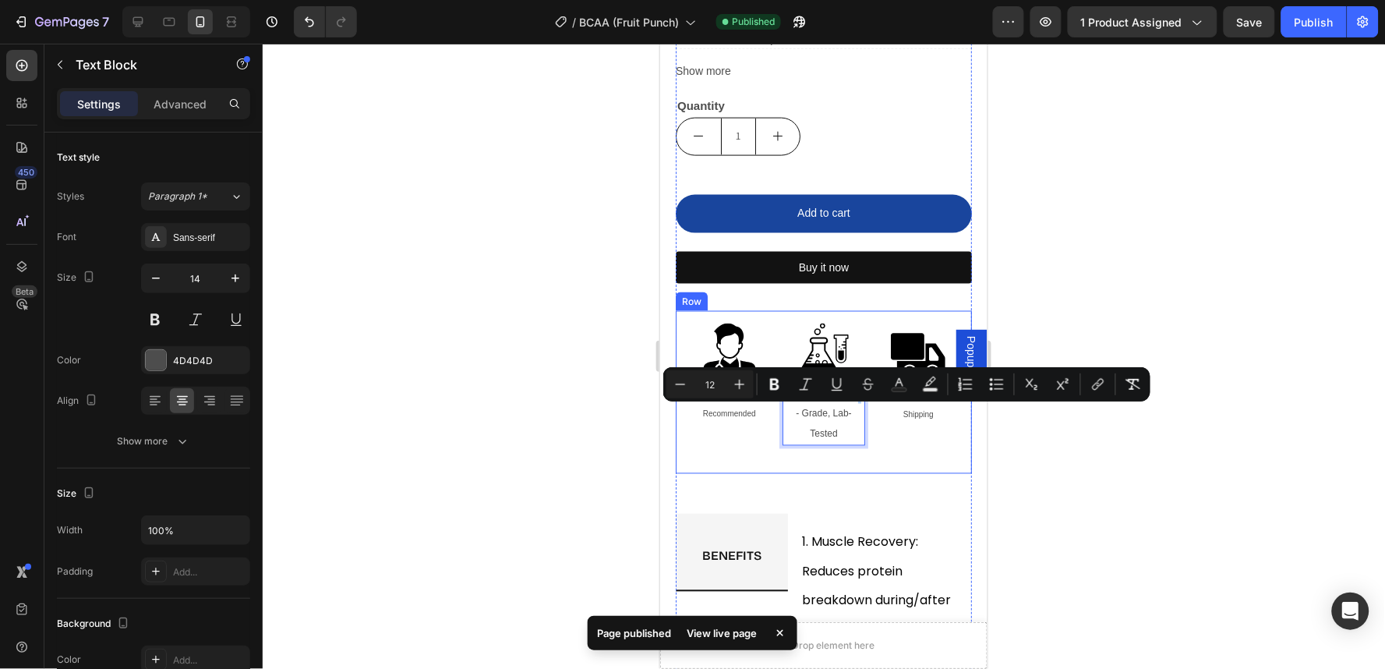
click at [1073, 446] on div at bounding box center [824, 356] width 1122 height 625
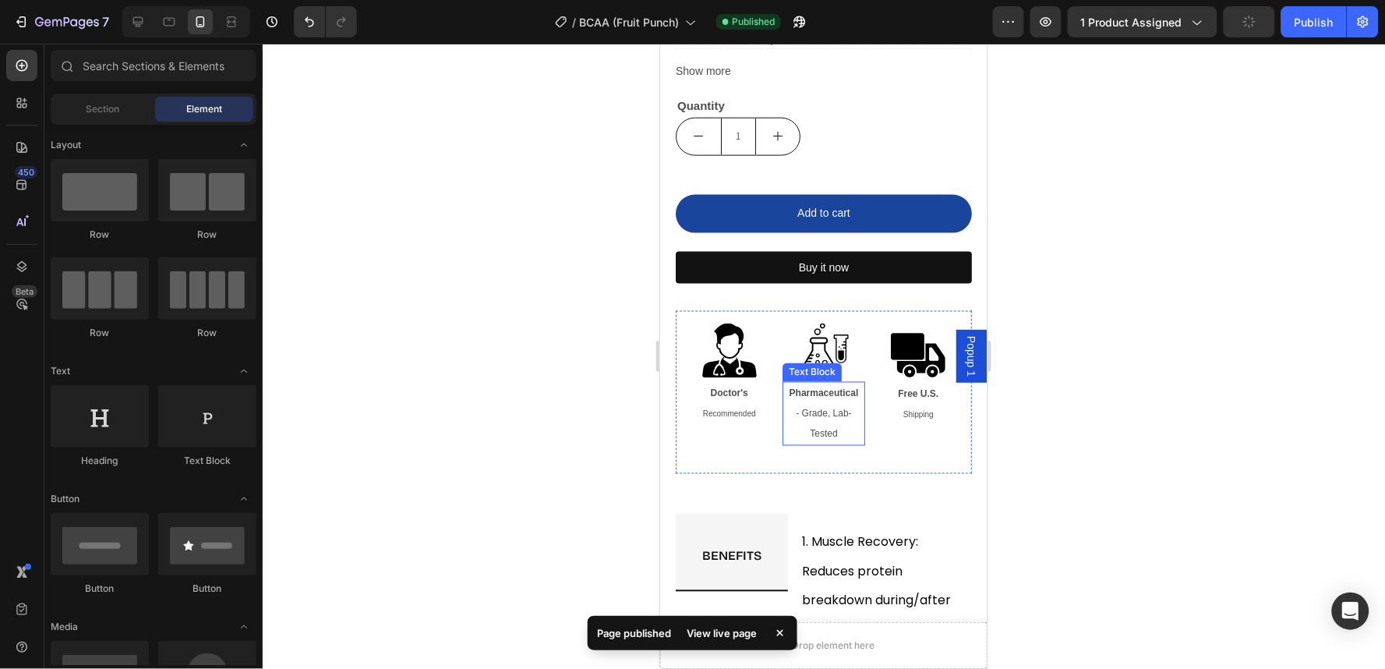
click at [821, 391] on strong "Pharmaceutical" at bounding box center [823, 392] width 69 height 11
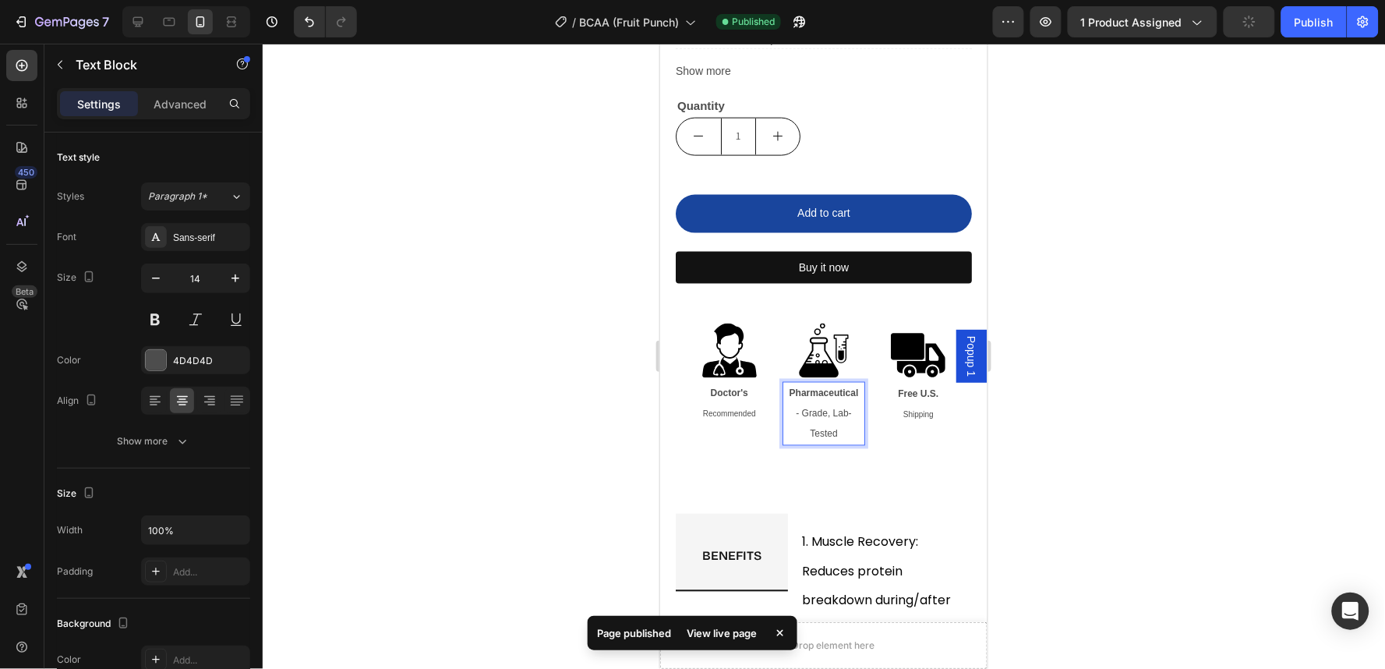
click at [821, 390] on strong "Pharmaceutical" at bounding box center [823, 392] width 69 height 11
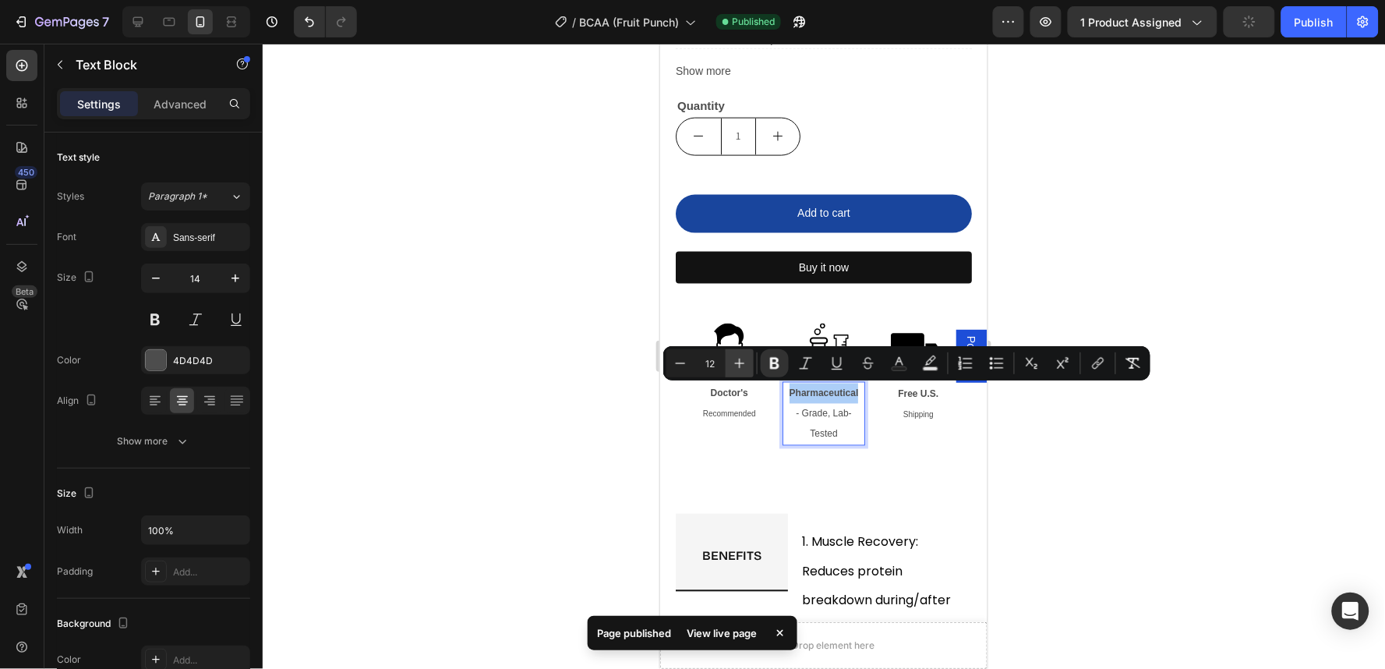
click at [746, 362] on icon "Editor contextual toolbar" at bounding box center [740, 363] width 16 height 16
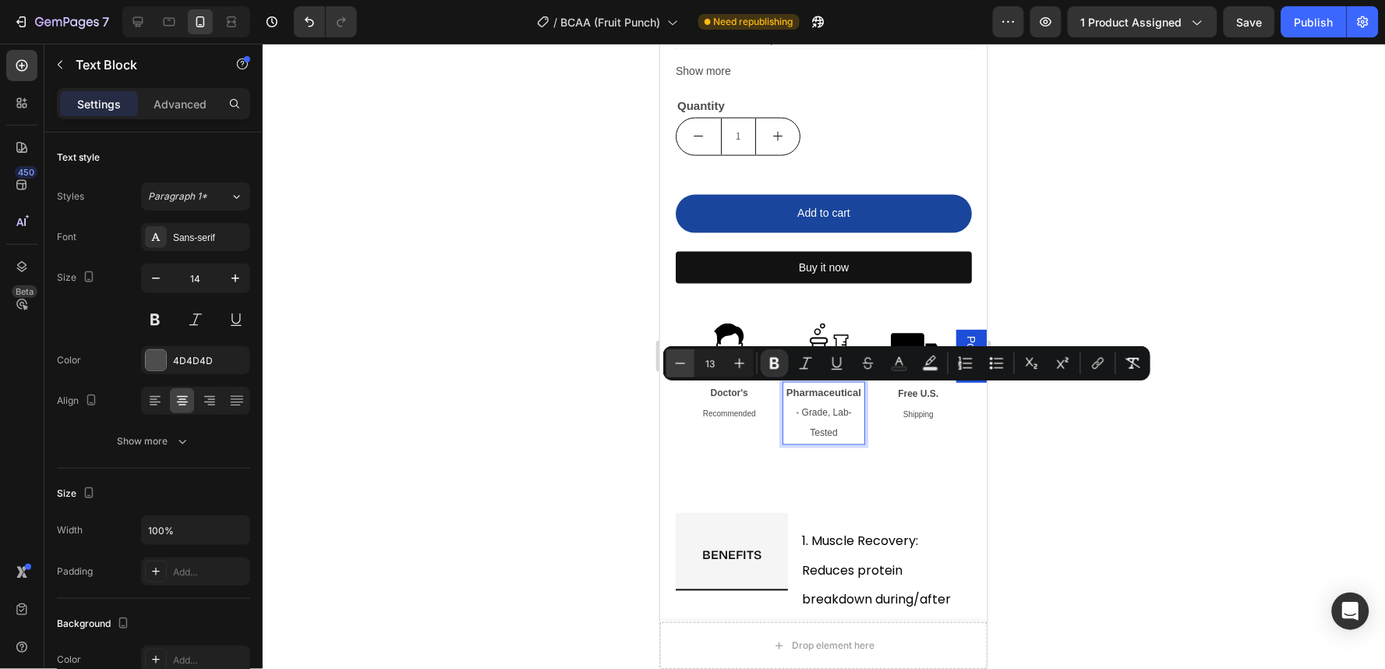
click at [683, 363] on icon "Editor contextual toolbar" at bounding box center [680, 363] width 16 height 16
type input "12"
click at [1156, 463] on div at bounding box center [824, 356] width 1122 height 625
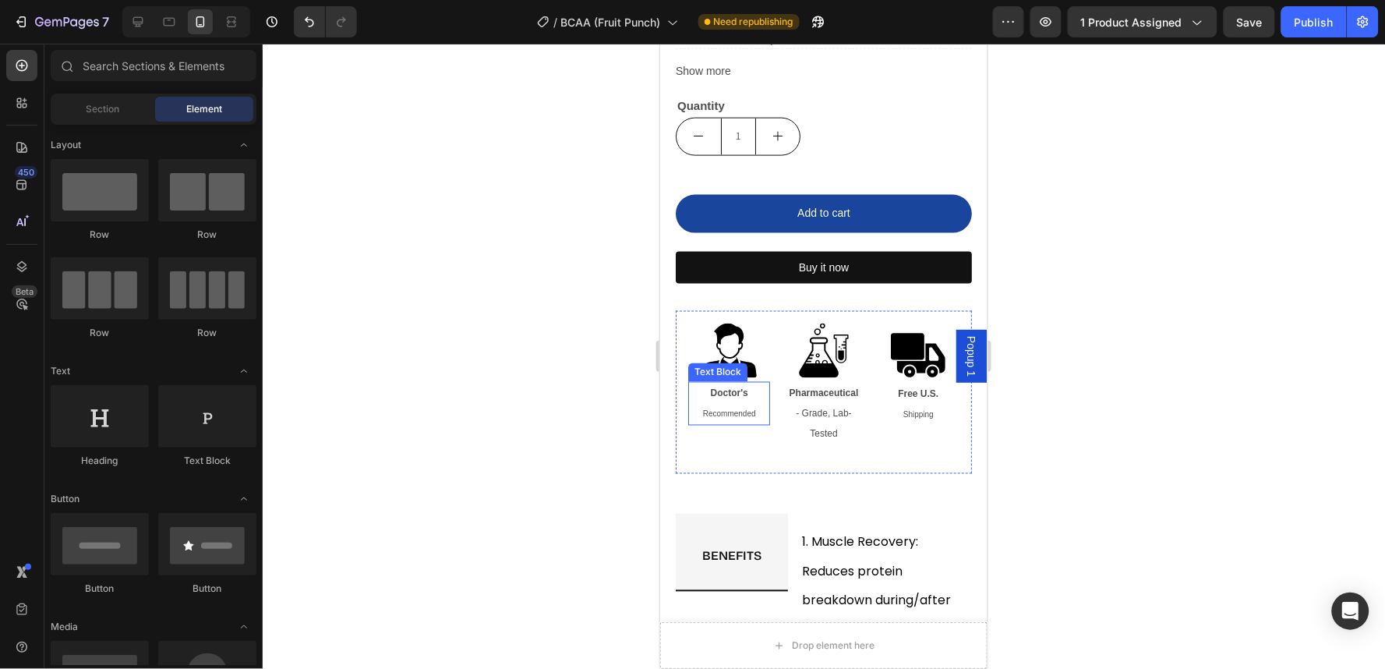
click at [723, 389] on strong "Doctor's" at bounding box center [728, 392] width 37 height 11
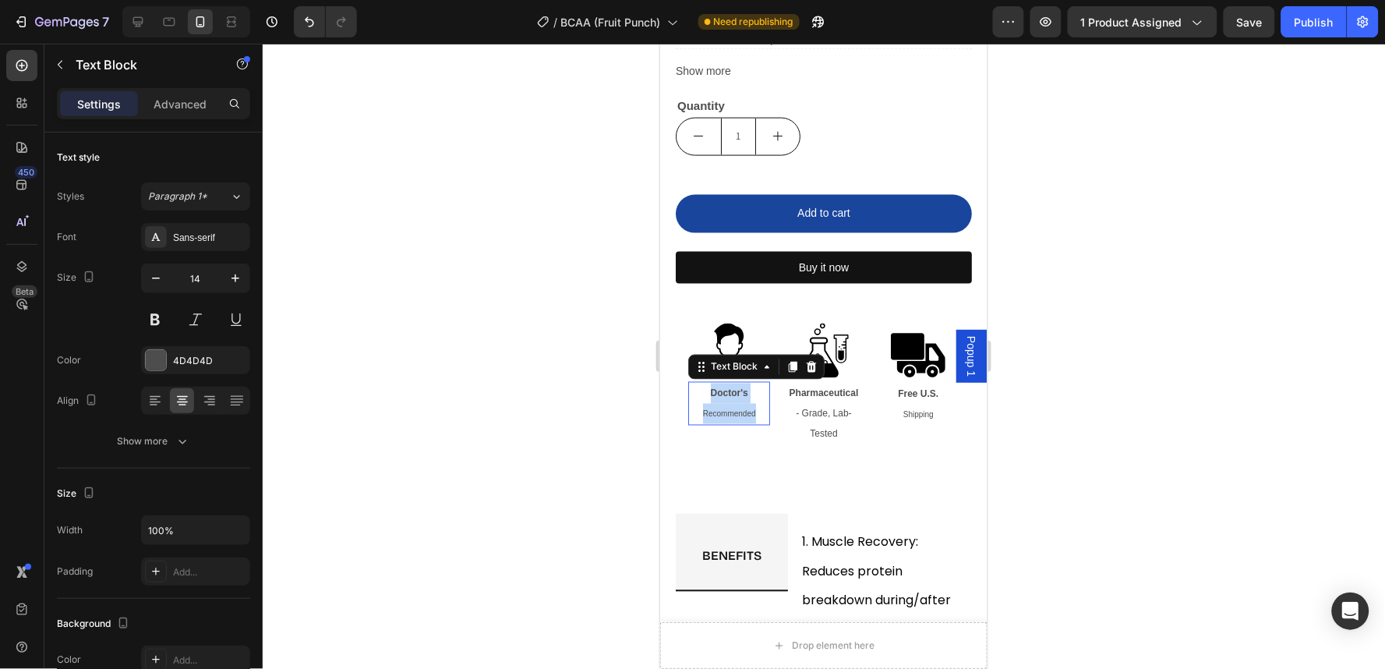
click at [723, 389] on strong "Doctor's" at bounding box center [728, 392] width 37 height 11
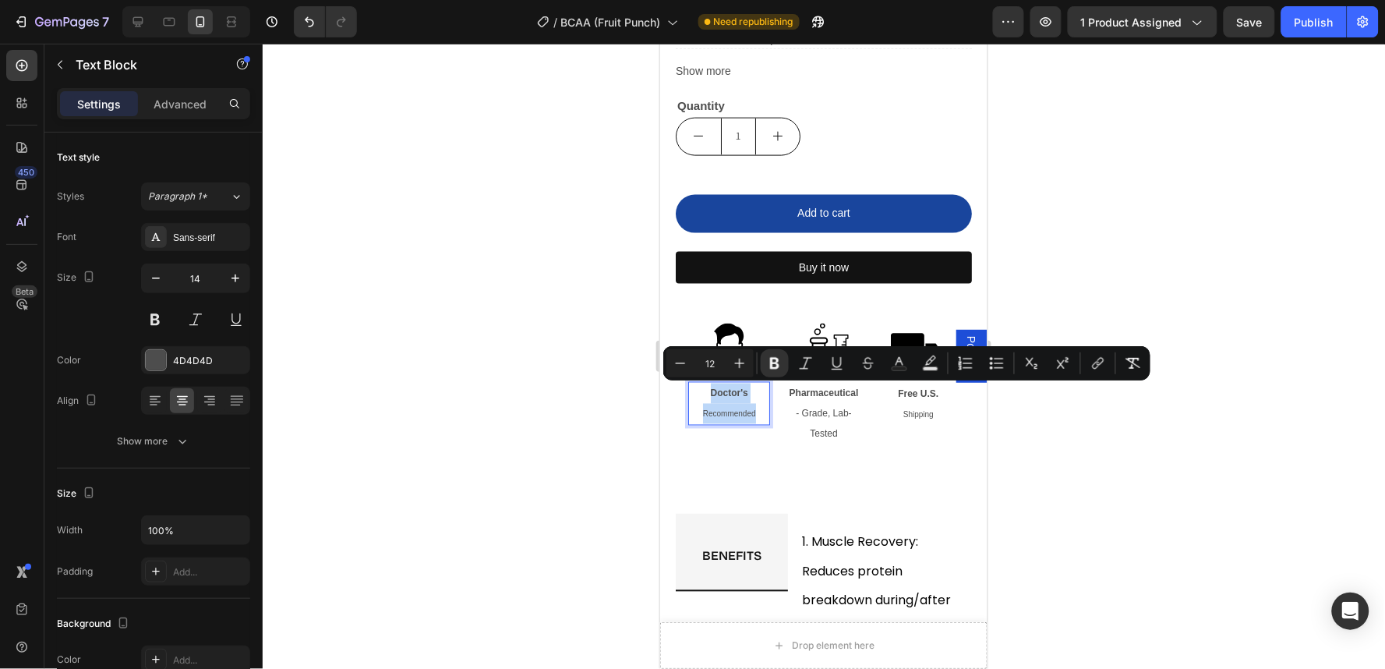
click at [723, 389] on strong "Doctor's" at bounding box center [728, 392] width 37 height 11
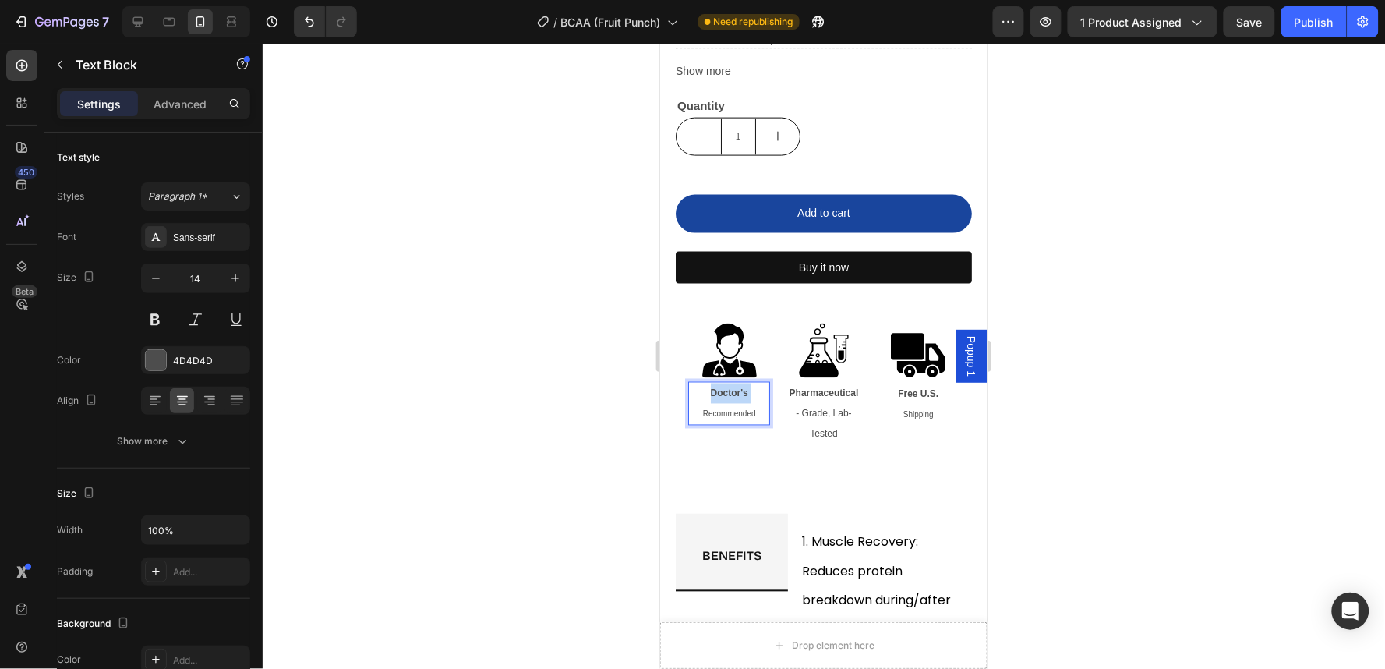
click at [723, 389] on strong "Doctor's" at bounding box center [728, 392] width 37 height 11
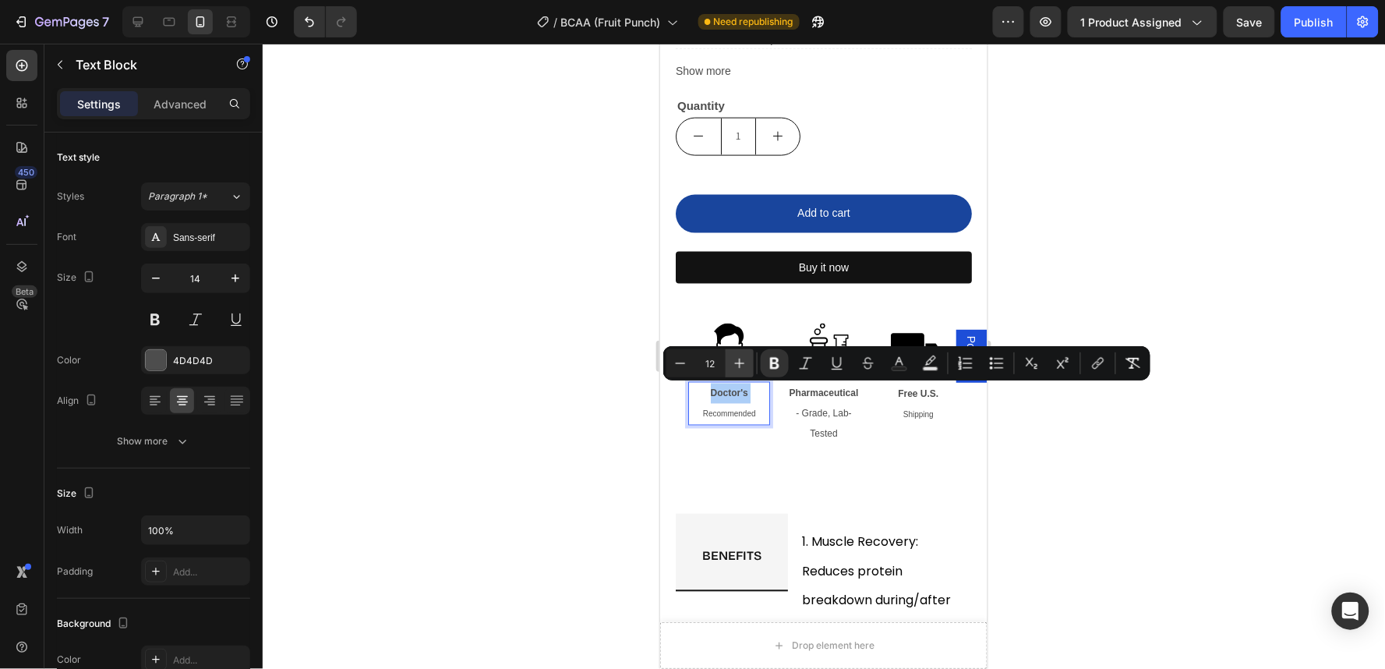
click at [738, 355] on icon "Editor contextual toolbar" at bounding box center [740, 363] width 16 height 16
click at [683, 362] on icon "Editor contextual toolbar" at bounding box center [680, 363] width 16 height 16
type input "12"
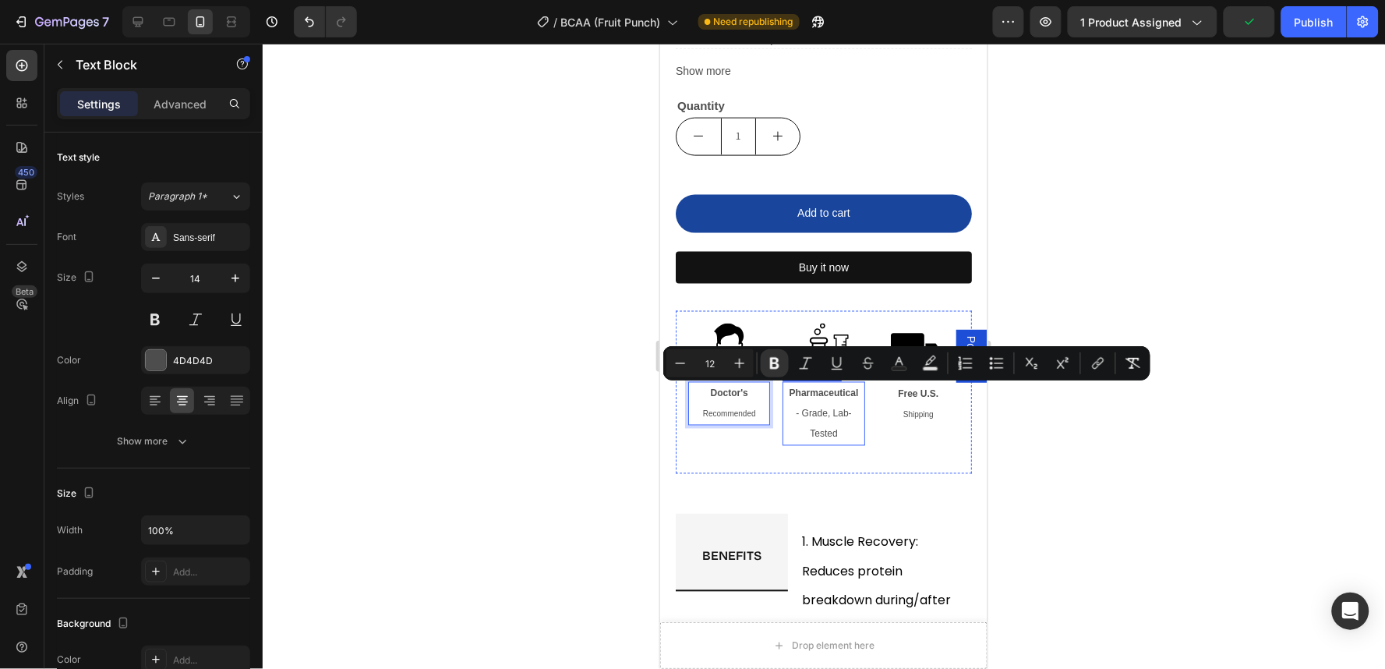
click at [831, 415] on span "- Grade, Lab-Tested" at bounding box center [822, 423] width 55 height 31
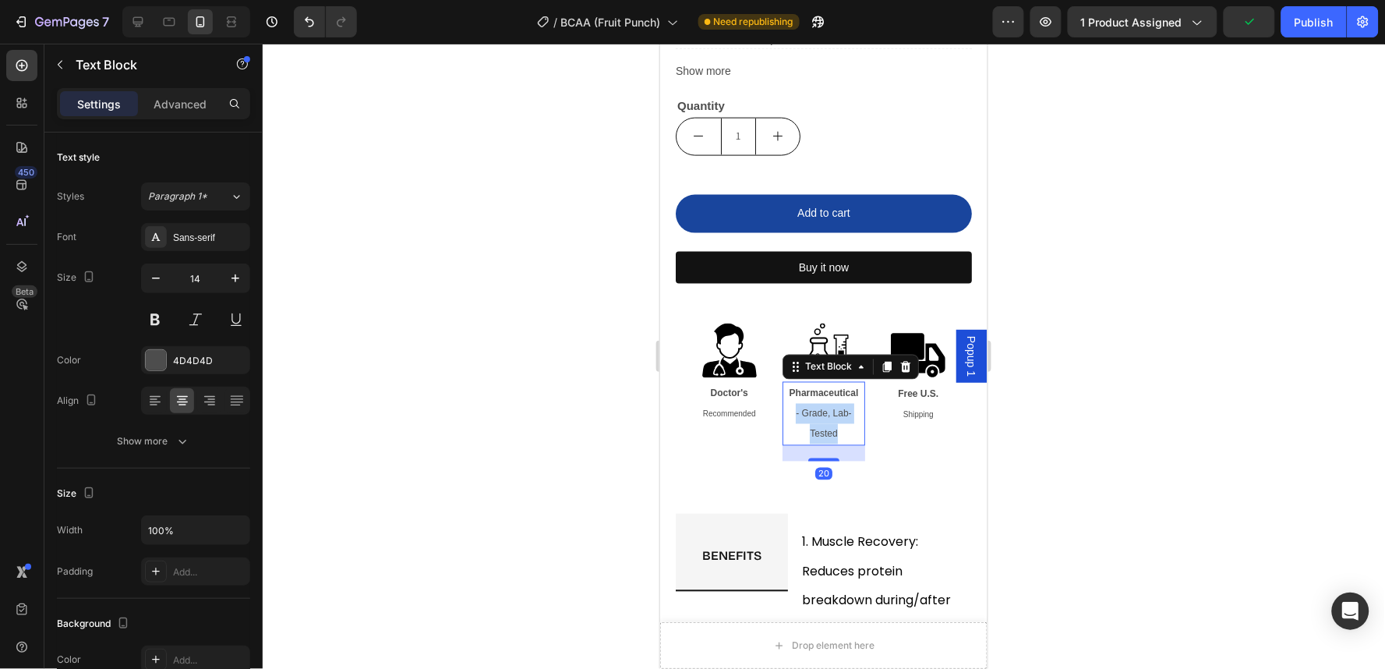
click at [831, 415] on span "- Grade, Lab-Tested" at bounding box center [822, 423] width 55 height 31
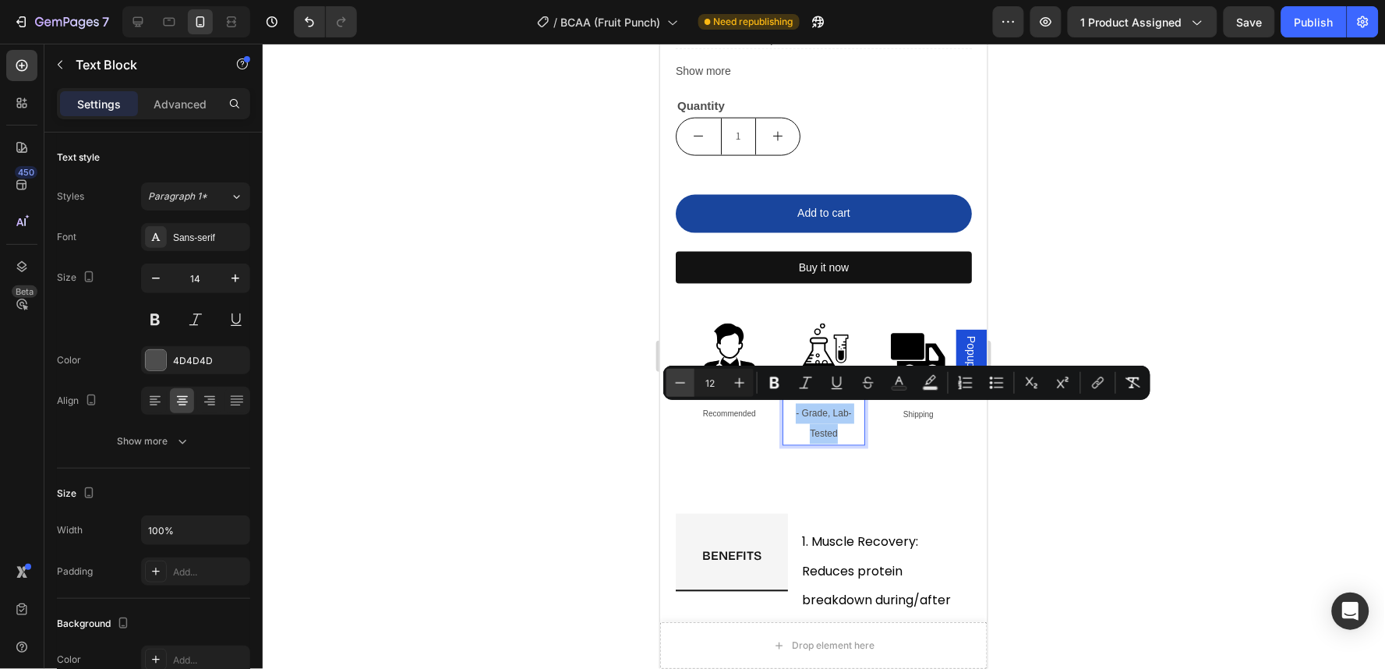
click at [680, 386] on icon "Editor contextual toolbar" at bounding box center [680, 383] width 16 height 16
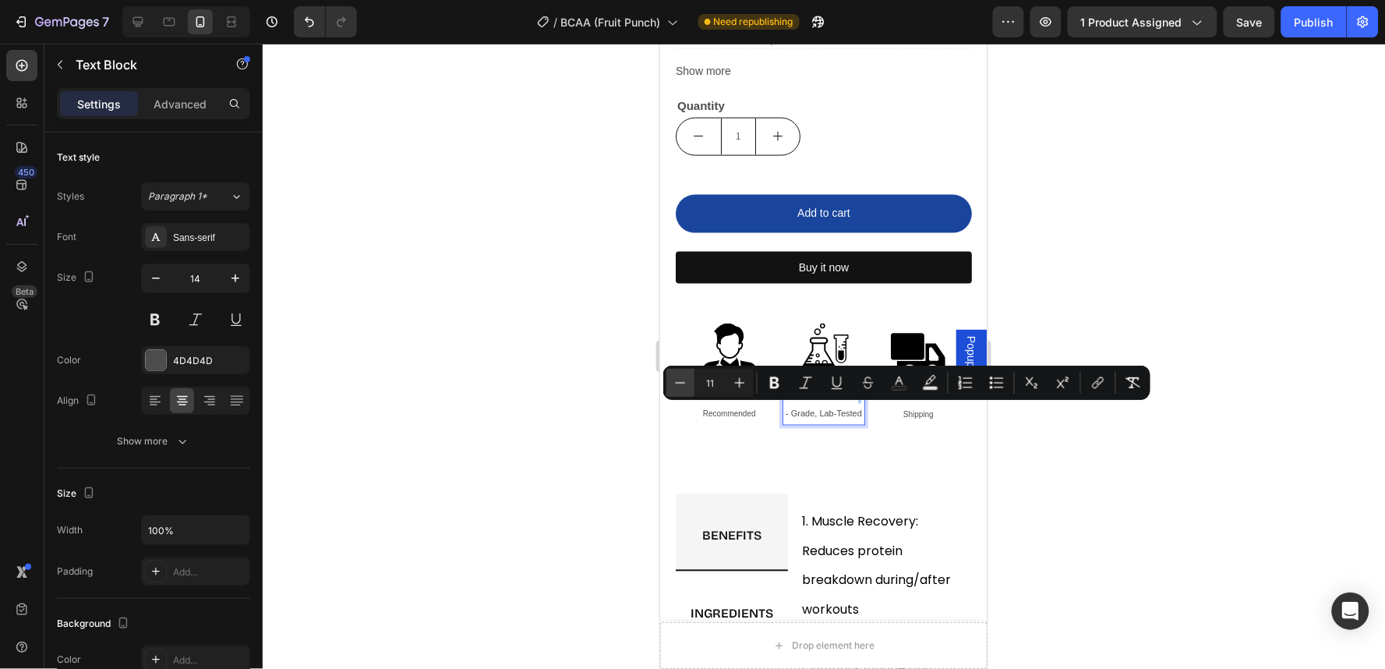
click at [681, 386] on icon "Editor contextual toolbar" at bounding box center [680, 383] width 16 height 16
type input "10"
click at [1124, 444] on div at bounding box center [824, 356] width 1122 height 625
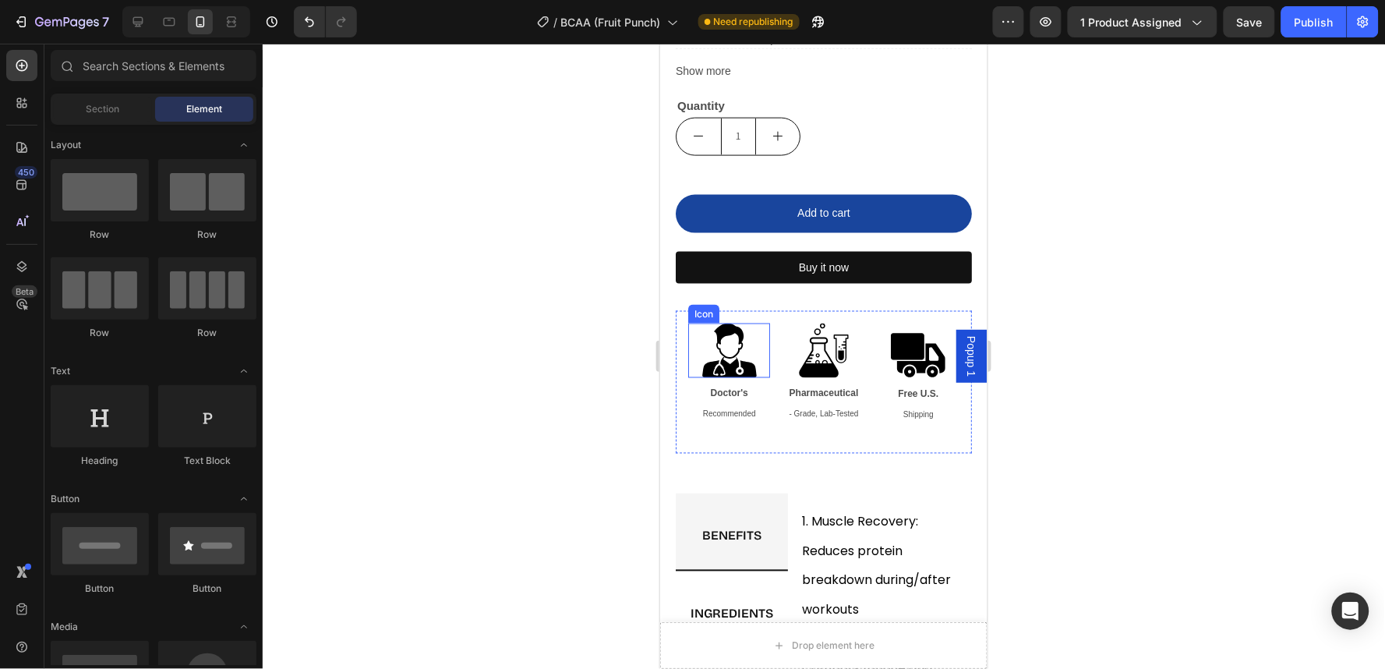
click at [704, 345] on icon "doctor" at bounding box center [728, 350] width 55 height 55
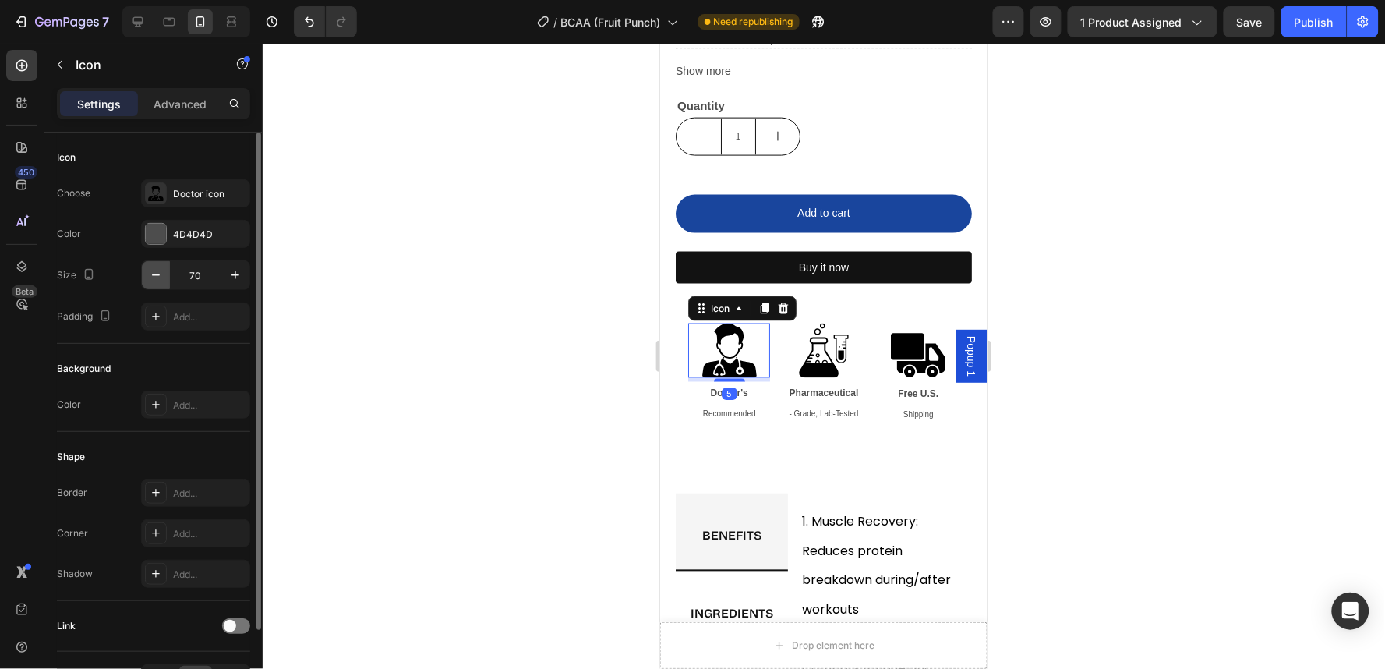
click at [161, 271] on icon "button" at bounding box center [156, 275] width 16 height 16
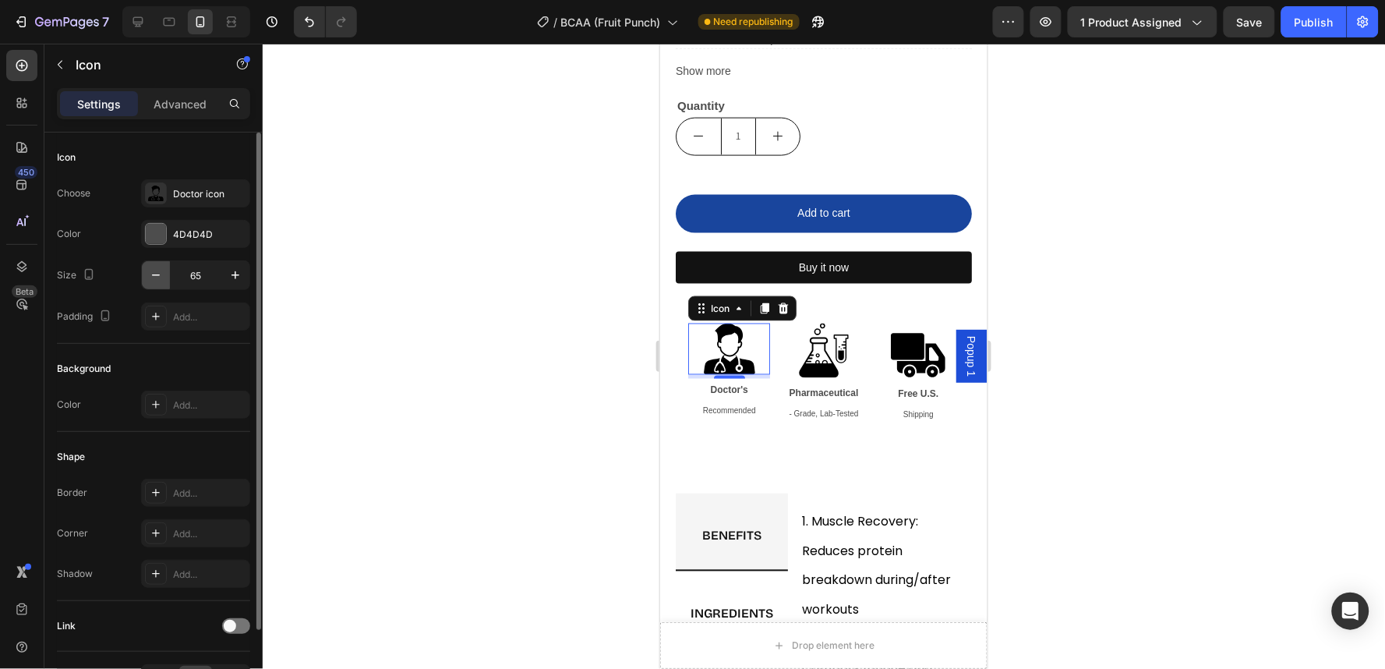
click at [161, 271] on icon "button" at bounding box center [156, 275] width 16 height 16
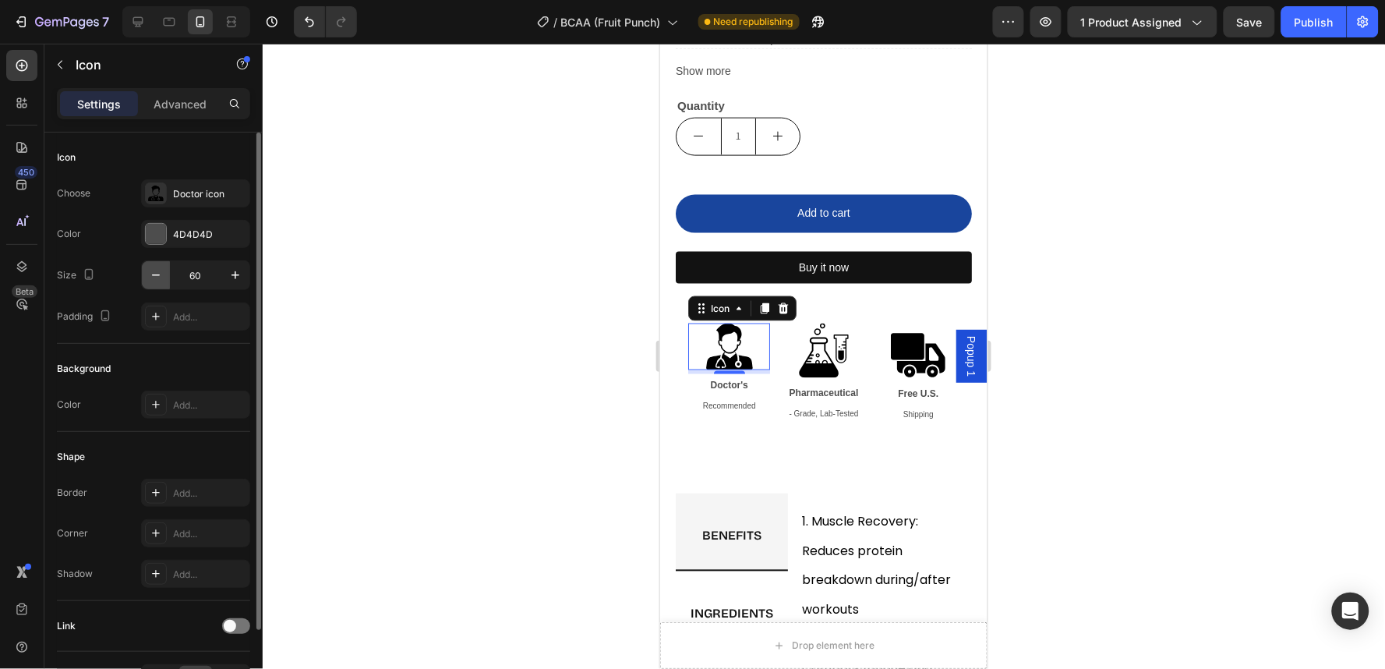
click at [161, 271] on icon "button" at bounding box center [156, 275] width 16 height 16
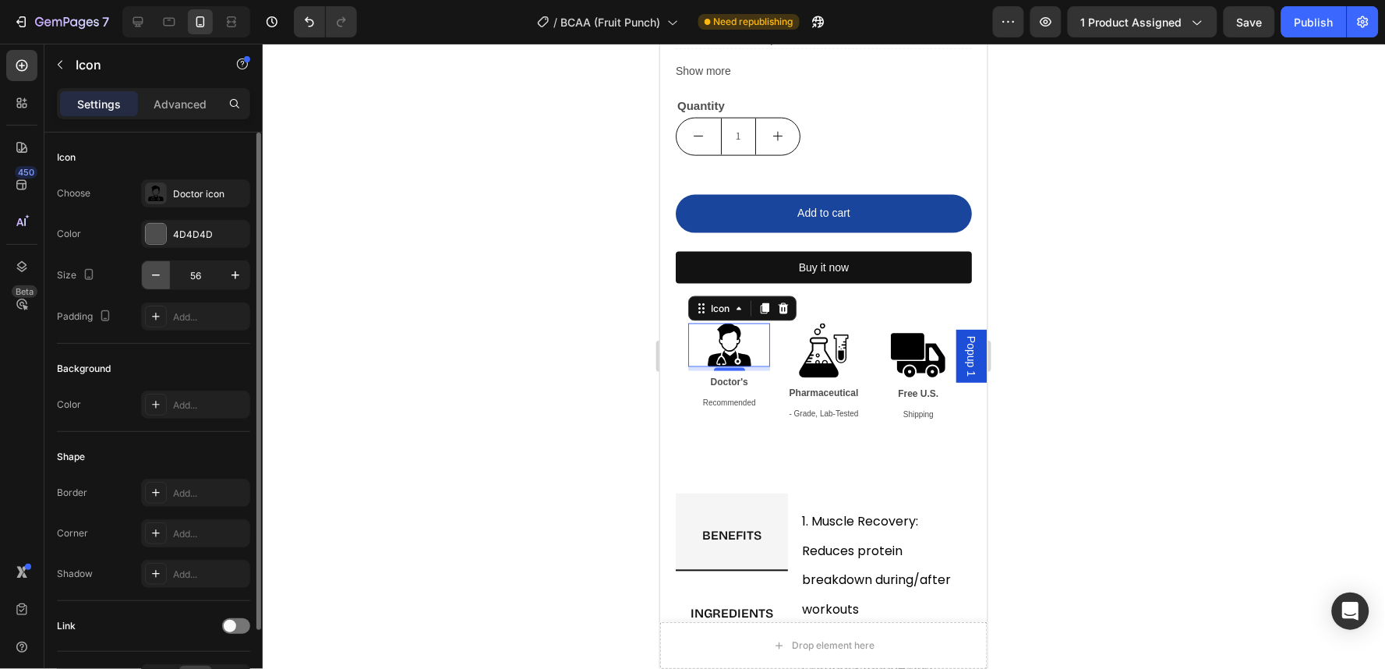
type input "55"
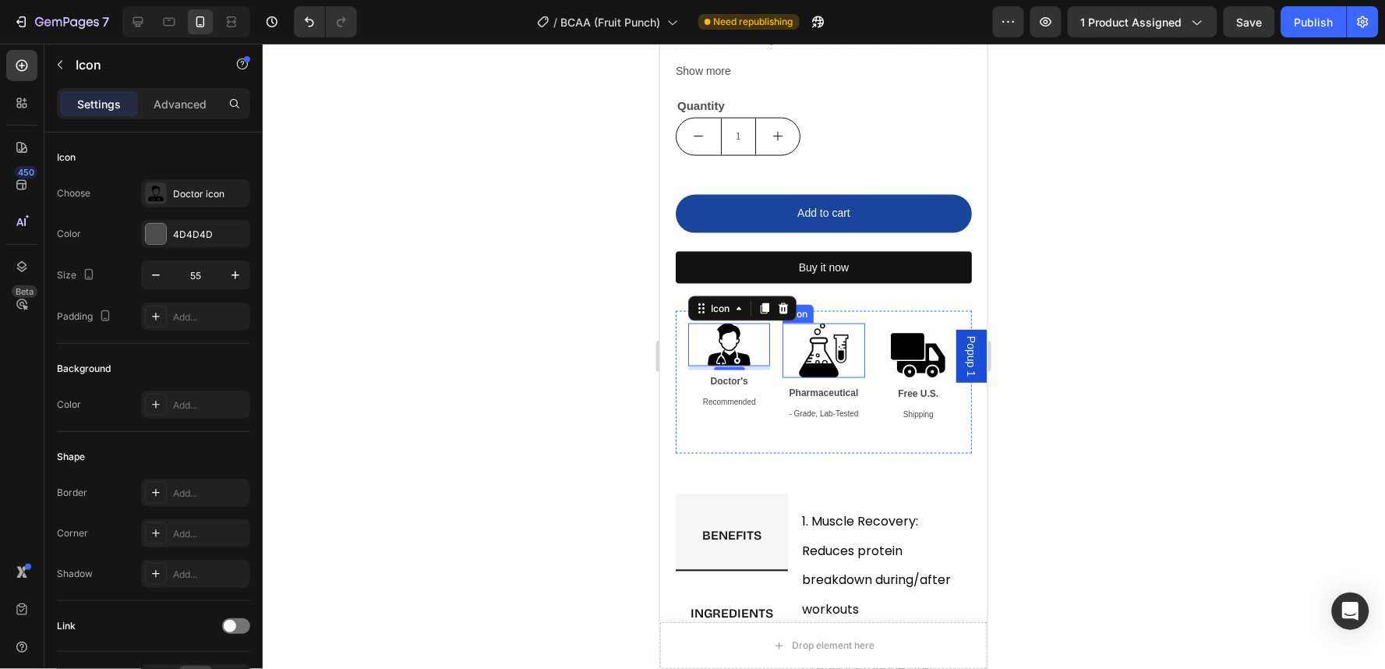
click at [810, 362] on icon at bounding box center [822, 350] width 49 height 55
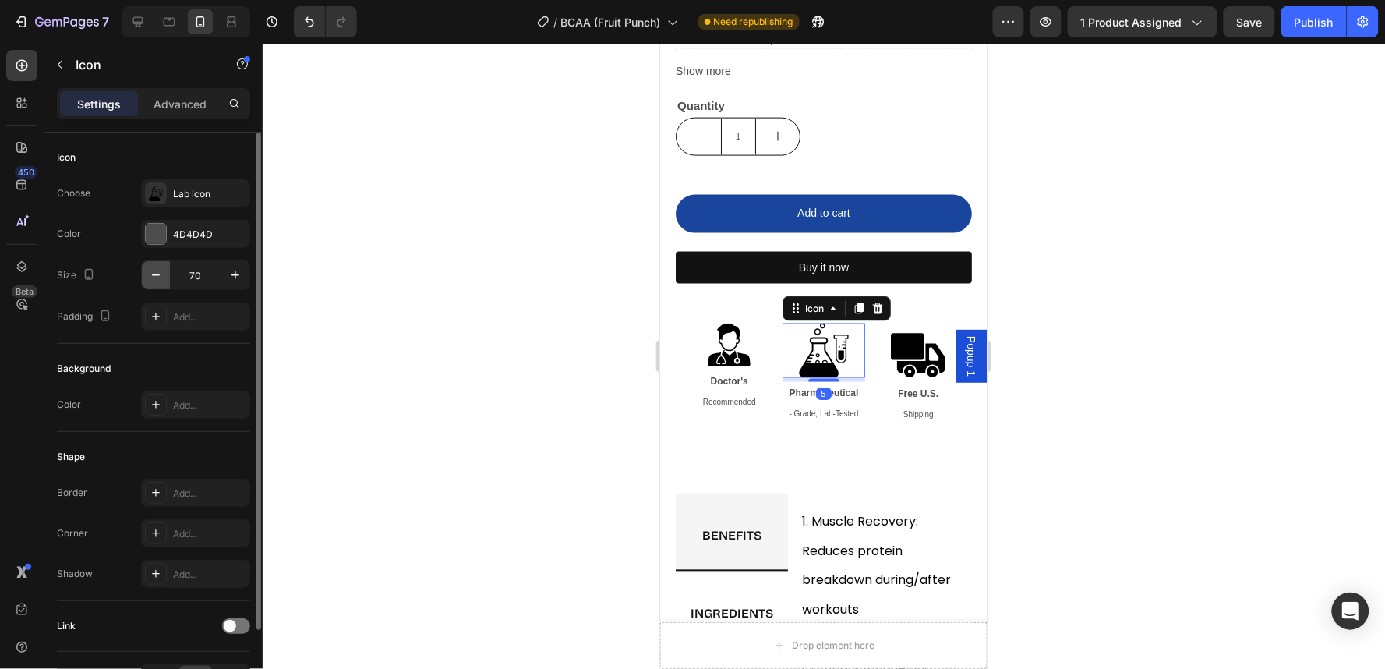
click at [162, 270] on icon "button" at bounding box center [156, 275] width 16 height 16
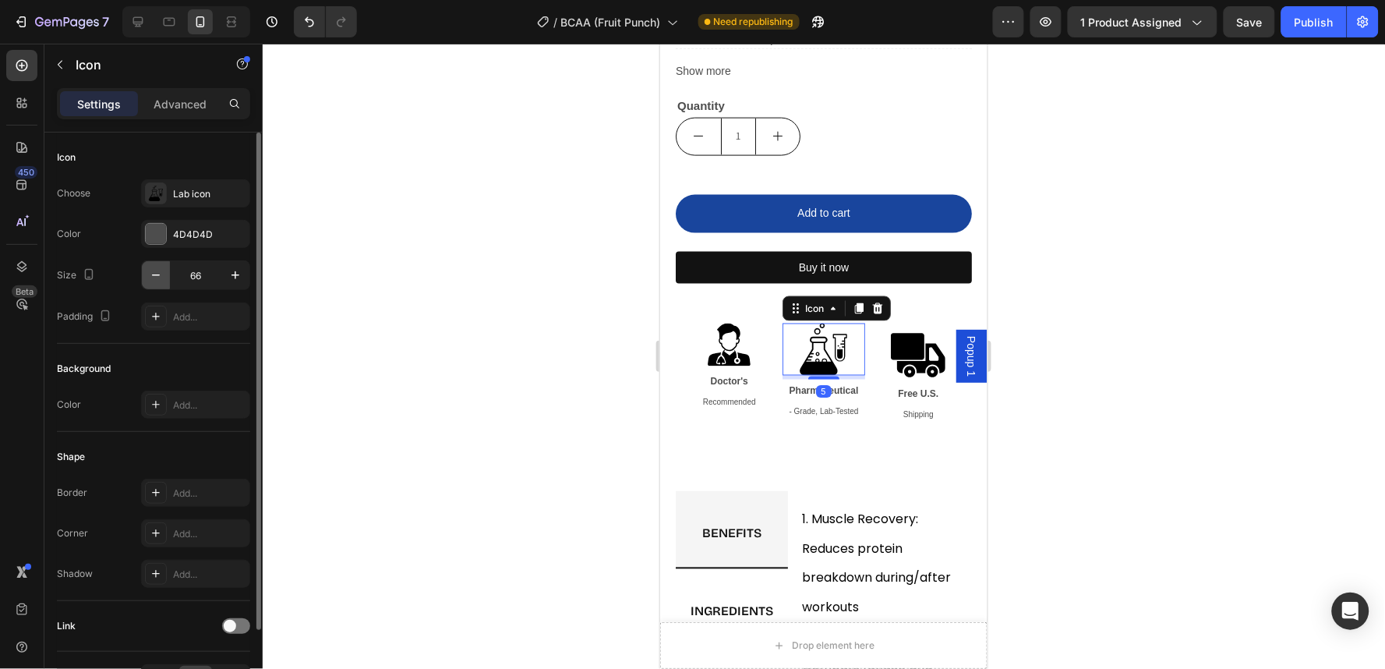
click at [162, 270] on icon "button" at bounding box center [156, 275] width 16 height 16
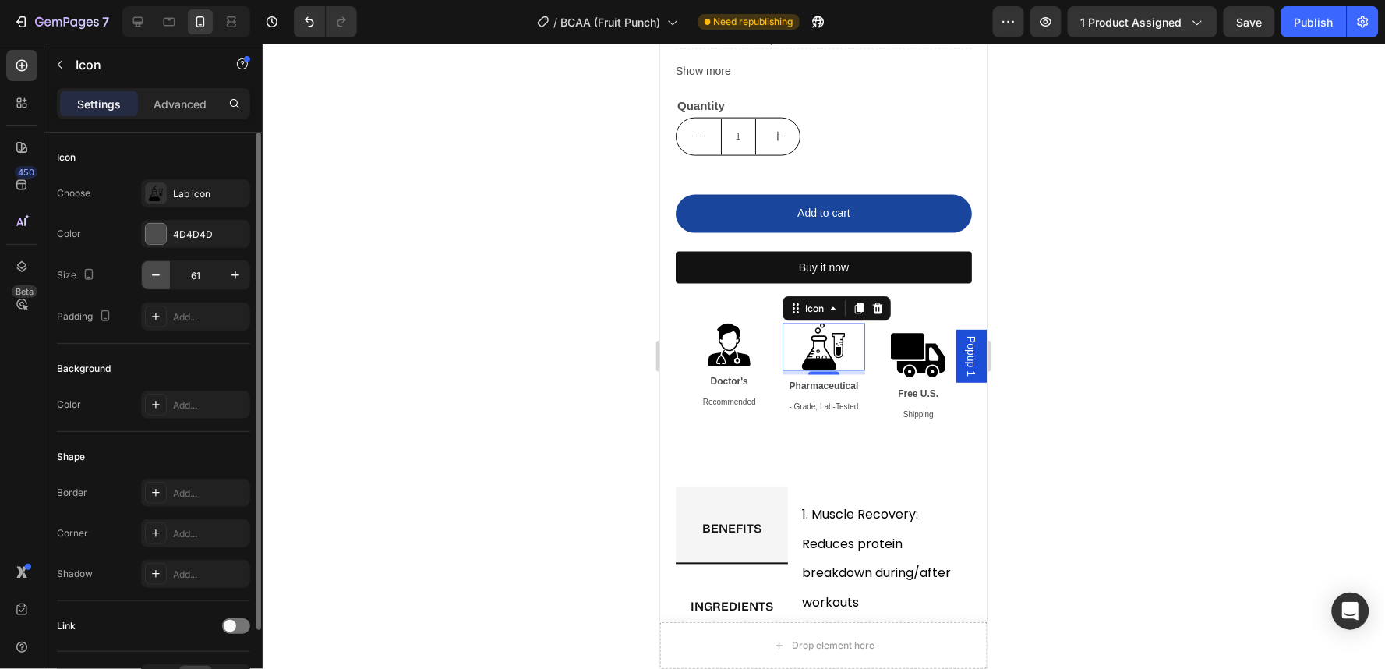
click at [162, 270] on icon "button" at bounding box center [156, 275] width 16 height 16
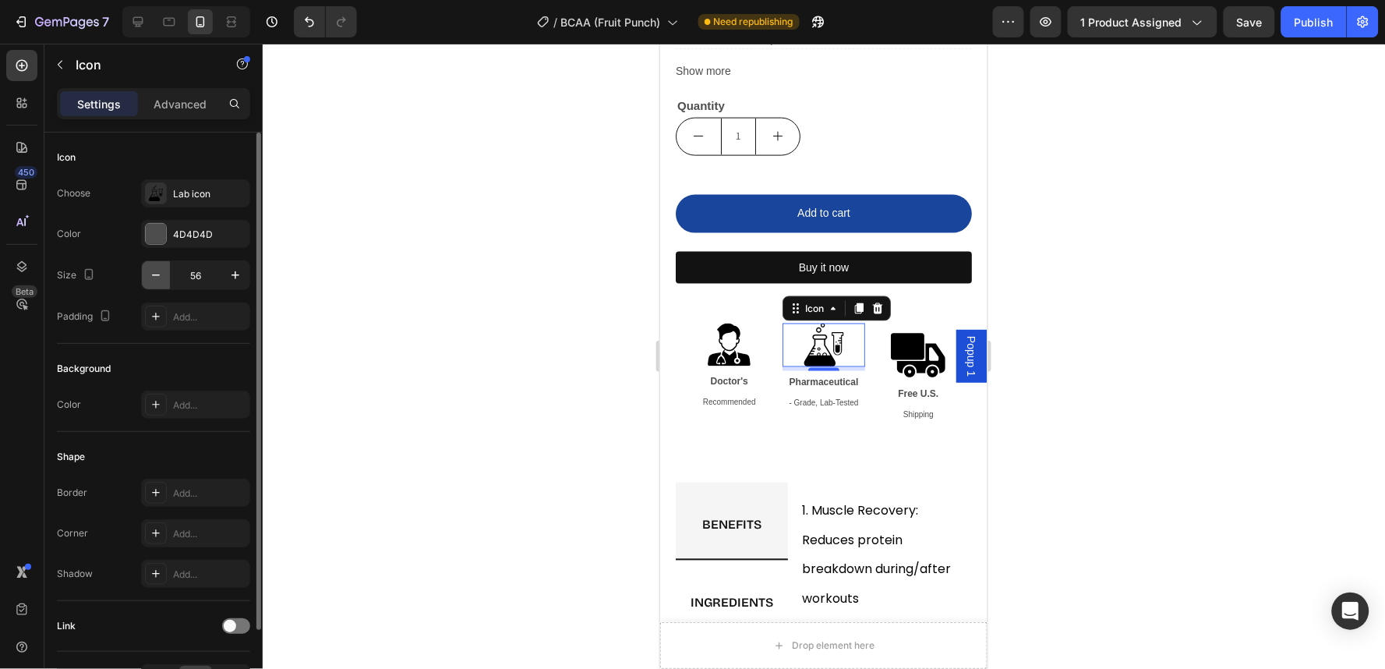
type input "55"
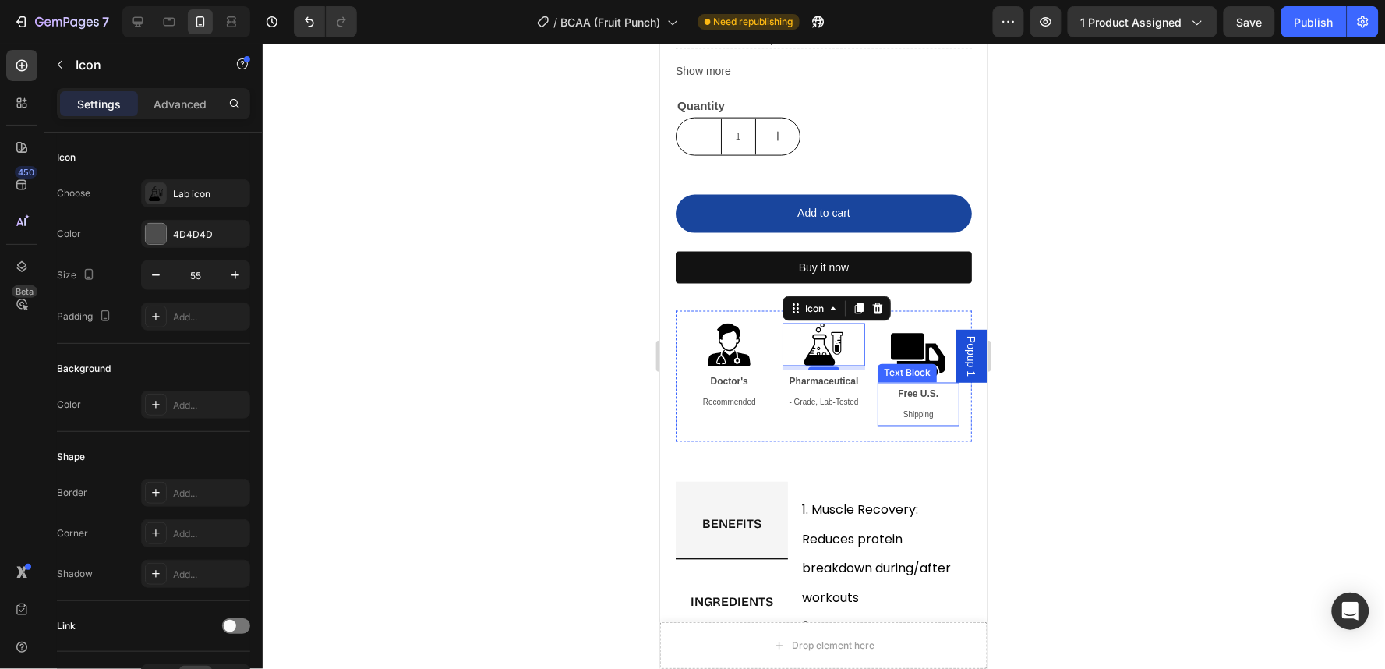
click at [942, 386] on p "free u.s. shipping" at bounding box center [917, 403] width 79 height 41
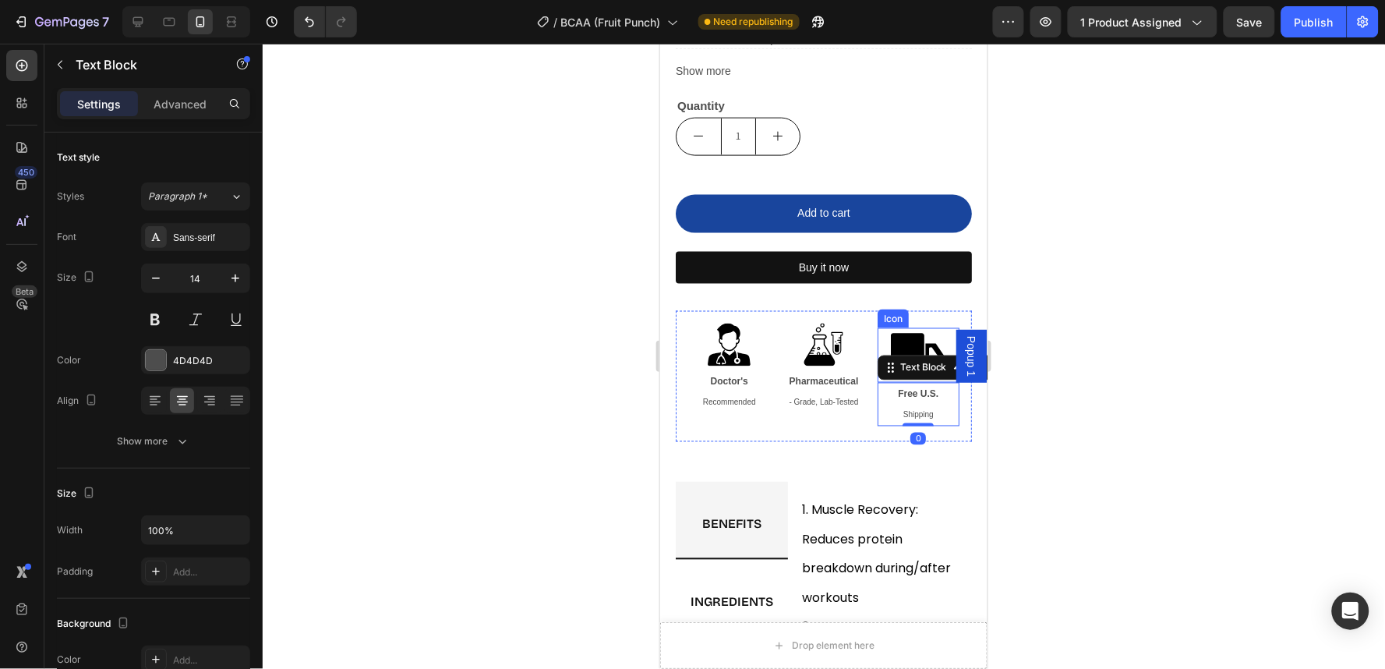
click at [914, 337] on icon ".id579244537185042986 .st0{fill-rule:evenodd;clip-rule:evenodd;}" at bounding box center [917, 354] width 55 height 55
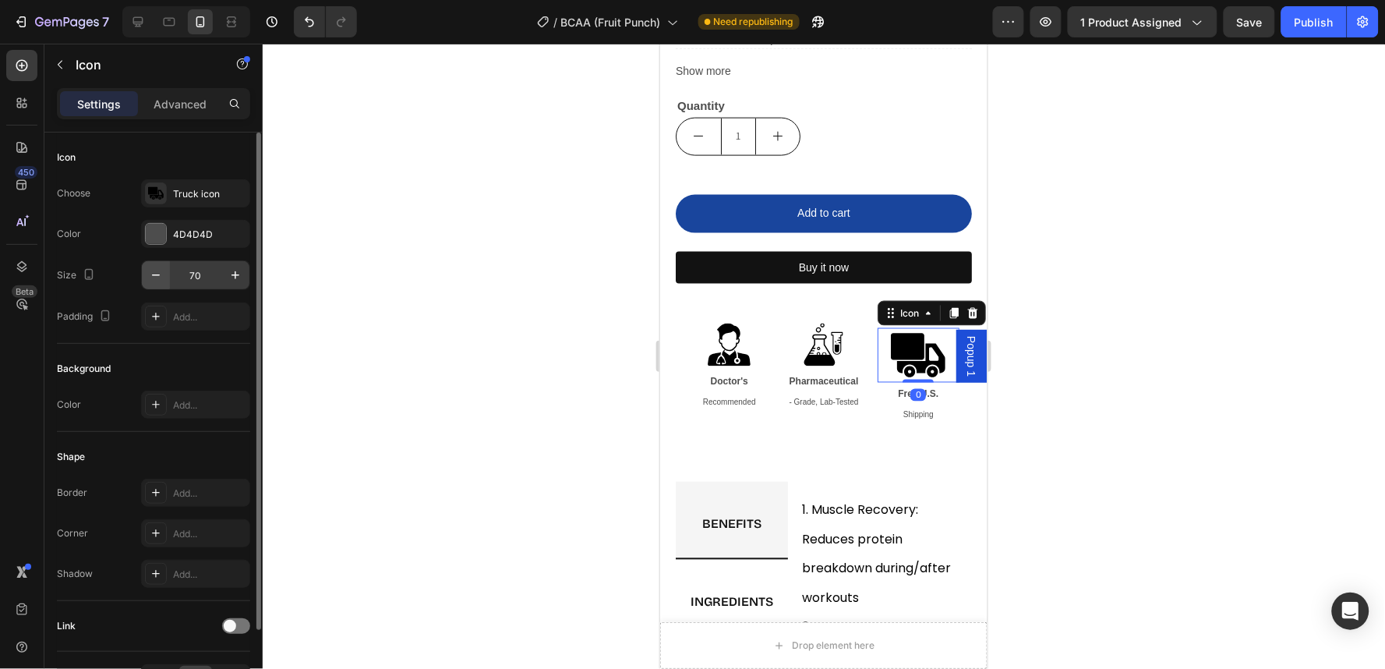
click at [165, 282] on button "button" at bounding box center [156, 275] width 28 height 28
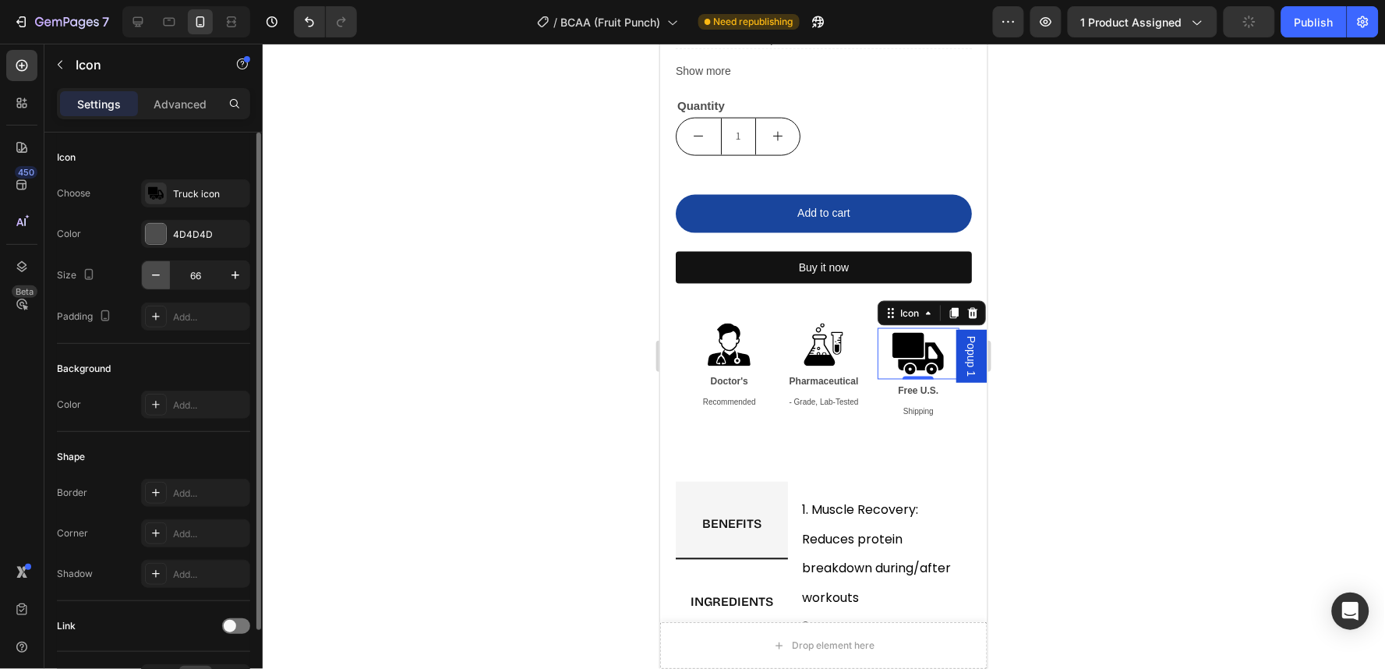
click at [165, 282] on button "button" at bounding box center [156, 275] width 28 height 28
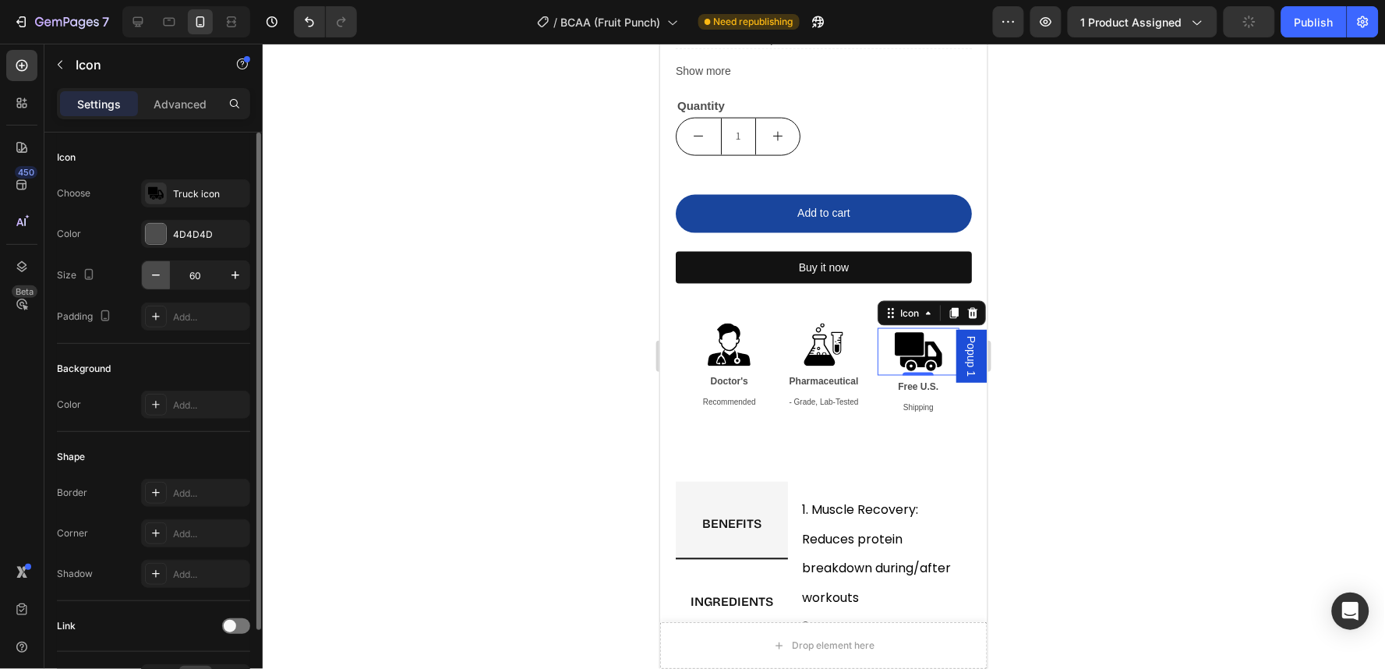
click at [165, 282] on button "button" at bounding box center [156, 275] width 28 height 28
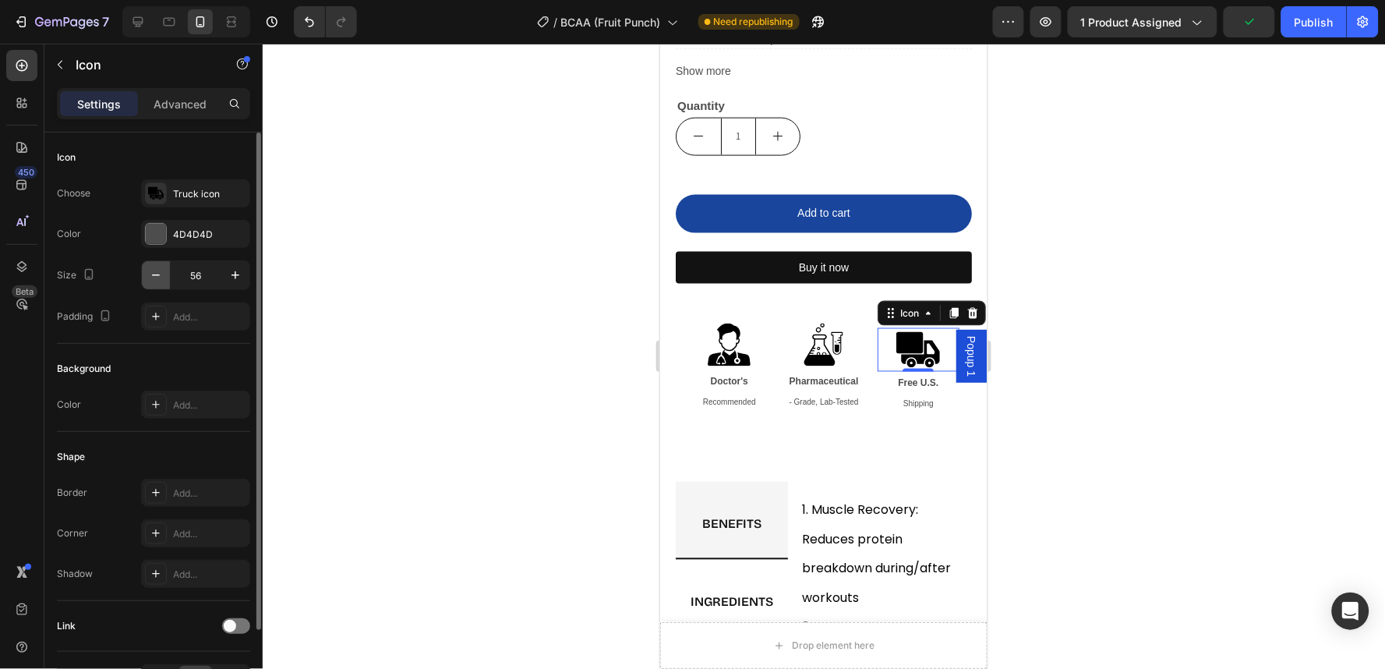
type input "55"
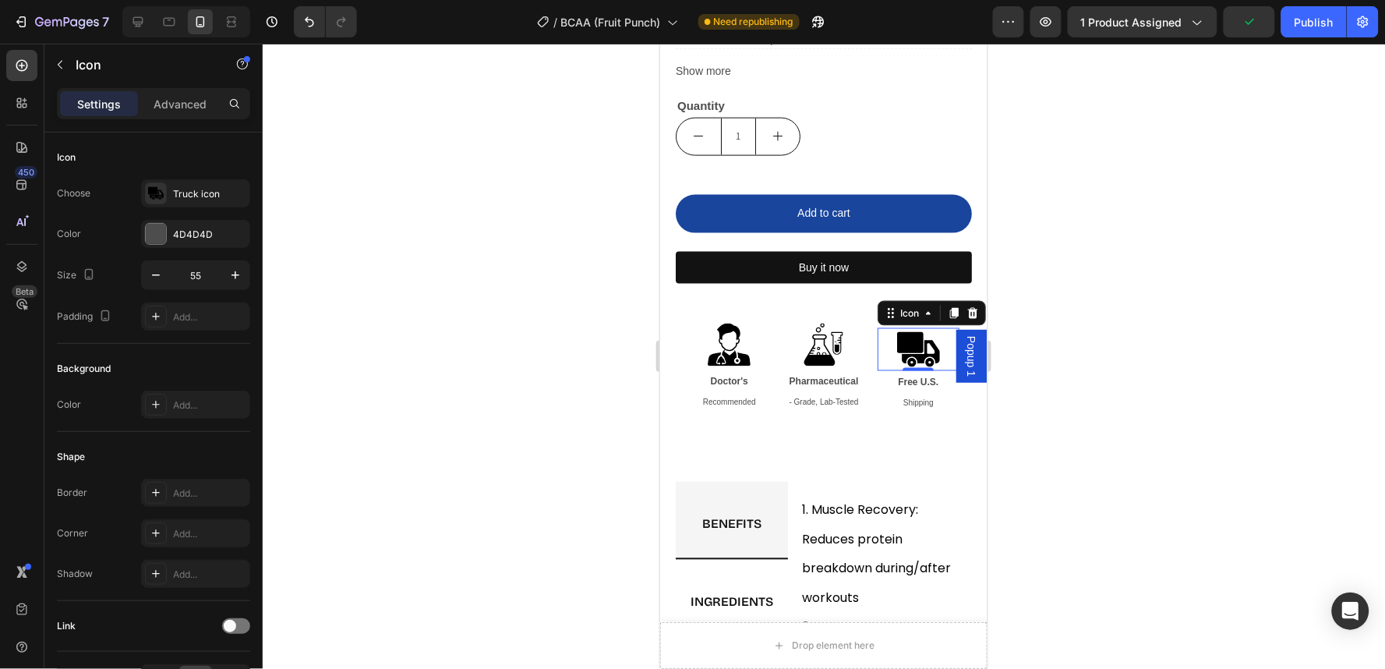
click at [1169, 411] on div at bounding box center [824, 356] width 1122 height 625
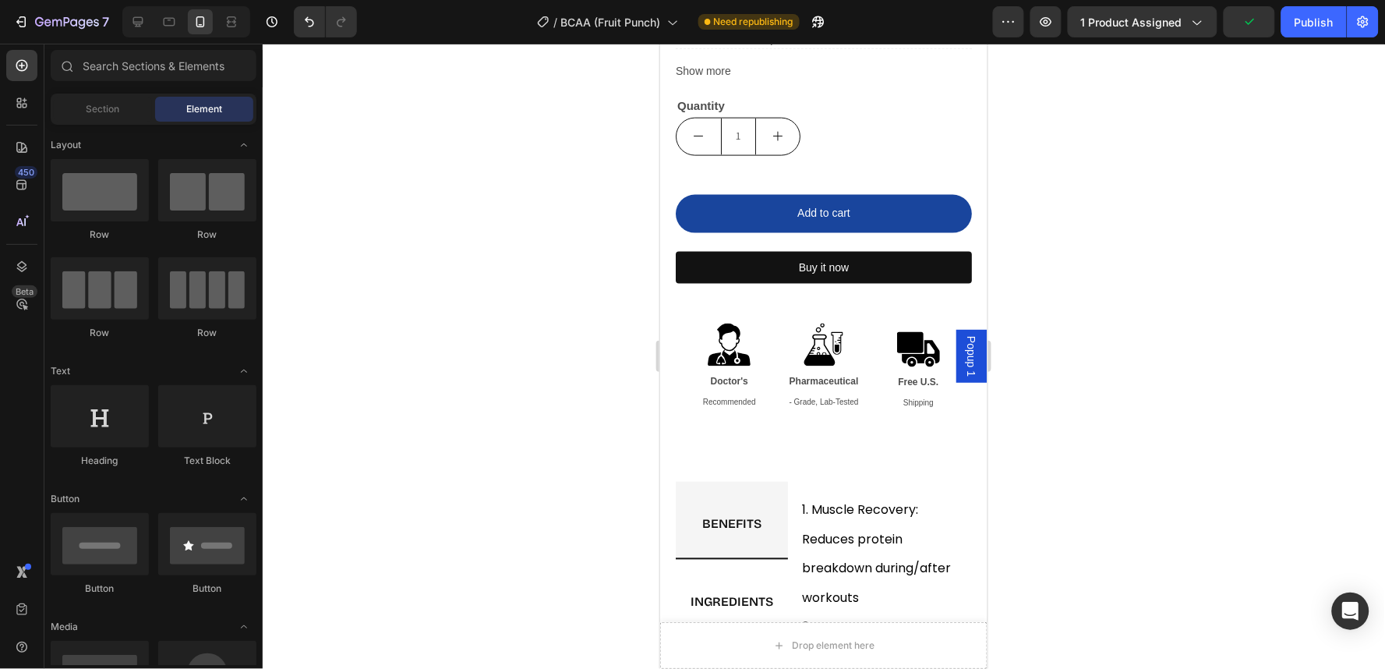
click at [1169, 411] on div at bounding box center [824, 356] width 1122 height 625
click at [1173, 410] on div at bounding box center [824, 356] width 1122 height 625
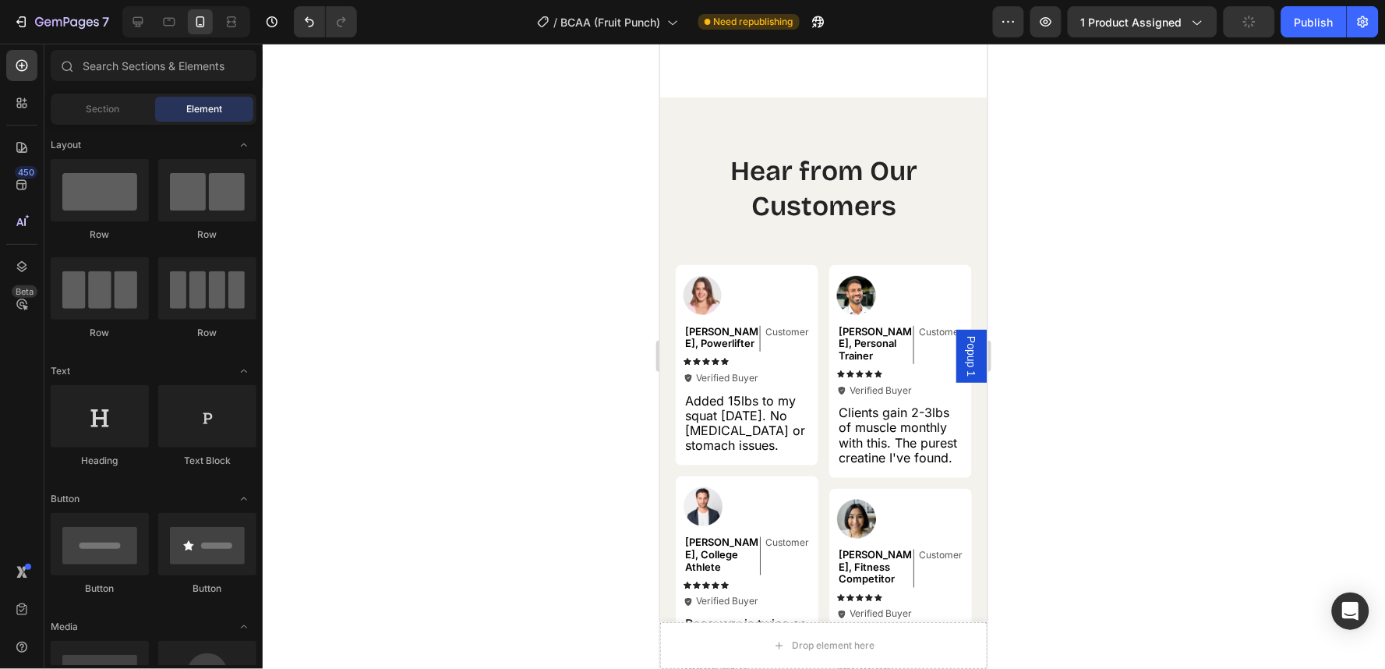
scroll to position [2167, 0]
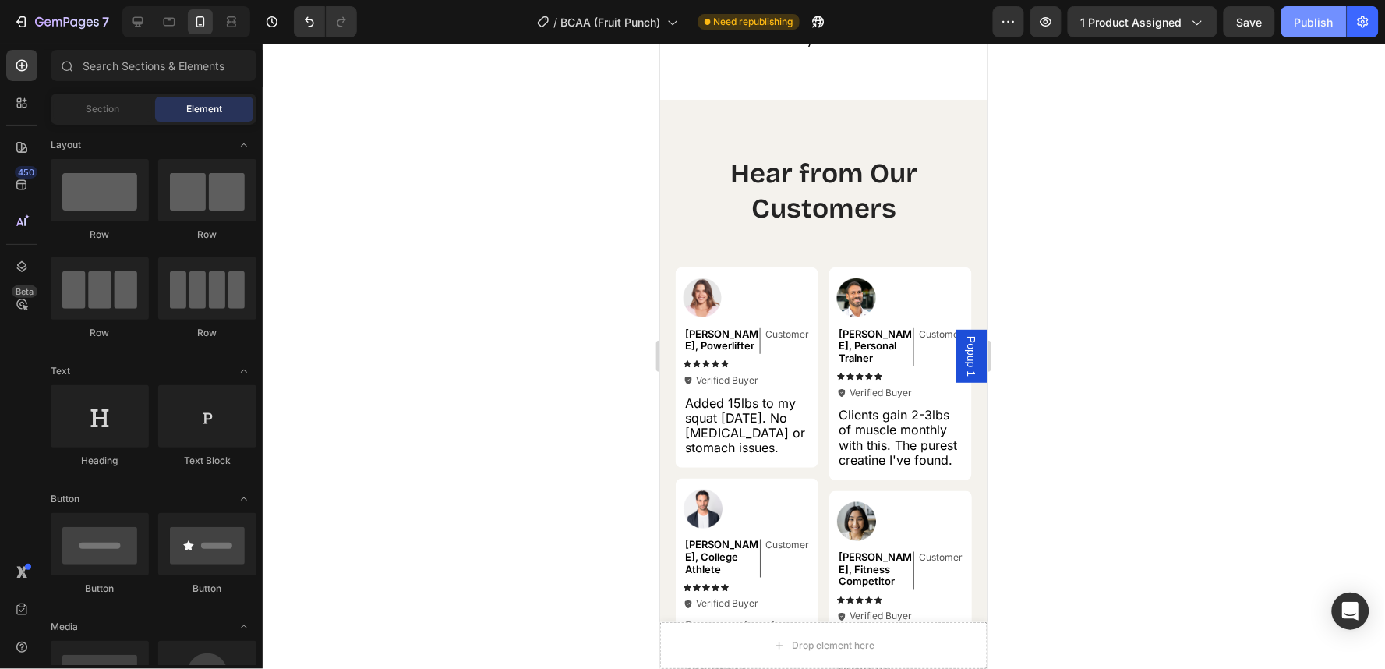
click at [1283, 14] on button "Publish" at bounding box center [1313, 21] width 65 height 31
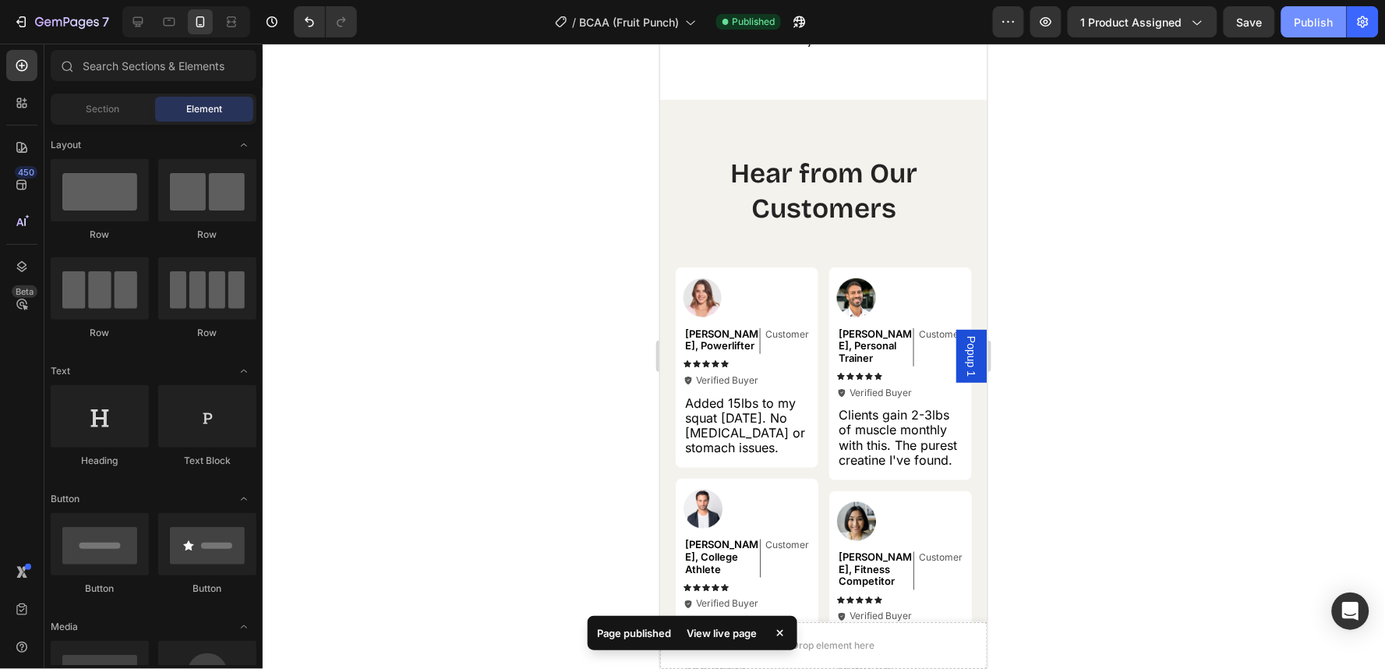
click at [1282, 16] on button "Publish" at bounding box center [1313, 21] width 65 height 31
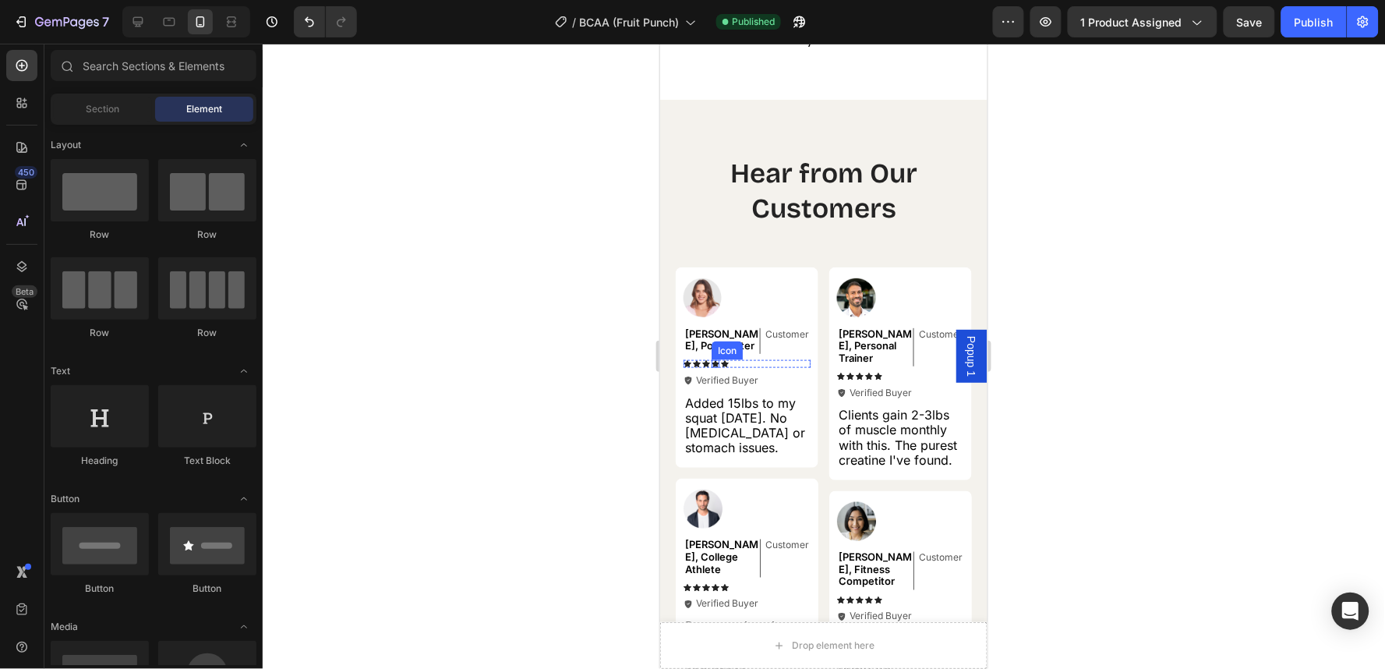
click at [719, 337] on span "[PERSON_NAME], Powerlifter" at bounding box center [720, 338] width 73 height 25
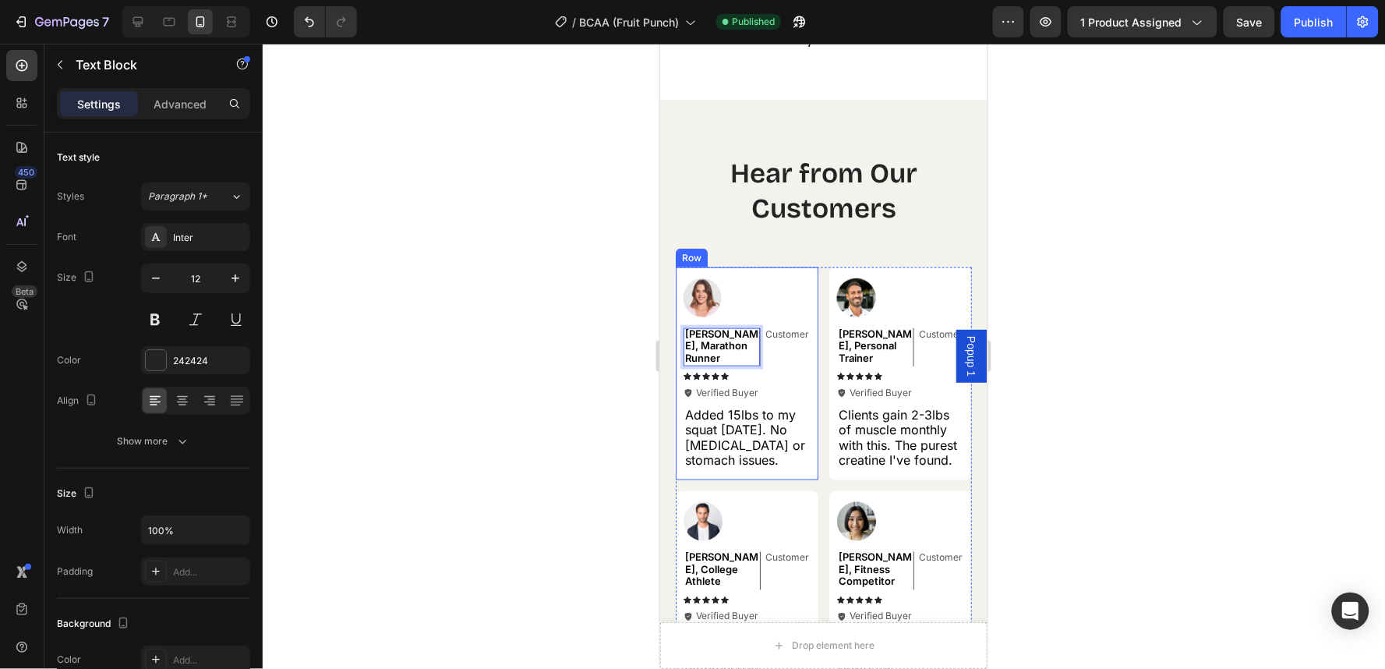
click at [691, 421] on span "Added 15lbs to my squat [DATE]. No [MEDICAL_DATA] or stomach issues." at bounding box center [744, 436] width 120 height 61
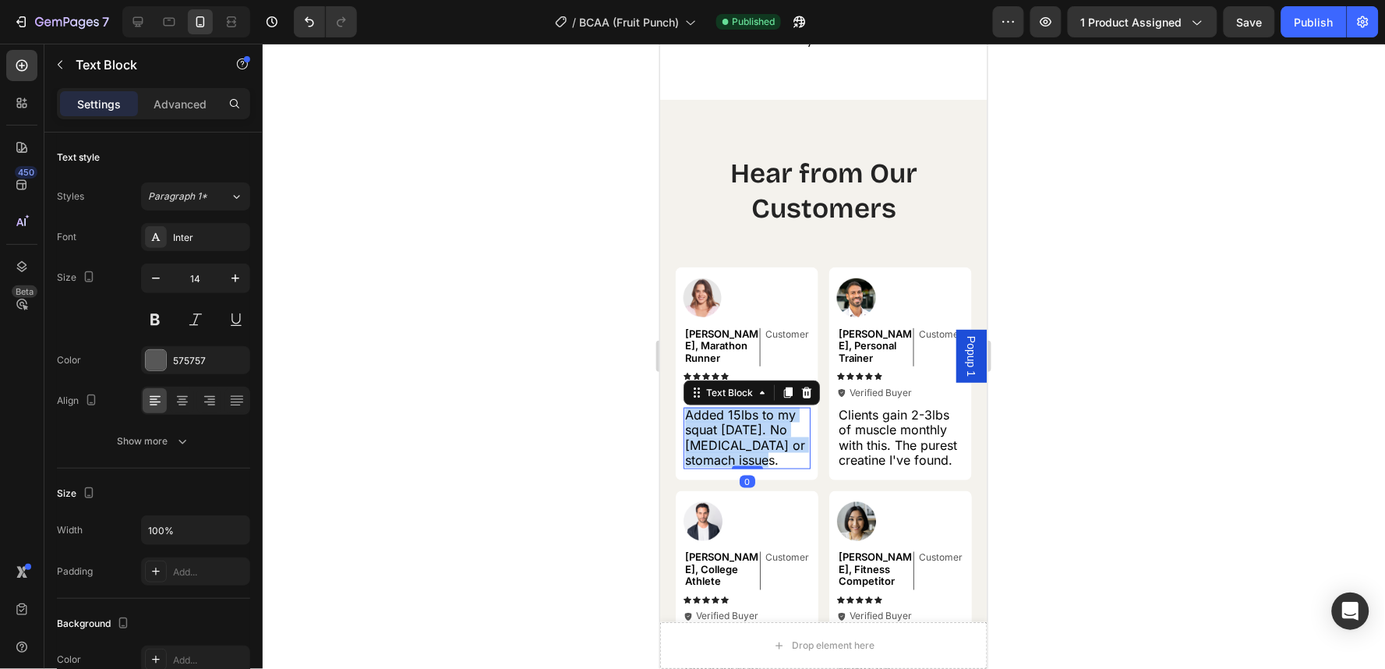
click at [691, 421] on span "Added 15lbs to my squat [DATE]. No [MEDICAL_DATA] or stomach issues." at bounding box center [744, 436] width 120 height 61
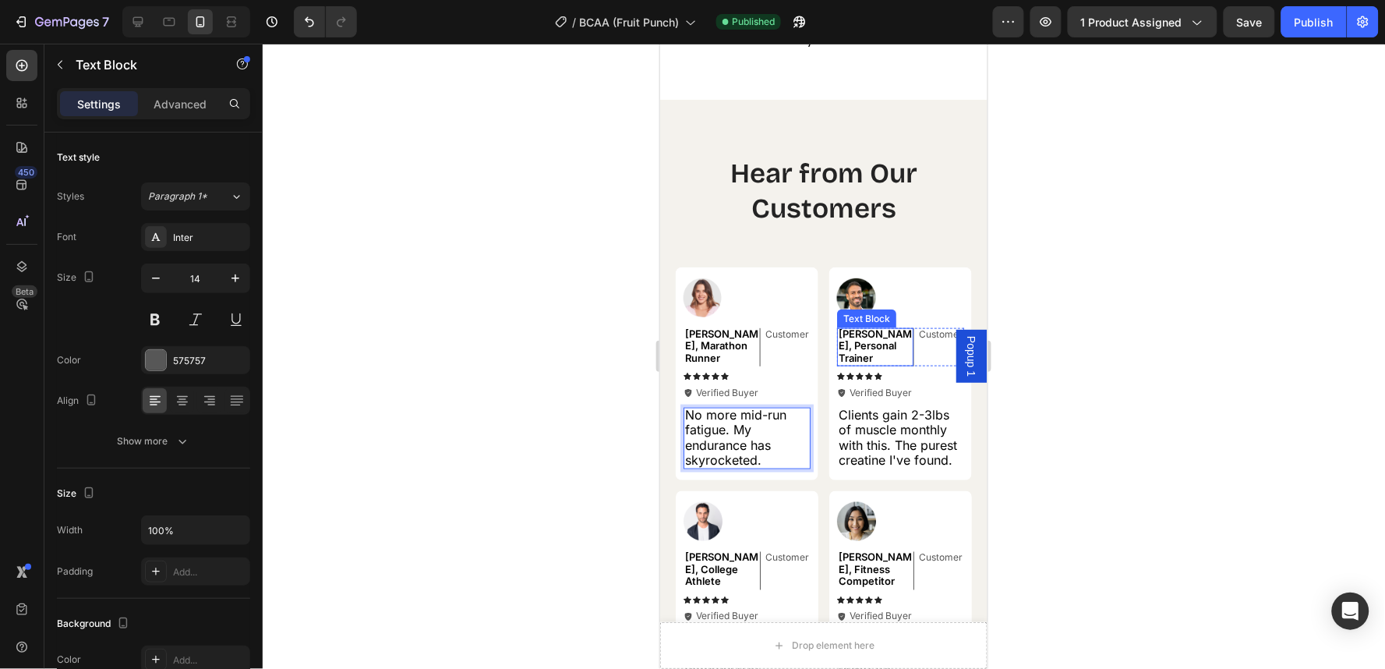
click at [863, 348] on span "[PERSON_NAME], Personal Trainer" at bounding box center [874, 344] width 73 height 37
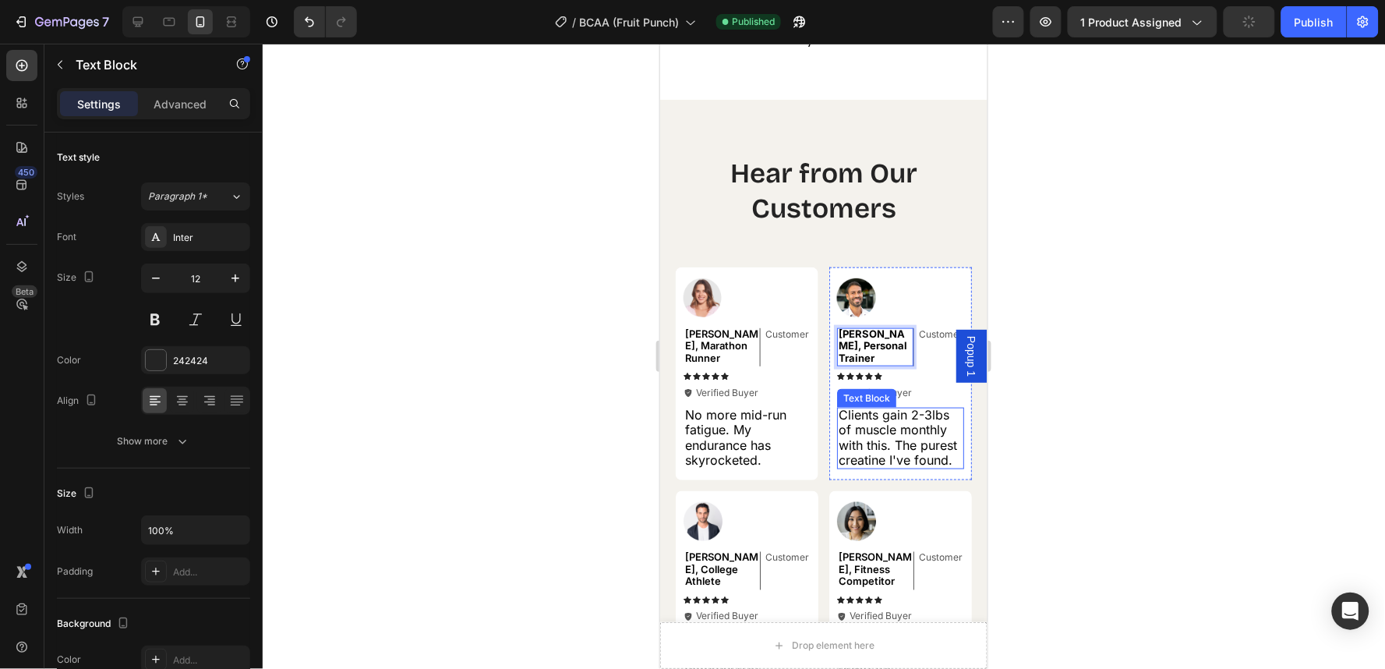
click at [863, 426] on span "Clients gain 2-3lbs of muscle monthly with this. The purest creatine I've found." at bounding box center [897, 436] width 118 height 61
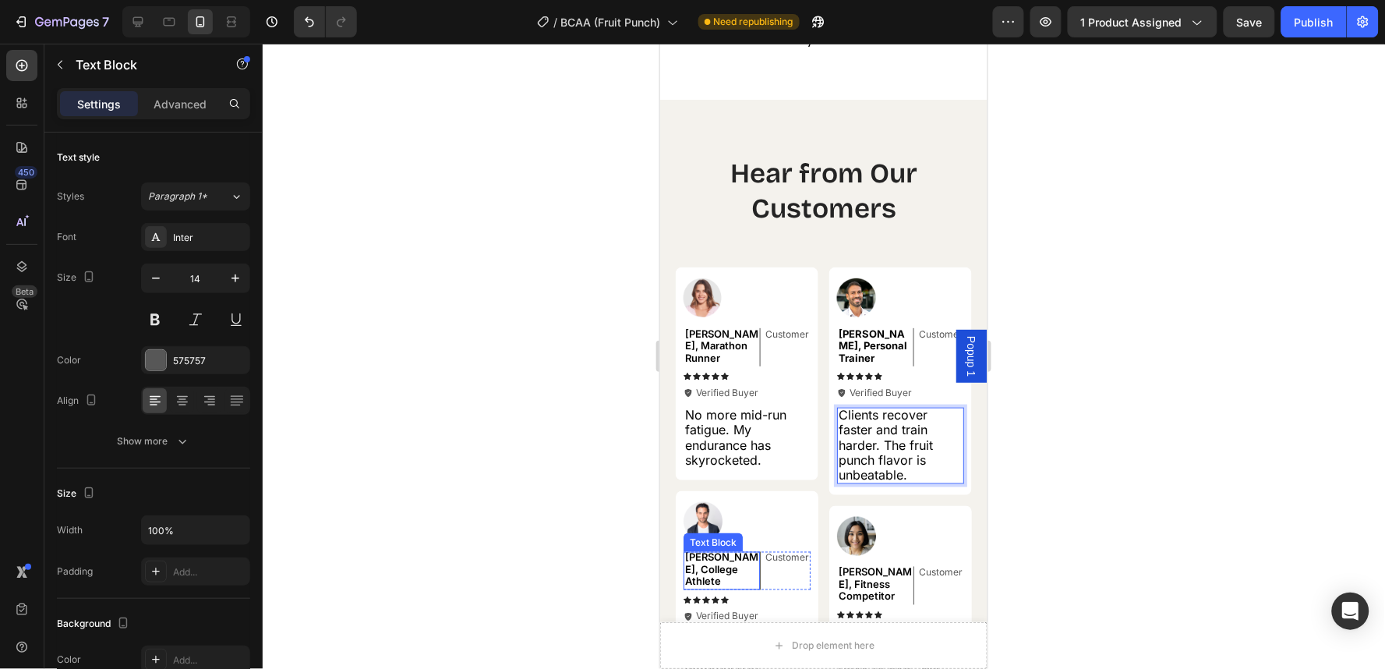
click at [710, 562] on span "[PERSON_NAME], College Athlete" at bounding box center [720, 568] width 73 height 37
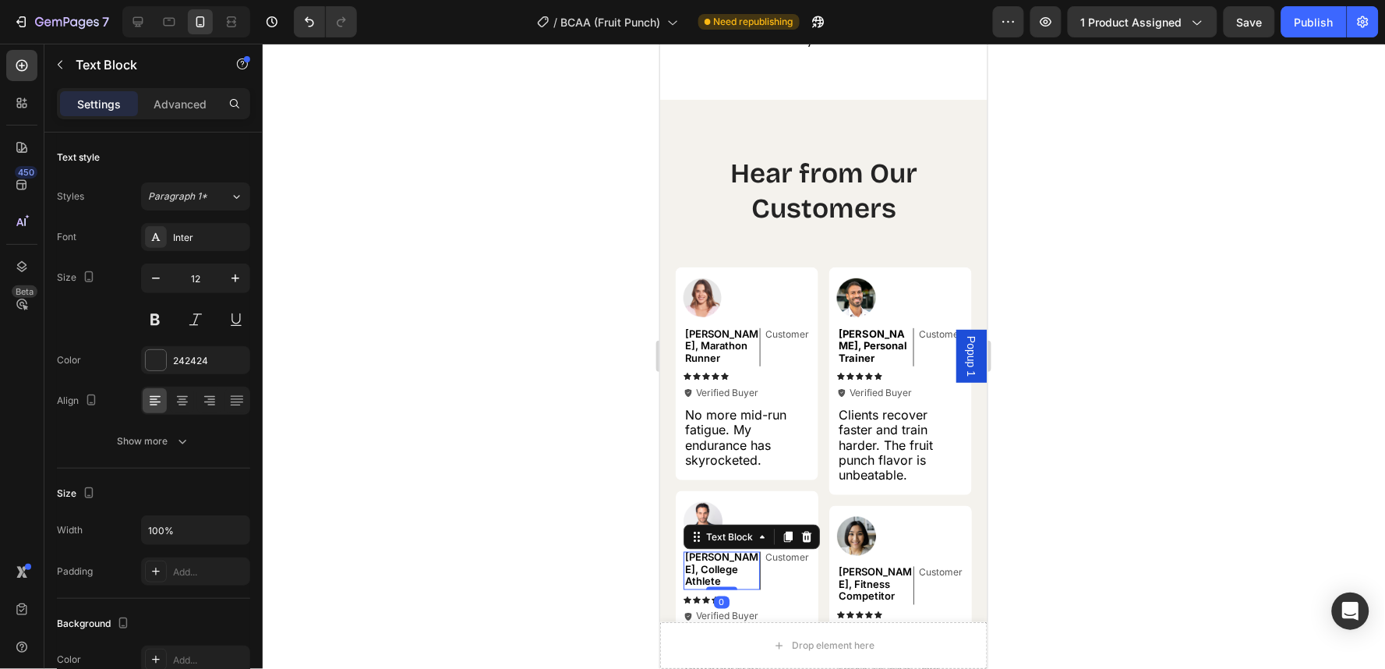
click at [710, 562] on span "[PERSON_NAME], College Athlete" at bounding box center [720, 568] width 73 height 37
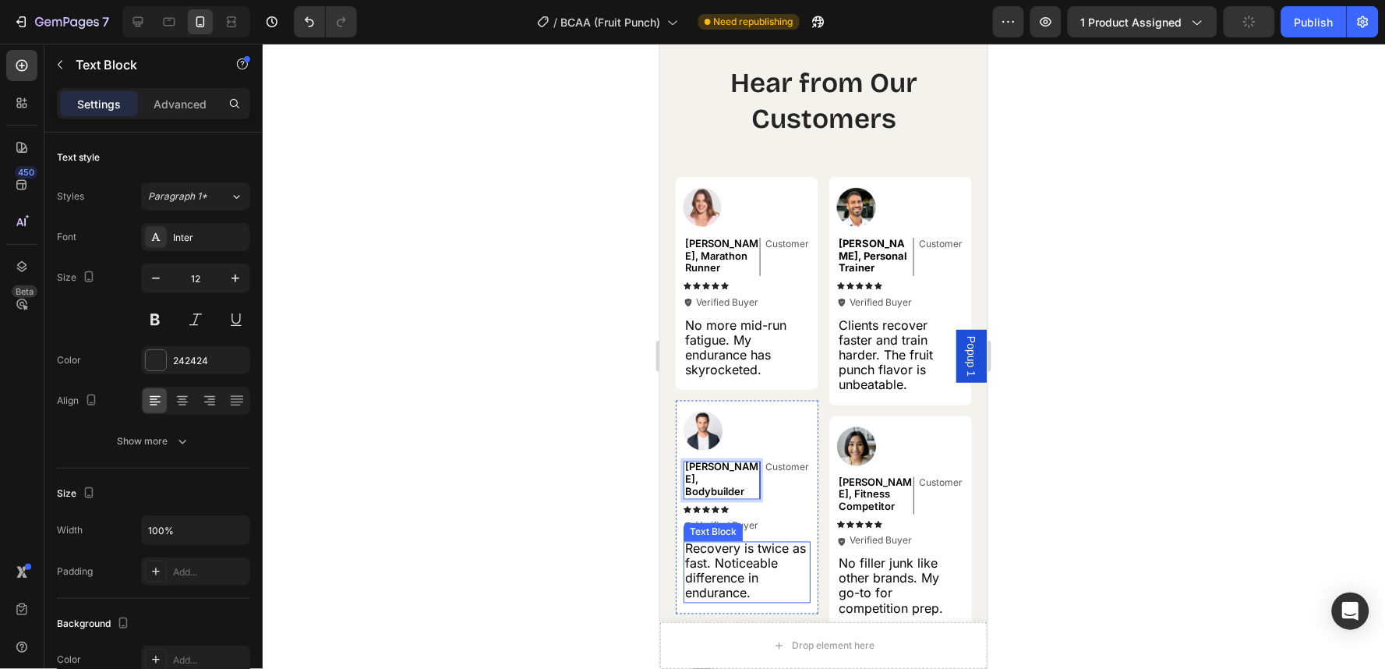
click at [755, 556] on span "Recovery is twice as fast. Noticeable difference in endurance." at bounding box center [744, 570] width 121 height 61
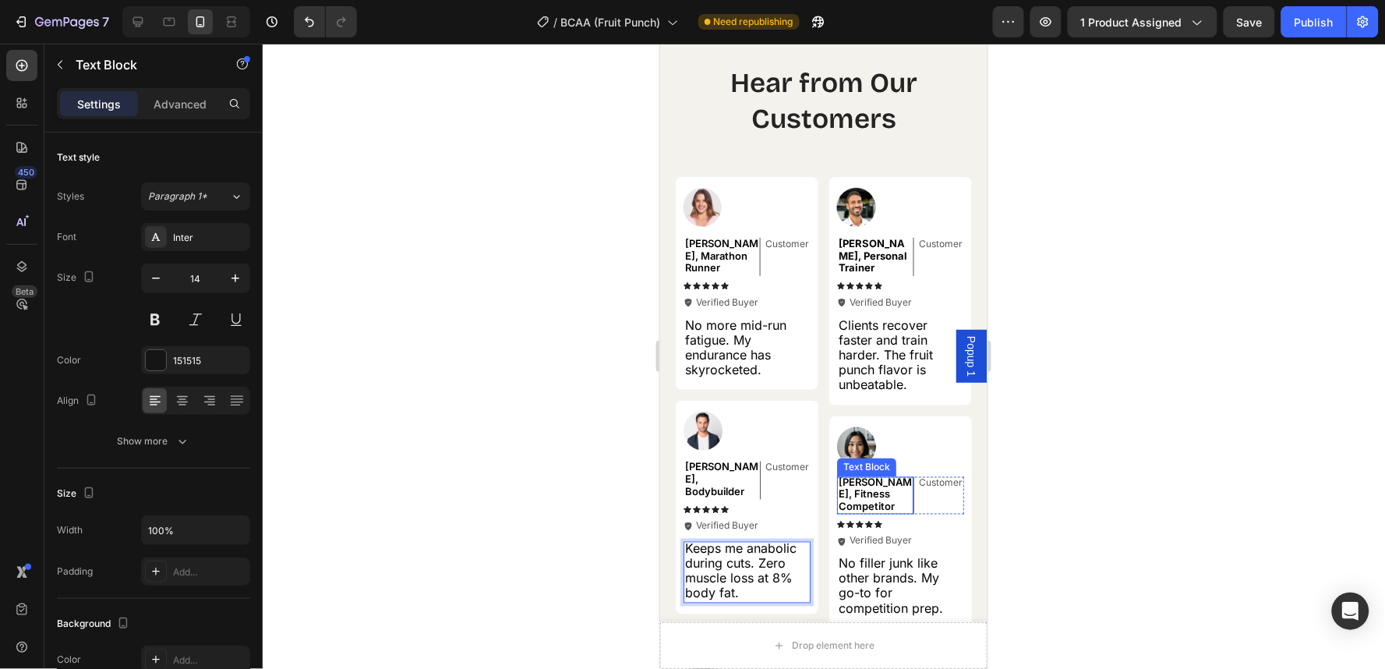
click at [856, 482] on span "[PERSON_NAME], Fitness Competitor" at bounding box center [874, 493] width 73 height 37
click at [877, 591] on span "No filler junk like other brands. My go-to for competition prep." at bounding box center [890, 585] width 104 height 61
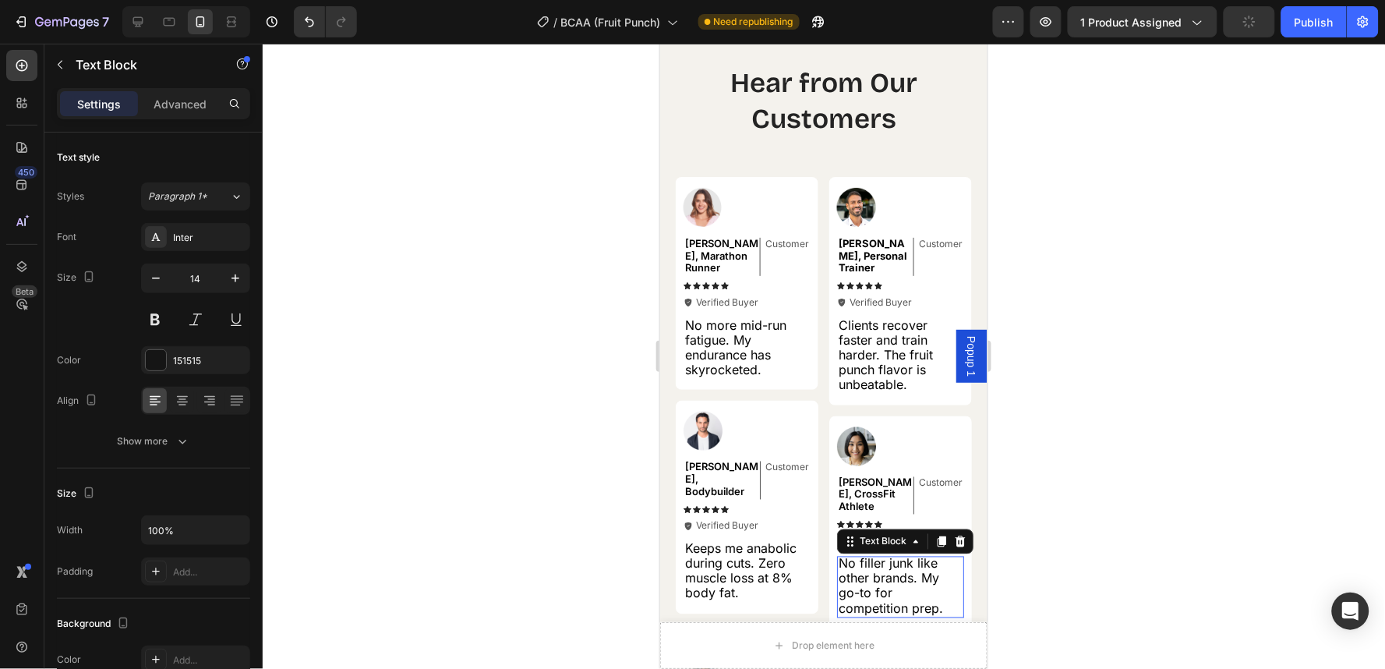
click at [877, 591] on span "No filler junk like other brands. My go-to for competition prep." at bounding box center [890, 585] width 104 height 61
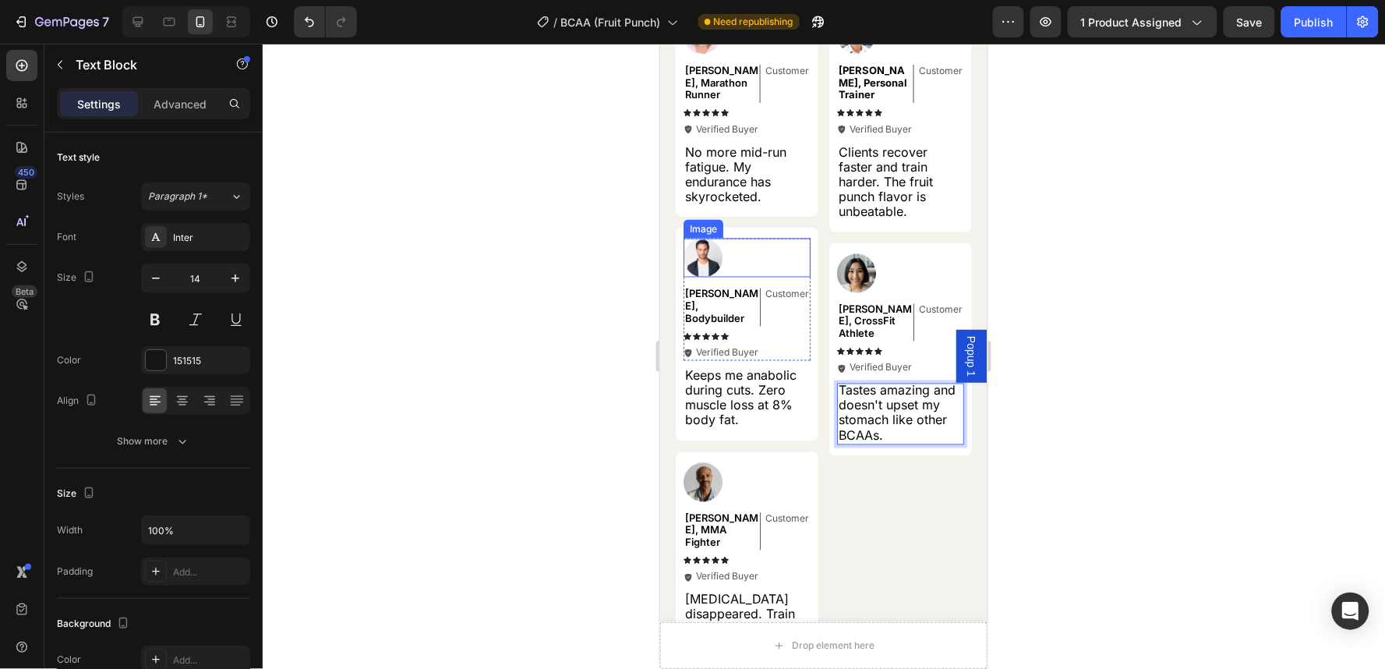
scroll to position [2513, 0]
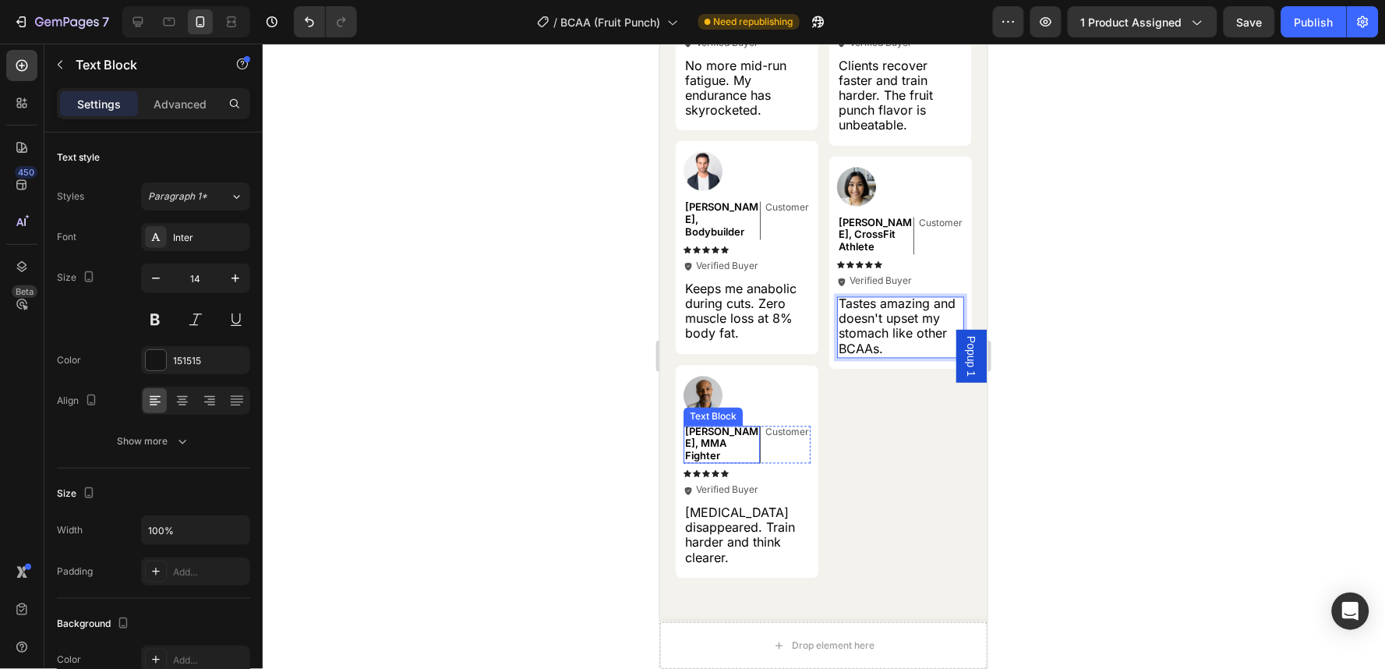
click at [736, 433] on span "[PERSON_NAME], MMA Fighter" at bounding box center [720, 443] width 73 height 37
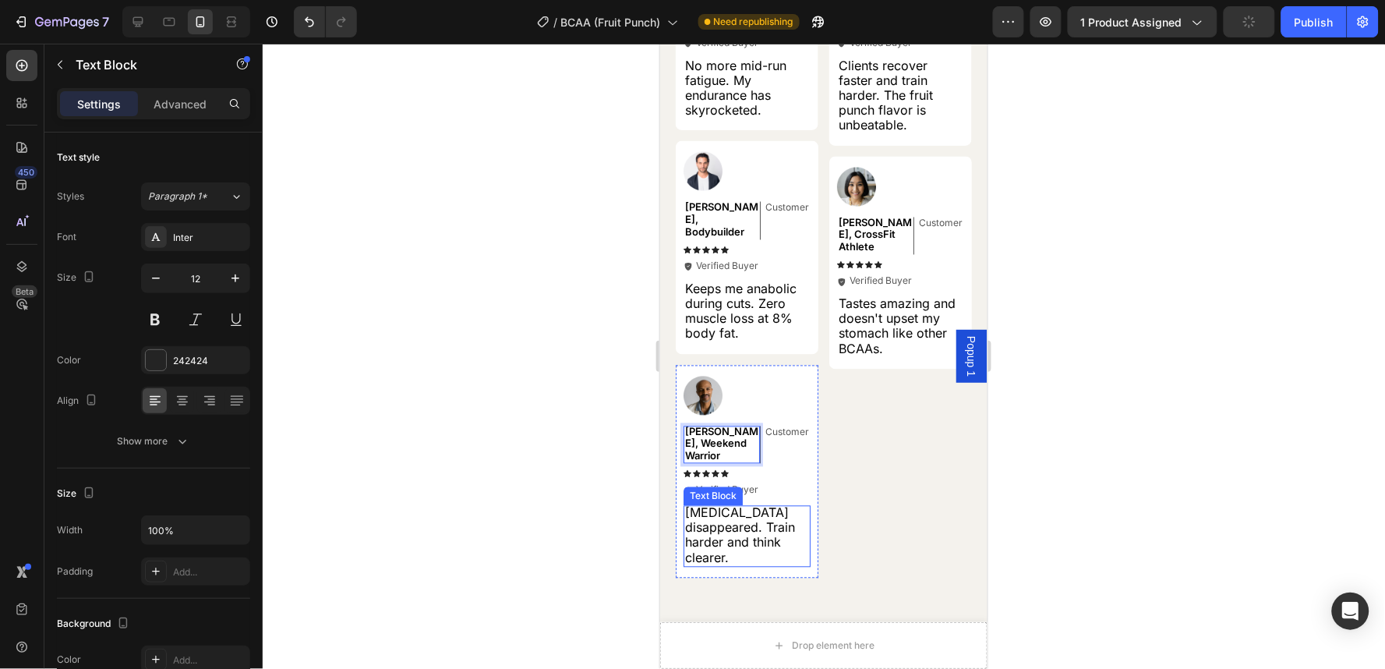
click at [731, 522] on span "[MEDICAL_DATA] disappeared. Train harder and think clearer." at bounding box center [739, 534] width 110 height 61
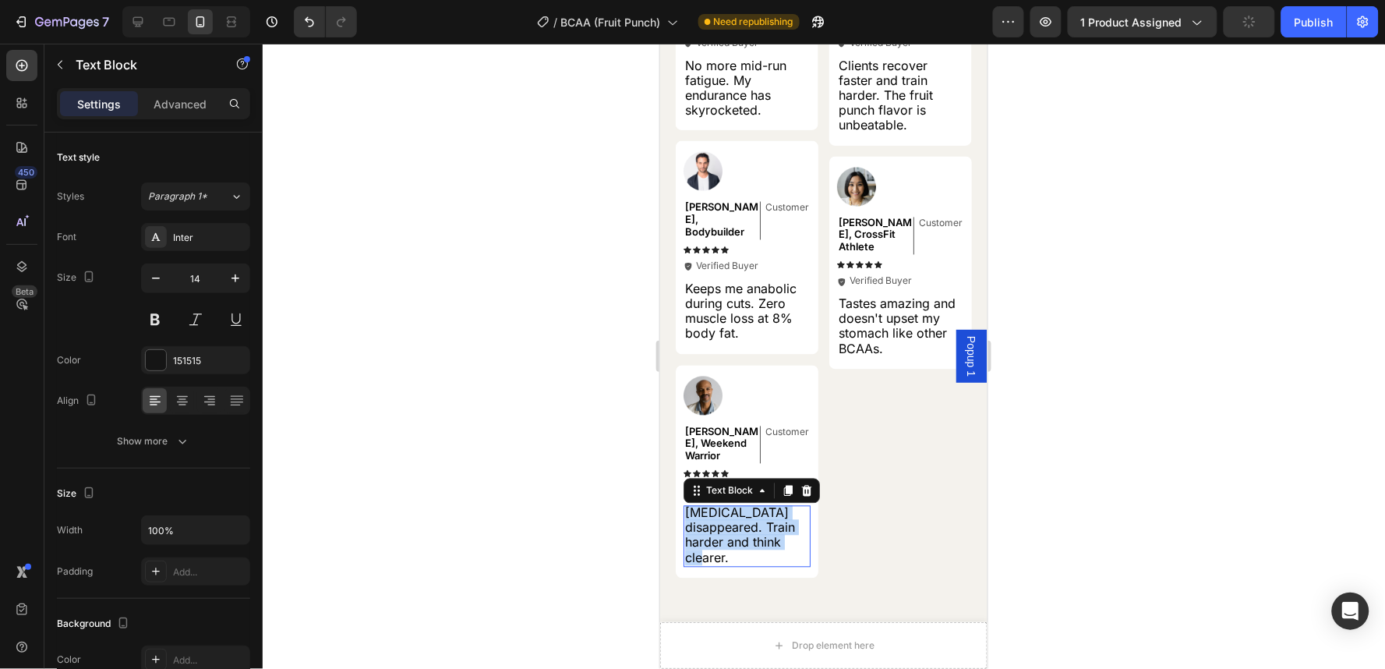
click at [731, 522] on span "[MEDICAL_DATA] disappeared. Train harder and think clearer." at bounding box center [739, 534] width 110 height 61
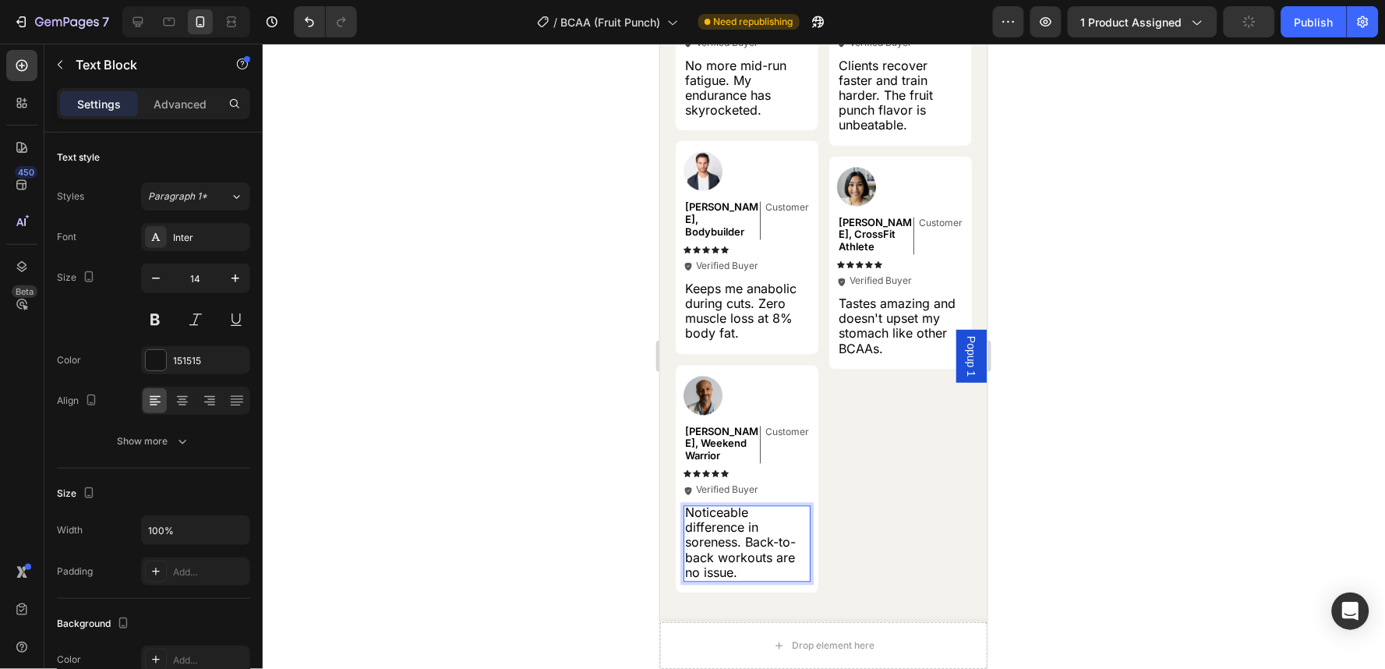
click at [1342, 446] on div at bounding box center [824, 356] width 1122 height 625
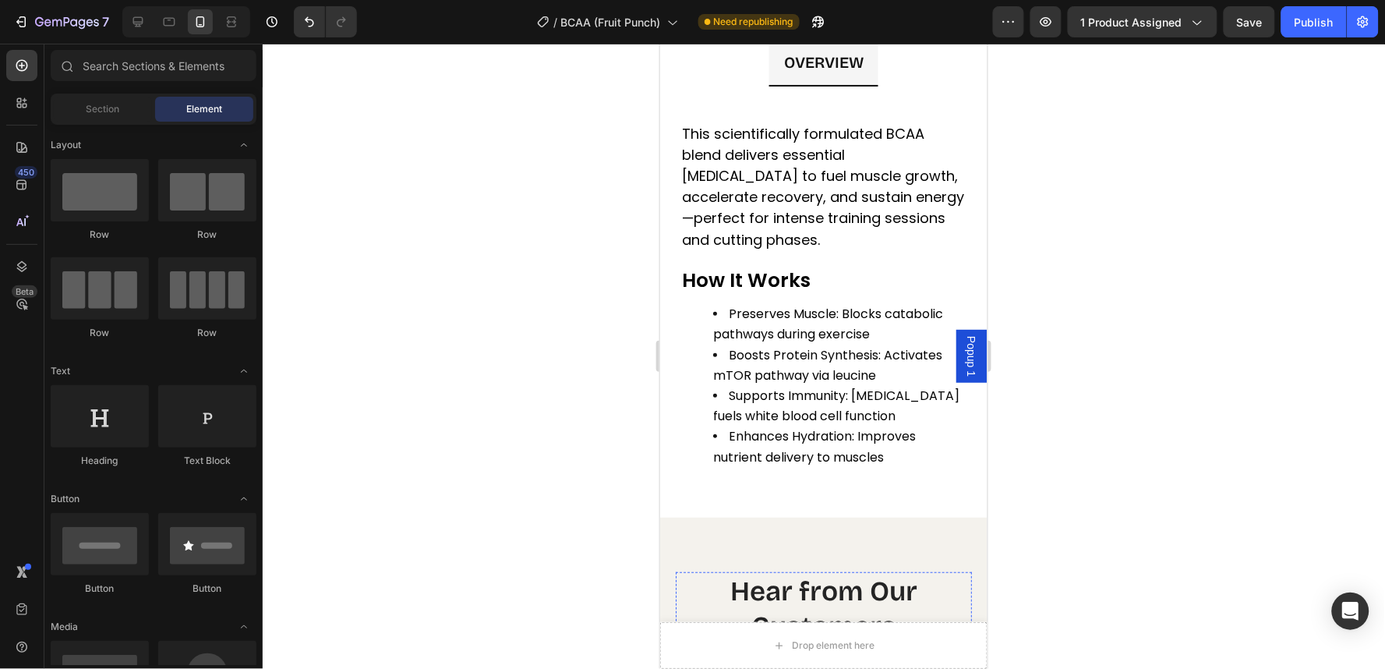
scroll to position [1734, 0]
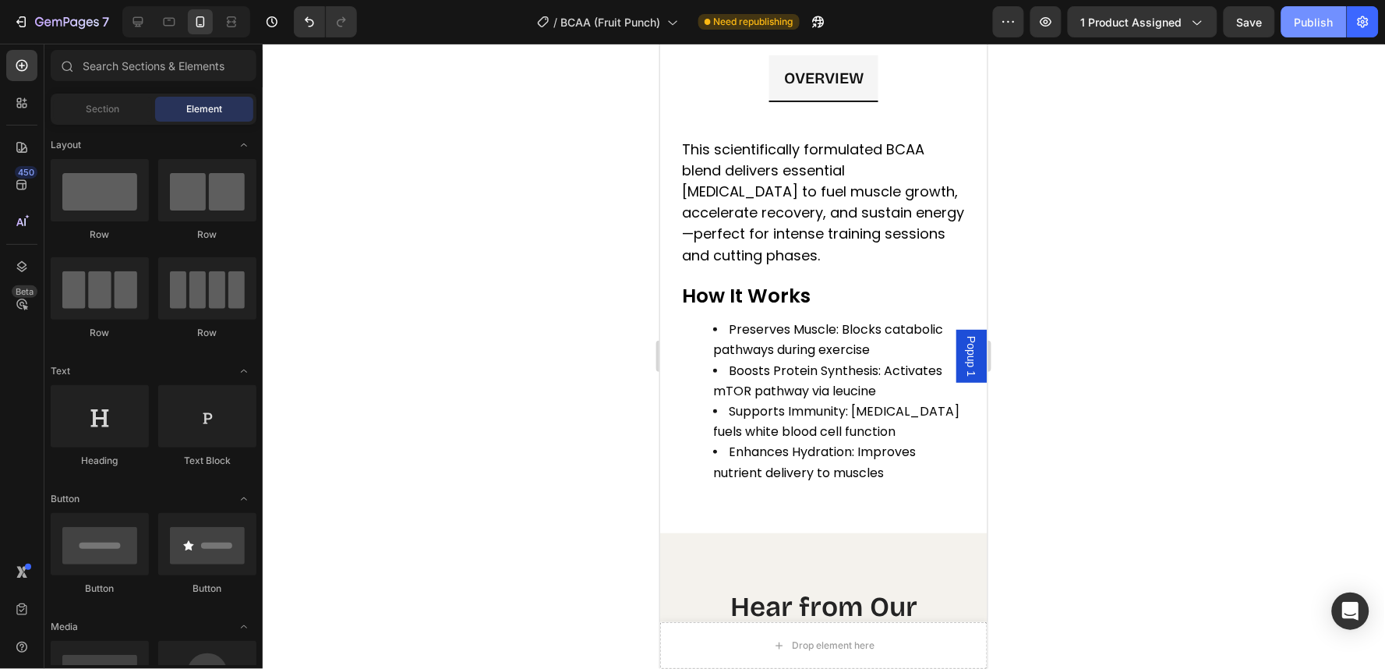
click at [1312, 17] on div "Publish" at bounding box center [1313, 22] width 39 height 16
click at [1305, 31] on button "Publish" at bounding box center [1313, 21] width 65 height 31
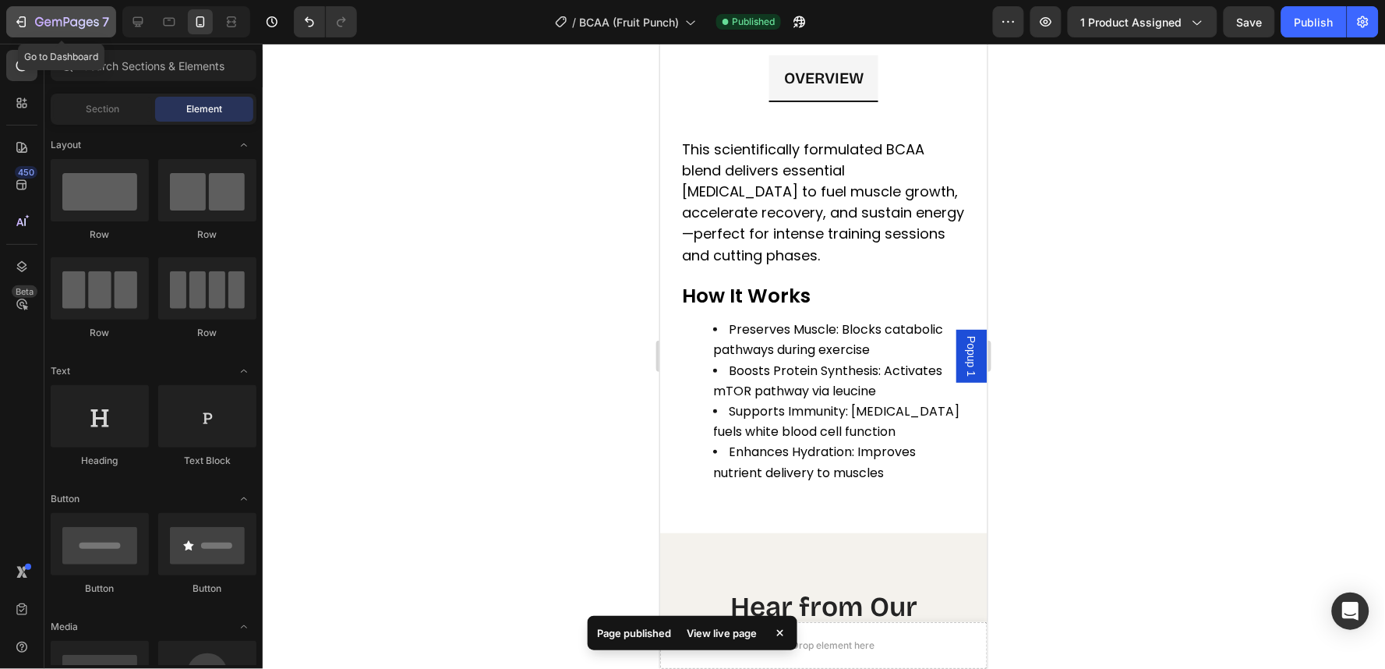
click at [76, 22] on icon "button" at bounding box center [73, 22] width 7 height 7
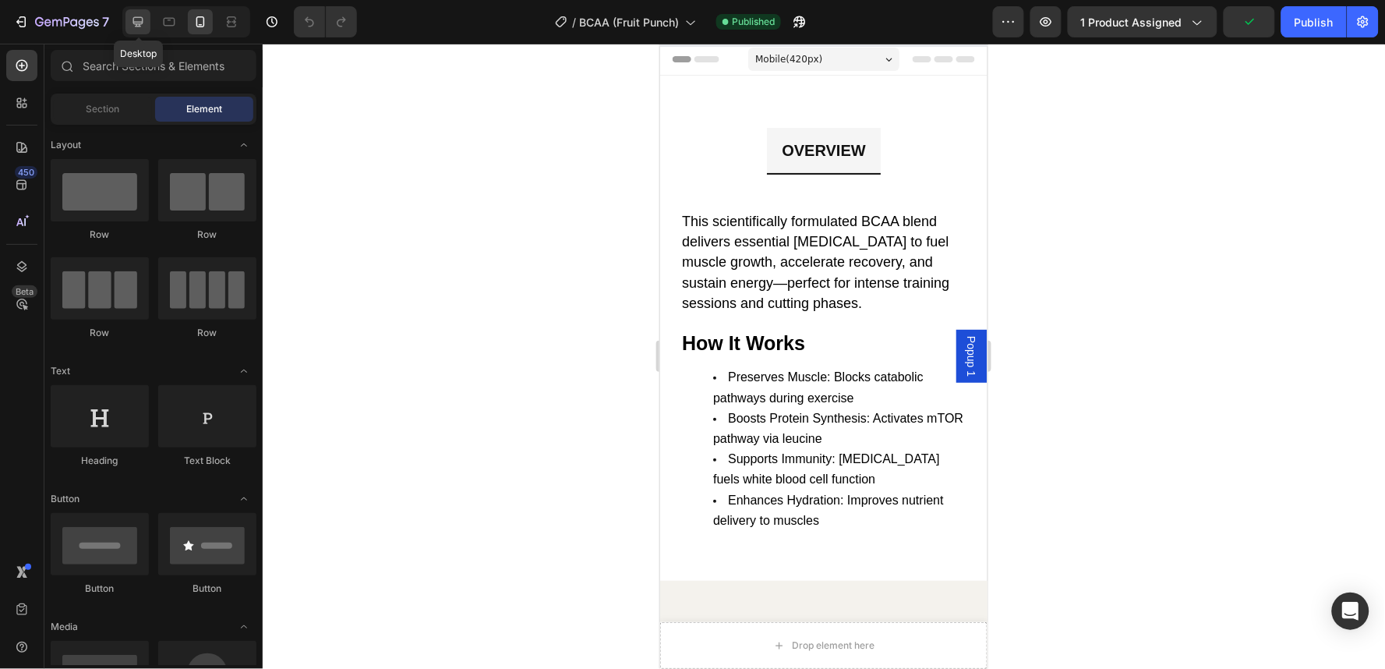
click at [142, 26] on icon at bounding box center [138, 22] width 16 height 16
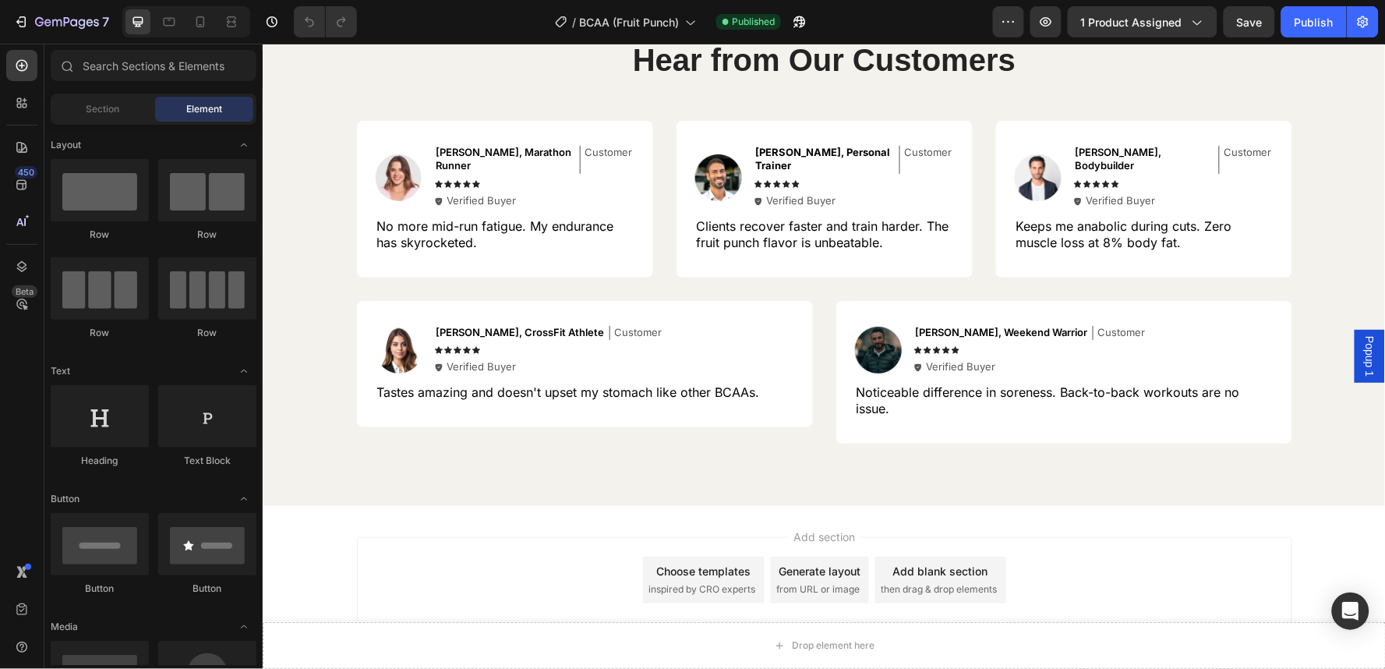
scroll to position [1554, 0]
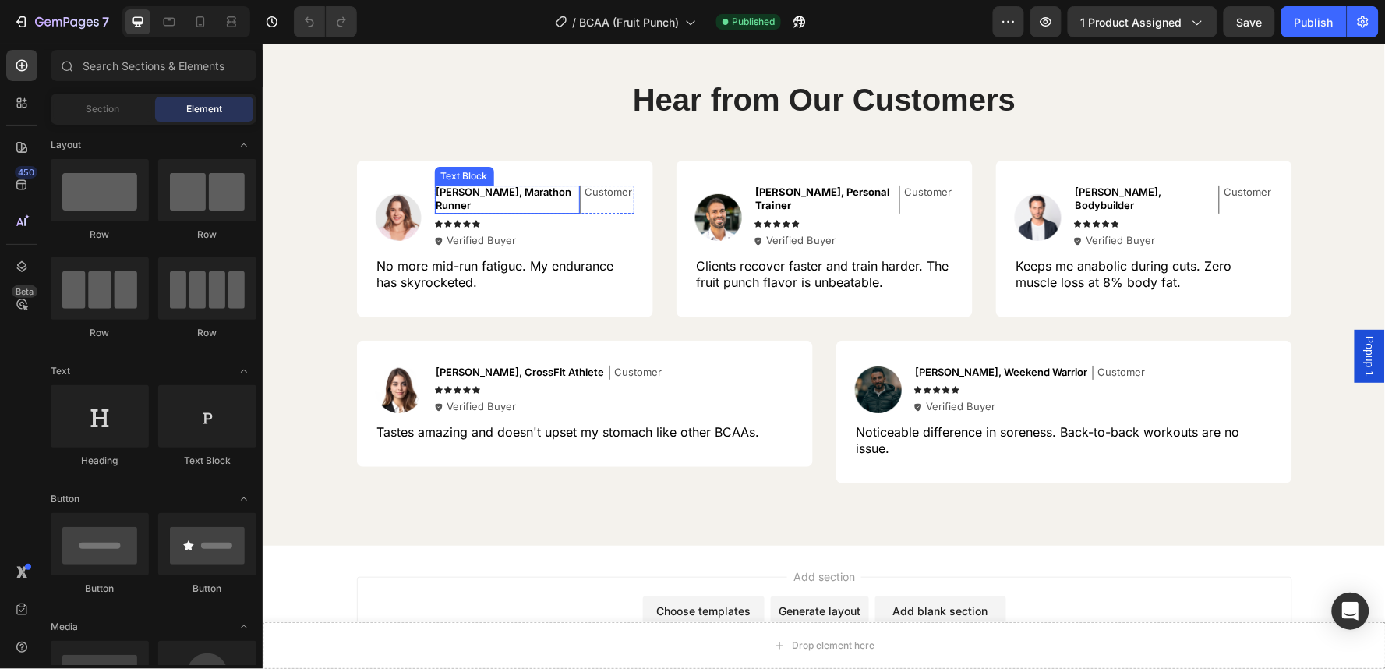
click at [468, 190] on span "[PERSON_NAME], Marathon Runner" at bounding box center [504, 198] width 136 height 26
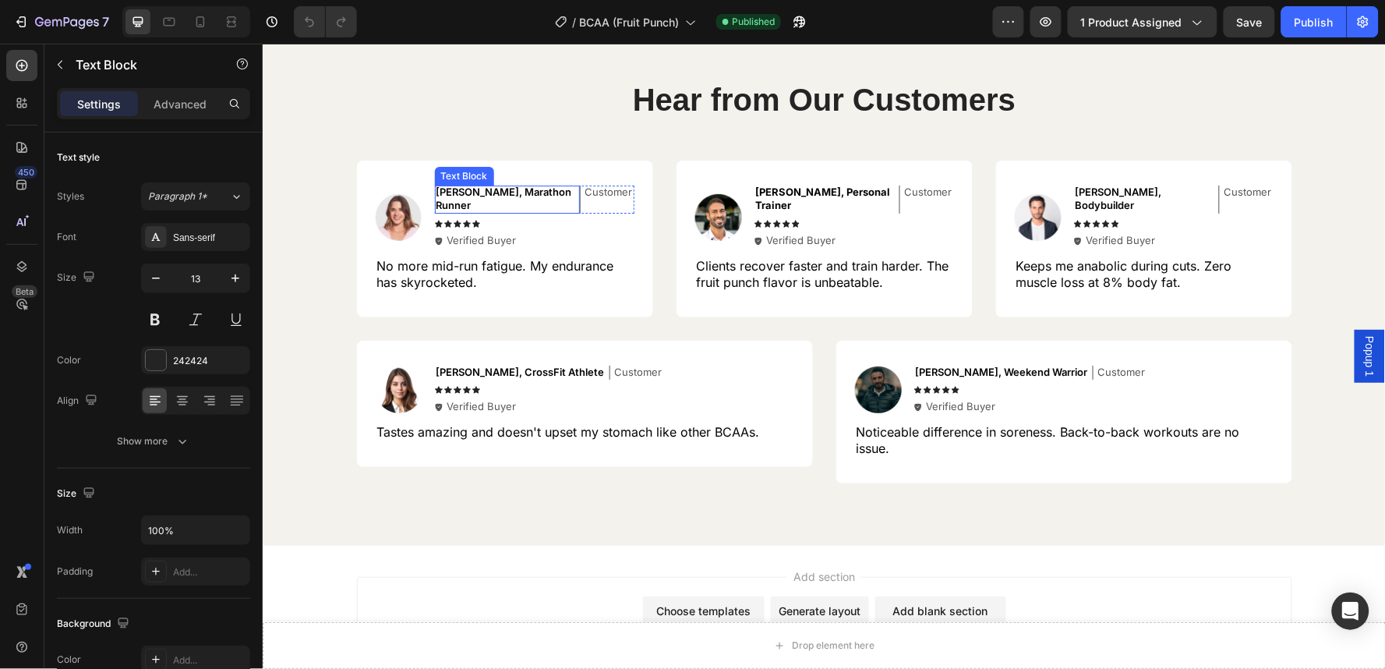
click at [468, 190] on span "[PERSON_NAME], Marathon Runner" at bounding box center [504, 198] width 136 height 26
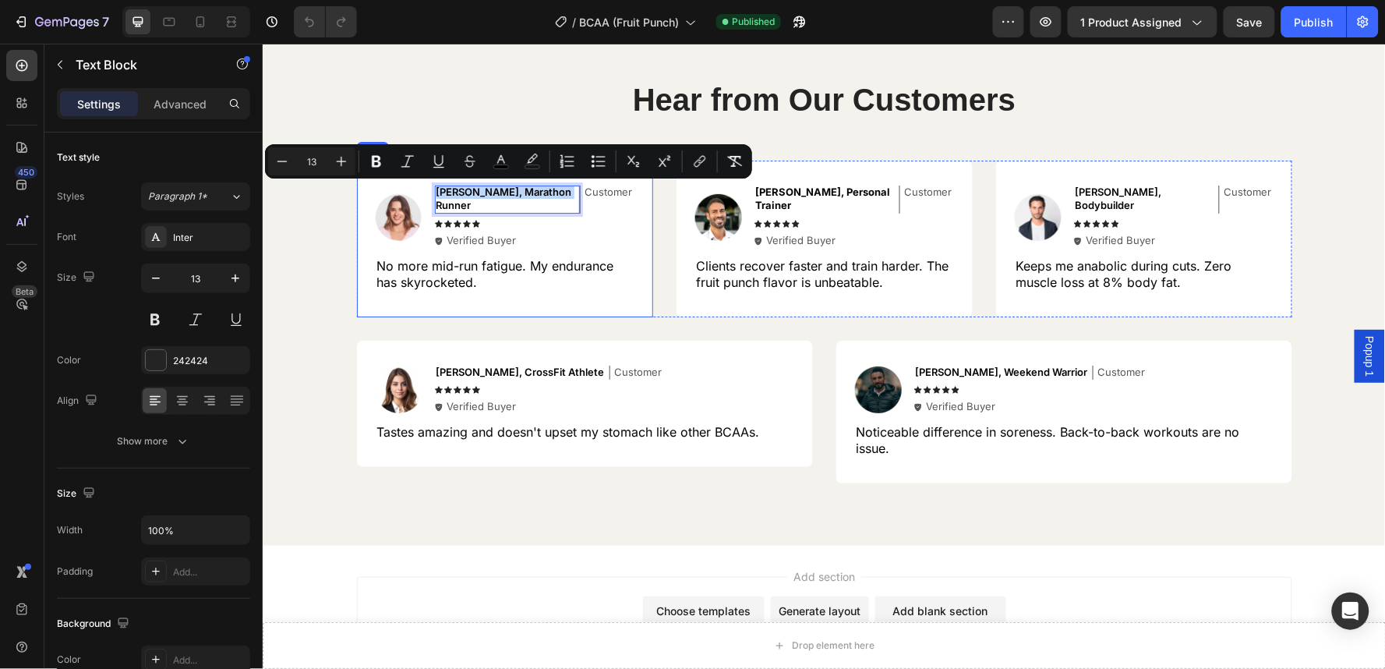
click at [440, 263] on span "No more mid-run fatigue. My endurance has skyrocketed." at bounding box center [494, 273] width 237 height 32
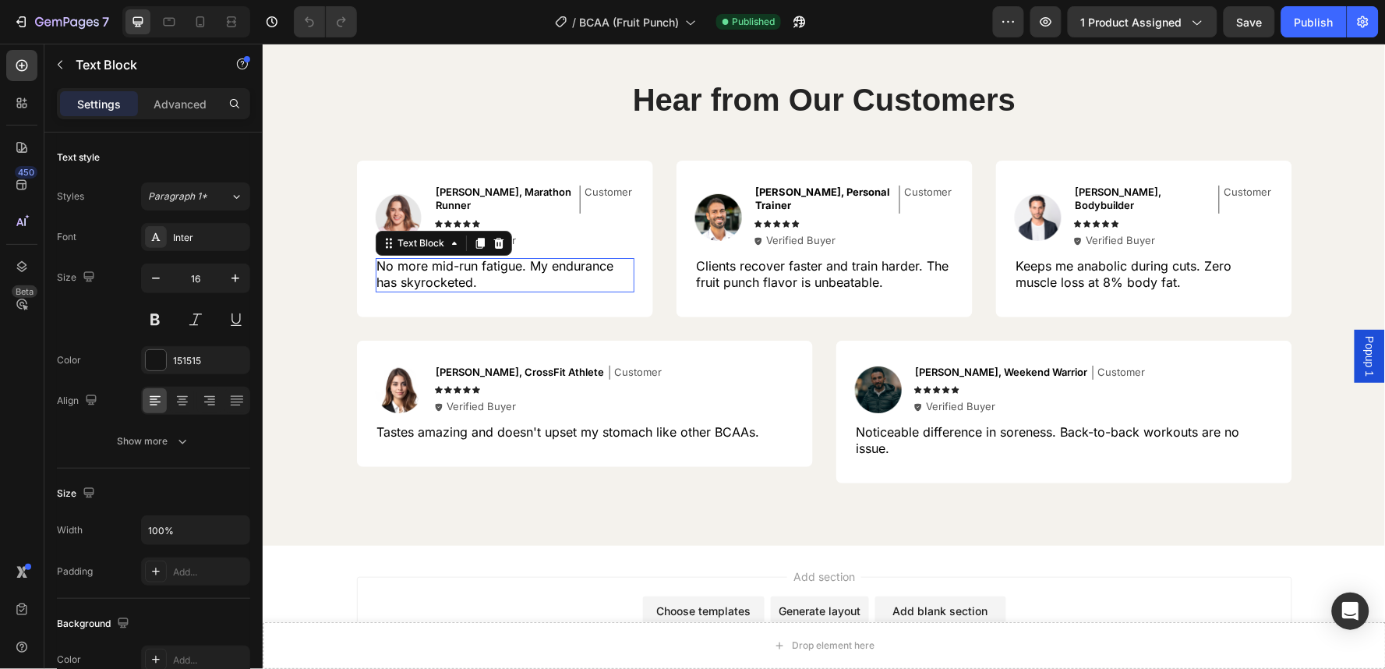
click at [440, 263] on span "No more mid-run fatigue. My endurance has skyrocketed." at bounding box center [494, 273] width 237 height 32
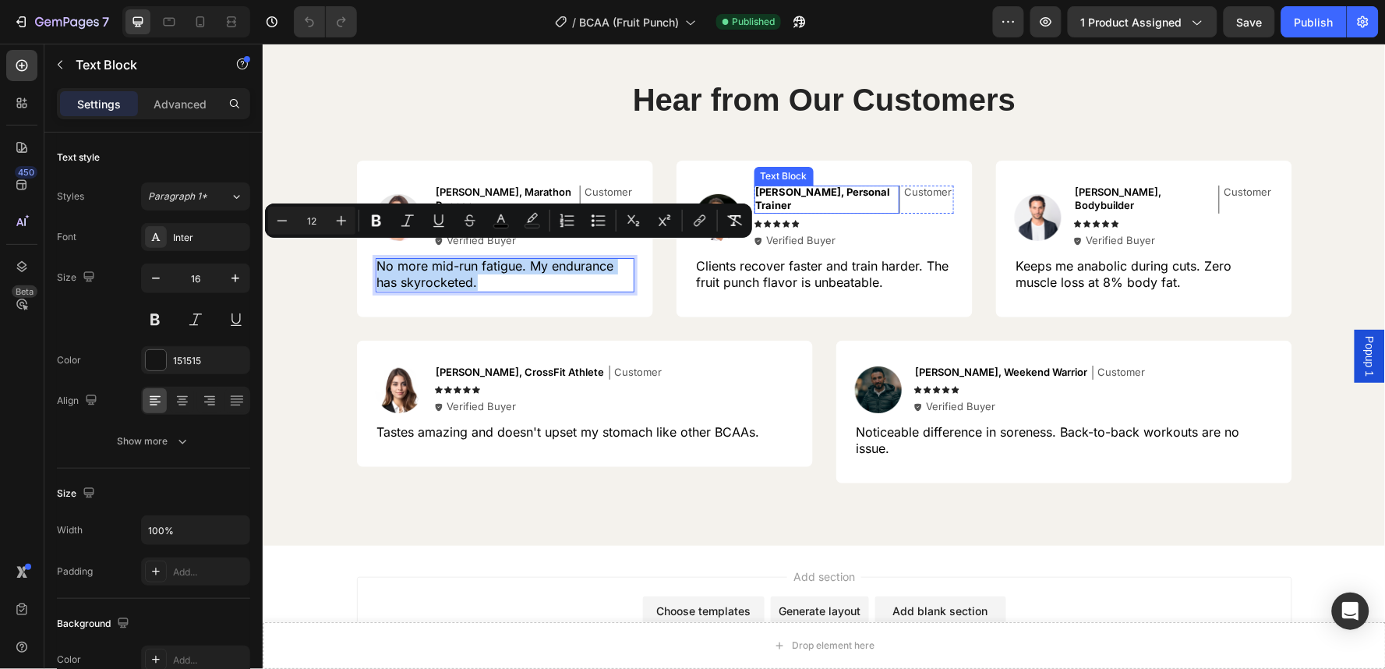
click at [796, 188] on strong "[PERSON_NAME], Personal Trainer" at bounding box center [822, 198] width 135 height 26
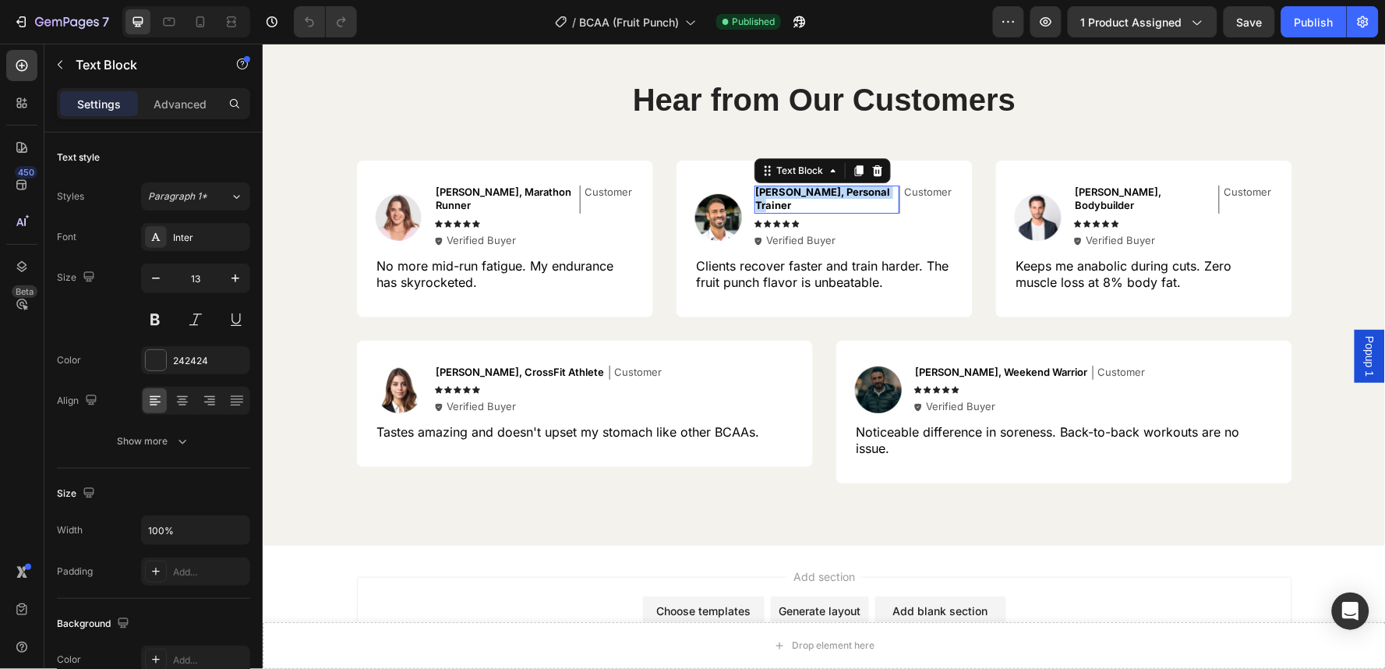
click at [796, 188] on strong "[PERSON_NAME], Personal Trainer" at bounding box center [822, 198] width 135 height 26
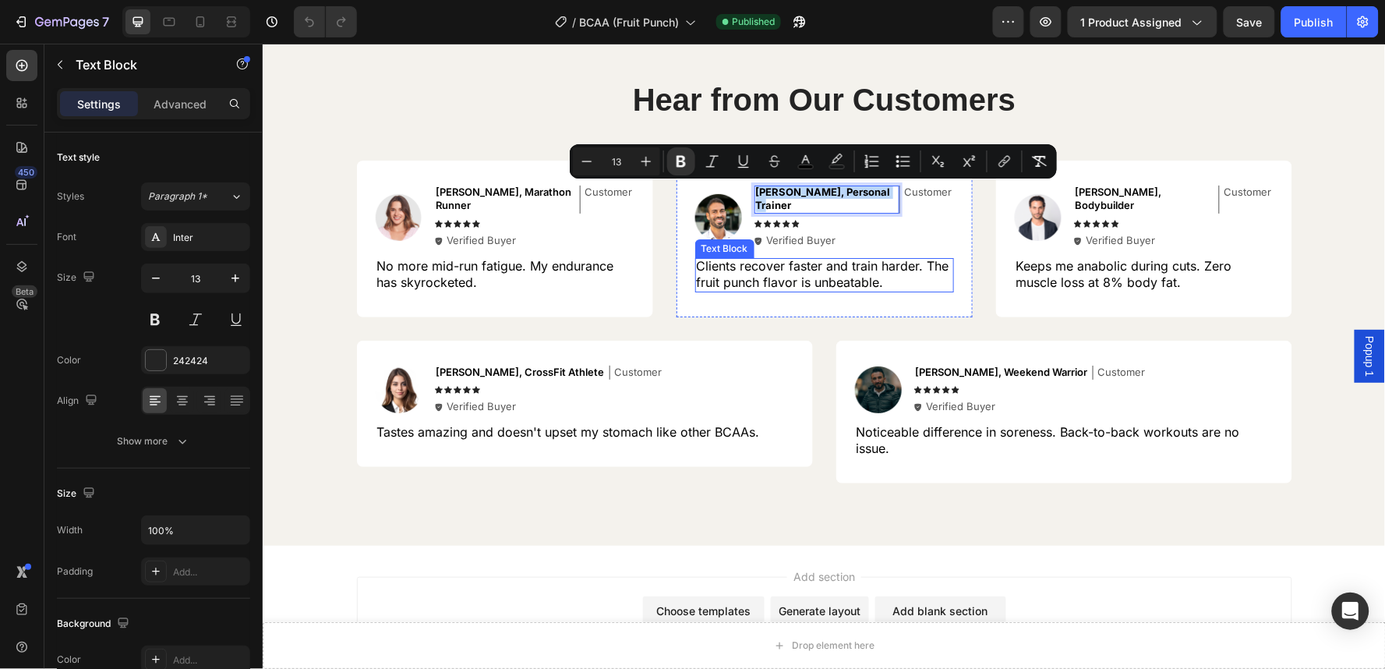
click at [747, 257] on span "Clients recover faster and train harder. The fruit punch flavor is unbeatable." at bounding box center [822, 273] width 252 height 32
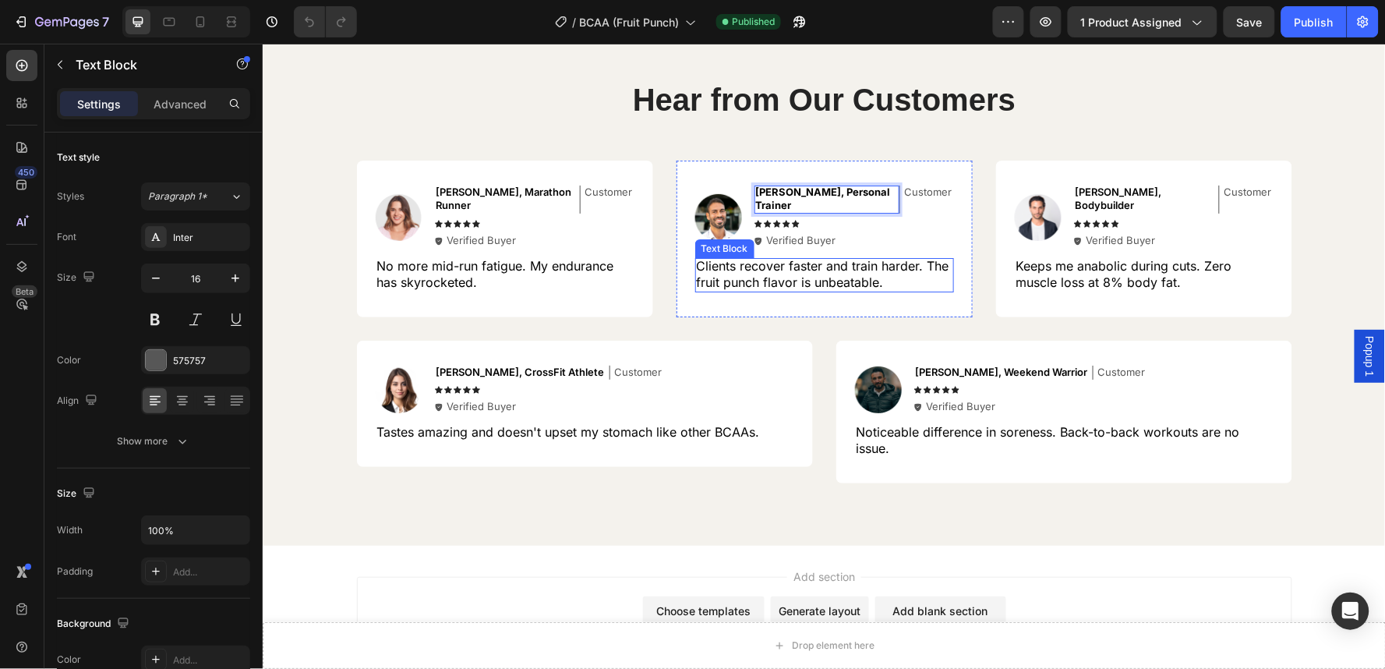
click at [747, 257] on span "Clients recover faster and train harder. The fruit punch flavor is unbeatable." at bounding box center [822, 273] width 252 height 32
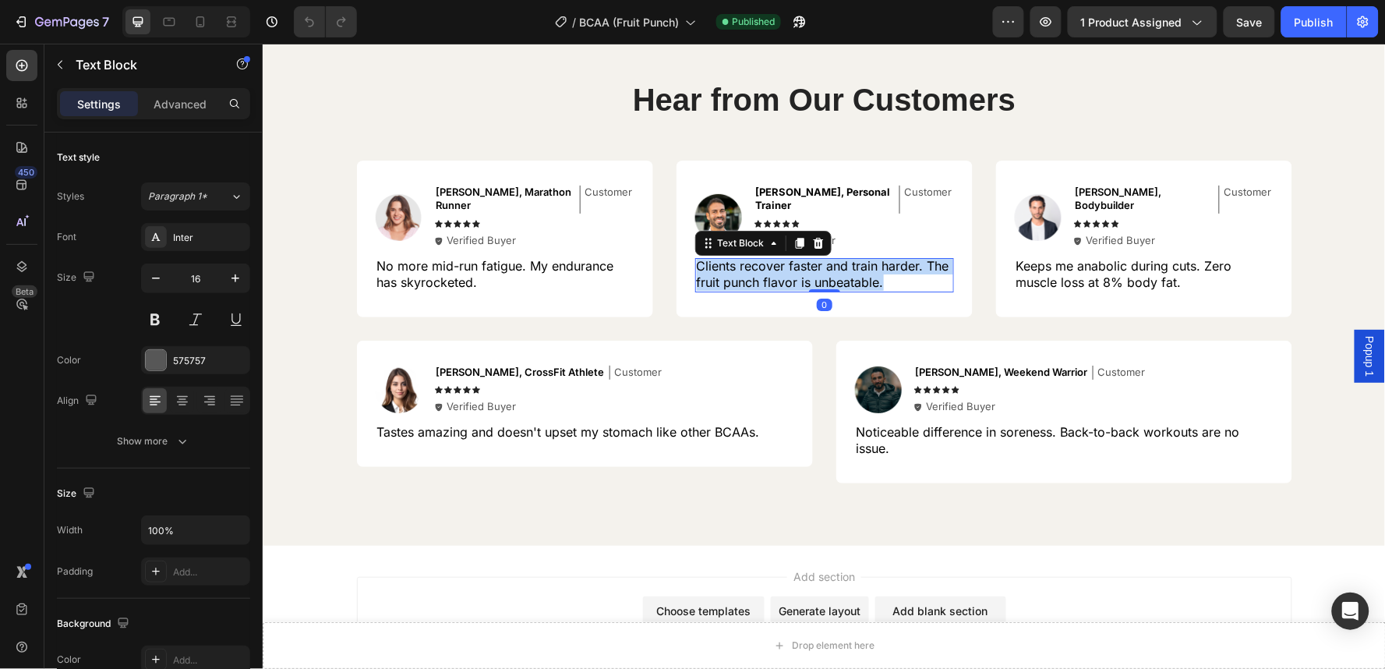
click at [747, 257] on span "Clients recover faster and train harder. The fruit punch flavor is unbeatable." at bounding box center [822, 273] width 252 height 32
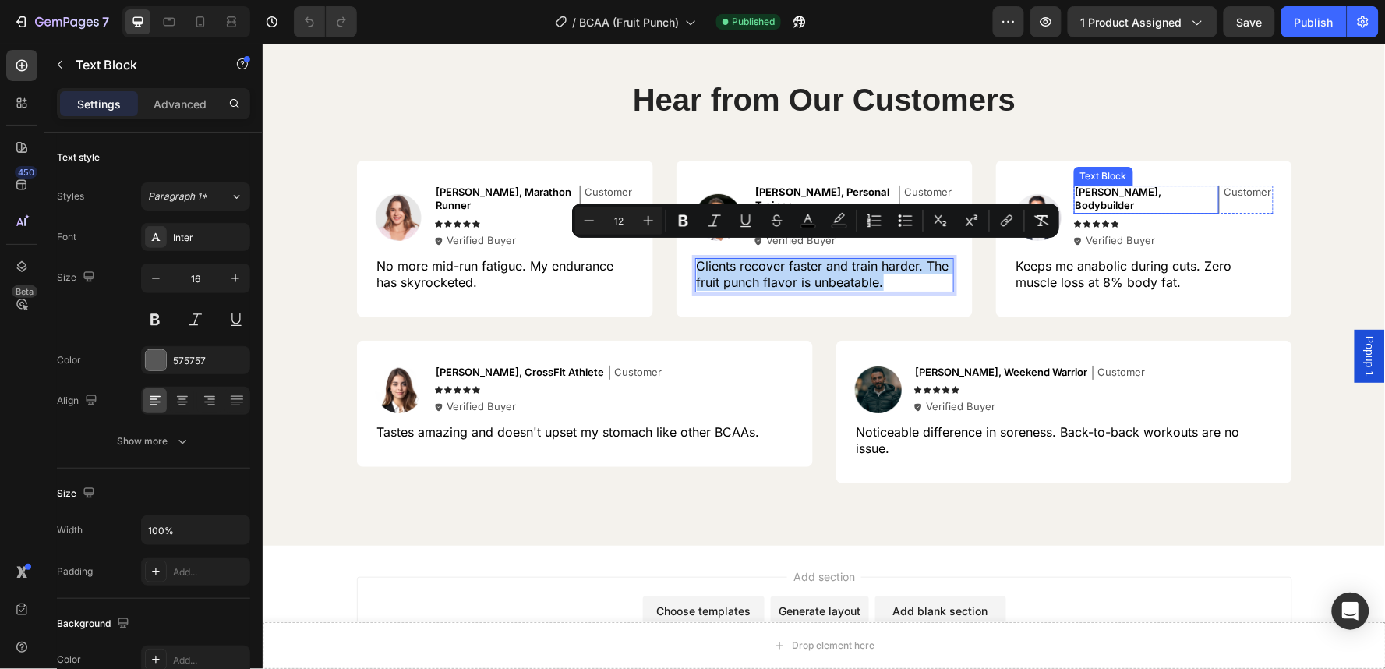
click at [1151, 196] on span "[PERSON_NAME], Bodybuilder" at bounding box center [1118, 198] width 86 height 26
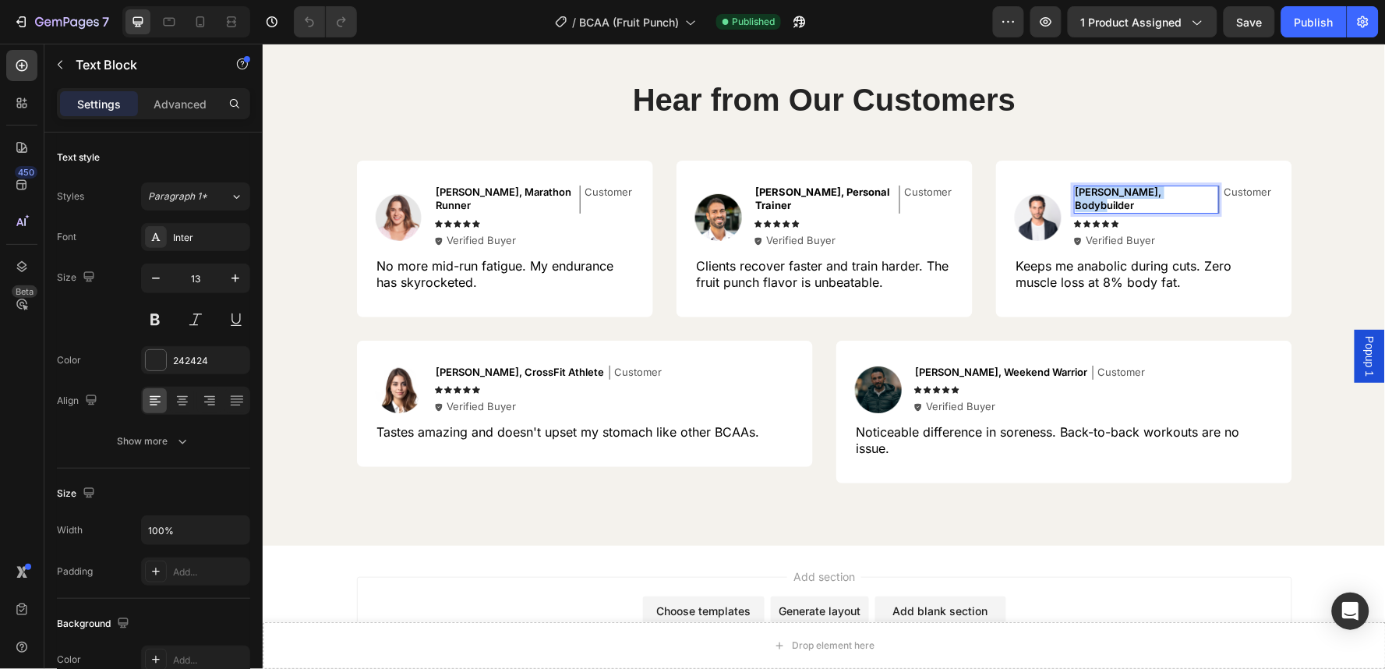
click at [1151, 196] on span "[PERSON_NAME], Bodybuilder" at bounding box center [1118, 198] width 86 height 26
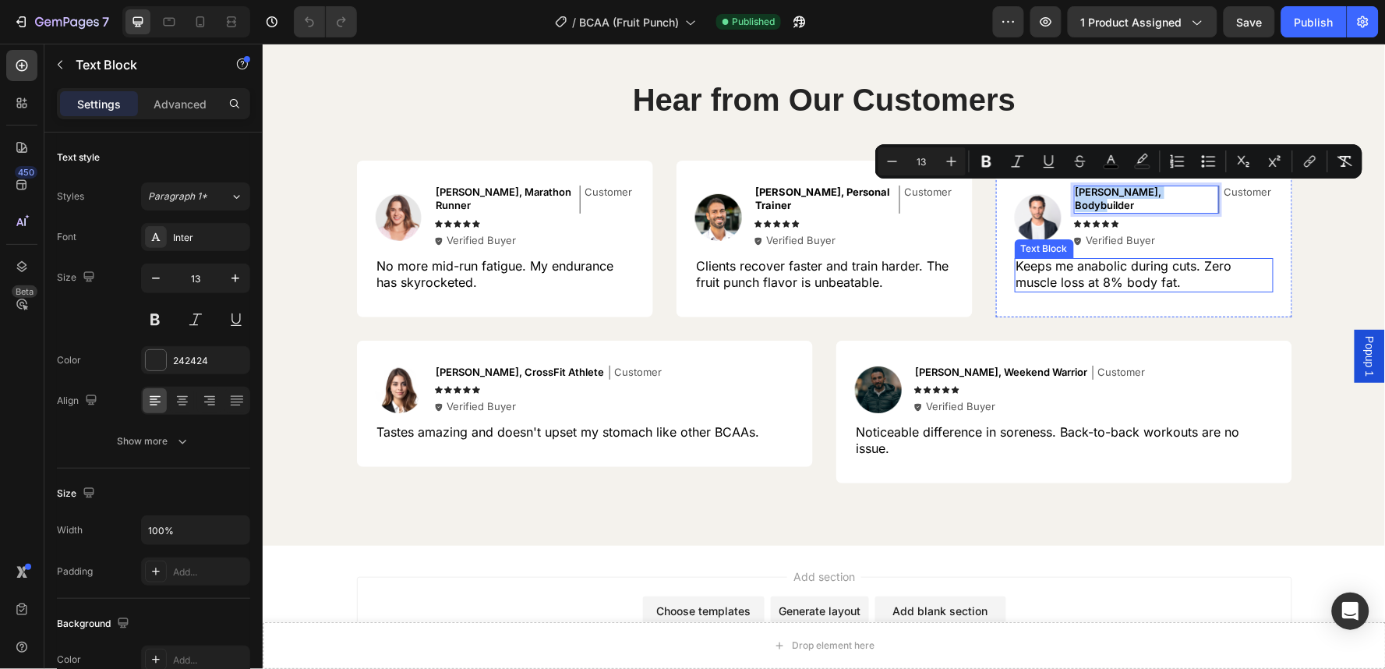
click at [1143, 261] on span "Keeps me anabolic during cuts. Zero muscle loss at 8% body fat." at bounding box center [1123, 273] width 216 height 32
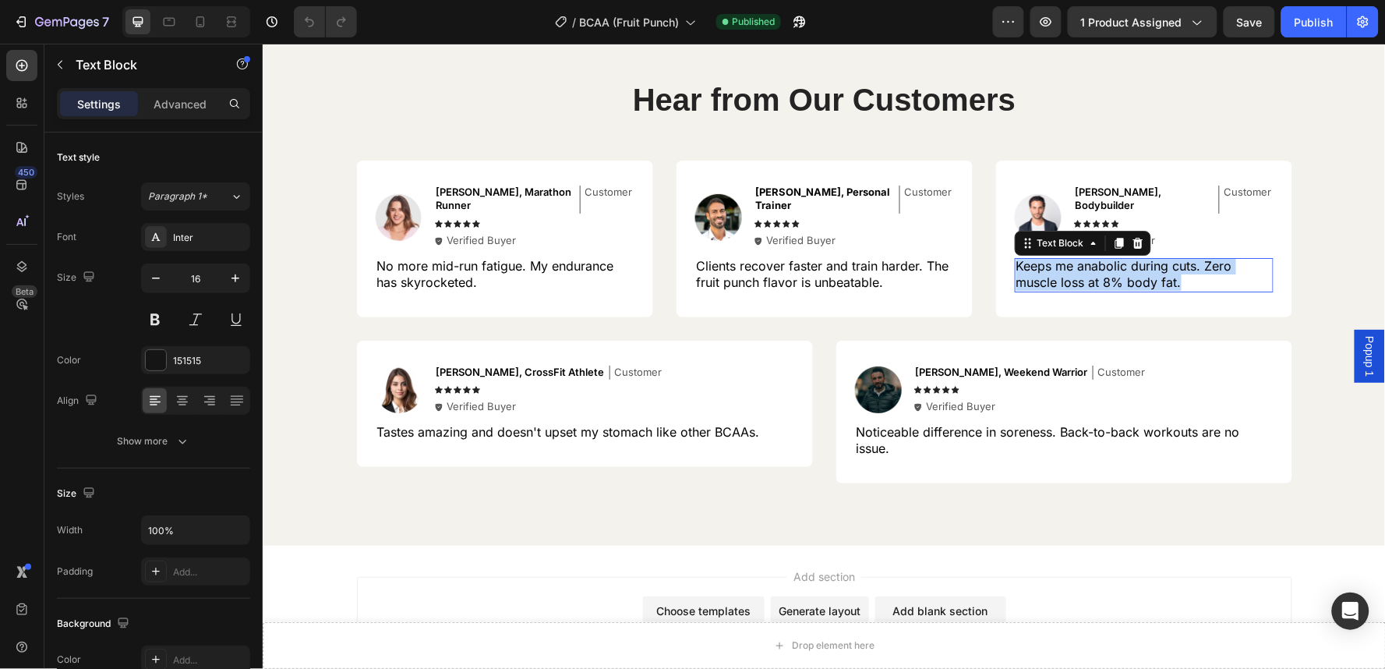
click at [1143, 261] on span "Keeps me anabolic during cuts. Zero muscle loss at 8% body fat." at bounding box center [1123, 273] width 216 height 32
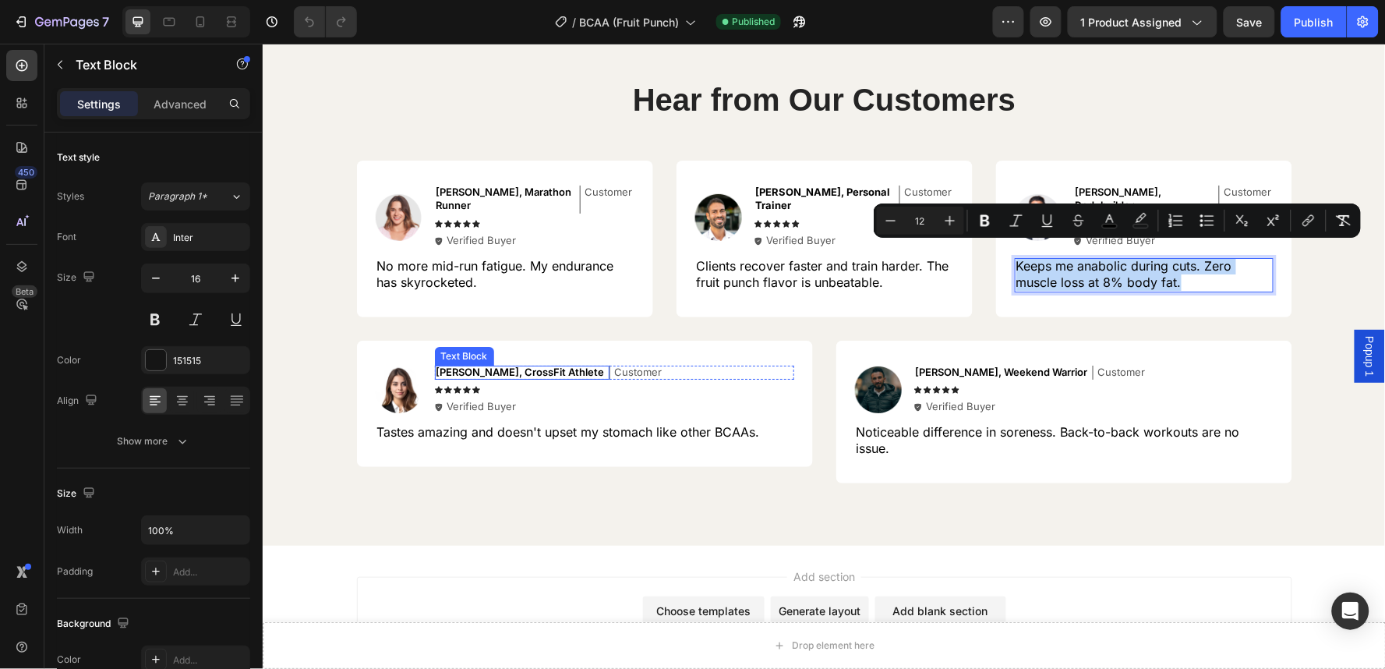
click at [464, 365] on span "[PERSON_NAME], CrossFit Athlete" at bounding box center [520, 371] width 168 height 12
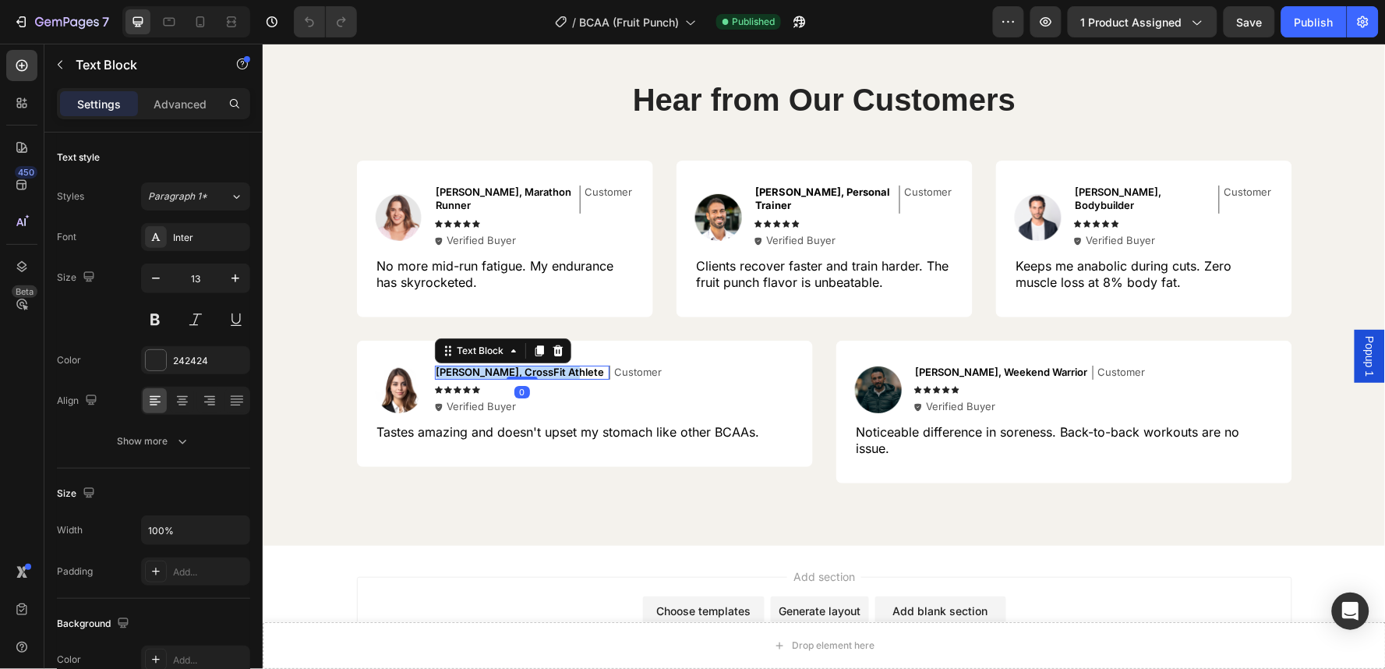
click at [464, 365] on span "[PERSON_NAME], CrossFit Athlete" at bounding box center [520, 371] width 168 height 12
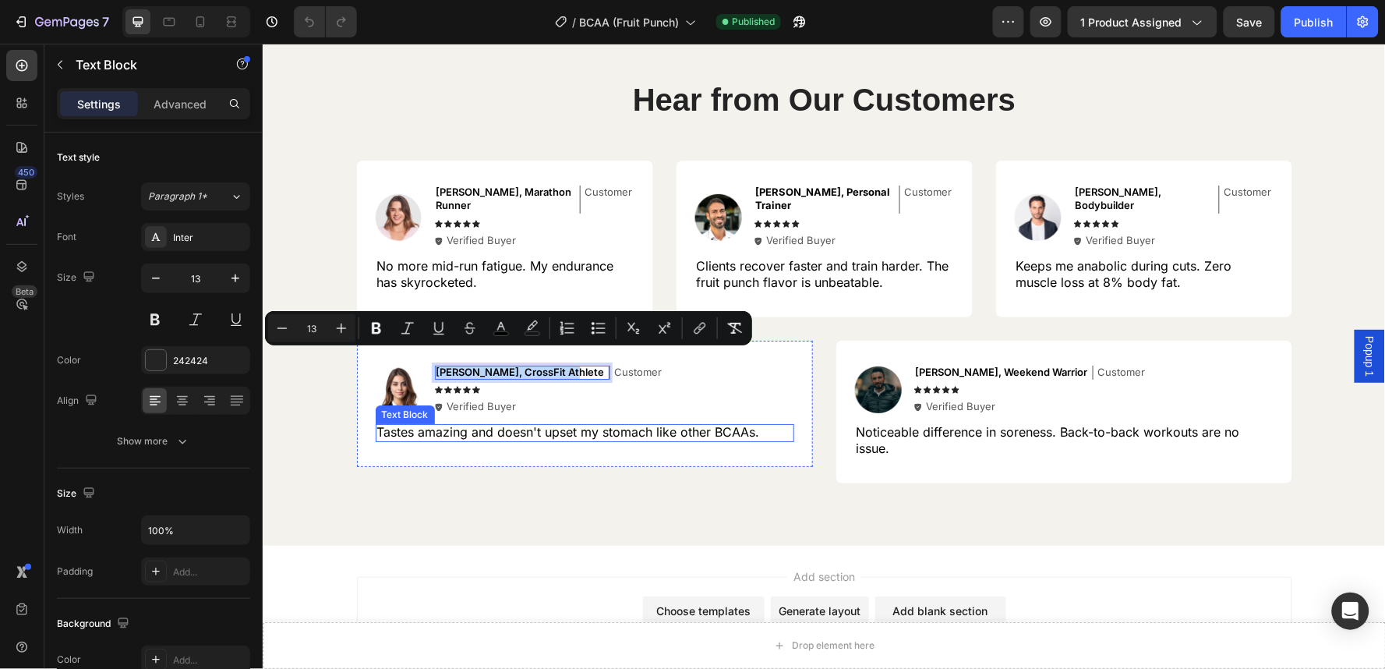
click at [478, 423] on span "Tastes amazing and doesn't upset my stomach like other BCAAs." at bounding box center [567, 431] width 383 height 16
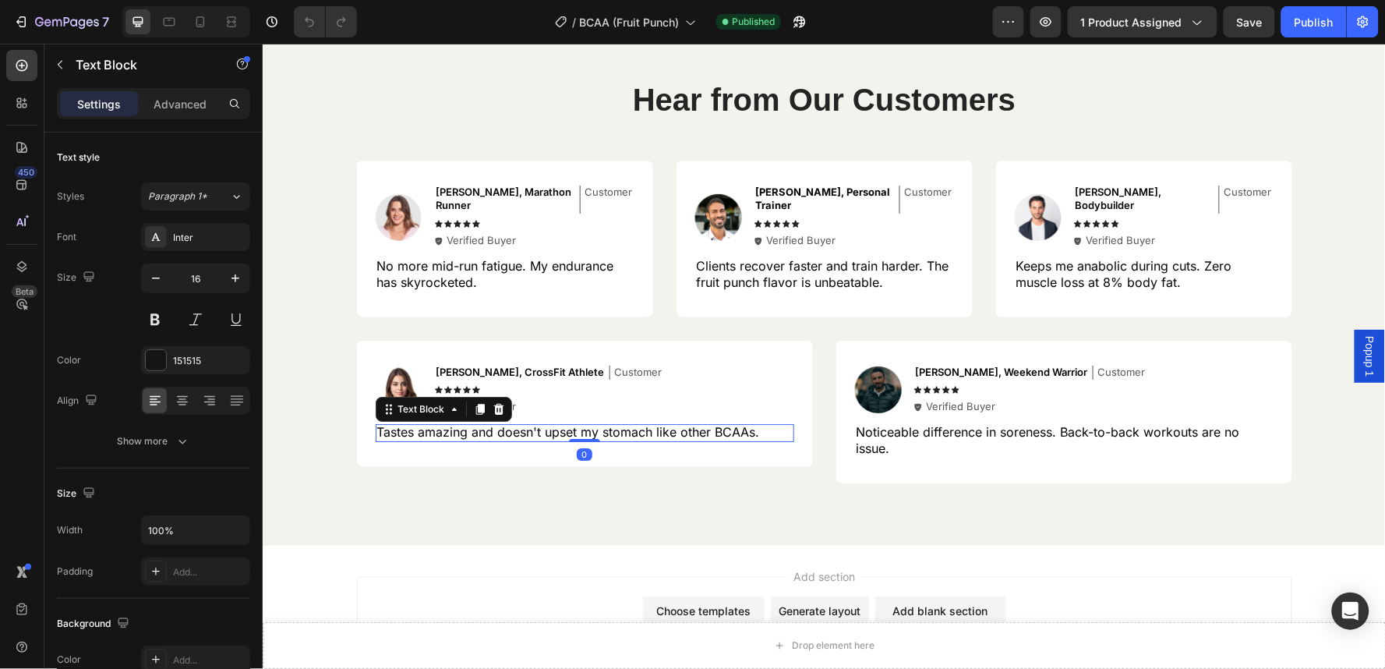
click at [478, 423] on span "Tastes amazing and doesn't upset my stomach like other BCAAs." at bounding box center [567, 431] width 383 height 16
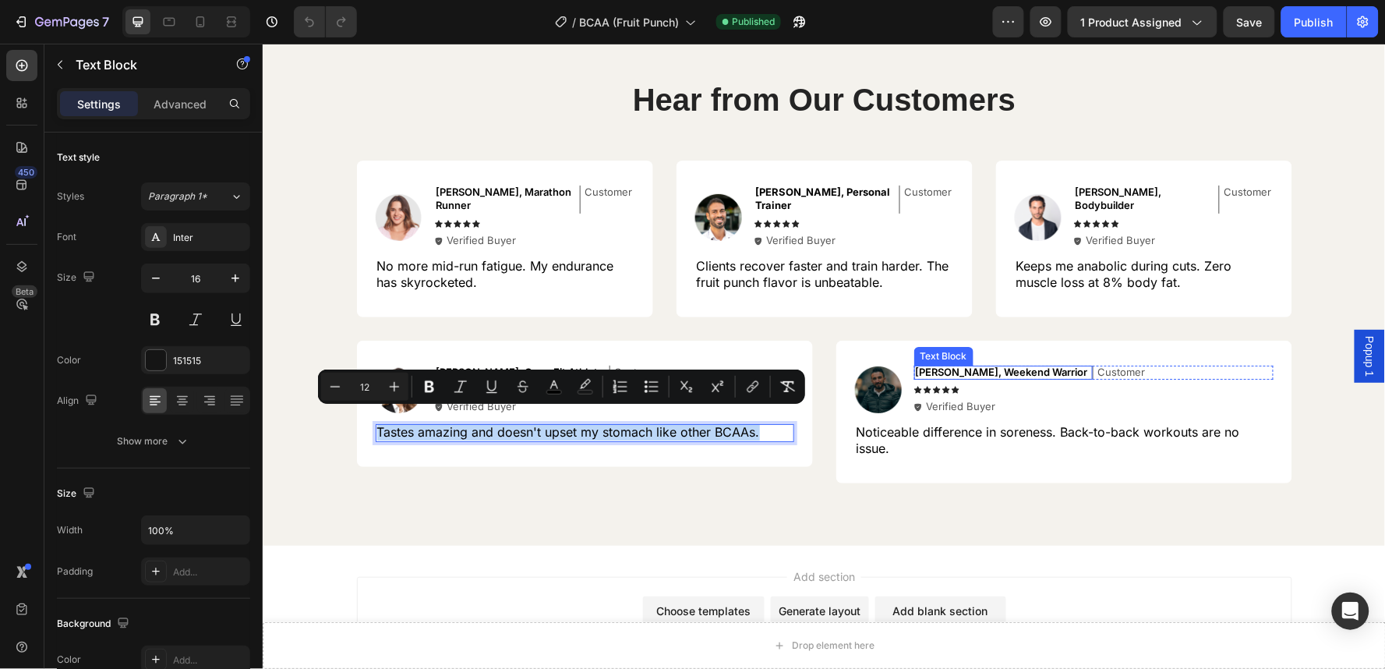
click at [991, 365] on span "[PERSON_NAME], Weekend Warrior" at bounding box center [1001, 371] width 172 height 12
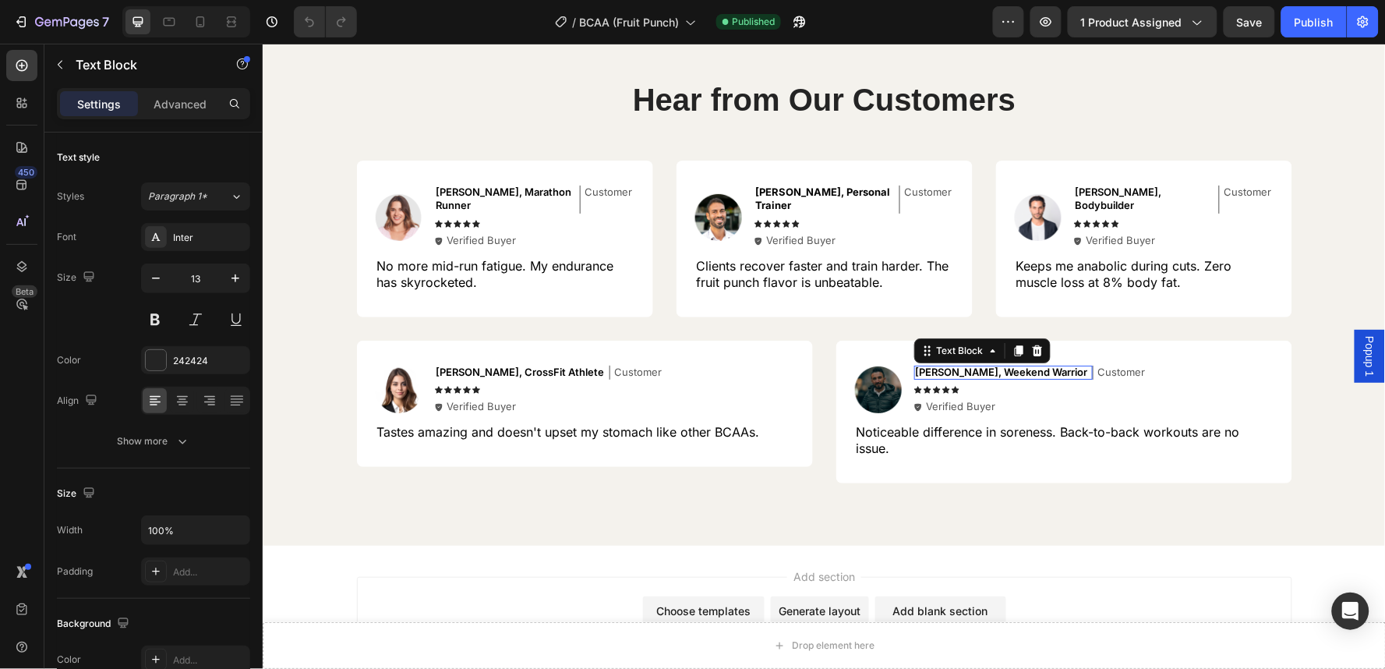
click at [991, 365] on span "[PERSON_NAME], Weekend Warrior" at bounding box center [1001, 371] width 172 height 12
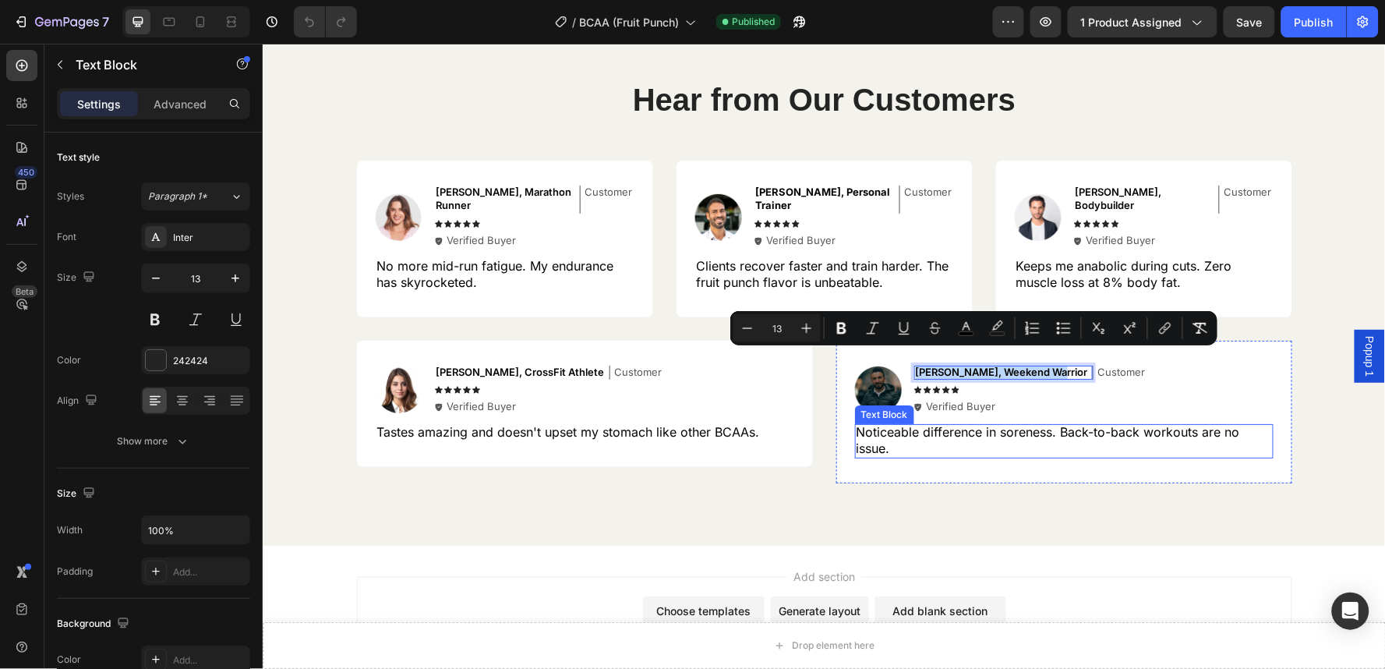
click at [930, 431] on p "Noticeable difference in soreness. Back-to-back workouts are no issue." at bounding box center [1063, 439] width 415 height 33
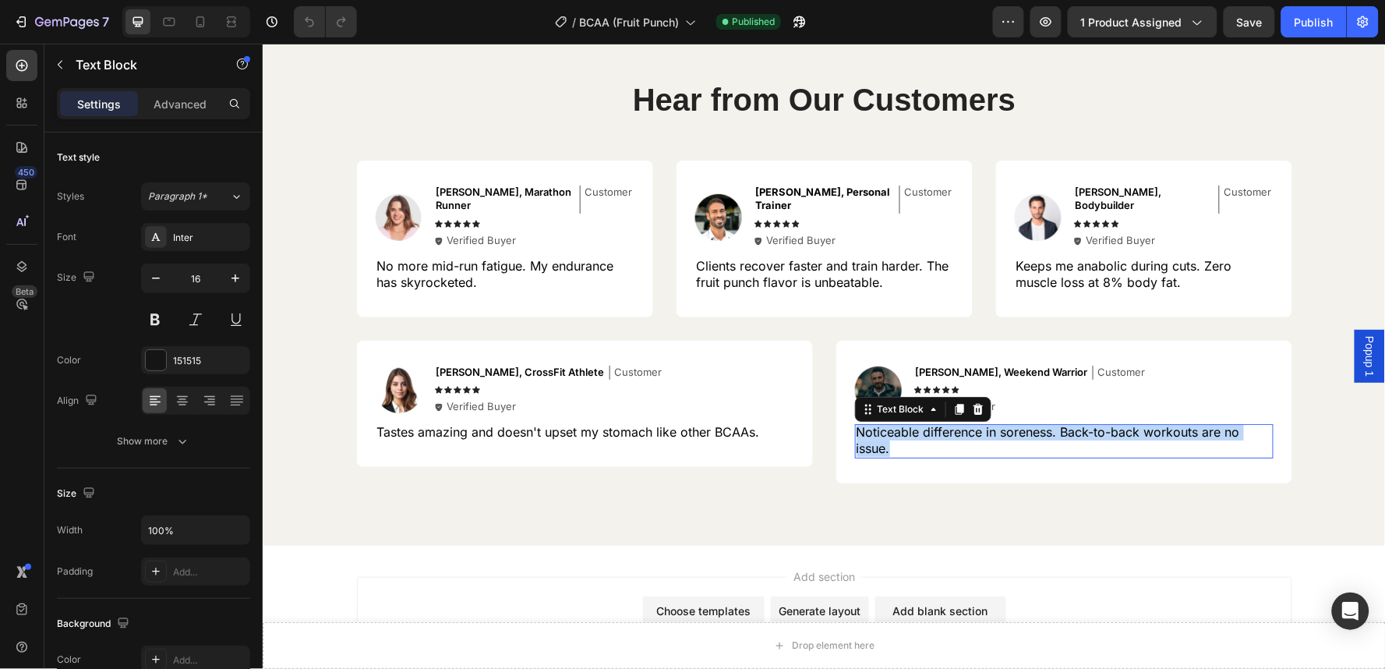
click at [930, 431] on p "Noticeable difference in soreness. Back-to-back workouts are no issue." at bounding box center [1063, 439] width 415 height 33
